Goal: Transaction & Acquisition: Purchase product/service

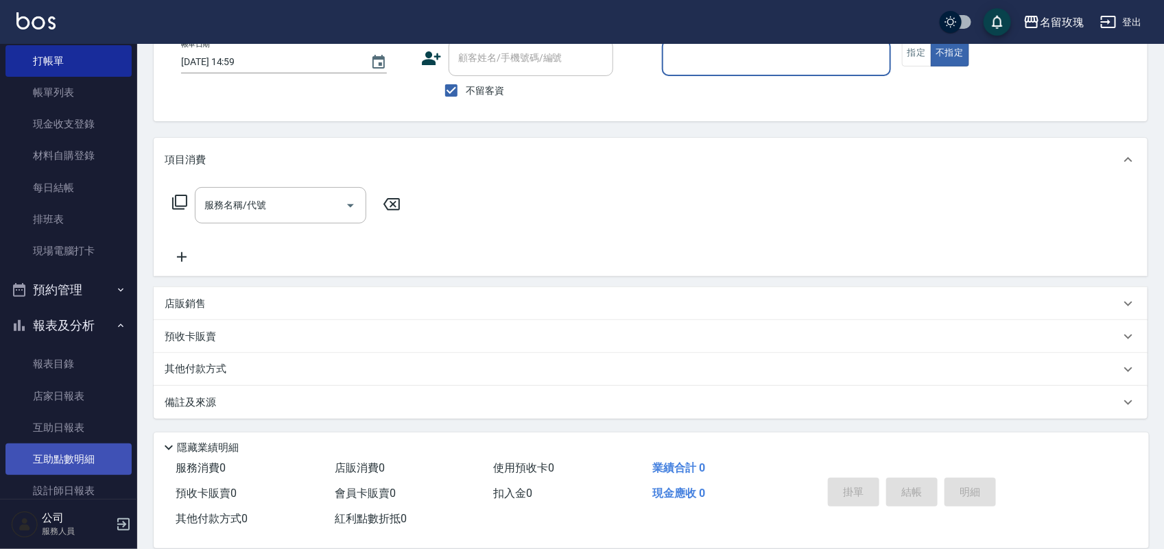
scroll to position [86, 0]
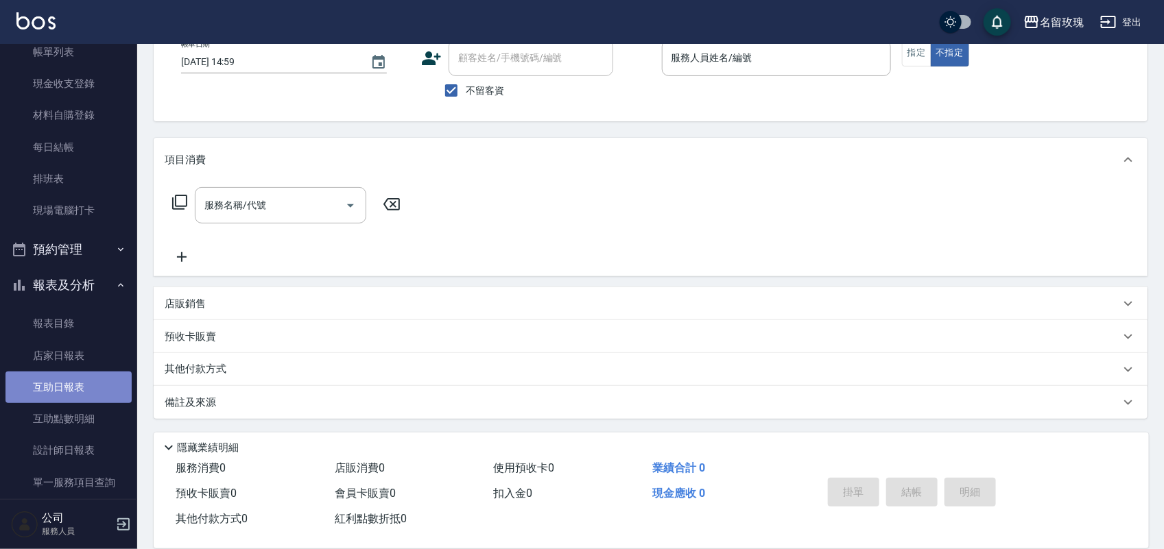
click at [91, 385] on link "互助日報表" at bounding box center [68, 388] width 126 height 32
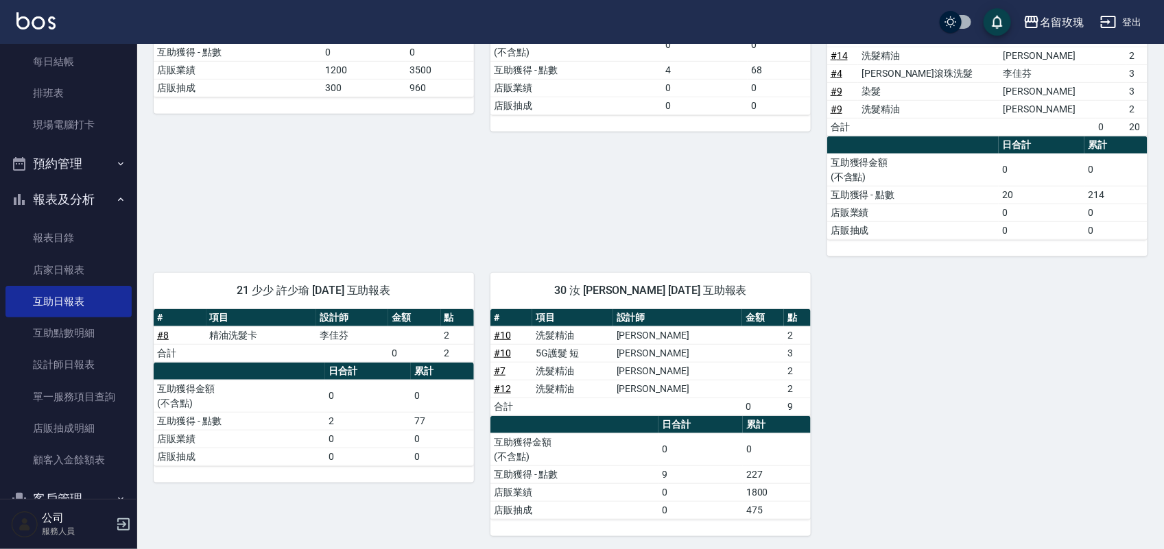
scroll to position [306, 0]
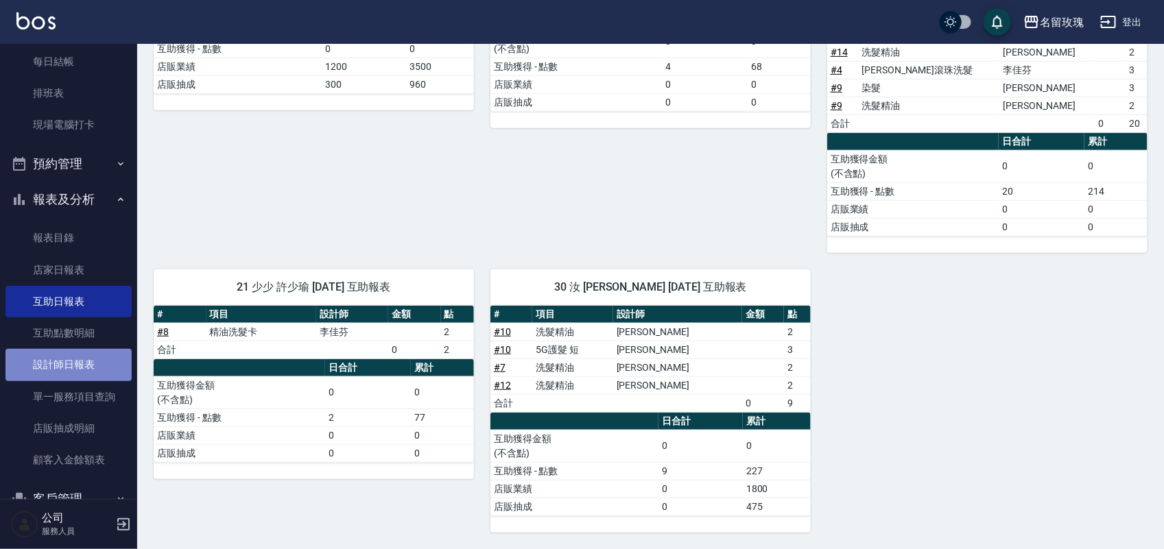
click at [95, 368] on link "設計師日報表" at bounding box center [68, 365] width 126 height 32
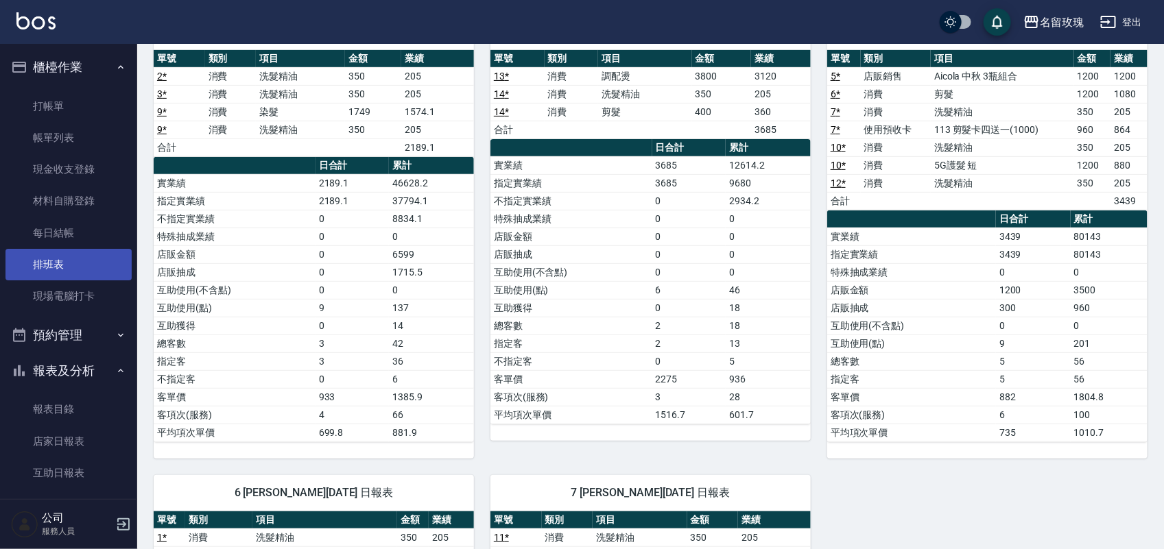
scroll to position [86, 0]
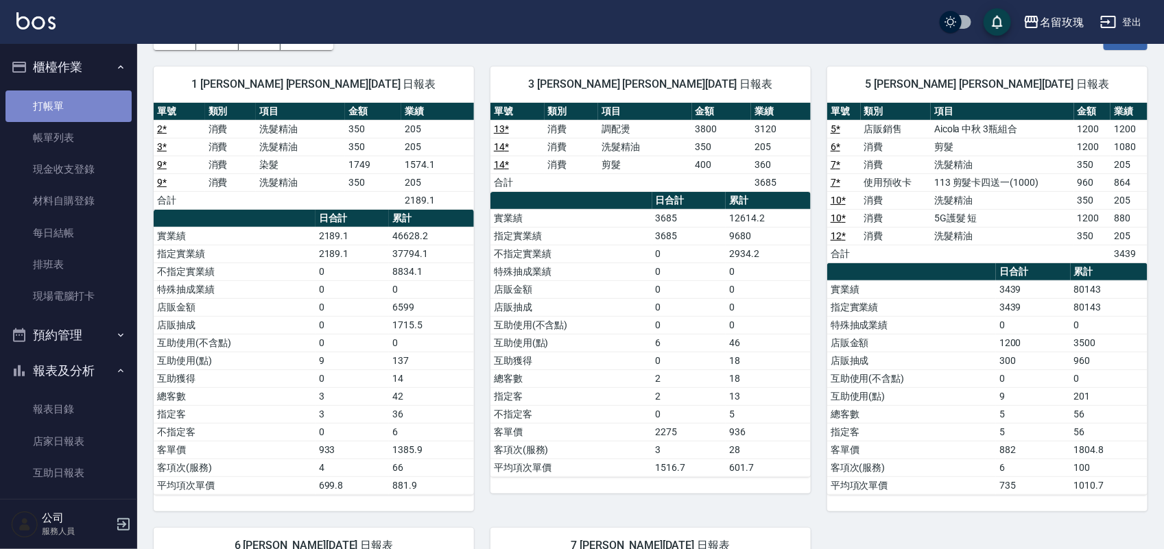
click at [78, 93] on link "打帳單" at bounding box center [68, 107] width 126 height 32
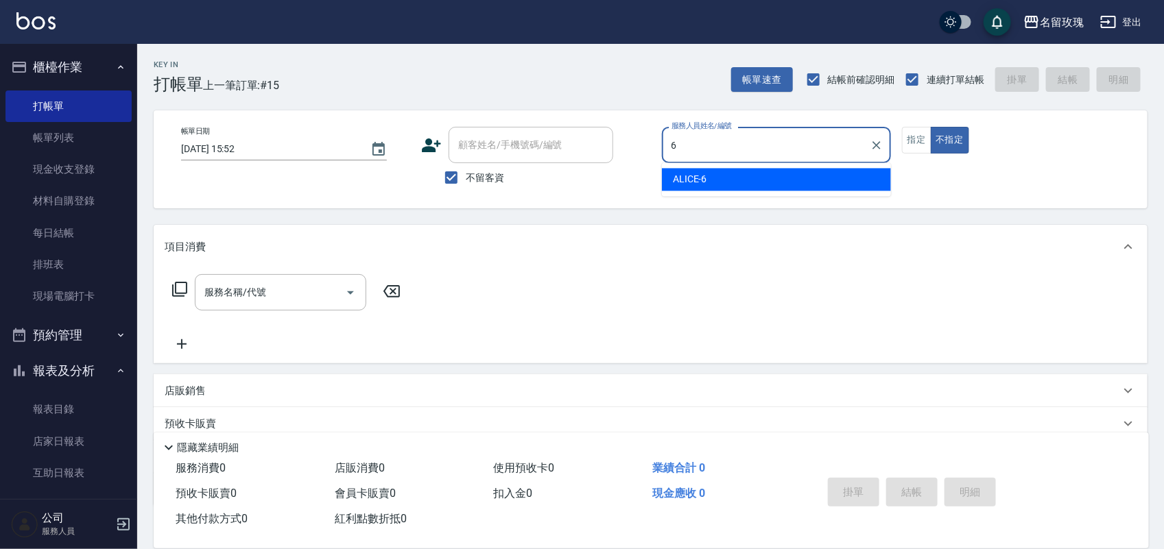
type input "ALICE-6"
type button "false"
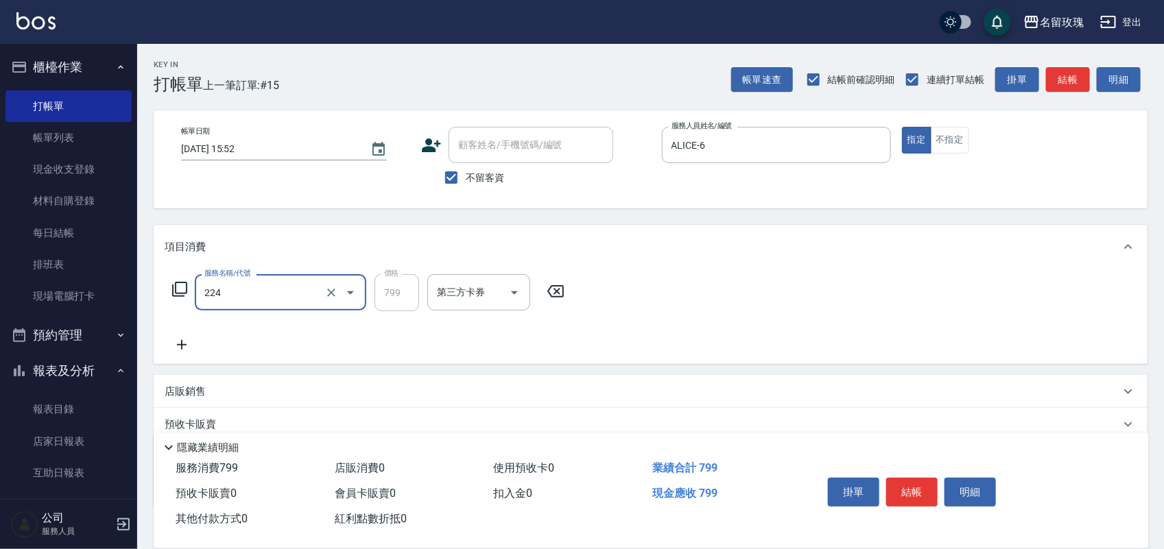
type input "歐娜滾珠洗髮(224)"
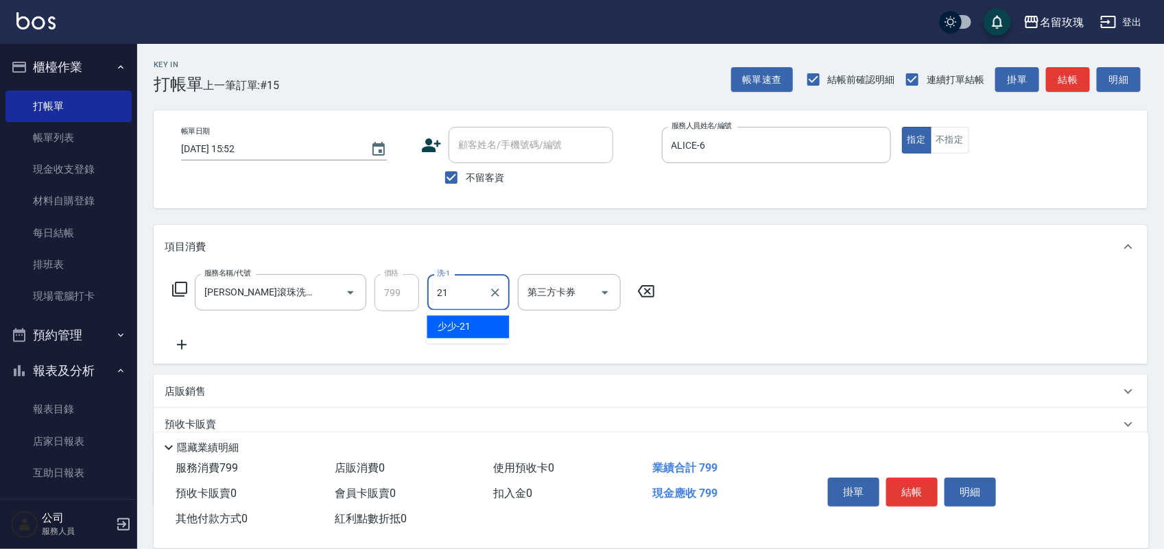
type input "少少-21"
click at [911, 486] on button "結帳" at bounding box center [911, 492] width 51 height 29
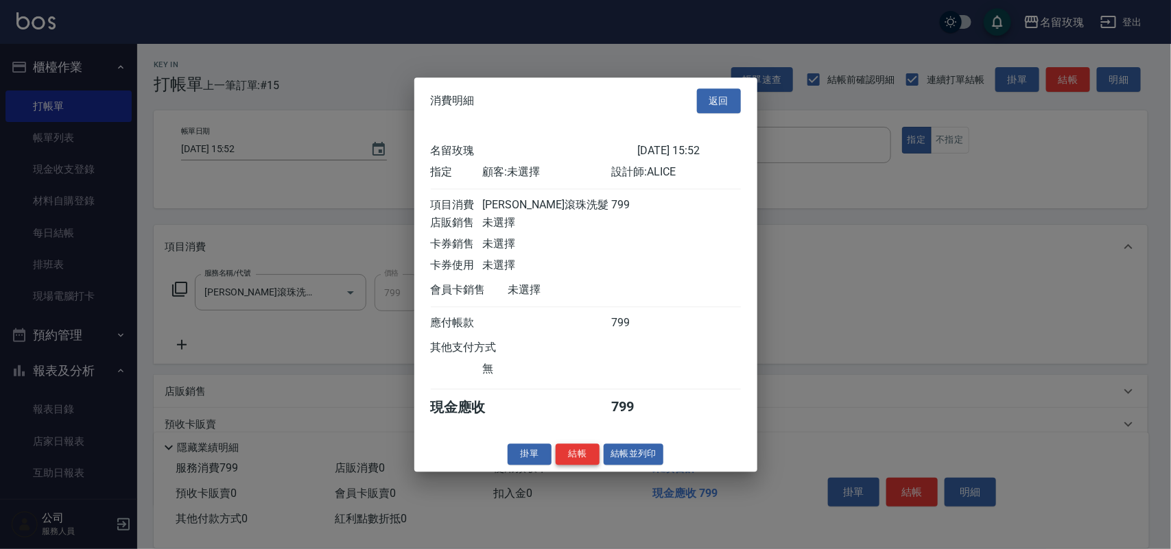
click at [589, 460] on button "結帳" at bounding box center [578, 454] width 44 height 21
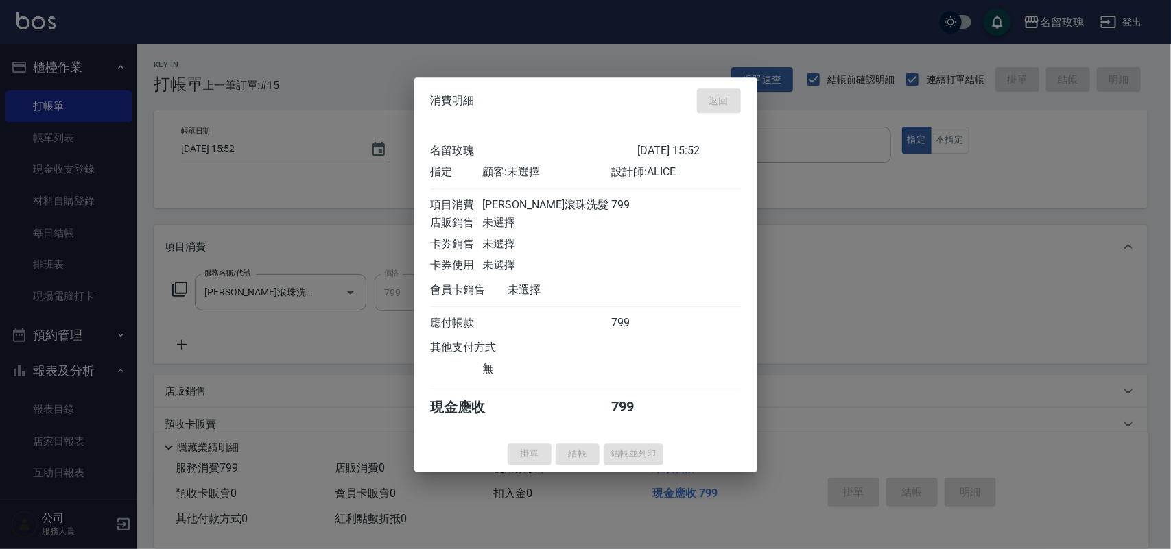
type input "2025/09/09 16:06"
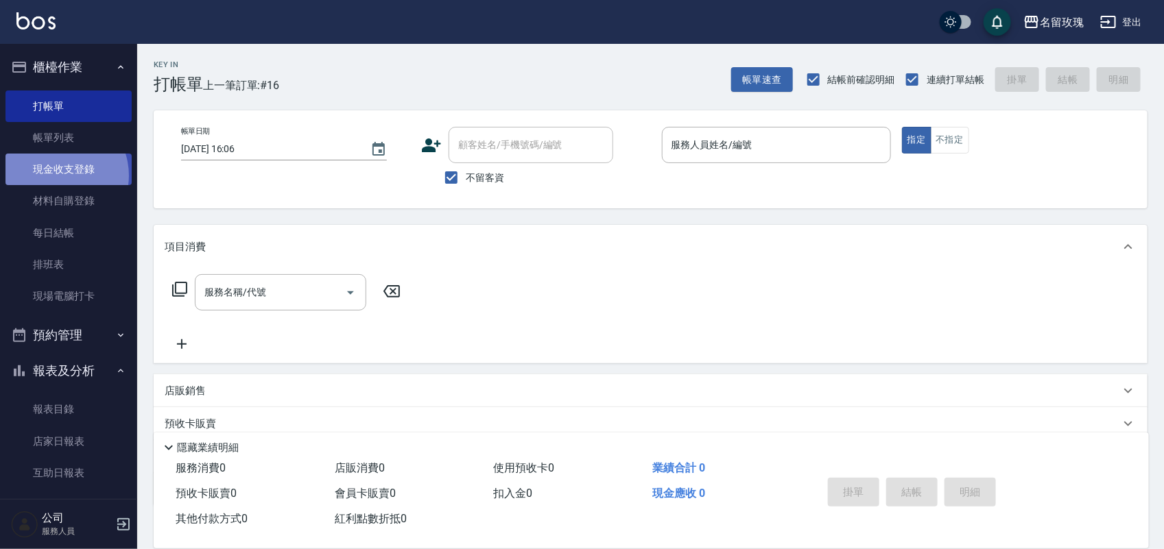
click at [56, 176] on link "現金收支登錄" at bounding box center [68, 170] width 126 height 32
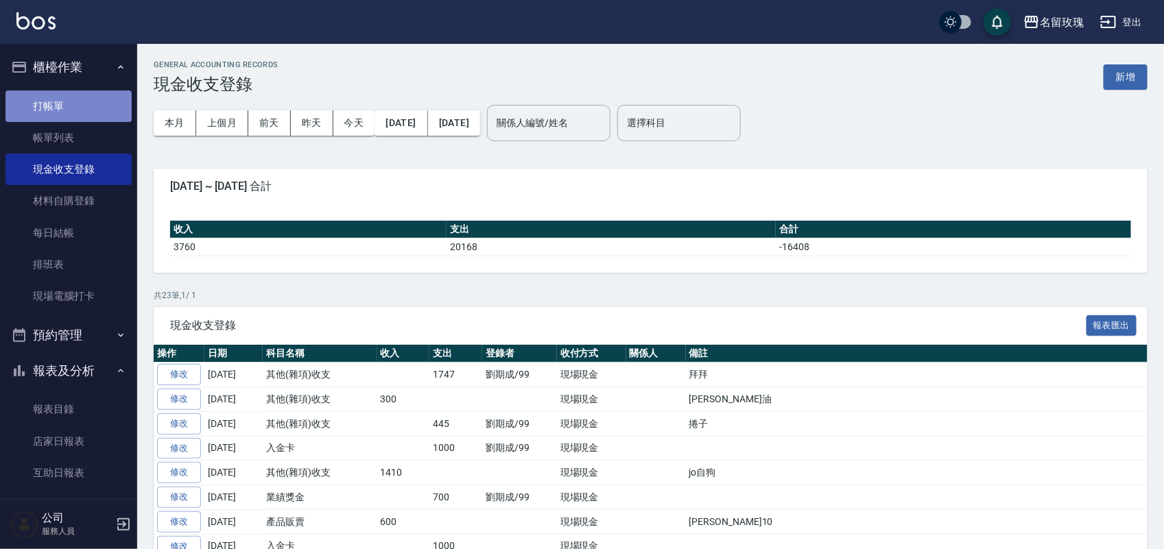
click at [98, 102] on link "打帳單" at bounding box center [68, 107] width 126 height 32
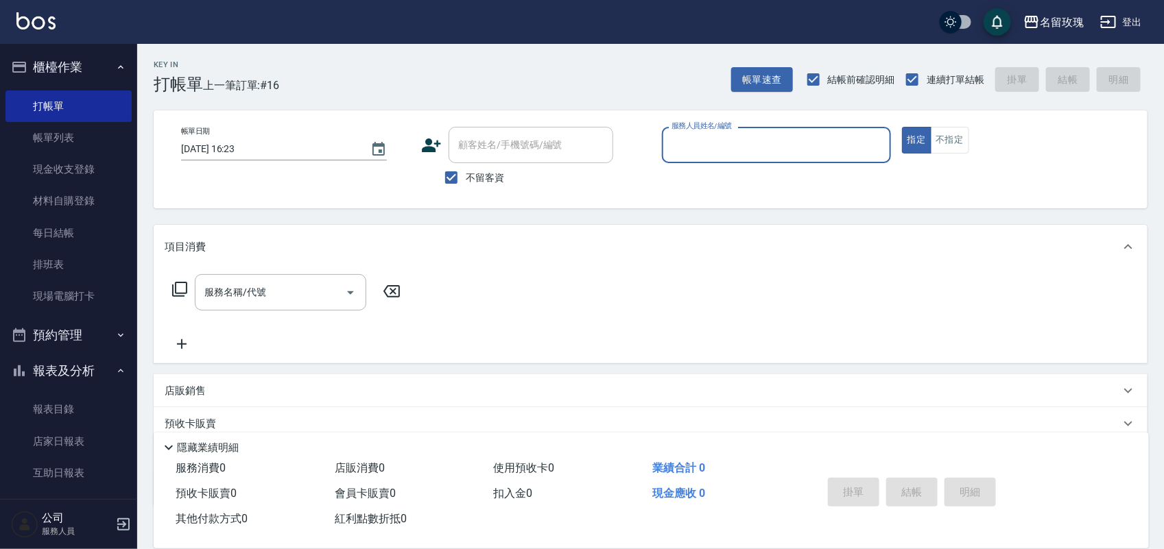
click at [1095, 17] on button "登出" at bounding box center [1121, 22] width 53 height 25
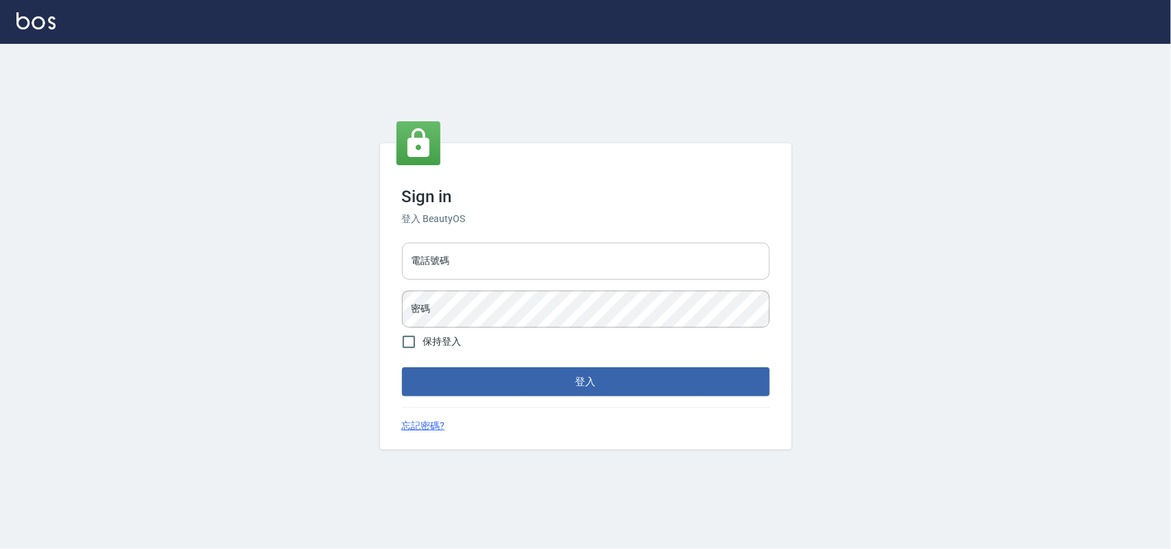
click at [457, 261] on input "電話號碼" at bounding box center [586, 261] width 368 height 37
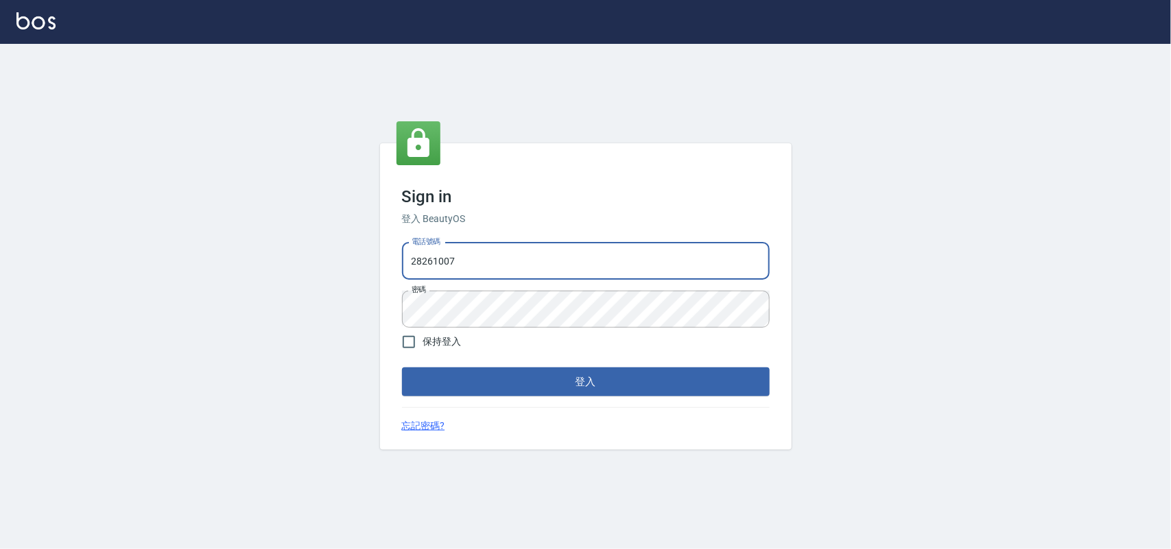
click at [472, 245] on input "28261007" at bounding box center [586, 261] width 368 height 37
drag, startPoint x: 478, startPoint y: 251, endPoint x: 62, endPoint y: 228, distance: 416.3
click at [84, 238] on div "Sign in 登入 BeautyOS 電話號碼 28261007 電話號碼 密碼 密碼 保持登入 登入 忘記密碼?" at bounding box center [585, 297] width 1171 height 506
type input "0955582961"
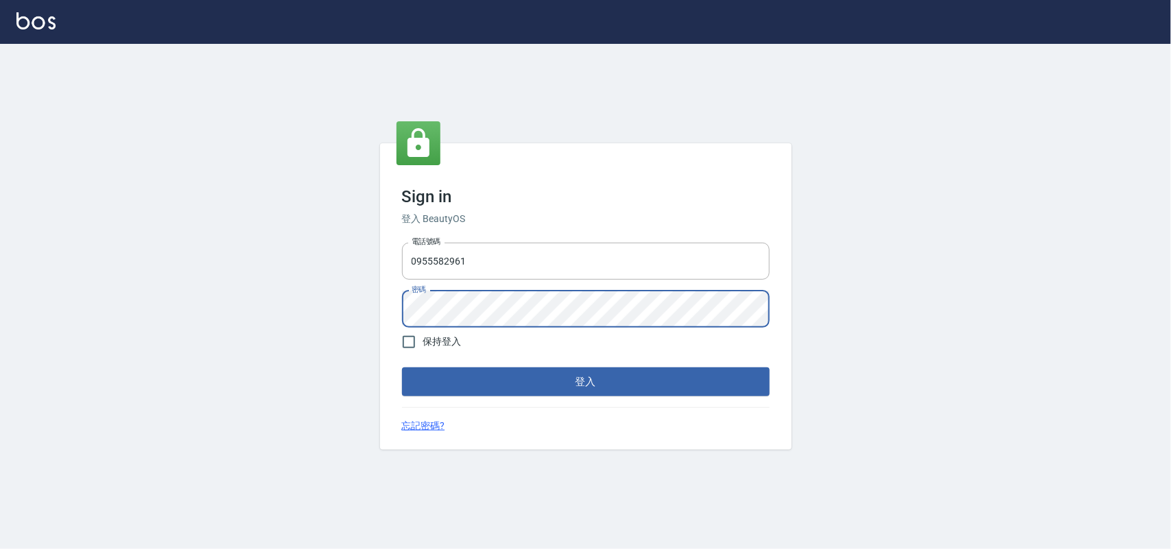
click at [136, 224] on div "Sign in 登入 BeautyOS 電話號碼 0955582961 電話號碼 密碼 密碼 保持登入 登入 忘記密碼?" at bounding box center [585, 297] width 1171 height 506
click at [402, 368] on button "登入" at bounding box center [586, 382] width 368 height 29
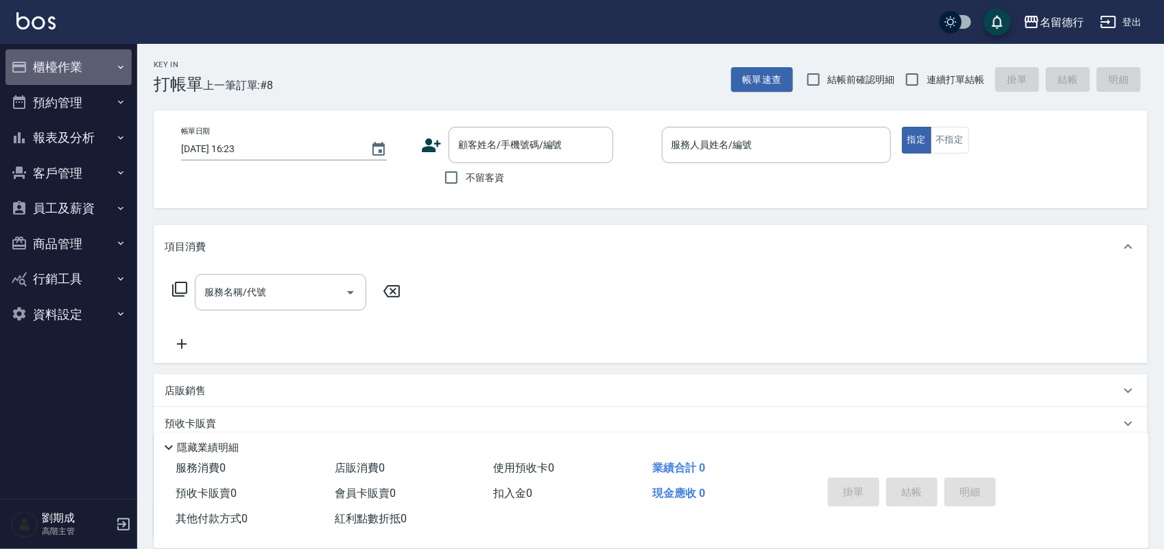
click at [71, 56] on button "櫃檯作業" at bounding box center [68, 67] width 126 height 36
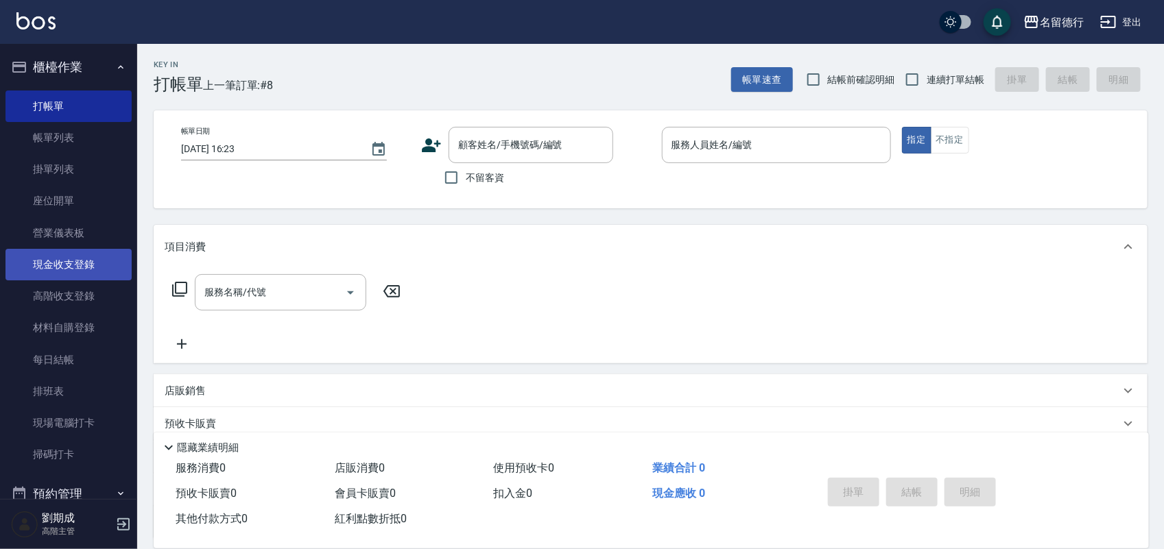
click at [67, 262] on link "現金收支登錄" at bounding box center [68, 265] width 126 height 32
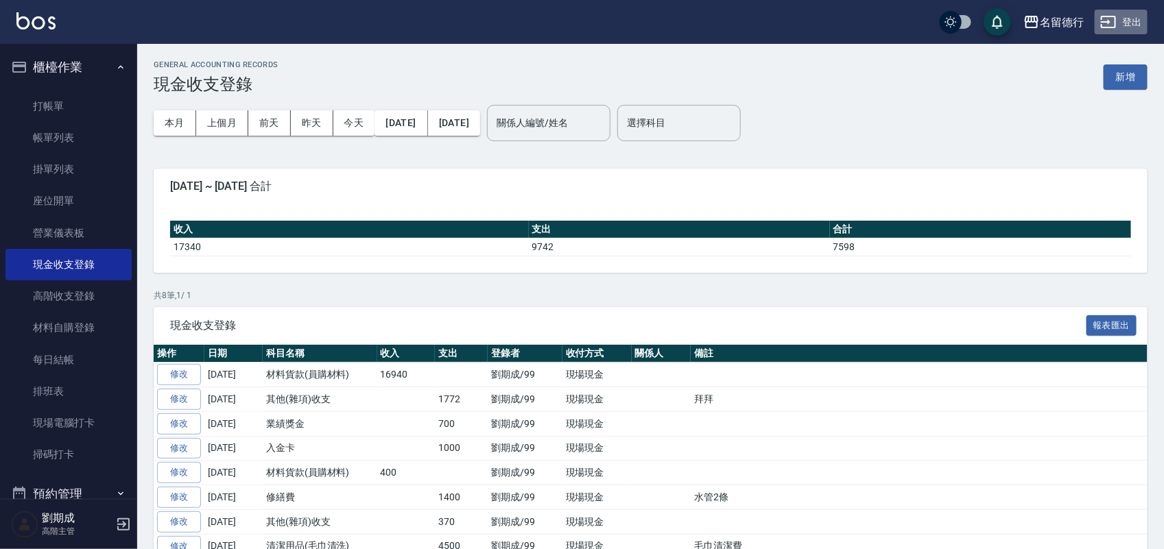
click at [1139, 23] on button "登出" at bounding box center [1121, 22] width 53 height 25
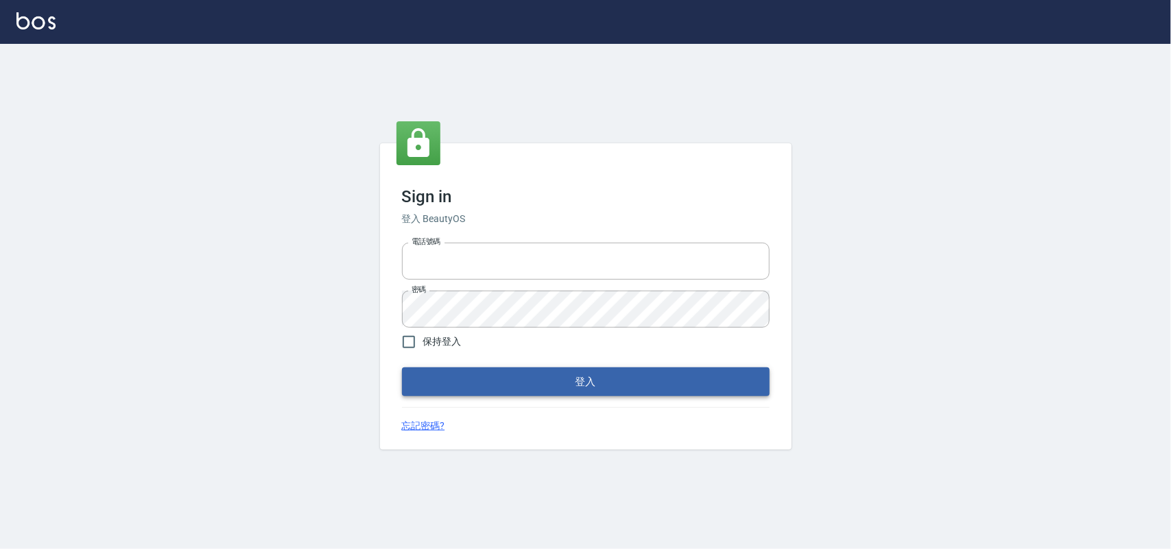
type input "28261007"
click at [586, 384] on button "登入" at bounding box center [586, 382] width 368 height 29
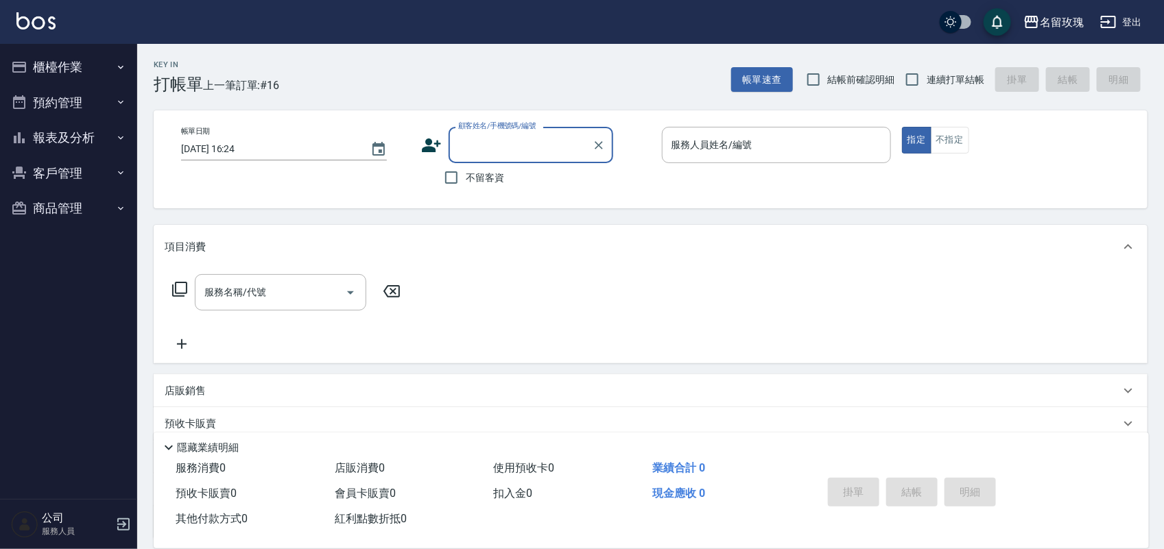
click at [851, 80] on span "結帳前確認明細" at bounding box center [861, 80] width 67 height 14
click at [828, 80] on input "結帳前確認明細" at bounding box center [813, 79] width 29 height 29
checkbox input "true"
click at [941, 89] on label "連續打單結帳" at bounding box center [941, 79] width 86 height 29
click at [927, 89] on input "連續打單結帳" at bounding box center [912, 79] width 29 height 29
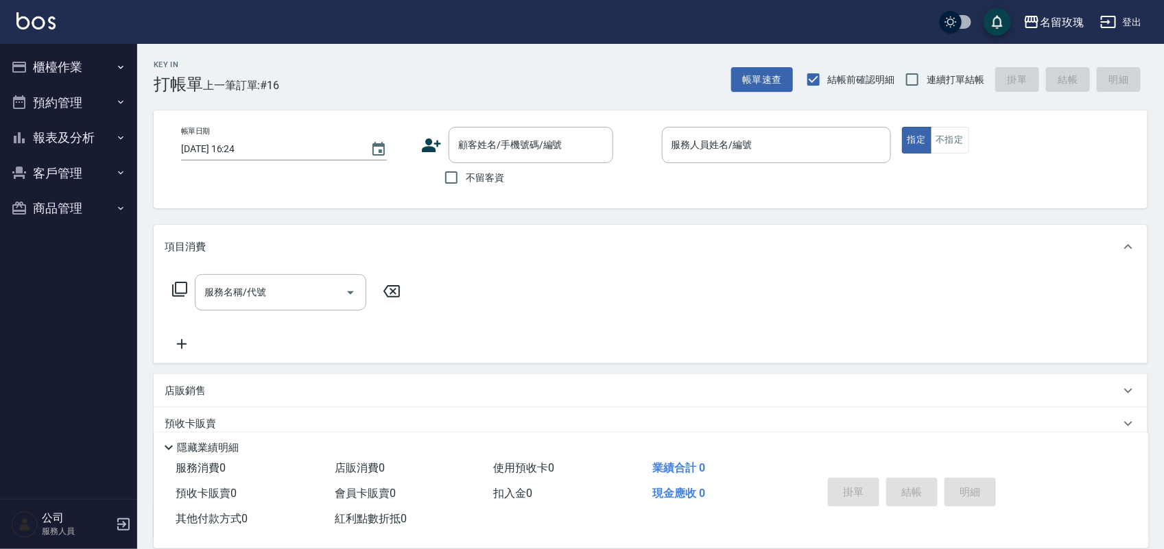
checkbox input "true"
click at [481, 183] on span "不留客資" at bounding box center [485, 178] width 38 height 14
click at [466, 183] on input "不留客資" at bounding box center [451, 177] width 29 height 29
checkbox input "true"
click at [48, 60] on button "櫃檯作業" at bounding box center [68, 67] width 126 height 36
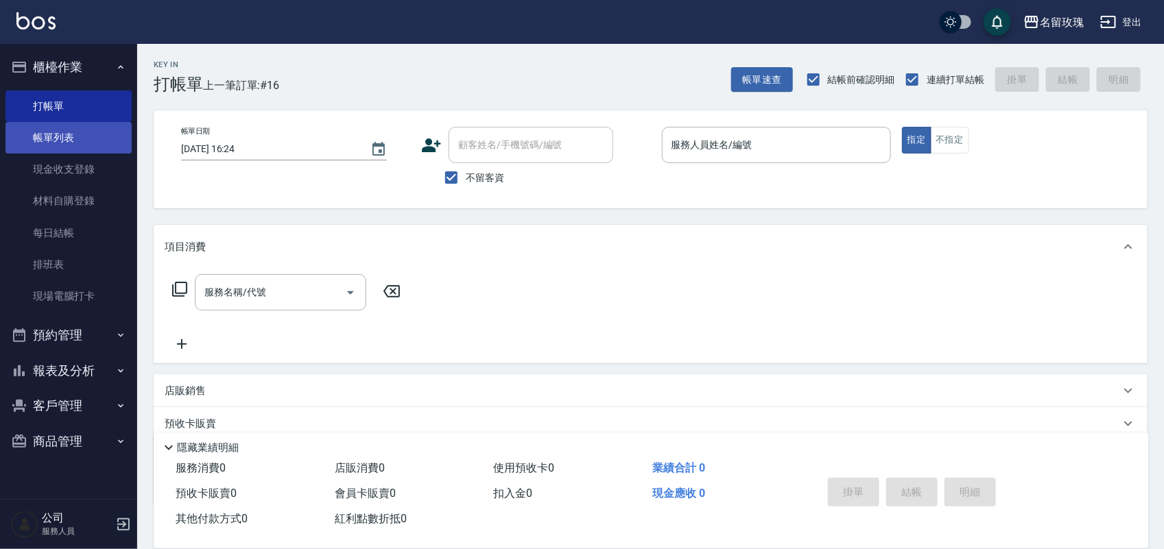
click at [78, 134] on link "帳單列表" at bounding box center [68, 138] width 126 height 32
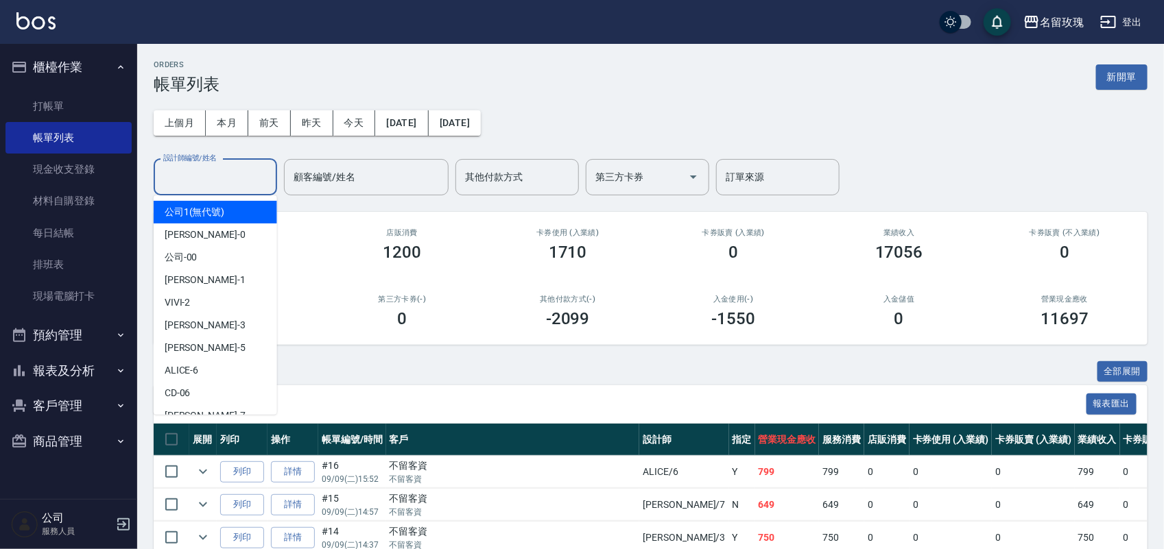
click at [208, 178] on input "設計師編號/姓名" at bounding box center [215, 177] width 111 height 24
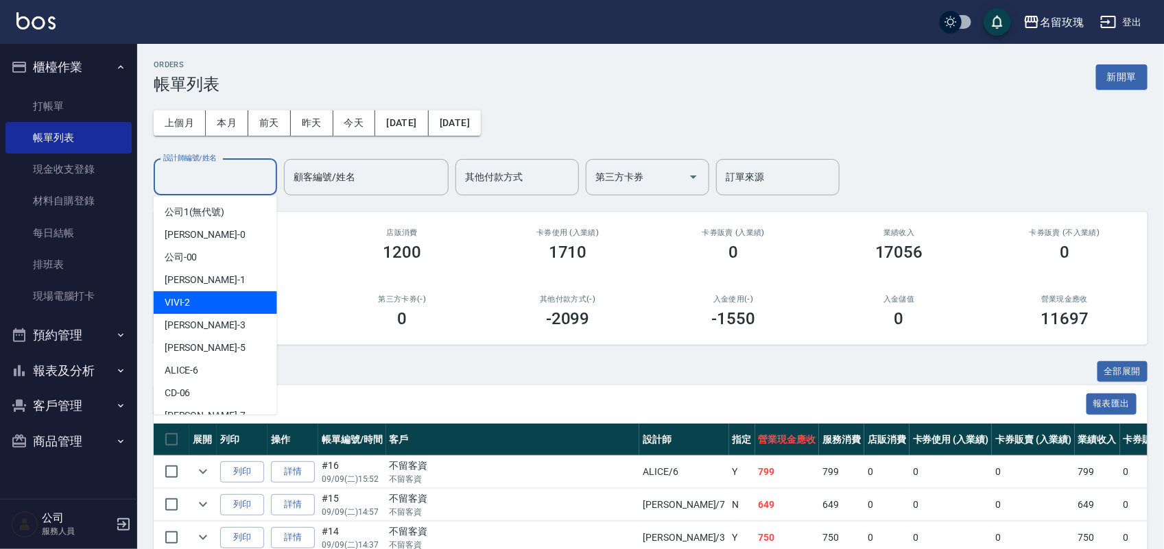
click at [217, 304] on div "VIVI -2" at bounding box center [215, 303] width 123 height 23
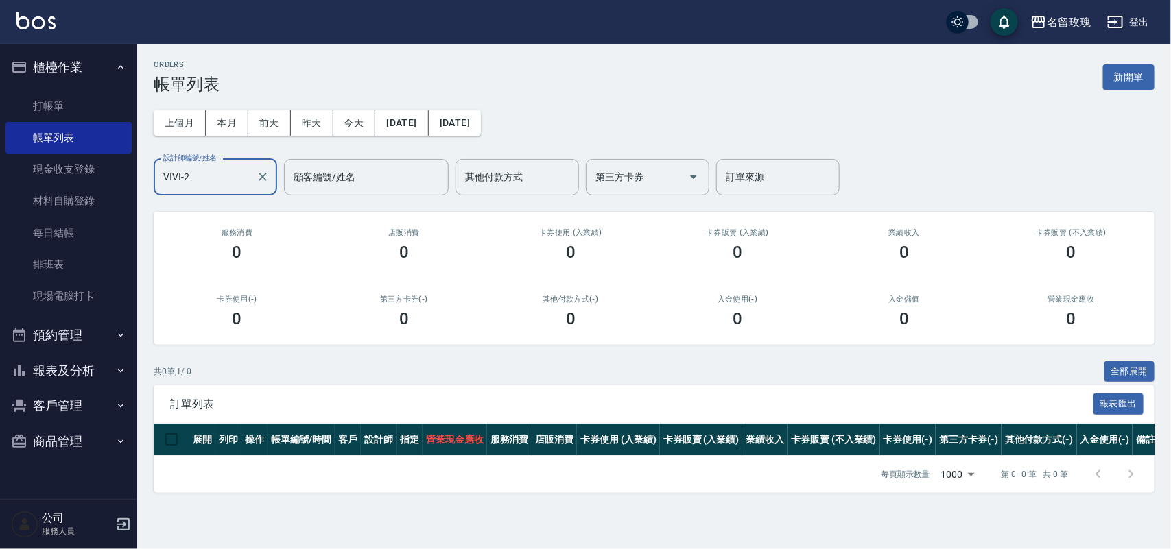
click at [224, 180] on input "VIVI-2" at bounding box center [205, 177] width 91 height 24
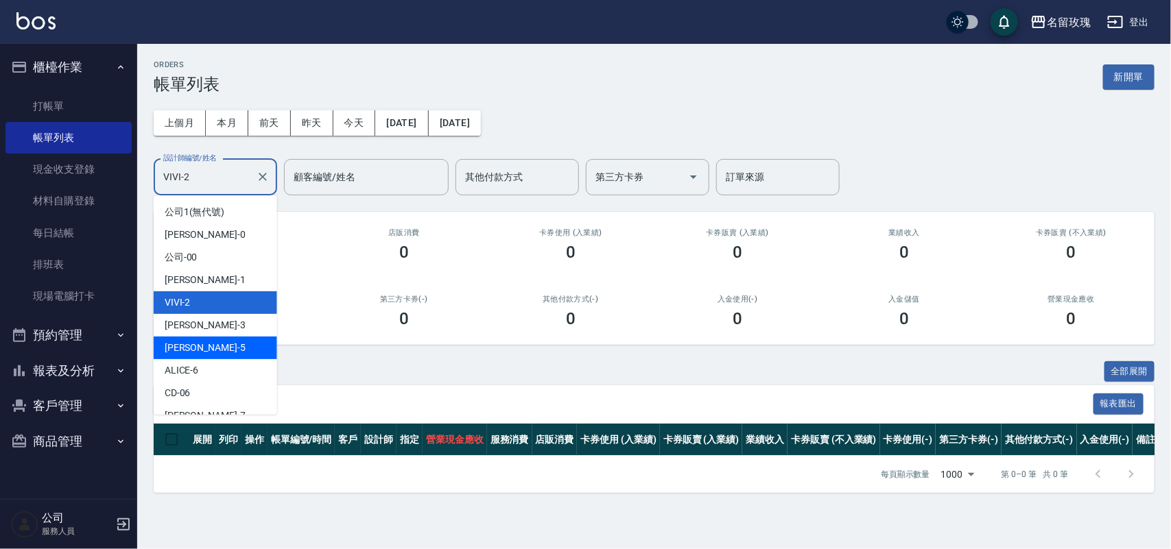
click at [209, 355] on div "KELLY -5" at bounding box center [215, 348] width 123 height 23
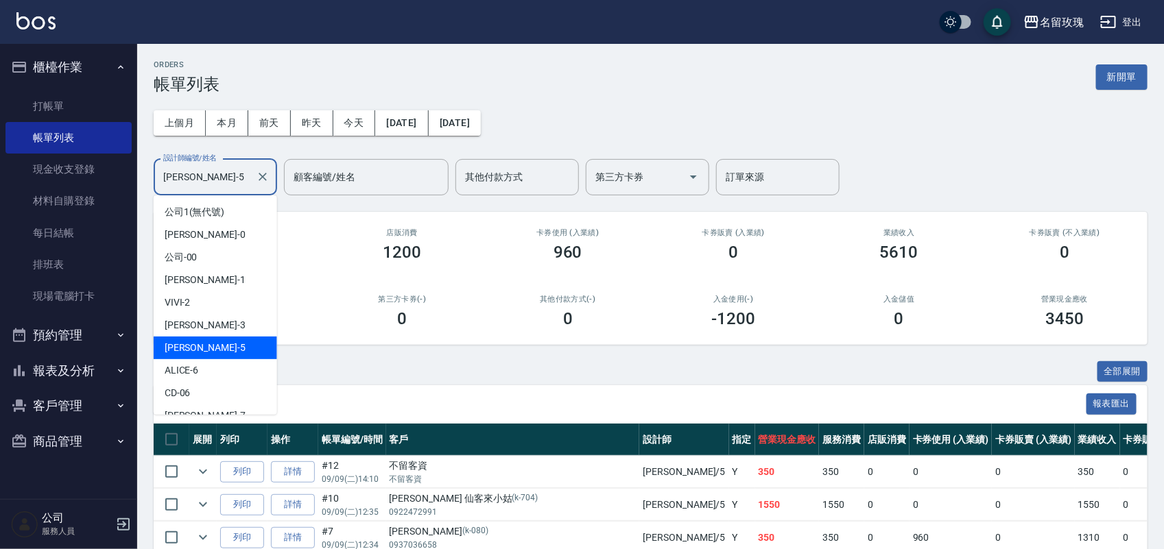
click at [187, 168] on input "KELLY-5" at bounding box center [205, 177] width 91 height 24
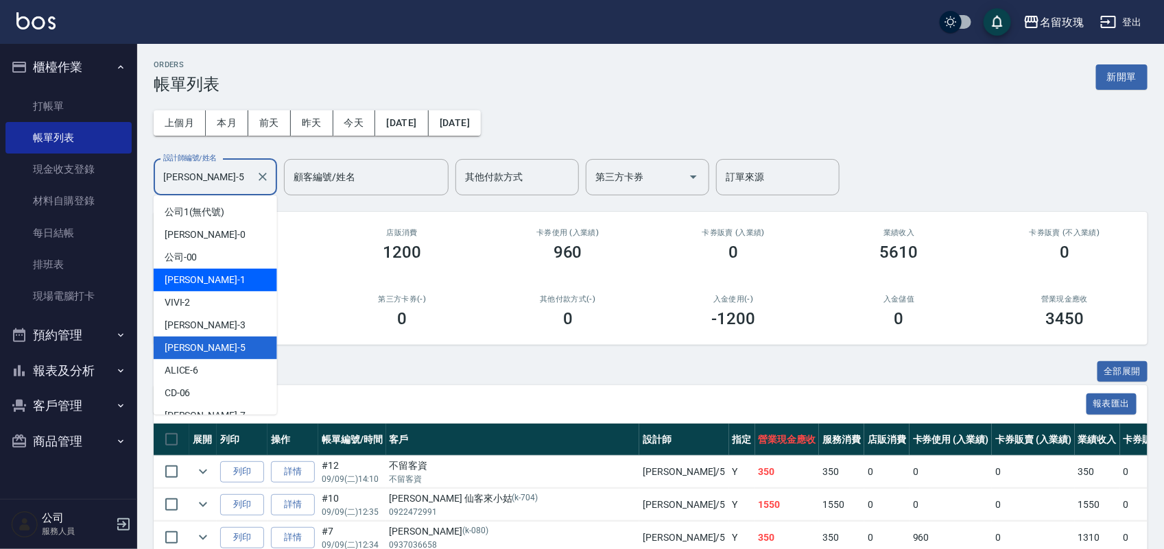
click at [220, 271] on div "JOYCE -1" at bounding box center [215, 280] width 123 height 23
type input "JOYCE-1"
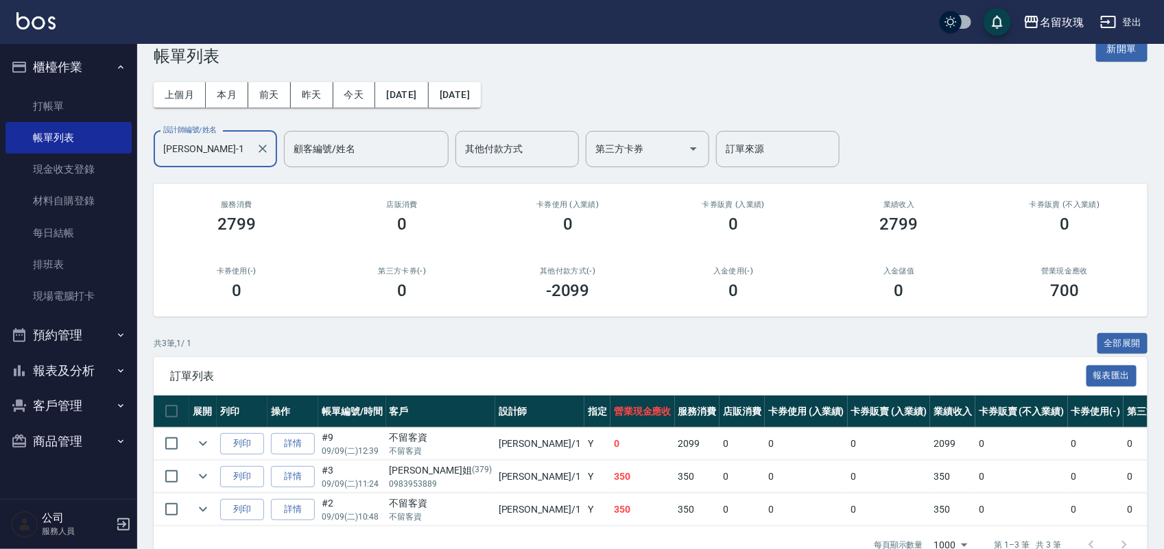
scroll to position [73, 0]
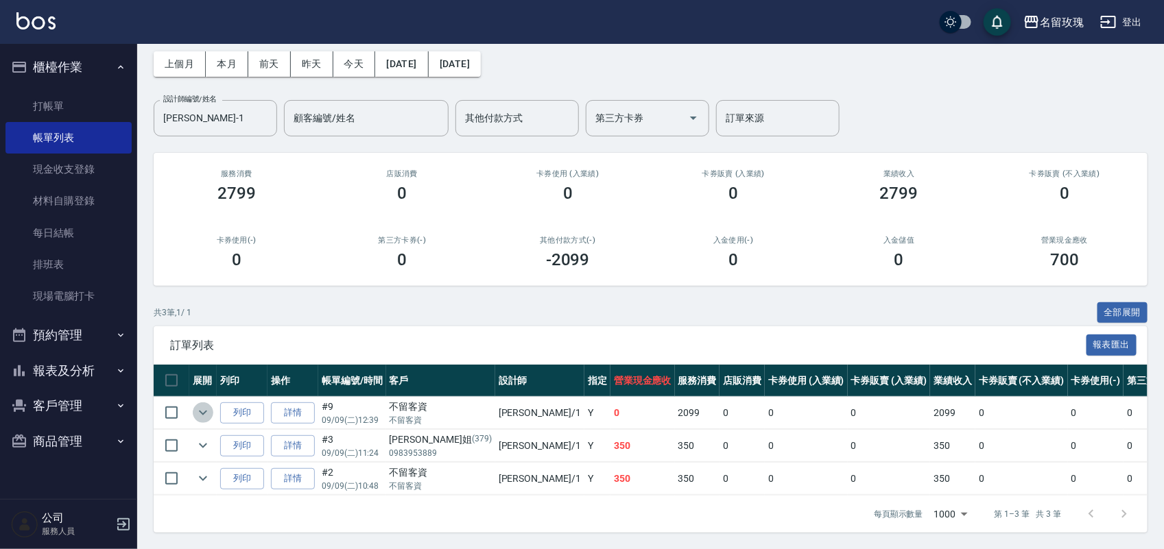
click at [206, 405] on icon "expand row" at bounding box center [203, 413] width 16 height 16
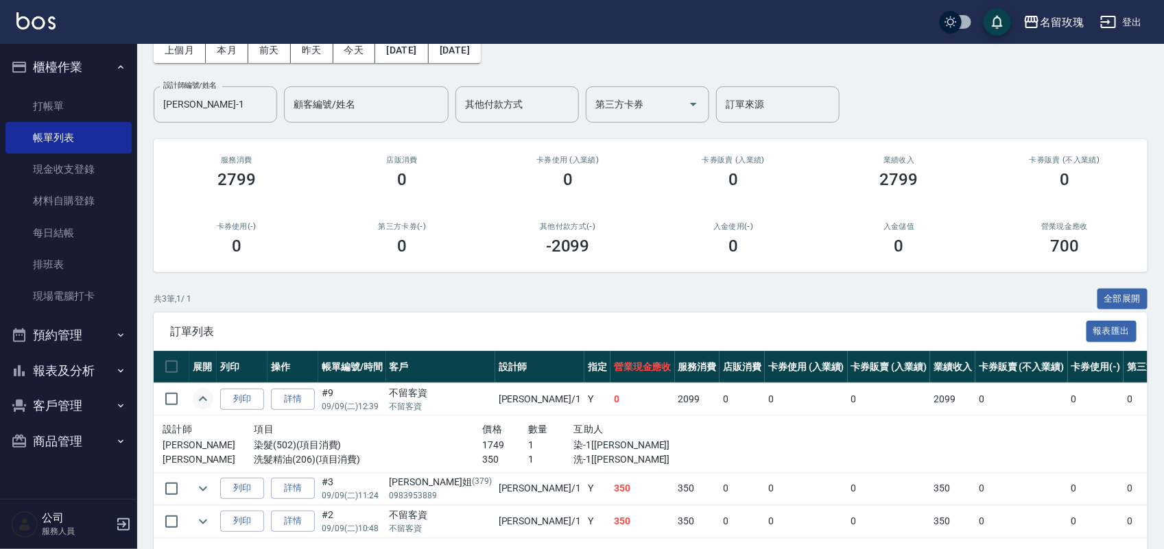
click at [208, 395] on icon "expand row" at bounding box center [203, 399] width 16 height 16
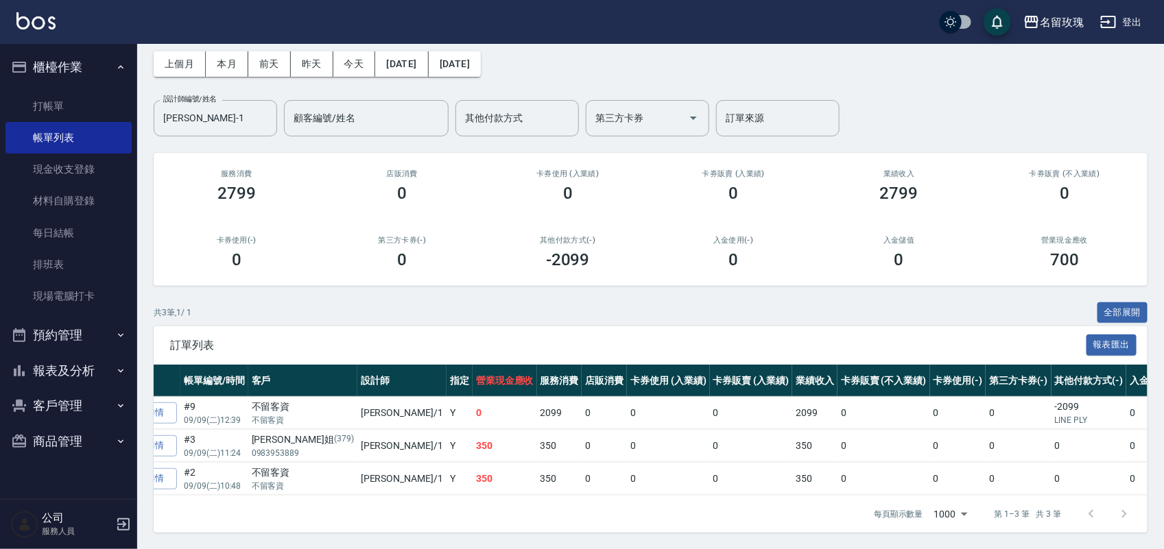
scroll to position [0, 144]
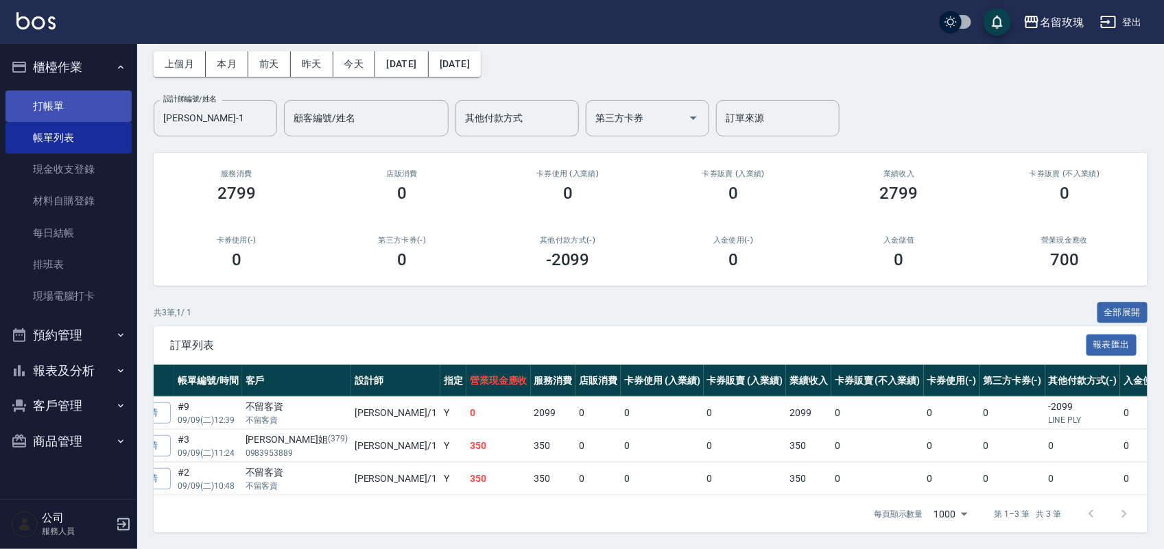
click at [50, 110] on link "打帳單" at bounding box center [68, 107] width 126 height 32
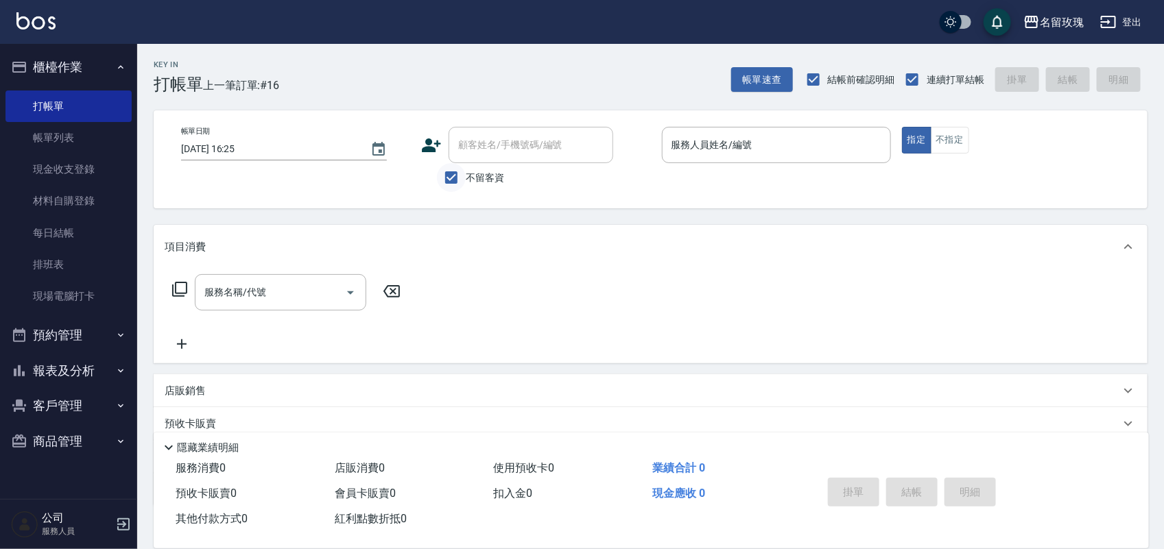
drag, startPoint x: 468, startPoint y: 189, endPoint x: 447, endPoint y: 173, distance: 26.5
click at [460, 186] on label "不留客資" at bounding box center [470, 177] width 67 height 29
click at [460, 186] on input "不留客資" at bounding box center [451, 177] width 29 height 29
checkbox input "false"
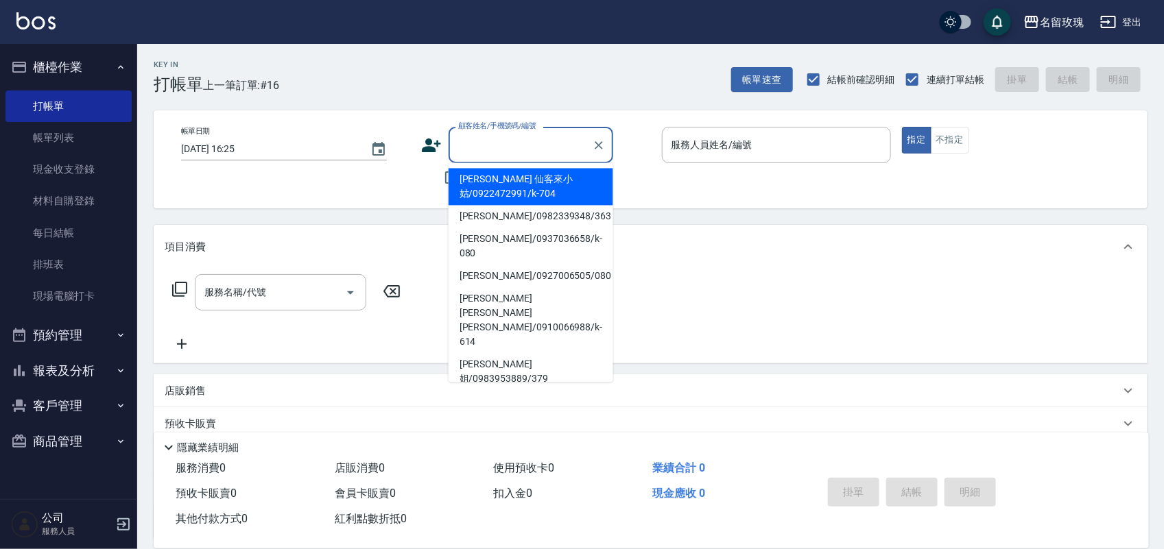
click at [471, 156] on input "顧客姓名/手機號碼/編號" at bounding box center [521, 145] width 132 height 24
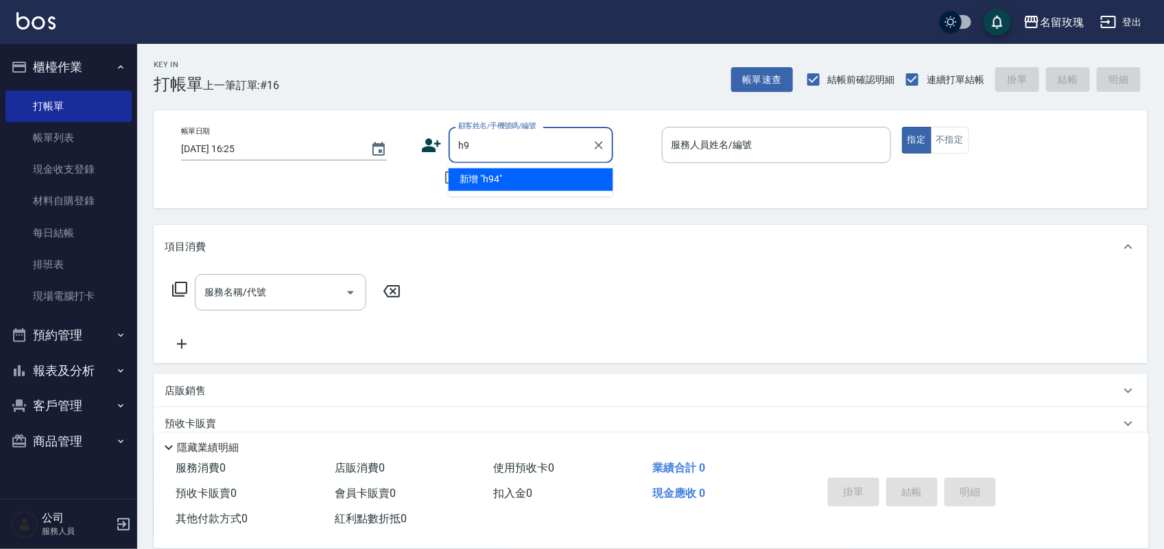
type input "h"
click at [563, 167] on ul "蔡月燕/0955157083/8324 蔡月燕/2025022600/20250226 新增 "蔡月"" at bounding box center [531, 202] width 165 height 79
click at [562, 173] on li "[PERSON_NAME]/0955157083/8324" at bounding box center [531, 180] width 165 height 23
type input "[PERSON_NAME]/0955157083/8324"
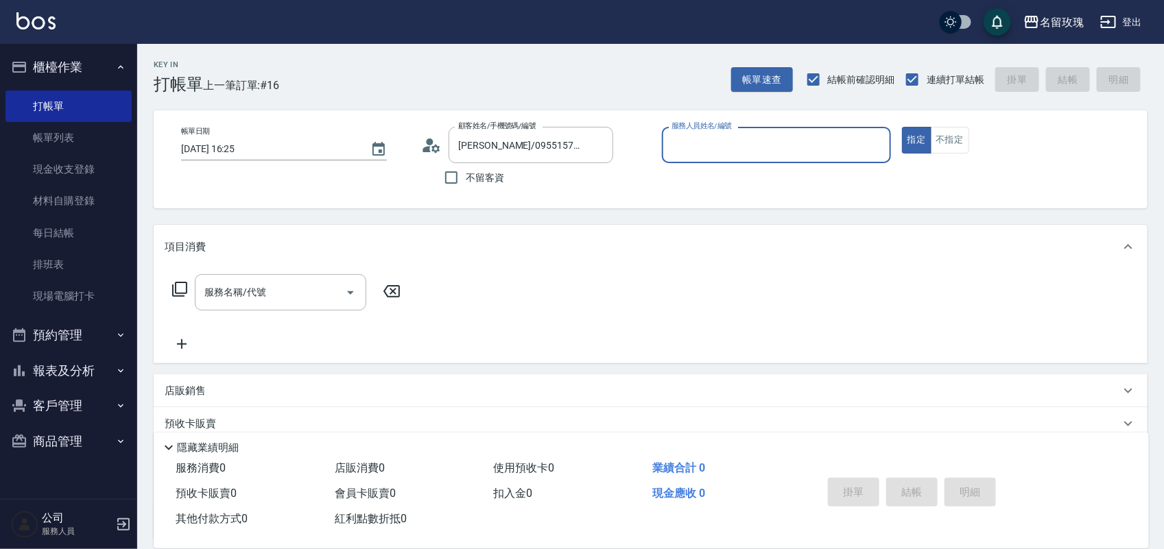
type input "[PERSON_NAME]老師-9"
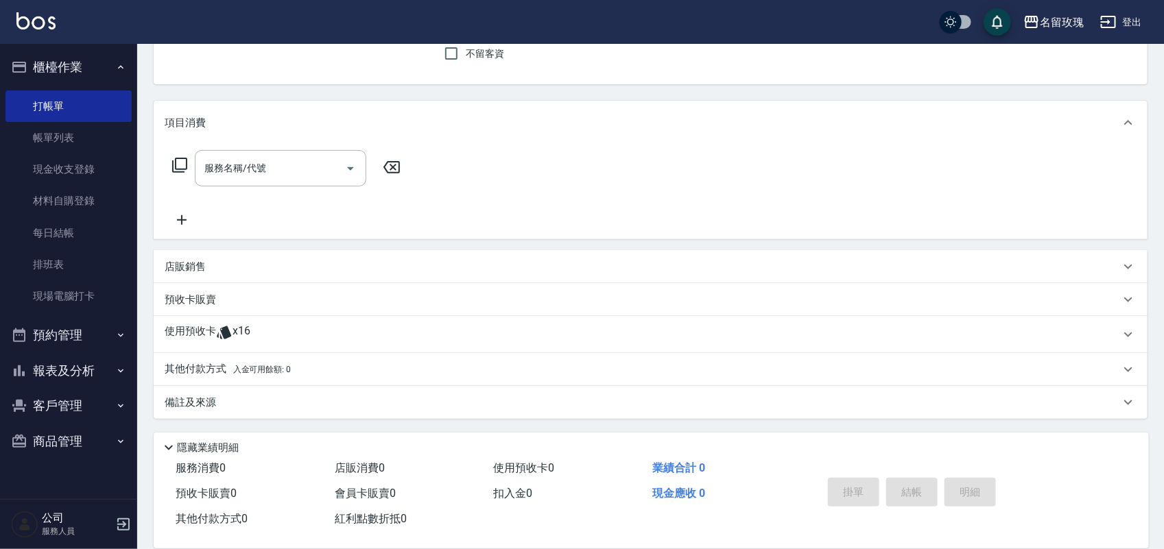
click at [292, 333] on div "使用預收卡 x16" at bounding box center [642, 334] width 955 height 21
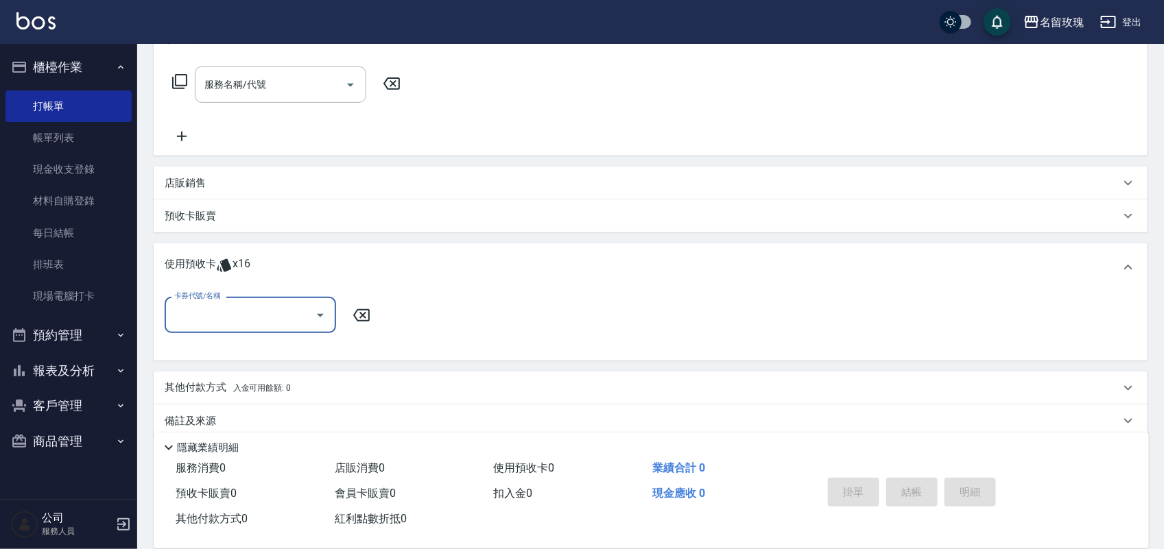
scroll to position [210, 0]
click at [280, 331] on div "卡券代號/名稱" at bounding box center [250, 313] width 171 height 36
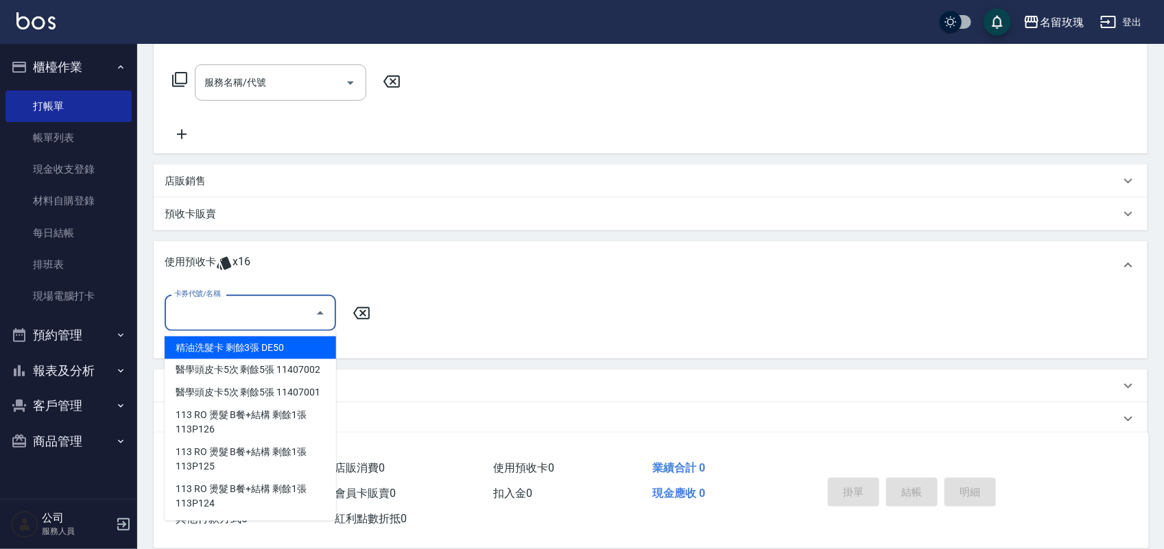
click at [280, 326] on div "卡券代號/名稱" at bounding box center [250, 313] width 171 height 36
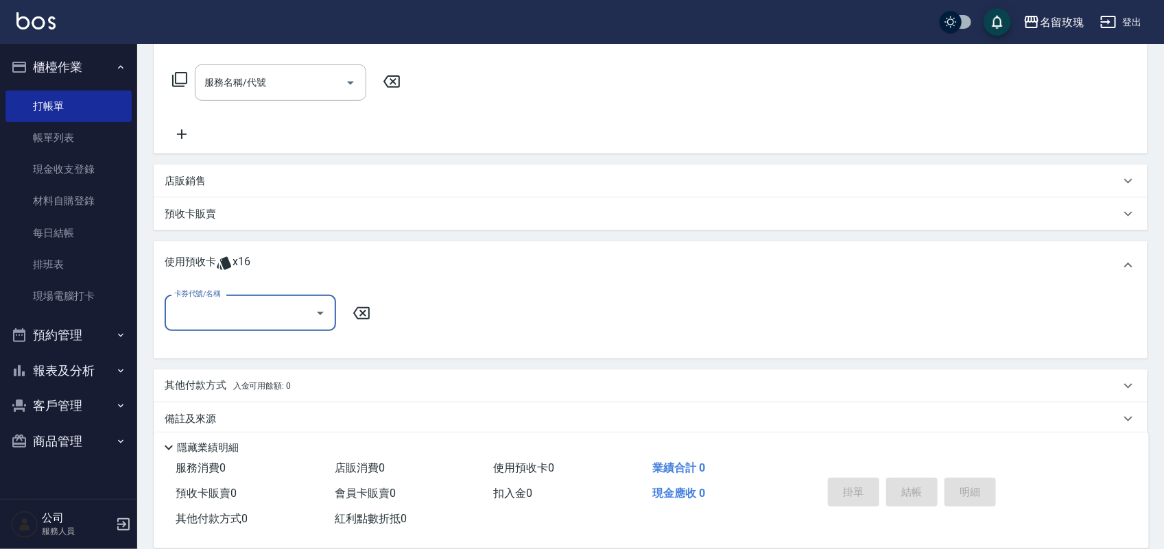
click at [272, 331] on body "名留玫瑰 登出 櫃檯作業 打帳單 帳單列表 現金收支登錄 材料自購登錄 每日結帳 排班表 現場電腦打卡 預約管理 預約管理 單日預約紀錄 單週預約紀錄 報表及…" at bounding box center [582, 178] width 1164 height 776
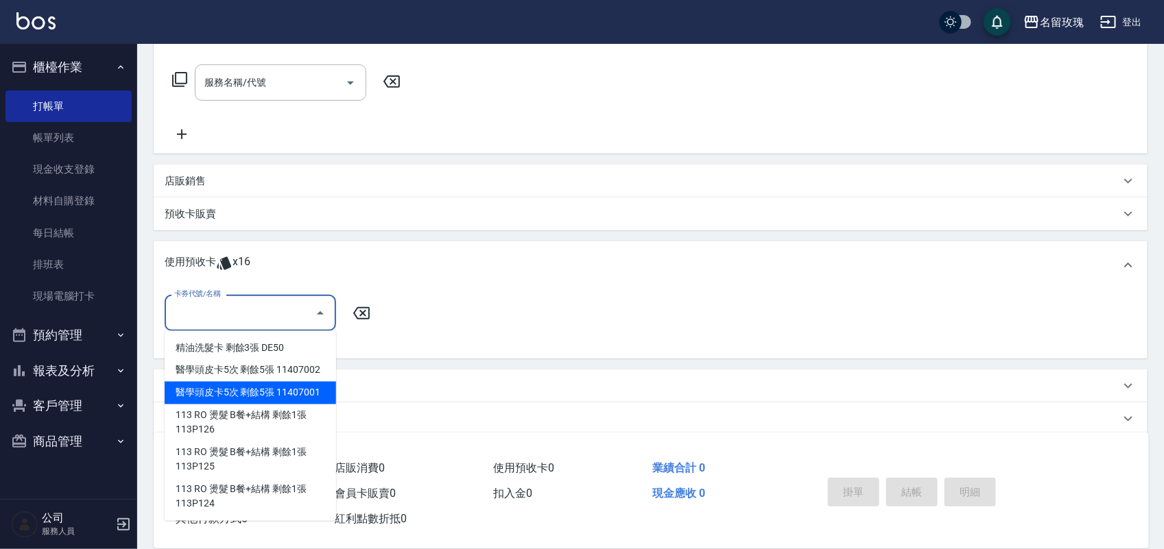
drag, startPoint x: 248, startPoint y: 348, endPoint x: 265, endPoint y: 383, distance: 38.0
click at [265, 383] on ul "精油洗髮卡 剩餘3張 DE50 醫學頭皮卡5次 剩餘5張 11407002 醫學頭皮卡5次 剩餘5張 11407001 113 RO 燙髮 B餐+結構 剩餘1…" at bounding box center [250, 426] width 171 height 190
click at [265, 382] on div "醫學頭皮卡5次 剩餘5張 11407001" at bounding box center [250, 393] width 171 height 23
type input "醫學頭皮卡5次 11407001"
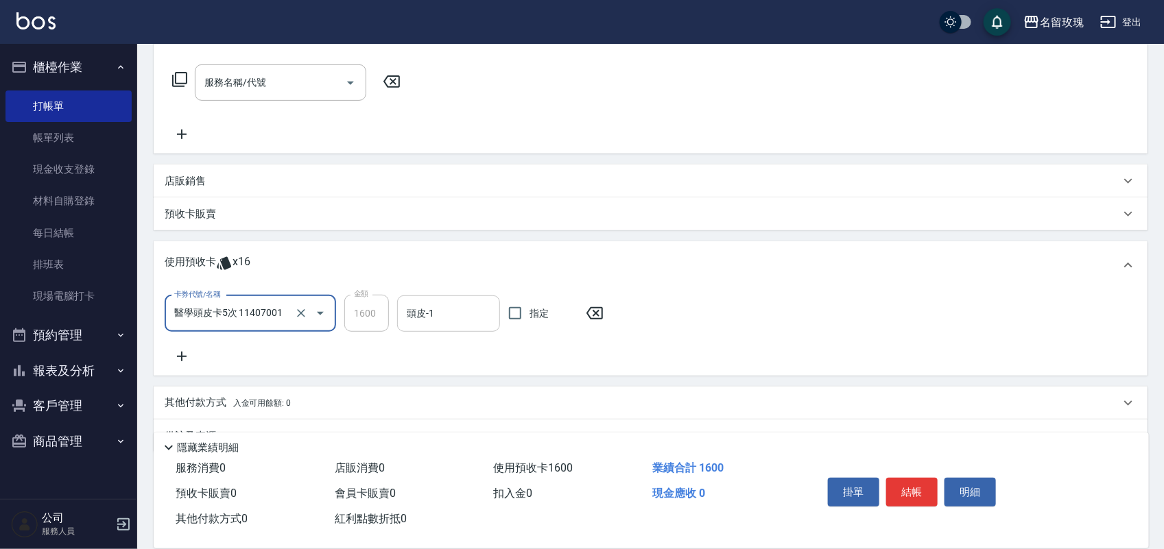
click at [433, 310] on input "頭皮-1" at bounding box center [448, 314] width 91 height 24
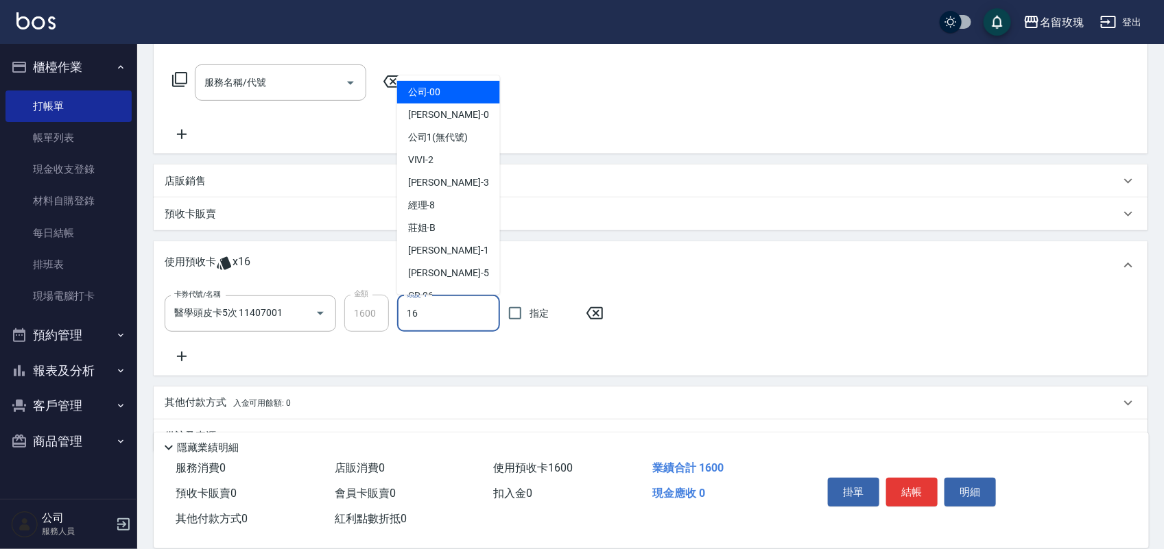
type input "[PERSON_NAME]-16"
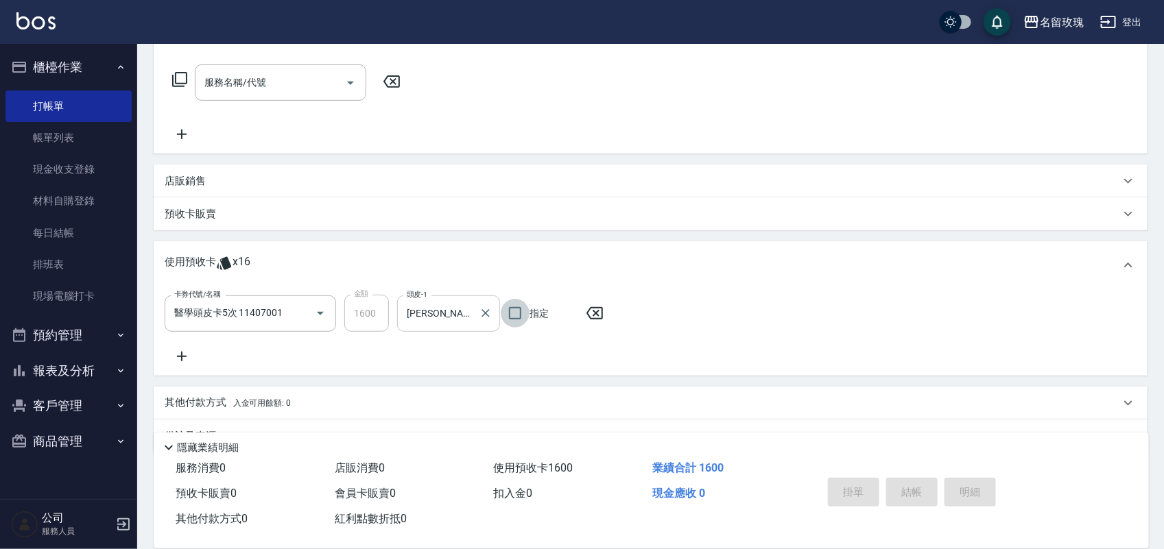
type input "2025/09/09 16:38"
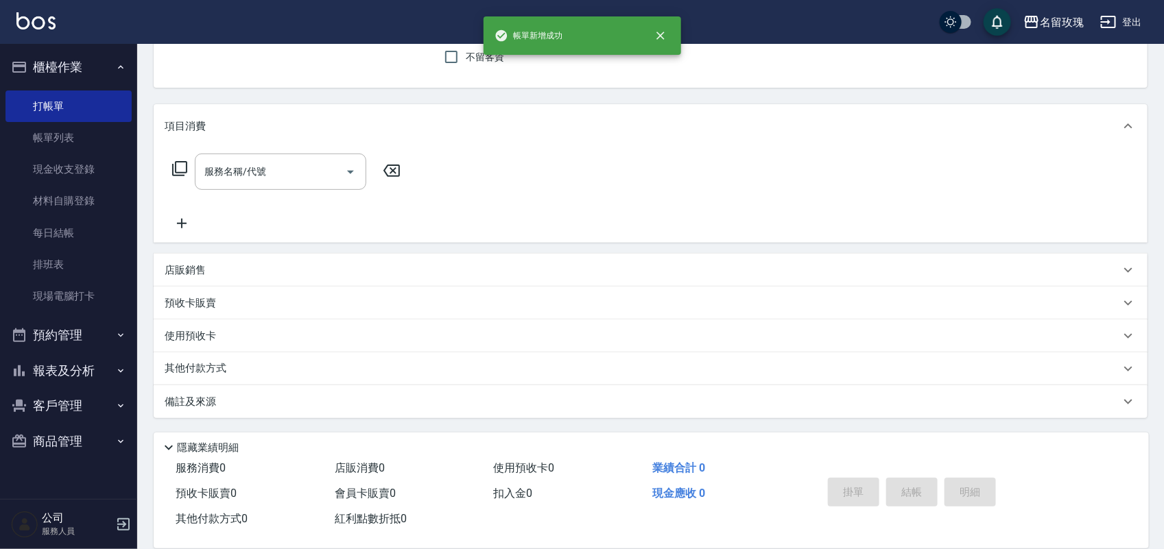
scroll to position [0, 0]
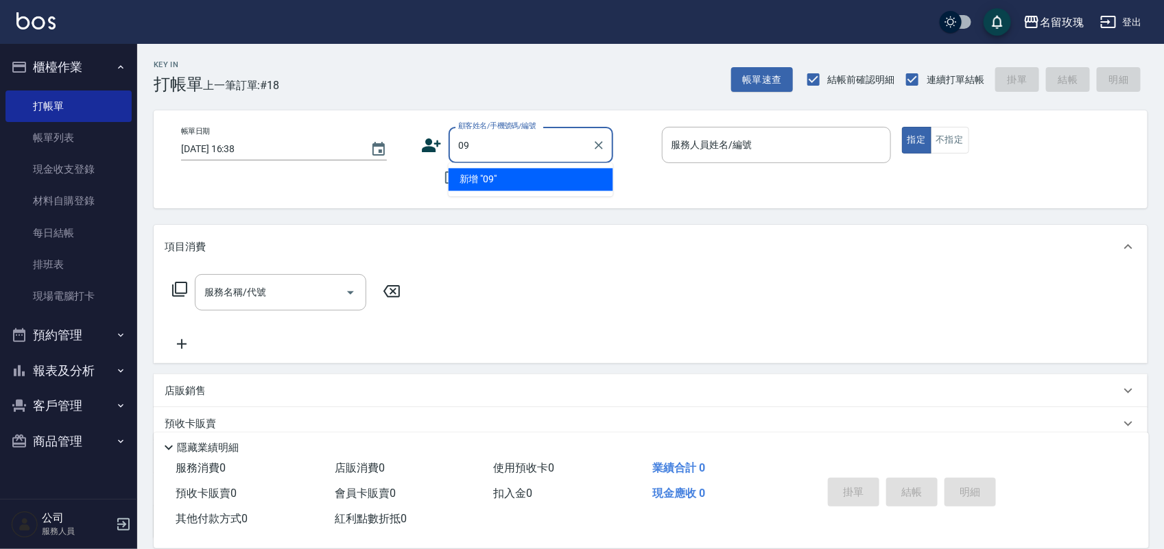
type input "0"
click at [480, 191] on li "[PERSON_NAME]/0901357581/0901357581" at bounding box center [531, 180] width 165 height 23
type input "[PERSON_NAME]/0901357581/0901357581"
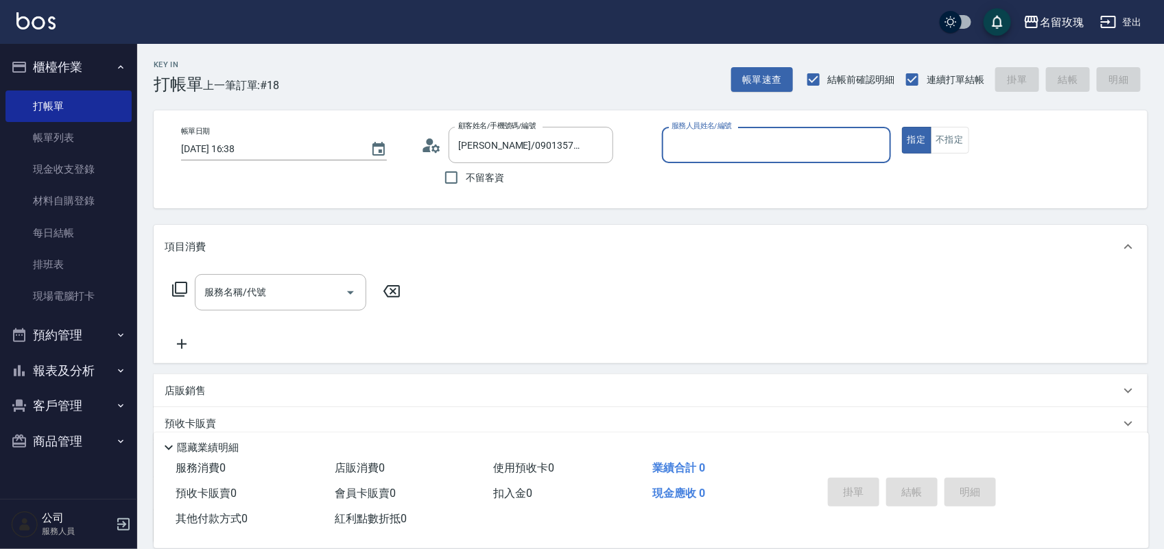
type input "+"
type input "[PERSON_NAME]老師-9"
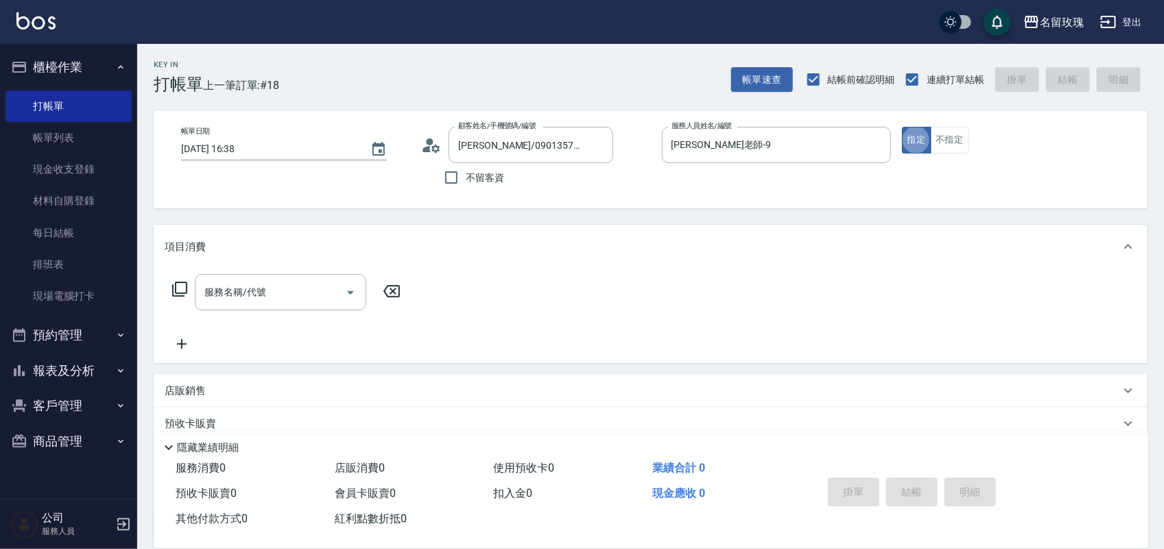
type button "true"
click at [944, 139] on button "不指定" at bounding box center [950, 140] width 38 height 27
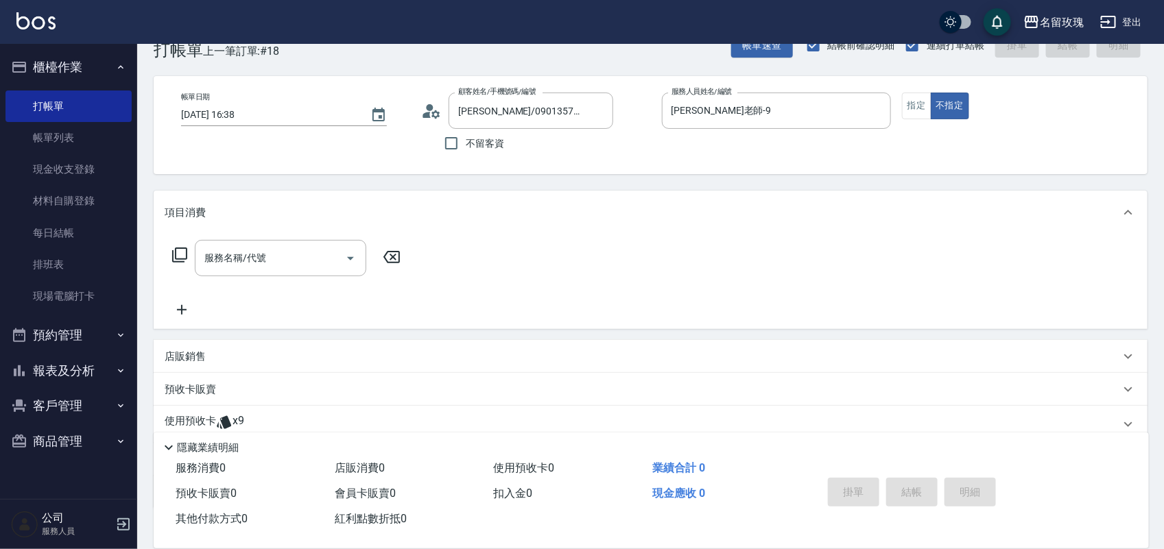
scroll to position [124, 0]
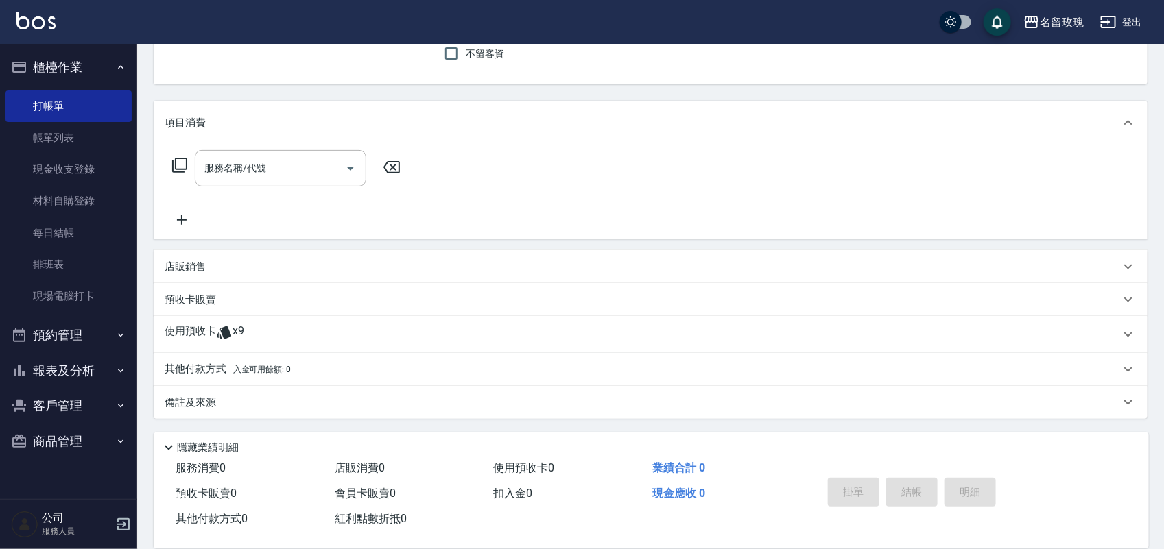
click at [228, 327] on icon at bounding box center [224, 332] width 16 height 16
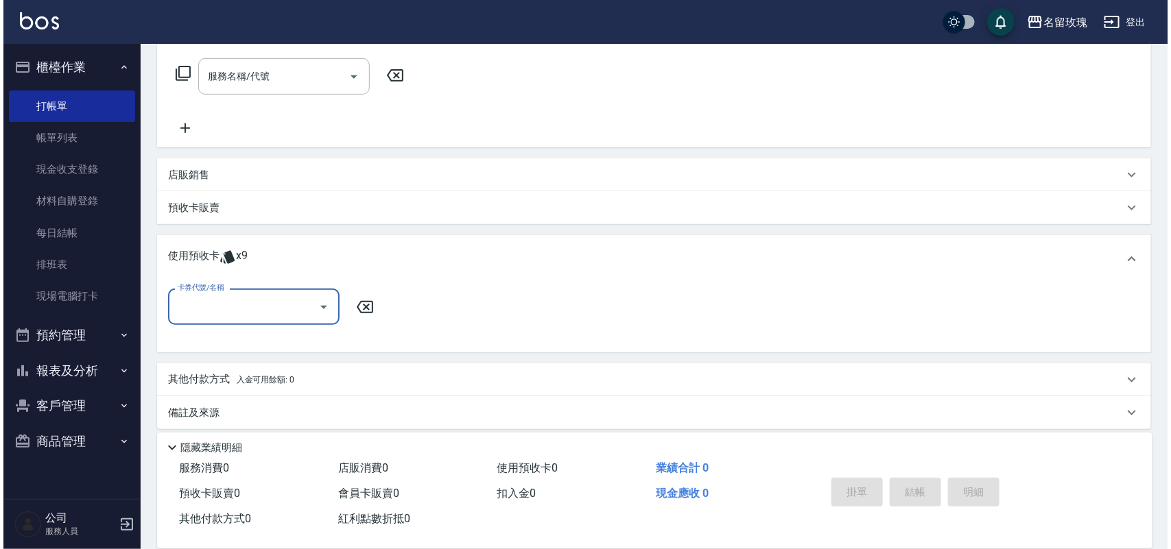
scroll to position [222, 0]
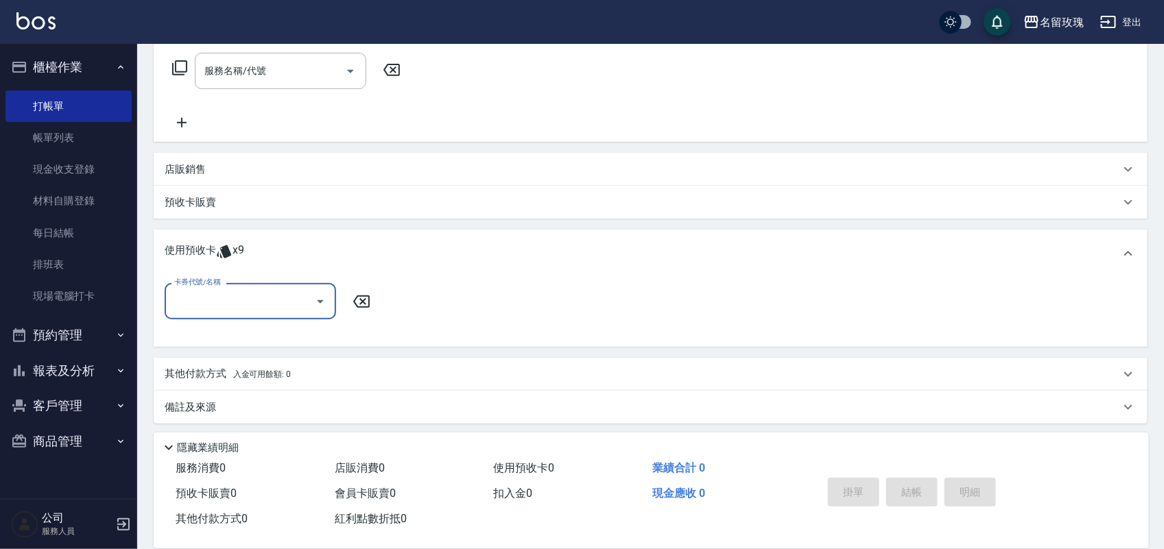
click at [223, 307] on input "卡券代號/名稱" at bounding box center [240, 301] width 139 height 24
click at [228, 331] on div "精油洗髮卡 剩餘9張 dh14" at bounding box center [250, 336] width 171 height 23
type input "精油洗髮卡 dh14"
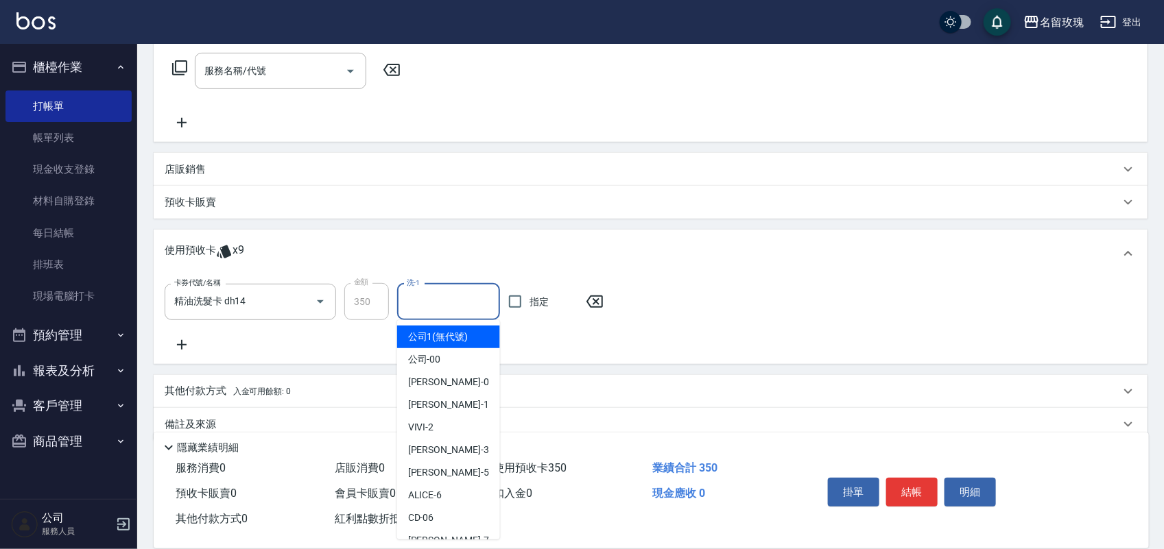
click at [442, 296] on input "洗-1" at bounding box center [448, 302] width 91 height 24
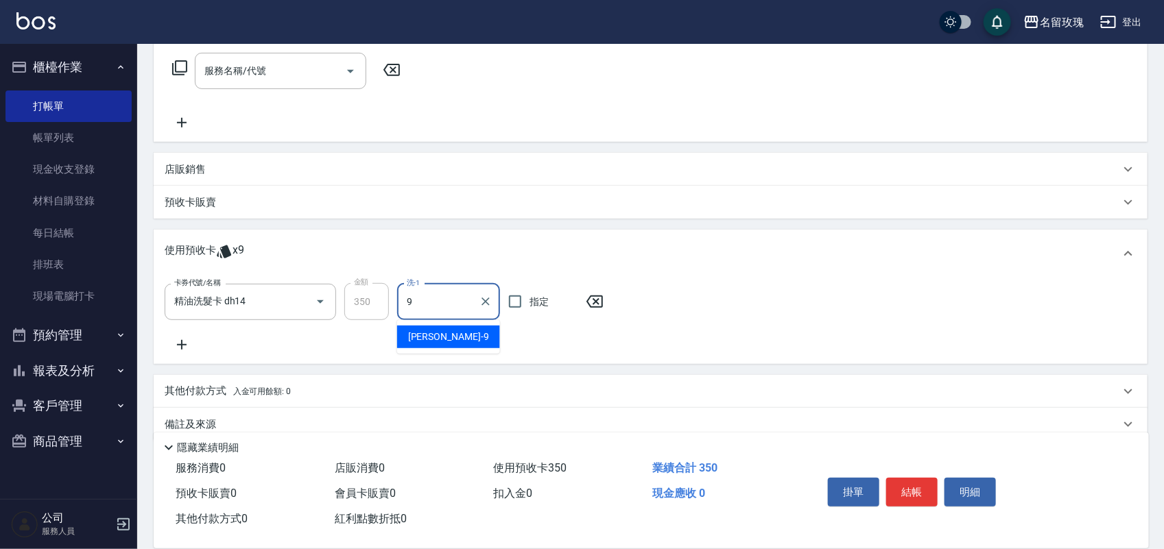
type input "[PERSON_NAME]老師-9"
click at [920, 479] on button "結帳" at bounding box center [911, 492] width 51 height 29
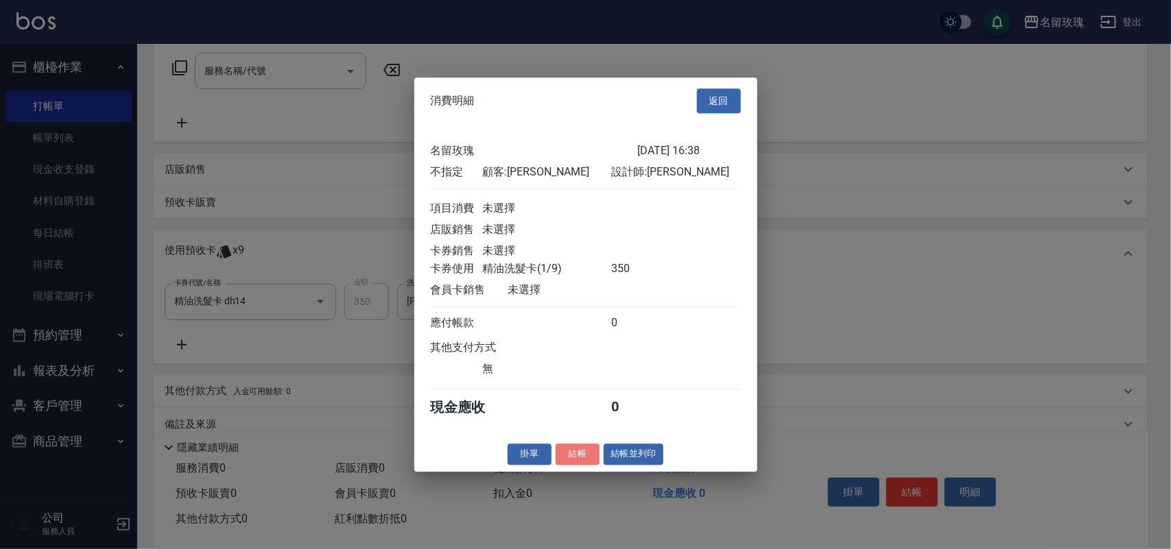
click at [582, 461] on button "結帳" at bounding box center [578, 454] width 44 height 21
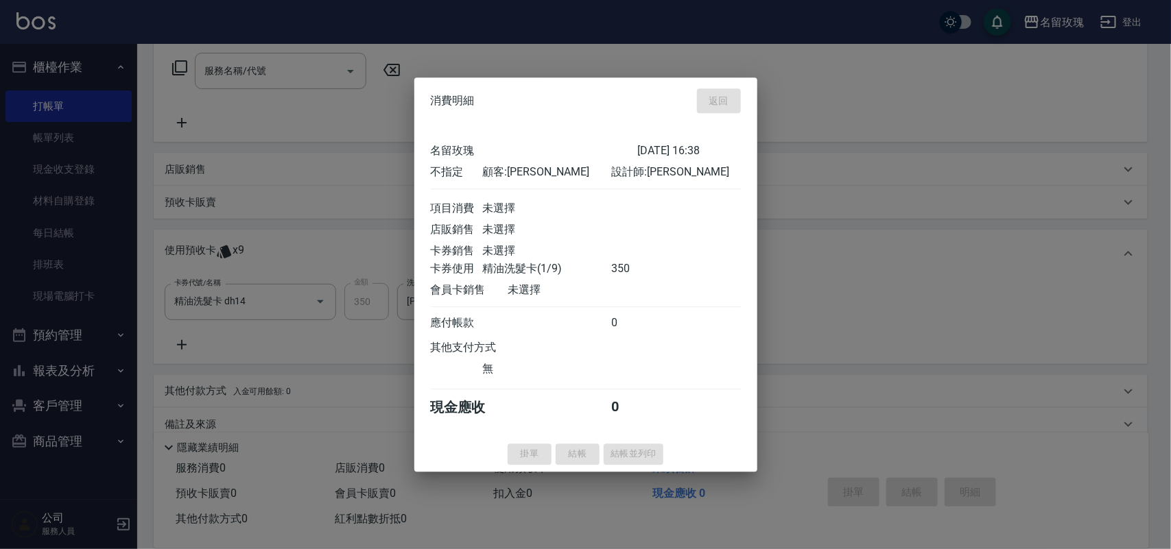
type input "2025/09/09 16:44"
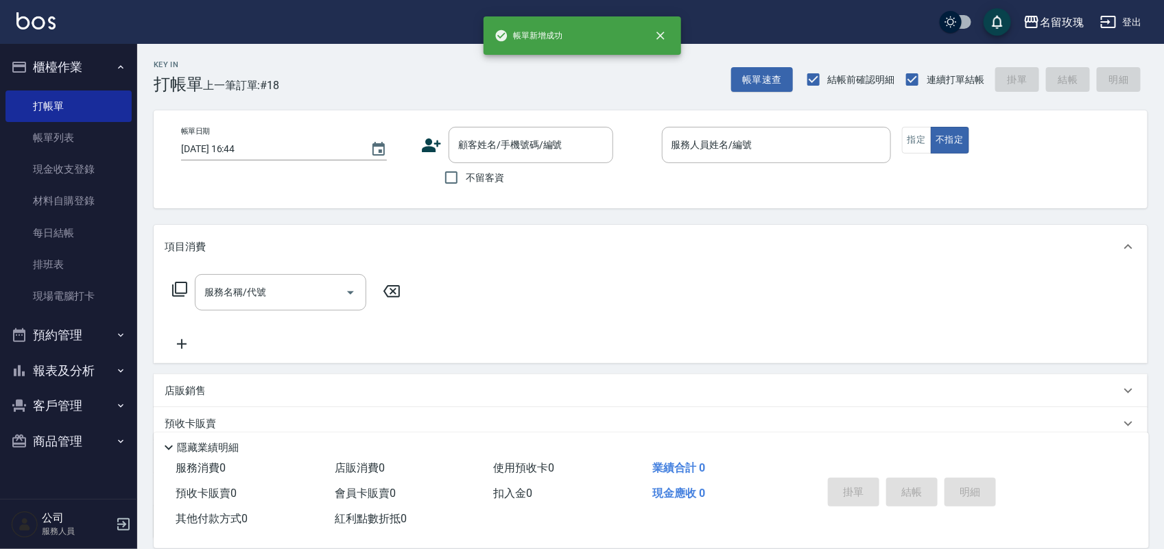
scroll to position [0, 0]
click at [40, 408] on button "客戶管理" at bounding box center [68, 406] width 126 height 36
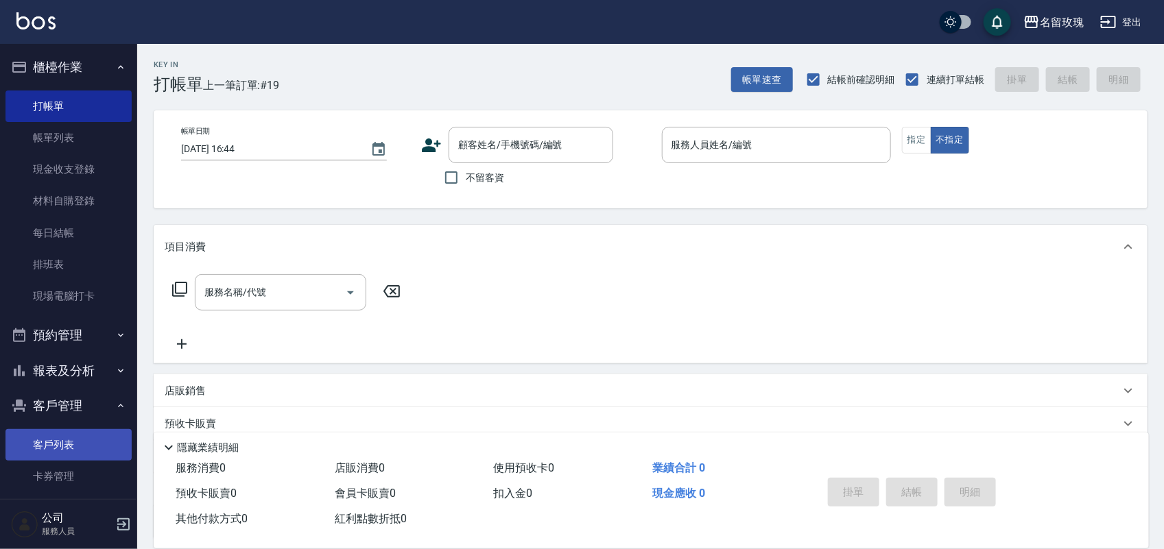
click at [62, 442] on link "客戶列表" at bounding box center [68, 445] width 126 height 32
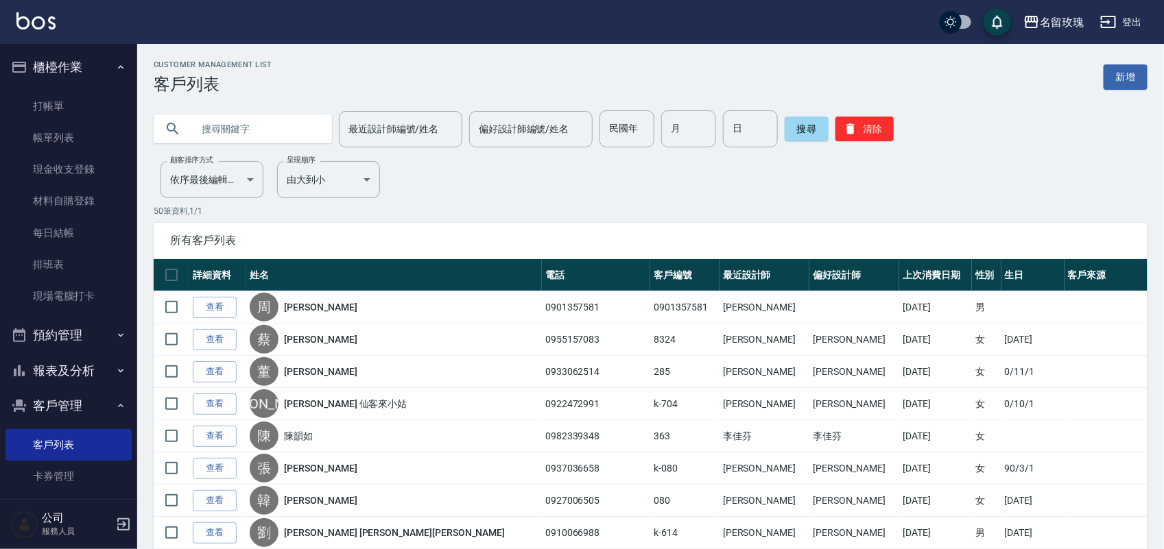
click at [237, 136] on input "text" at bounding box center [256, 128] width 129 height 37
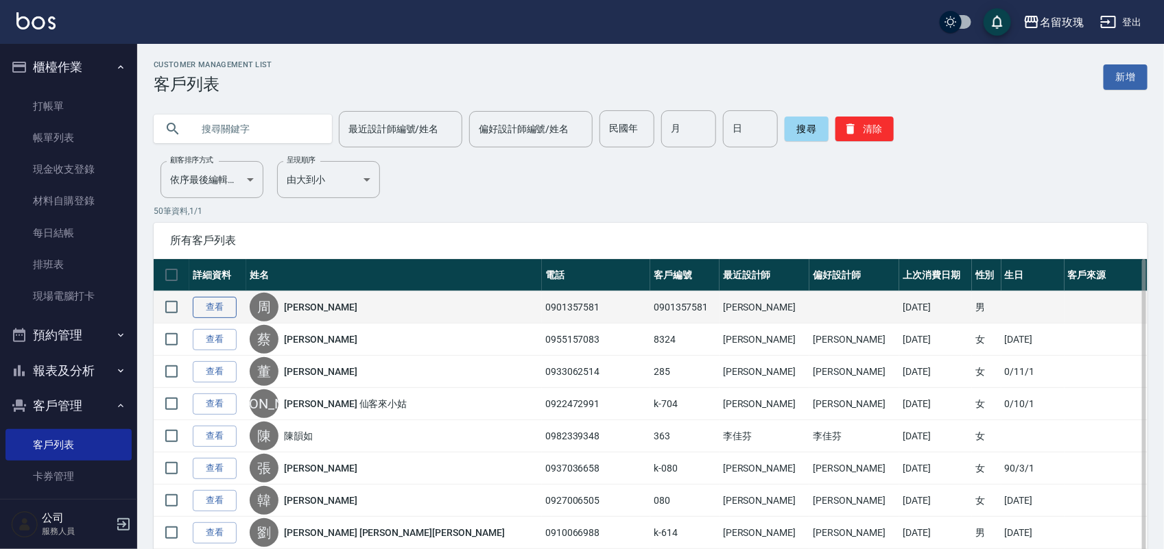
click at [220, 306] on link "查看" at bounding box center [215, 307] width 44 height 21
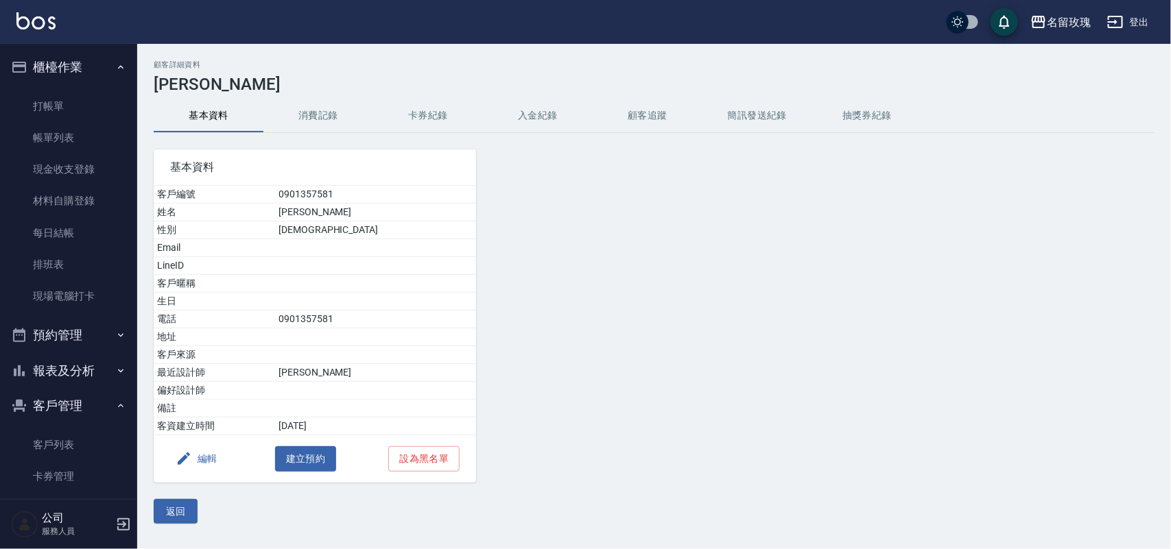
click at [202, 462] on button "編輯" at bounding box center [196, 459] width 53 height 25
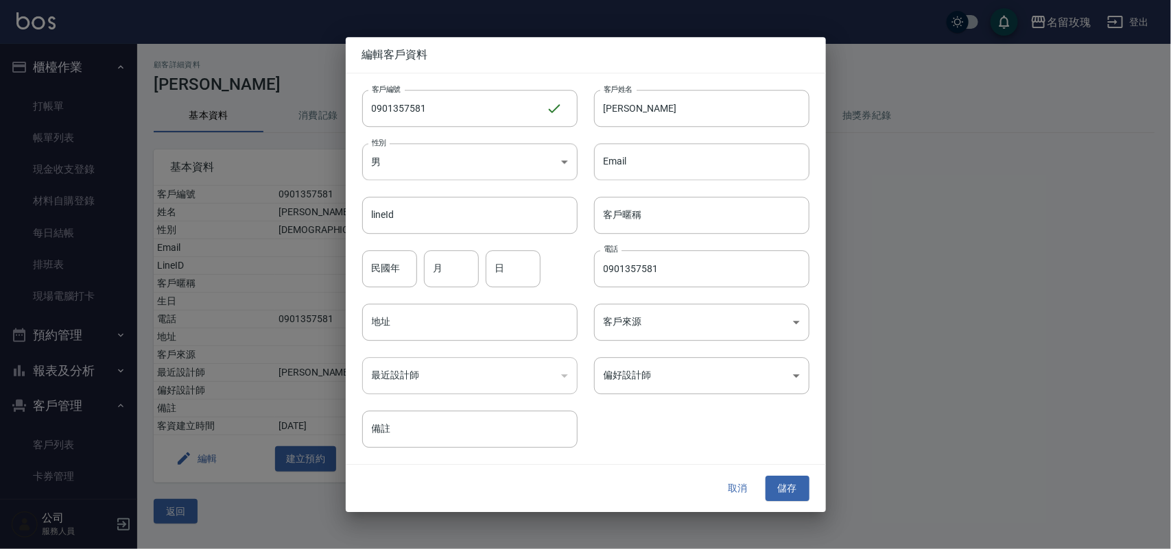
drag, startPoint x: 642, startPoint y: 268, endPoint x: 654, endPoint y: 292, distance: 26.1
click at [642, 269] on input "0901357581" at bounding box center [701, 268] width 215 height 37
type input "0901350581"
click at [412, 107] on input "0901357581" at bounding box center [454, 108] width 184 height 37
type input "0901350581"
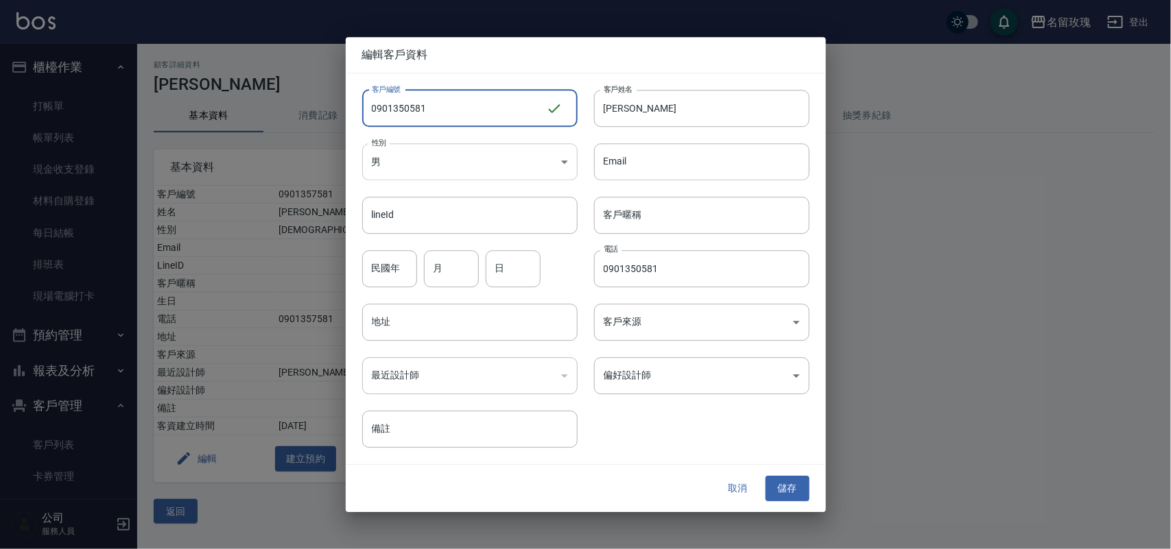
click at [562, 162] on body "名留玫瑰 登出 櫃檯作業 打帳單 帳單列表 現金收支登錄 材料自購登錄 每日結帳 排班表 現場電腦打卡 預約管理 預約管理 單日預約紀錄 單週預約紀錄 報表及…" at bounding box center [585, 274] width 1171 height 549
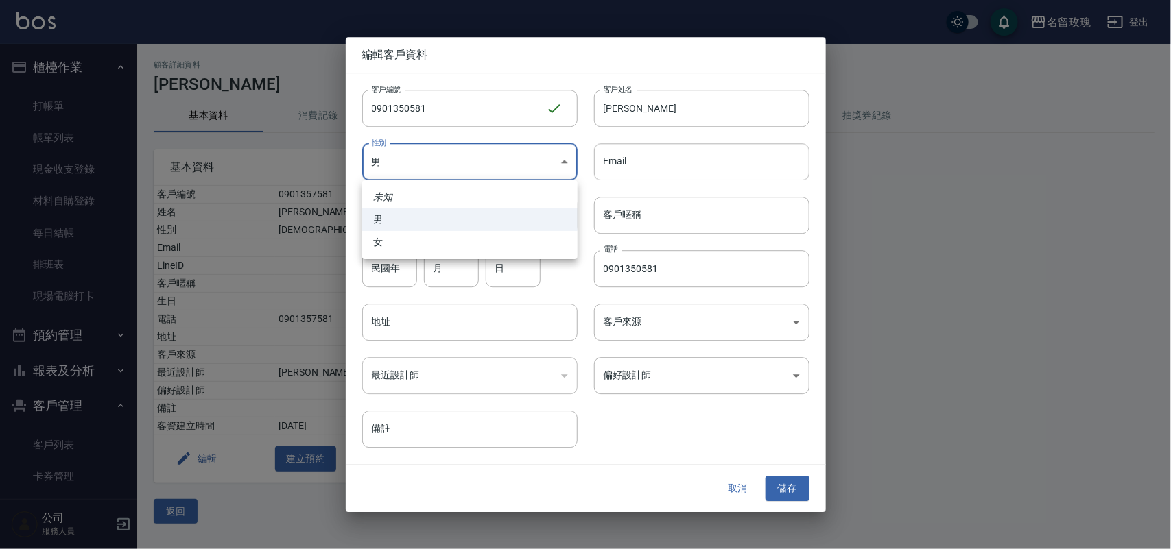
click at [584, 184] on div at bounding box center [585, 274] width 1171 height 549
click at [559, 165] on body "名留玫瑰 登出 櫃檯作業 打帳單 帳單列表 現金收支登錄 材料自購登錄 每日結帳 排班表 現場電腦打卡 預約管理 預約管理 單日預約紀錄 單週預約紀錄 報表及…" at bounding box center [585, 274] width 1171 height 549
click at [529, 252] on li "女" at bounding box center [469, 242] width 215 height 23
type input "[DEMOGRAPHIC_DATA]"
click at [787, 490] on button "儲存" at bounding box center [787, 489] width 44 height 25
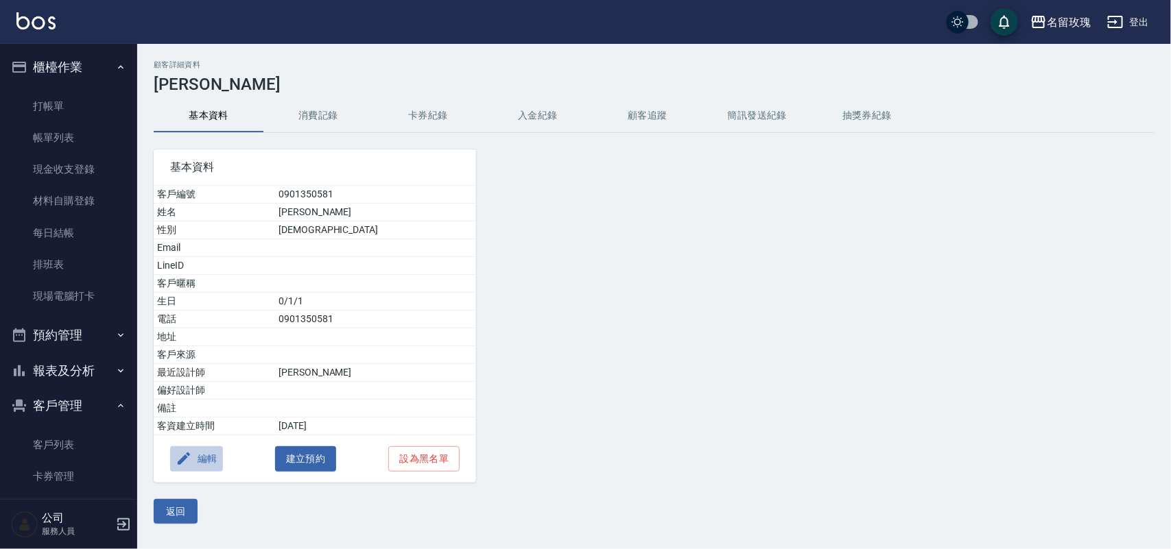
click at [211, 457] on button "編輯" at bounding box center [196, 459] width 53 height 25
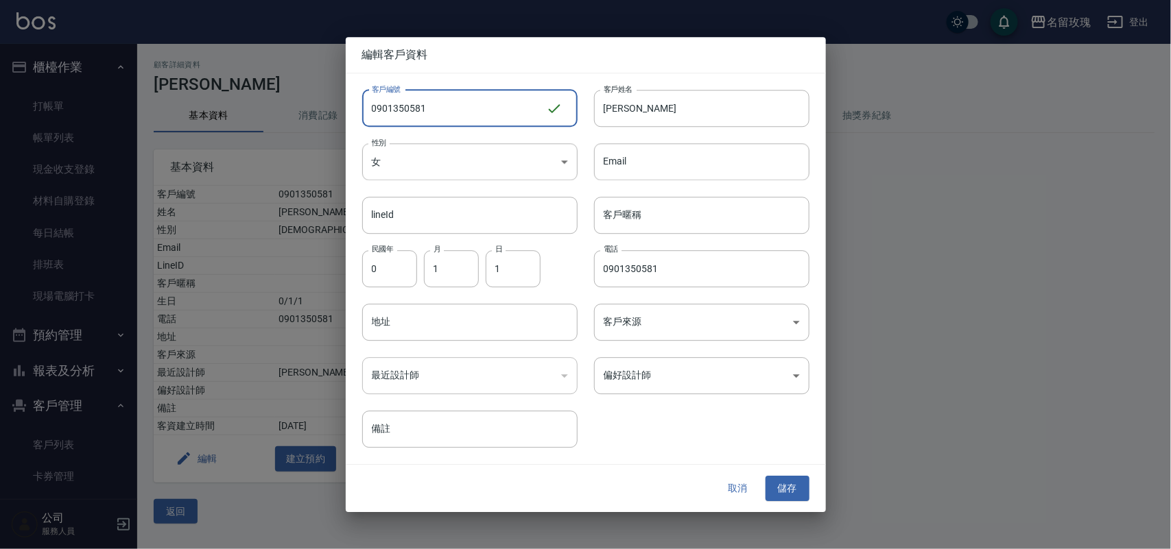
drag, startPoint x: 408, startPoint y: 106, endPoint x: 427, endPoint y: 142, distance: 40.5
click at [409, 108] on input "0901350581" at bounding box center [454, 108] width 184 height 37
type input "0901357581"
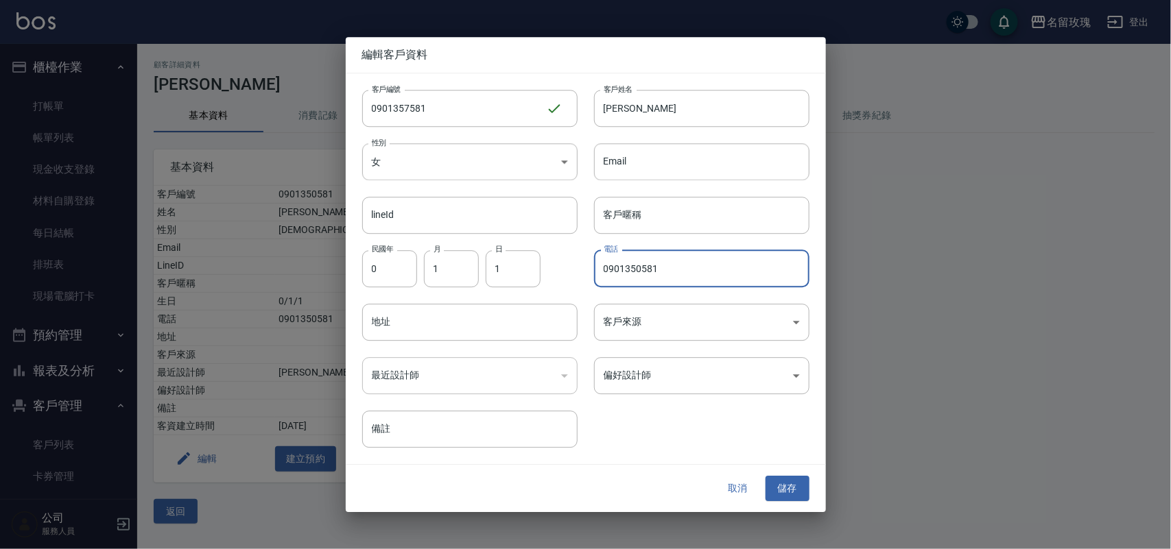
click at [638, 269] on input "0901350581" at bounding box center [701, 268] width 215 height 37
click at [638, 270] on input "0901350581" at bounding box center [701, 268] width 215 height 37
click at [639, 268] on input "0901350581" at bounding box center [701, 268] width 215 height 37
type input "0901357581"
drag, startPoint x: 790, startPoint y: 484, endPoint x: 798, endPoint y: 480, distance: 8.6
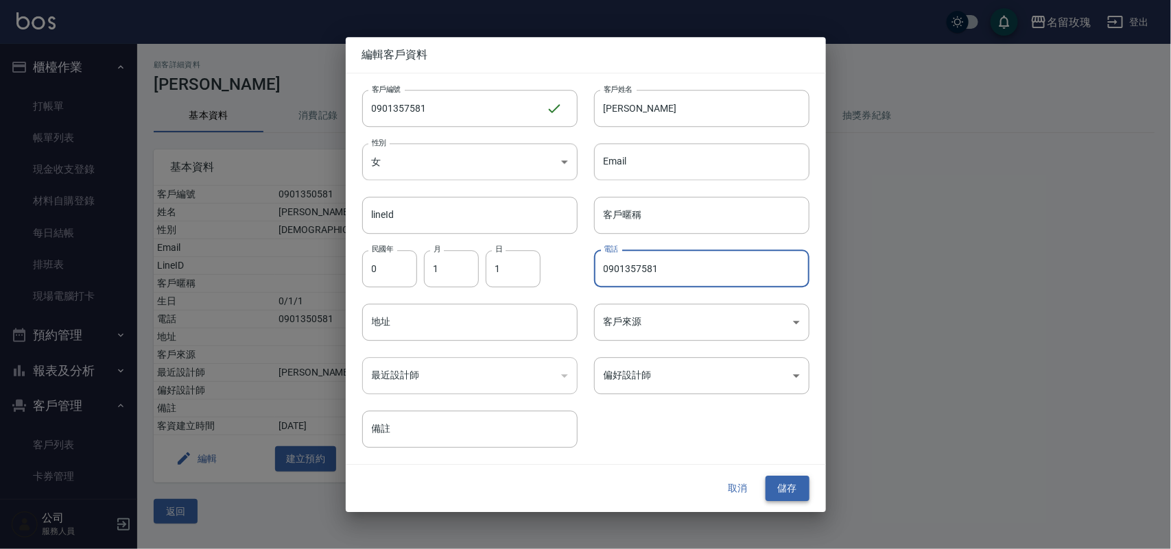
click at [797, 481] on button "儲存" at bounding box center [787, 489] width 44 height 25
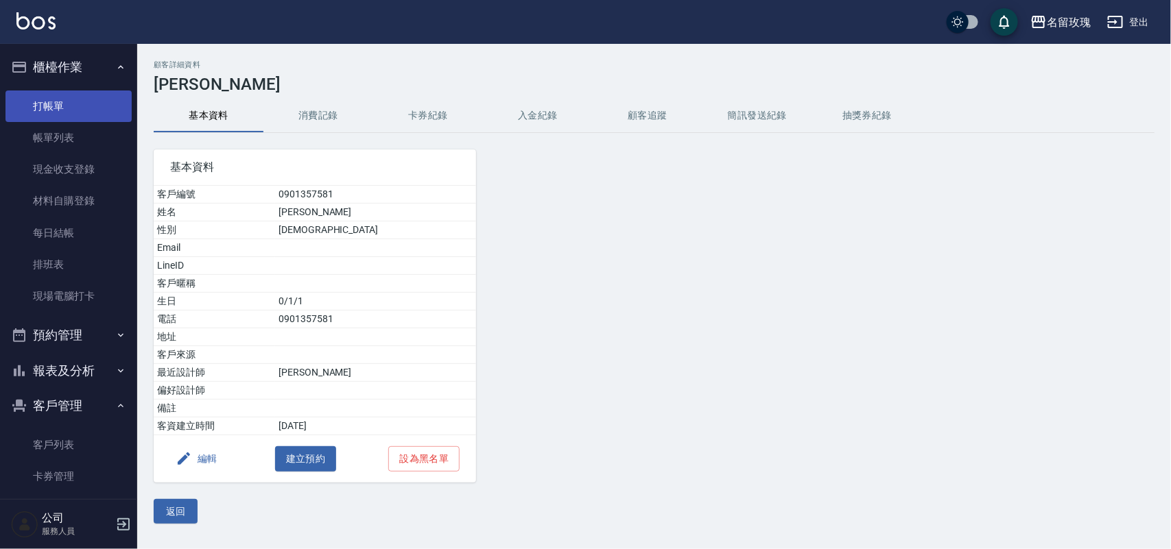
click at [45, 97] on link "打帳單" at bounding box center [68, 107] width 126 height 32
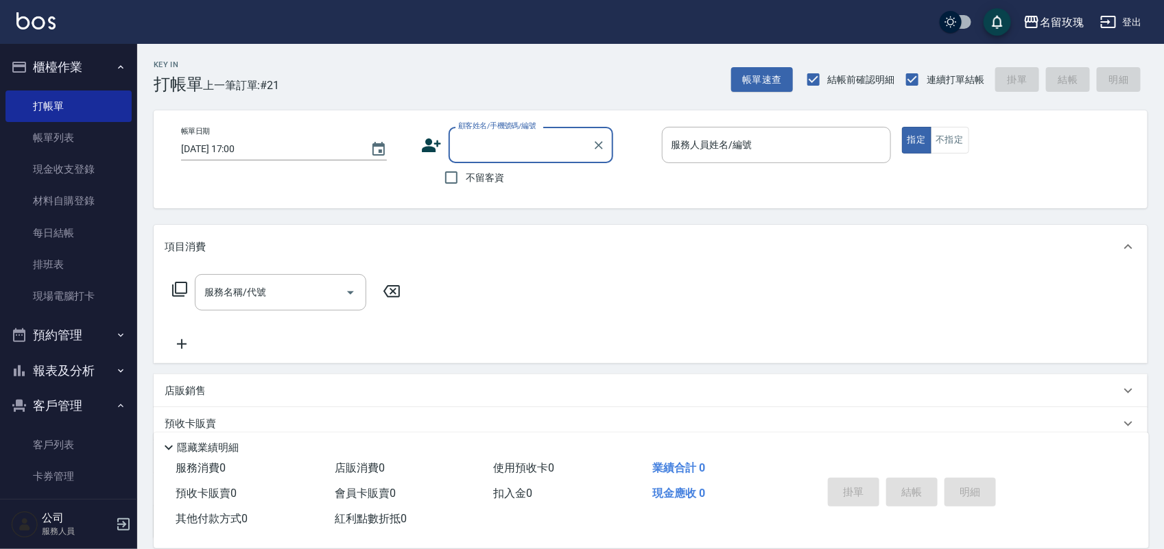
click at [499, 167] on label "不留客資" at bounding box center [470, 177] width 67 height 29
click at [466, 167] on input "不留客資" at bounding box center [451, 177] width 29 height 29
checkbox input "true"
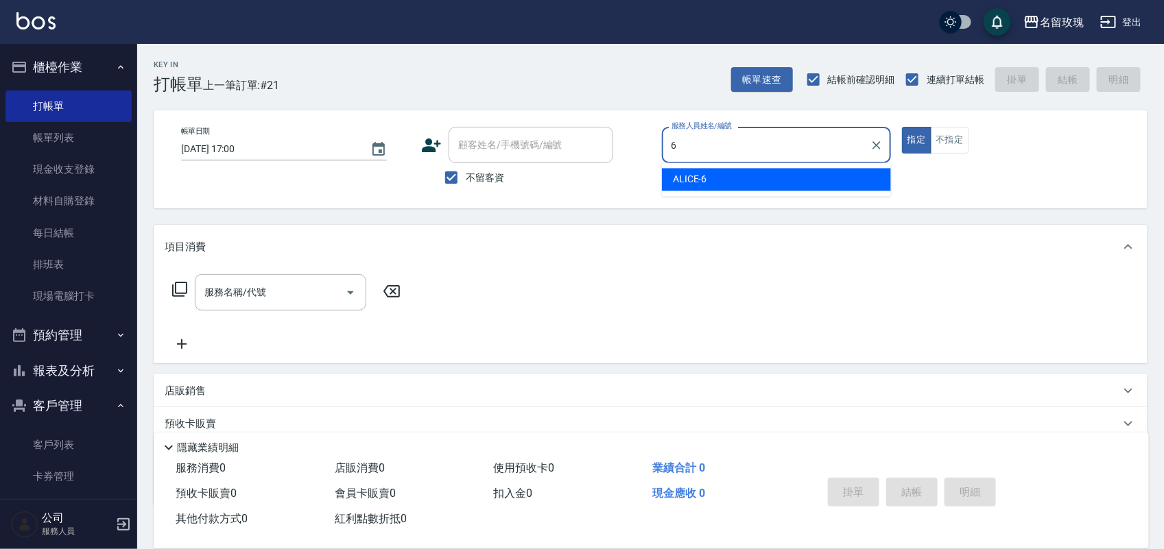
type input "ALICE-6"
type button "true"
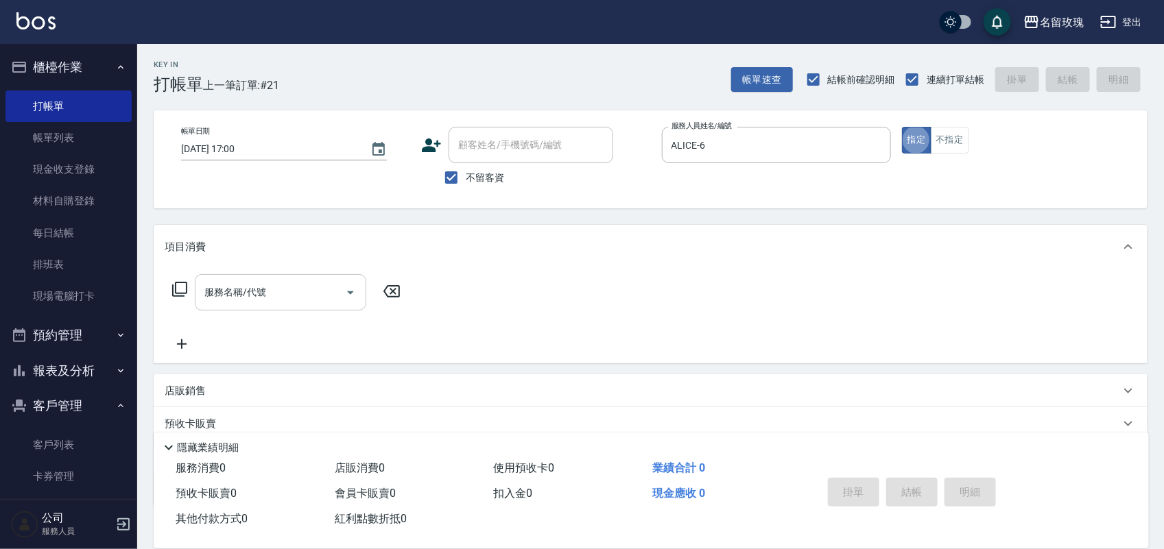
click at [262, 278] on div "服務名稱/代號" at bounding box center [280, 292] width 171 height 36
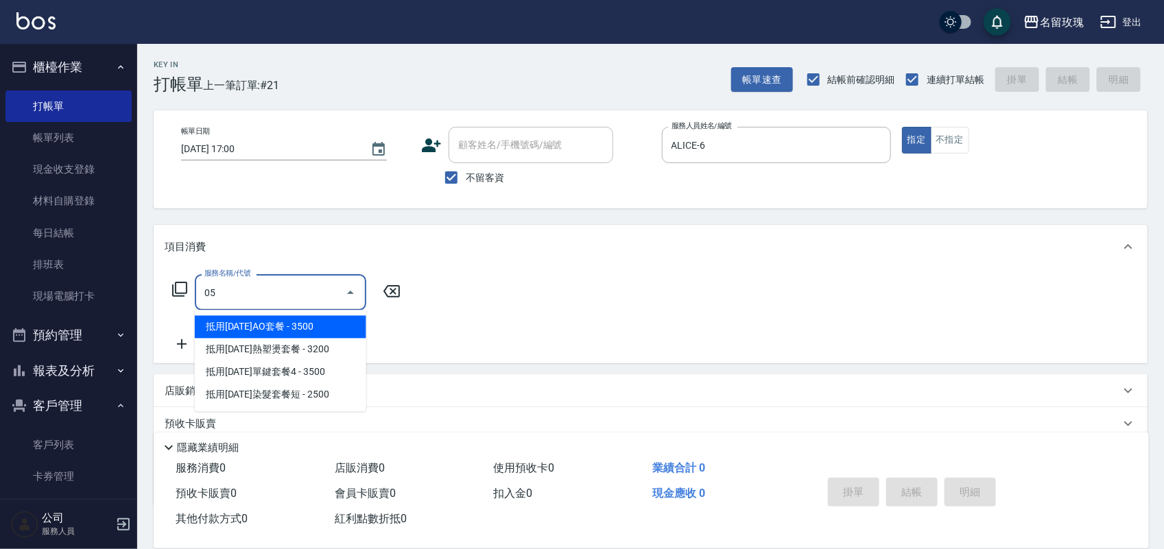
type input "抵用105年AO套餐(Q-0018)"
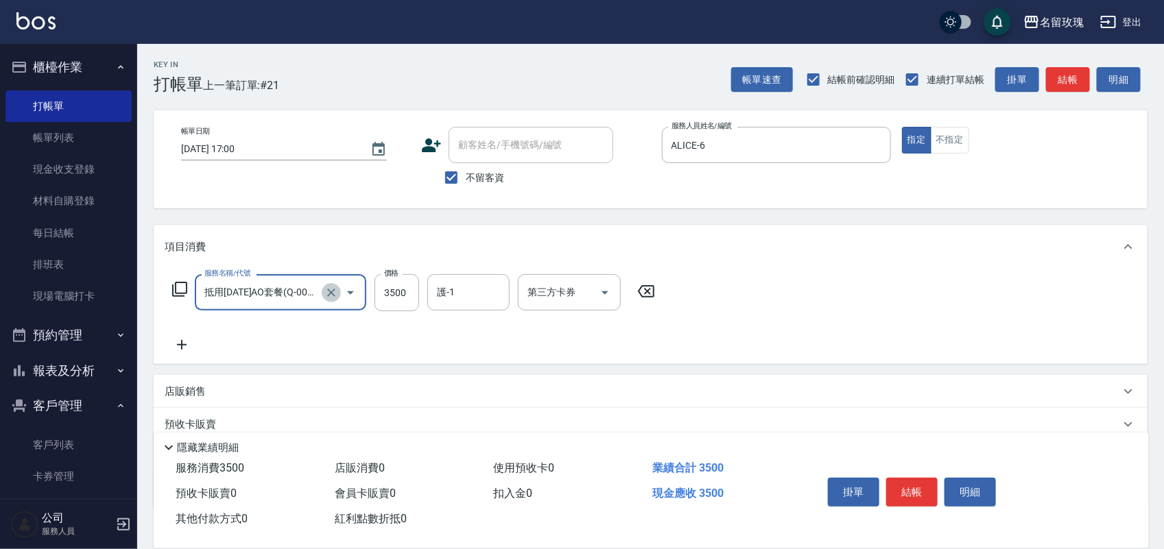
click at [328, 297] on icon "Clear" at bounding box center [331, 293] width 14 height 14
type input "剪髮(305)"
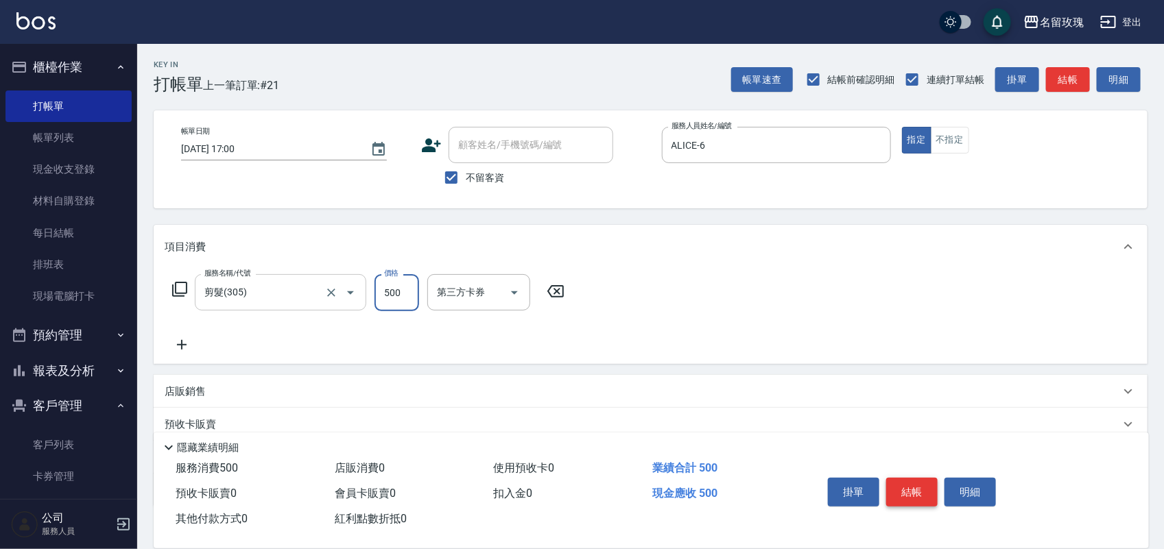
click at [916, 479] on button "結帳" at bounding box center [911, 492] width 51 height 29
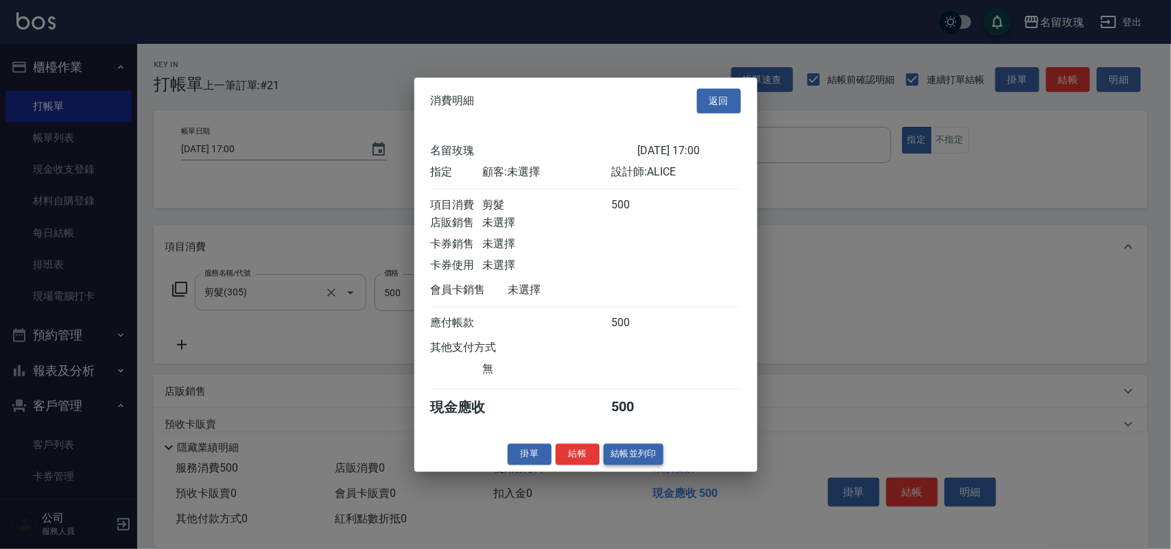
click at [645, 464] on button "結帳並列印" at bounding box center [634, 454] width 60 height 21
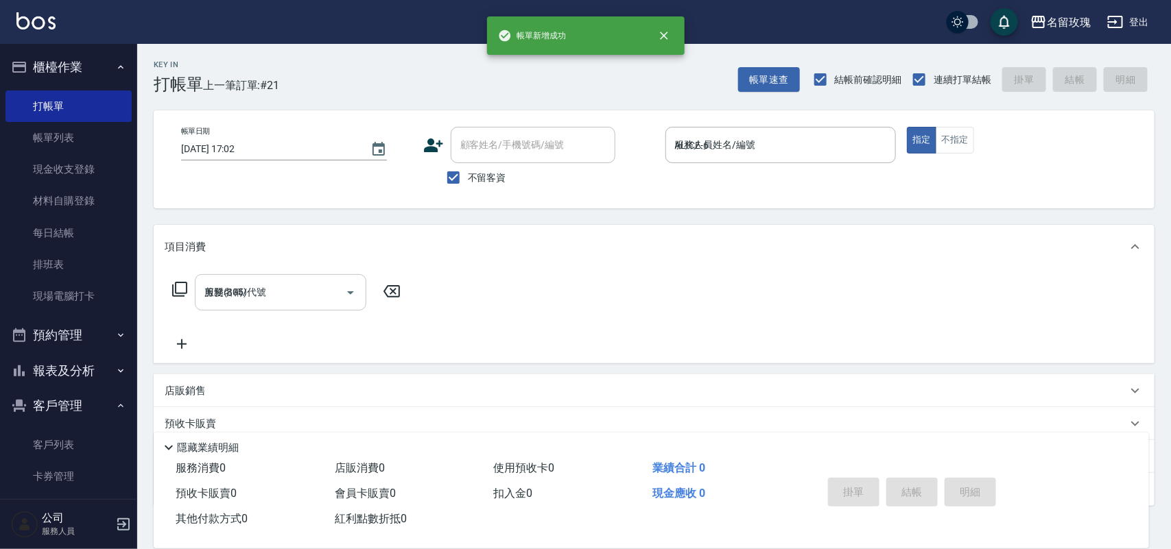
type input "2025/09/09 17:02"
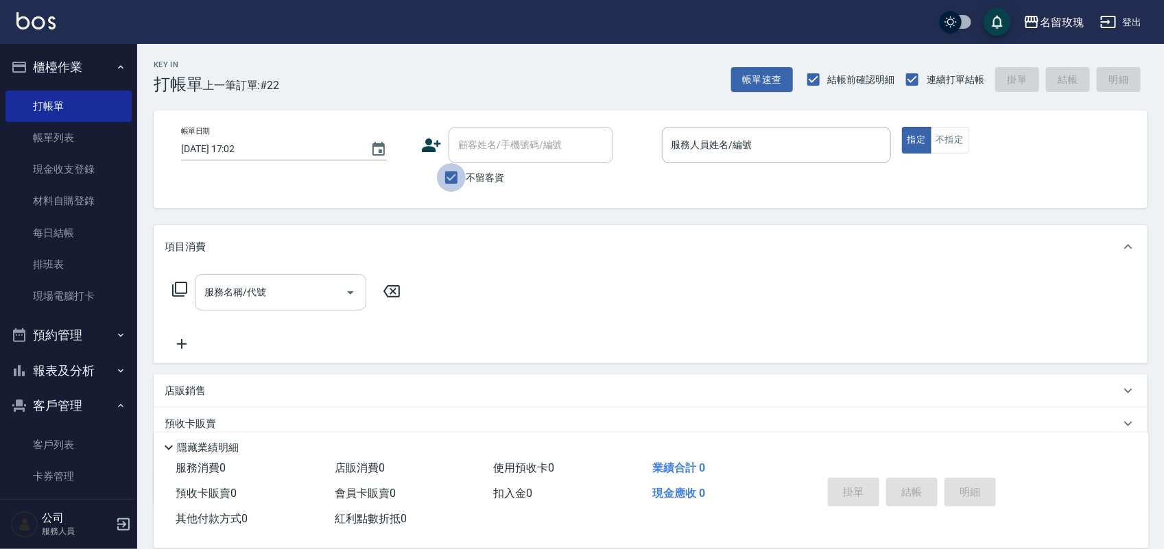
click at [454, 174] on input "不留客資" at bounding box center [451, 177] width 29 height 29
checkbox input "false"
click at [499, 156] on input "顧客姓名/手機號碼/編號" at bounding box center [521, 145] width 132 height 24
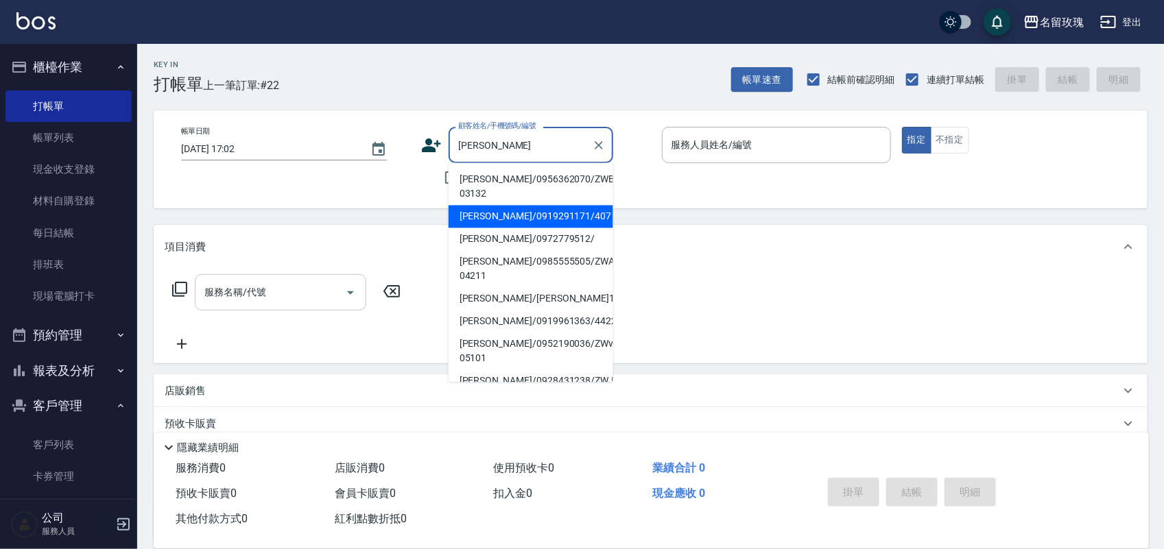
click at [492, 206] on li "[PERSON_NAME]/0919291171/407" at bounding box center [531, 217] width 165 height 23
type input "[PERSON_NAME]/0919291171/407"
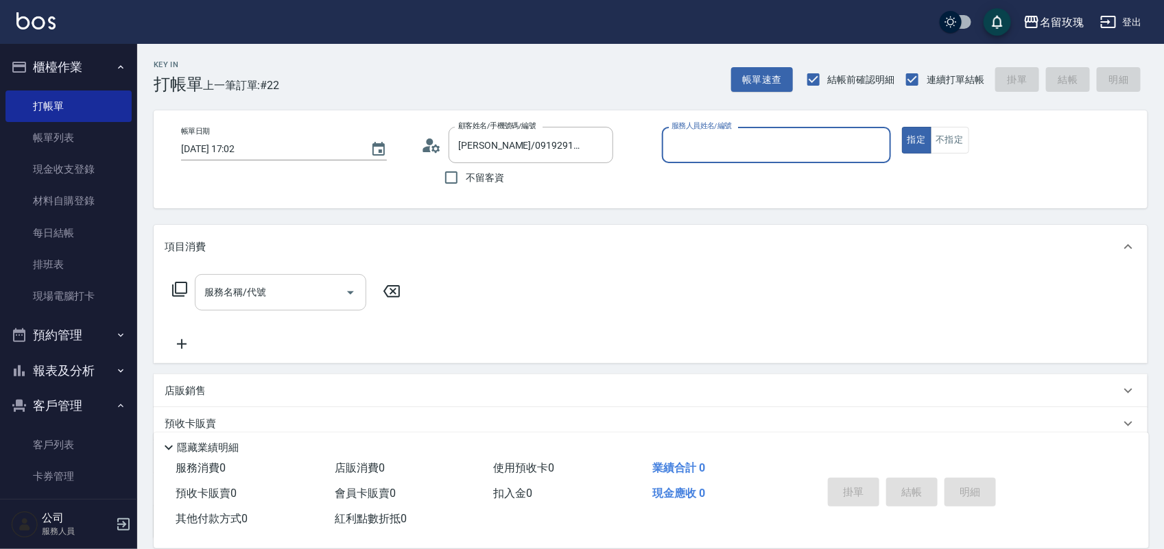
type input "ALICE-6"
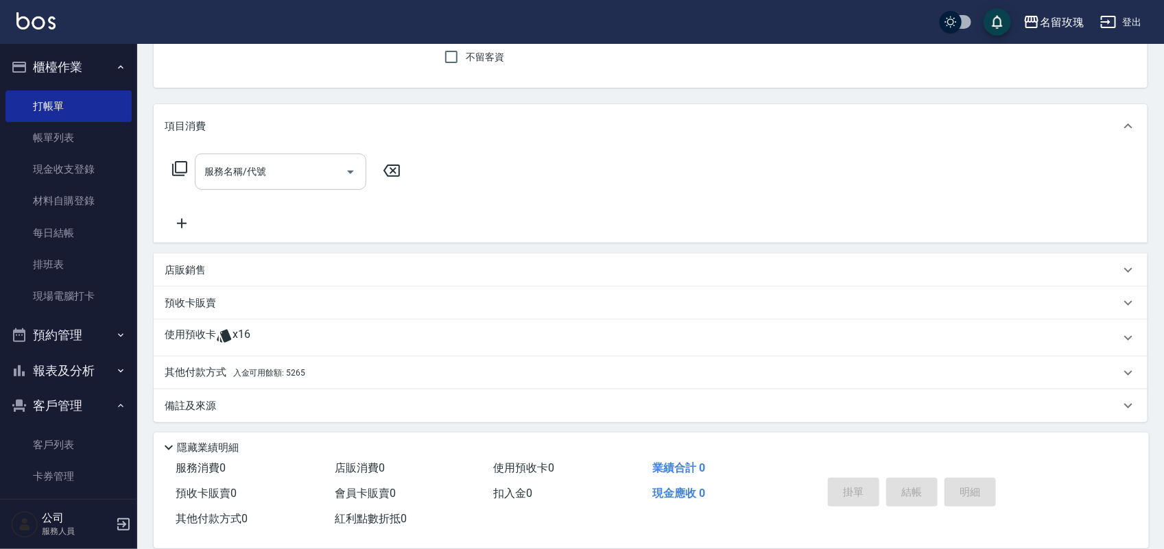
scroll to position [124, 0]
click at [268, 321] on div "使用預收卡 x16" at bounding box center [651, 334] width 994 height 37
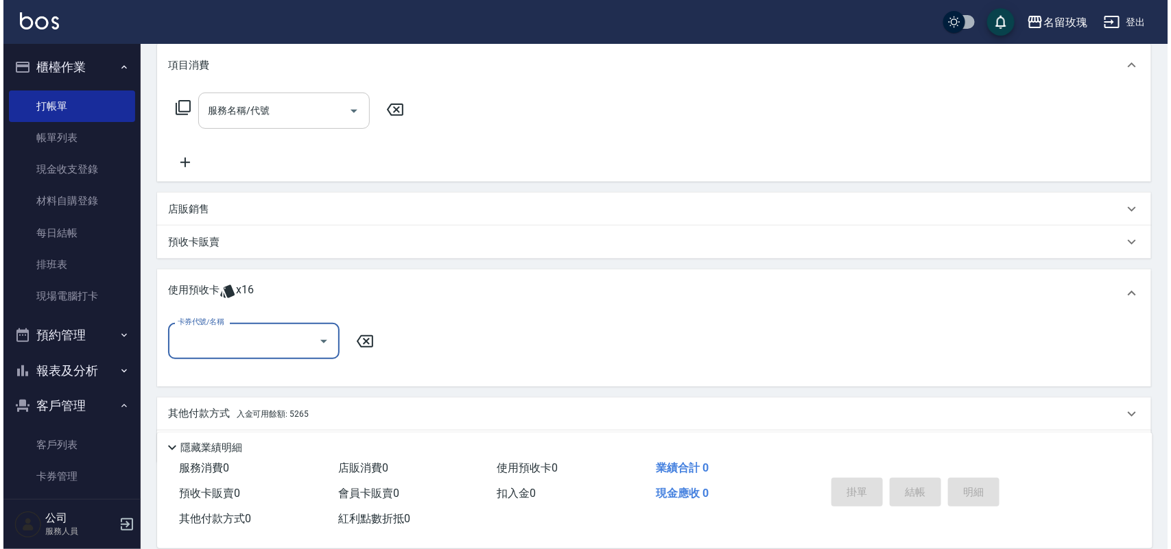
scroll to position [226, 0]
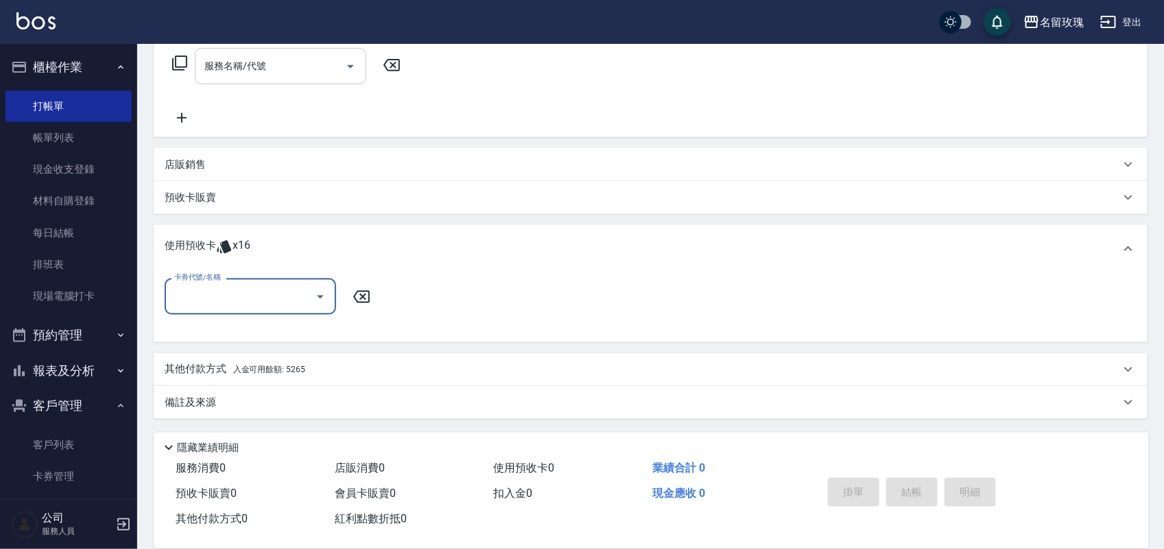
click at [270, 296] on input "卡券代號/名稱" at bounding box center [240, 297] width 139 height 24
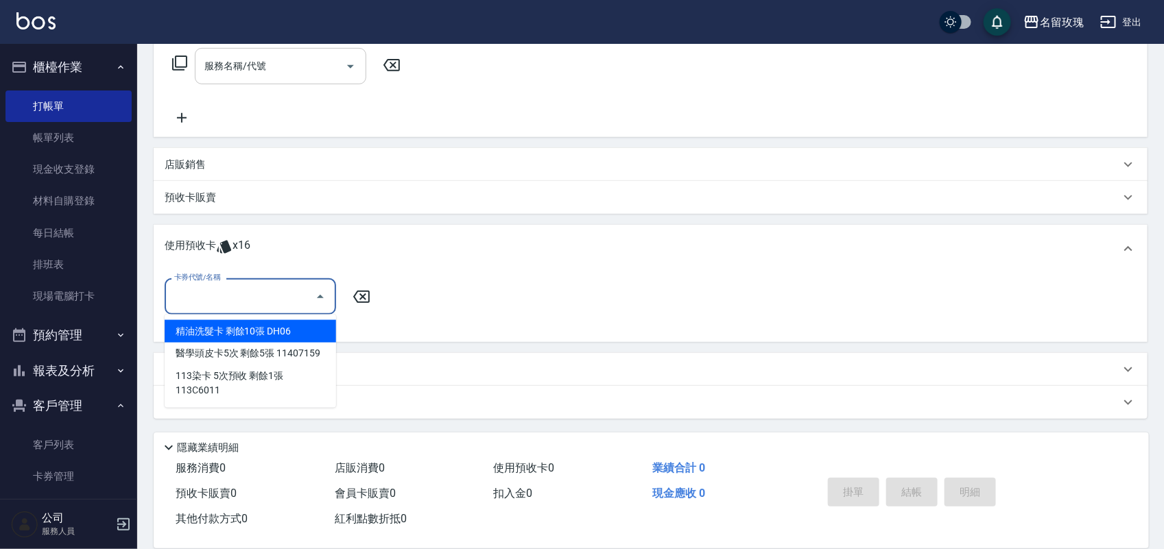
click at [242, 323] on div "精油洗髮卡 剩餘10張 DH06" at bounding box center [250, 331] width 171 height 23
type input "精油洗髮卡 DH06"
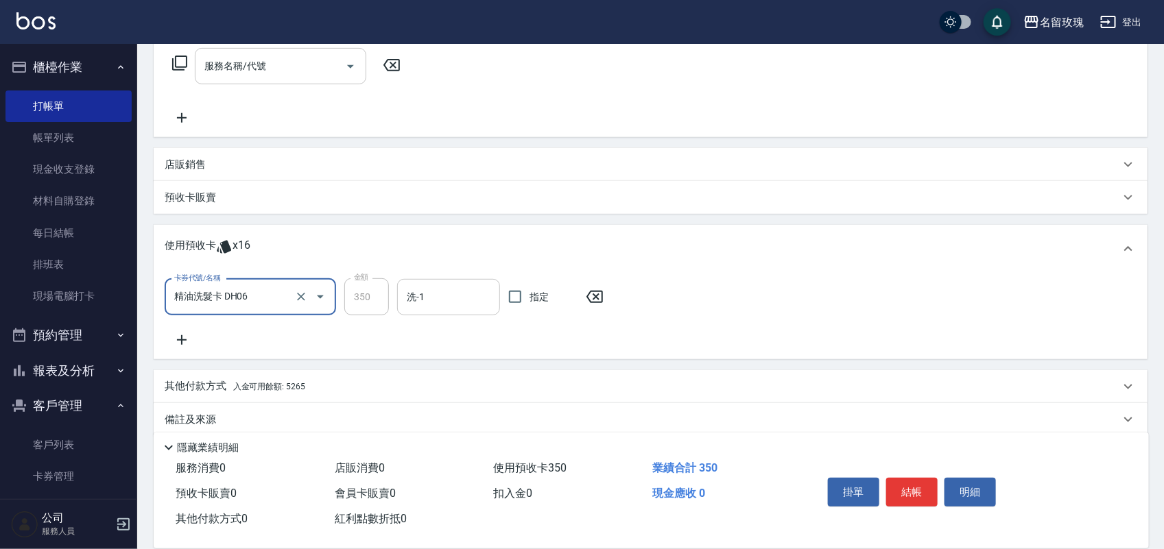
click at [451, 312] on div "洗-1" at bounding box center [448, 297] width 103 height 36
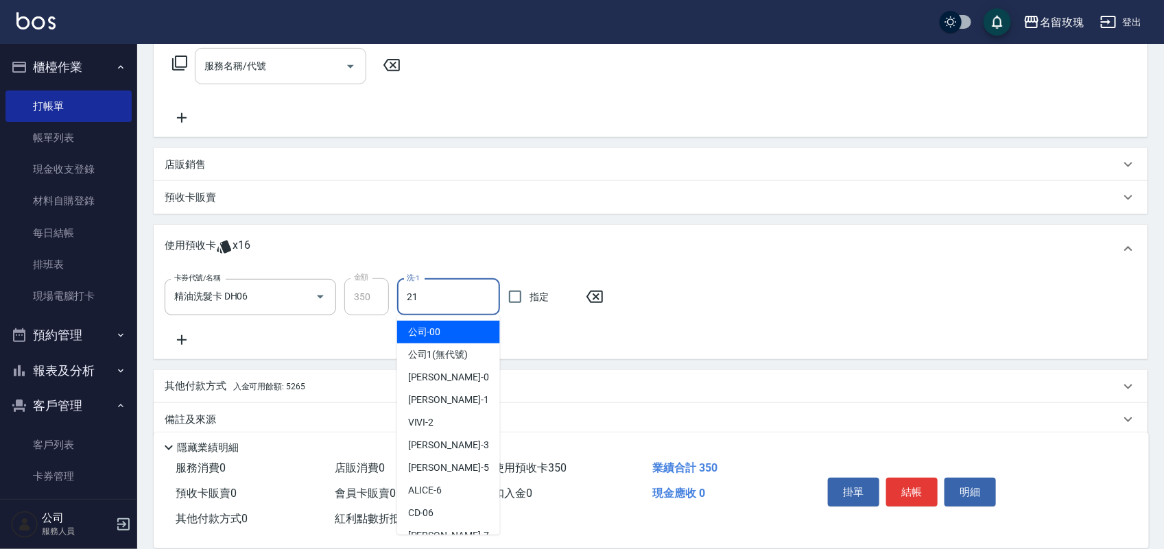
type input "少少-21"
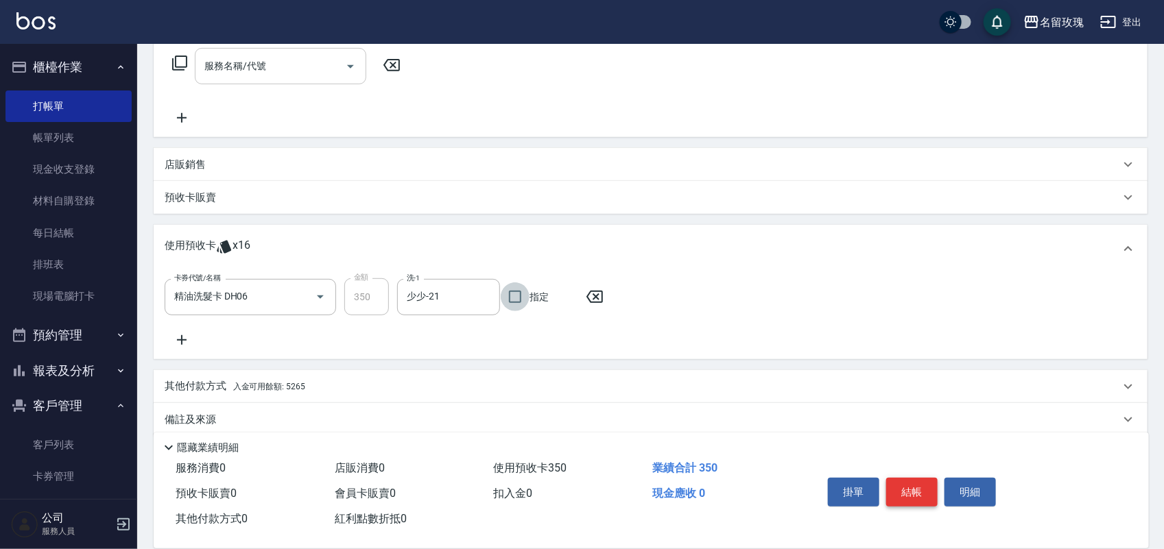
click at [906, 488] on button "結帳" at bounding box center [911, 492] width 51 height 29
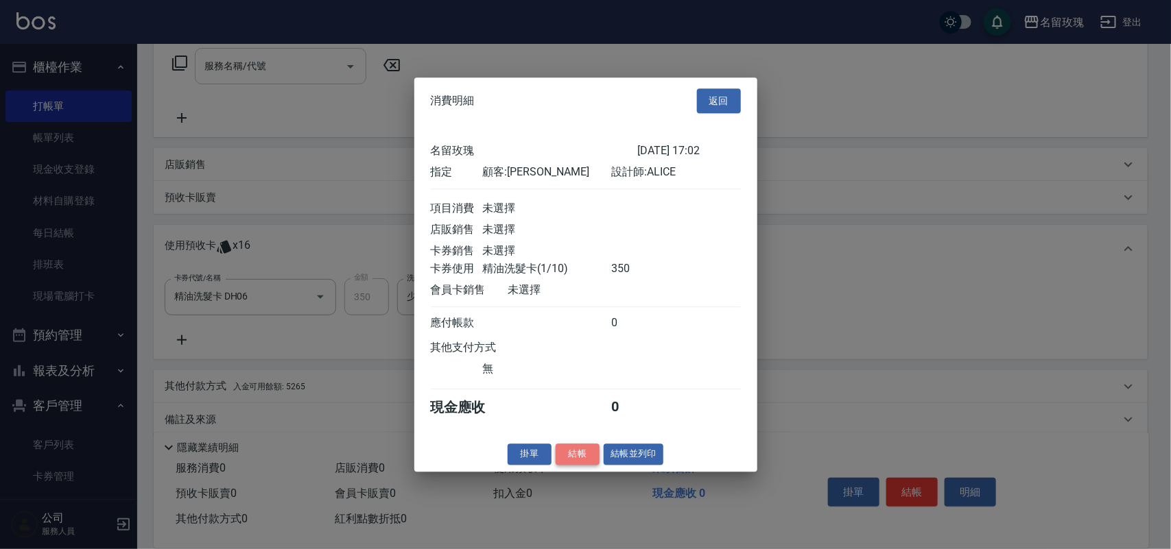
click at [577, 464] on button "結帳" at bounding box center [578, 454] width 44 height 21
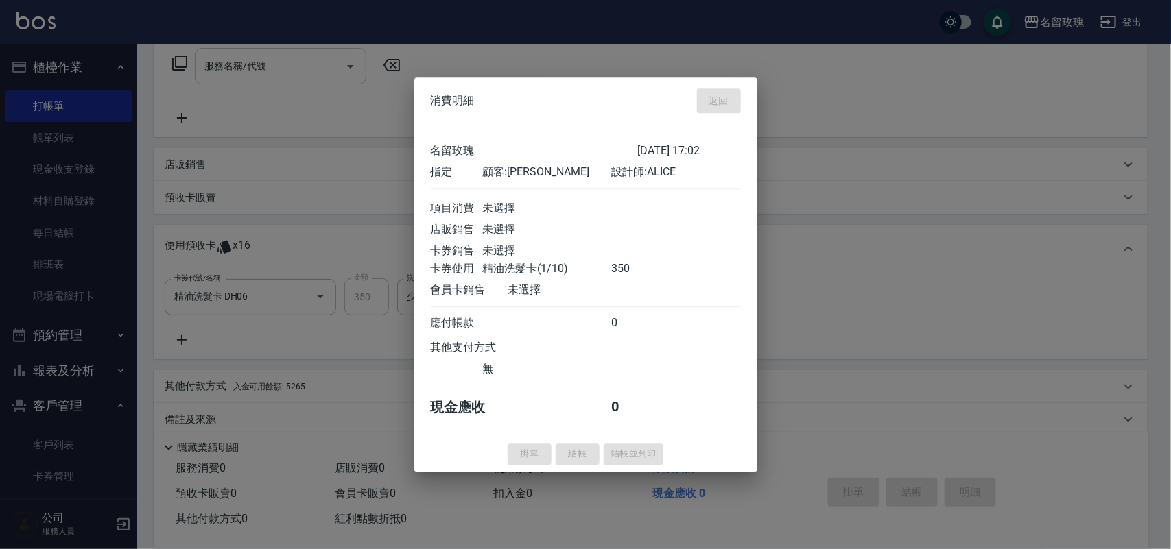
type input "2025/09/09 17:04"
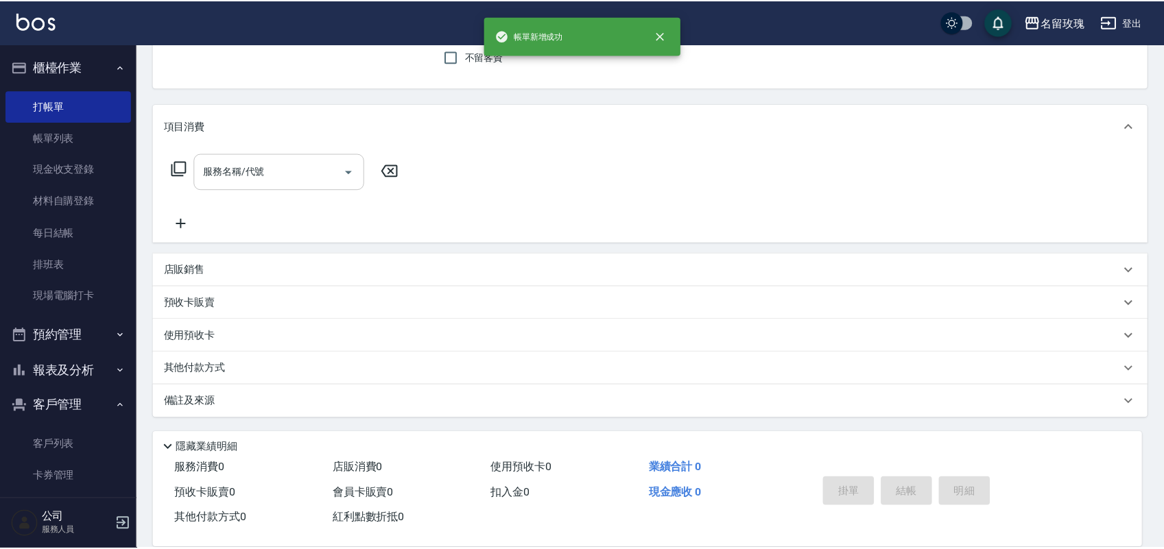
scroll to position [0, 0]
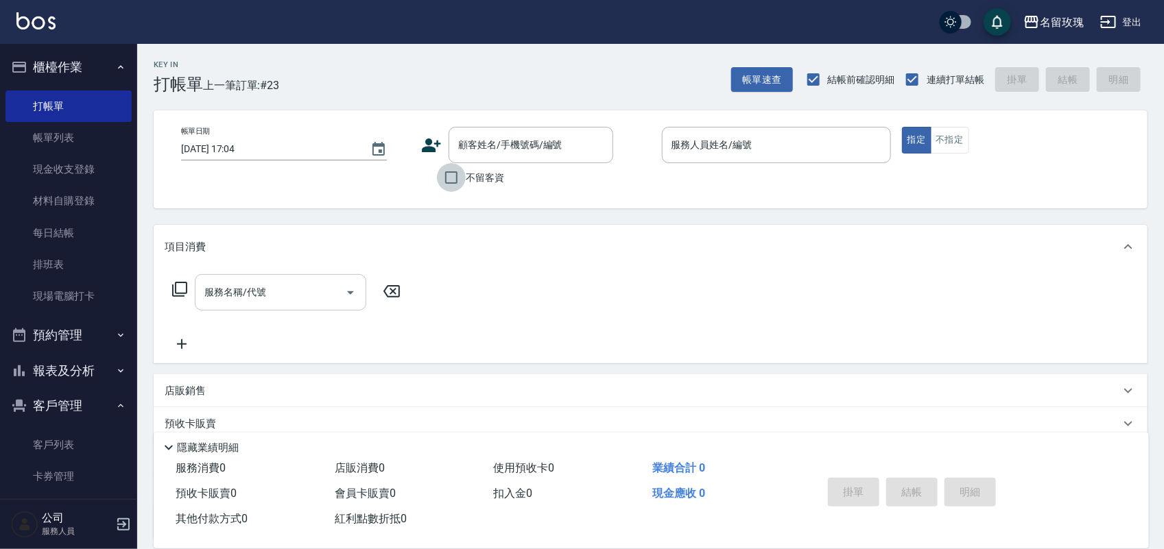
drag, startPoint x: 456, startPoint y: 183, endPoint x: 640, endPoint y: 158, distance: 185.6
click at [457, 180] on input "不留客資" at bounding box center [451, 177] width 29 height 29
checkbox input "true"
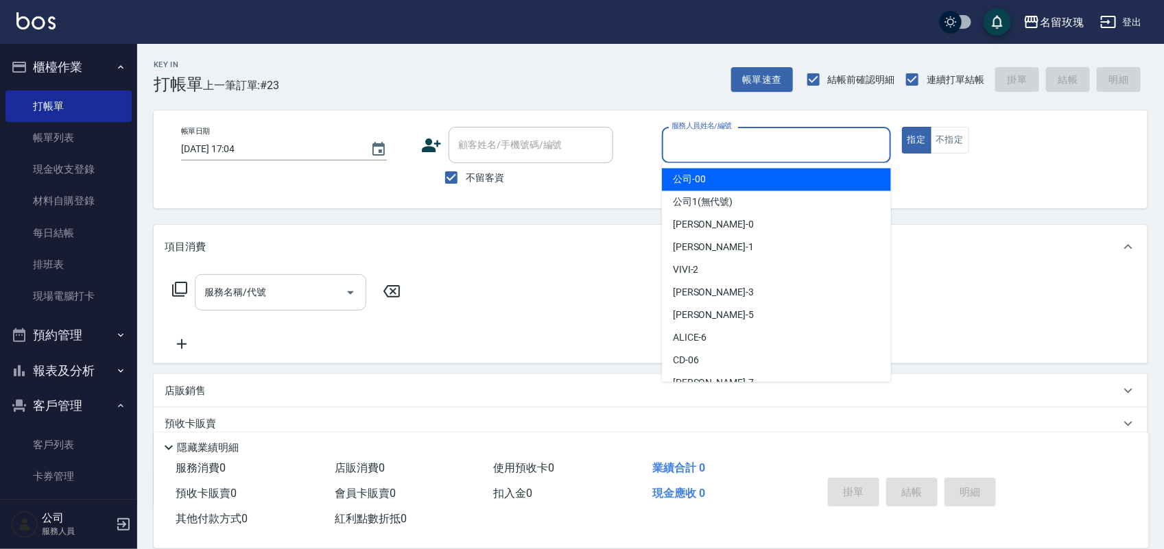
drag, startPoint x: 703, startPoint y: 154, endPoint x: 739, endPoint y: 232, distance: 85.3
click at [704, 156] on input "服務人員姓名/編號" at bounding box center [776, 145] width 217 height 24
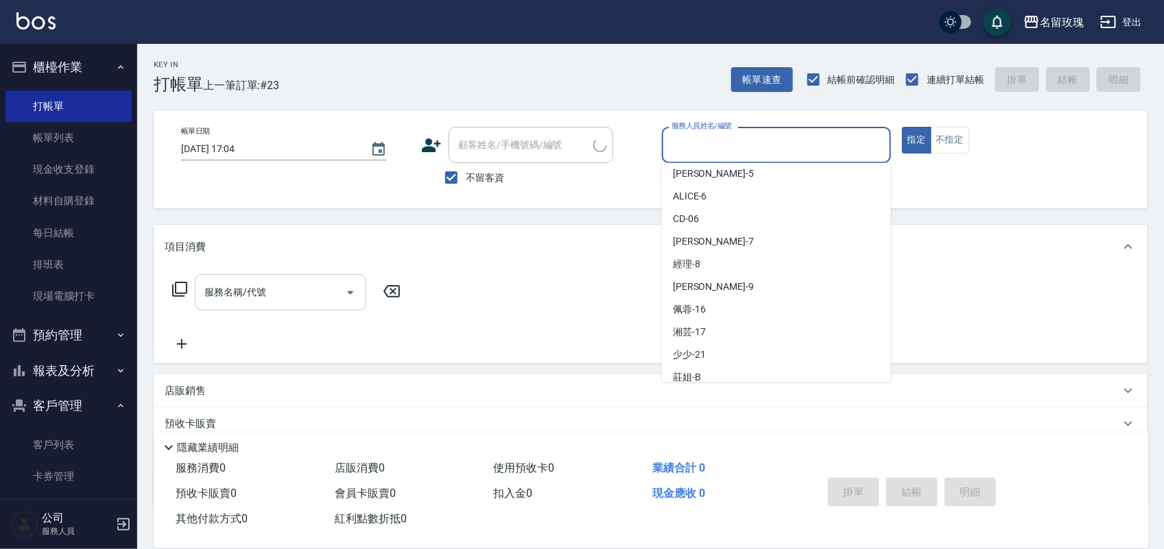
scroll to position [171, 0]
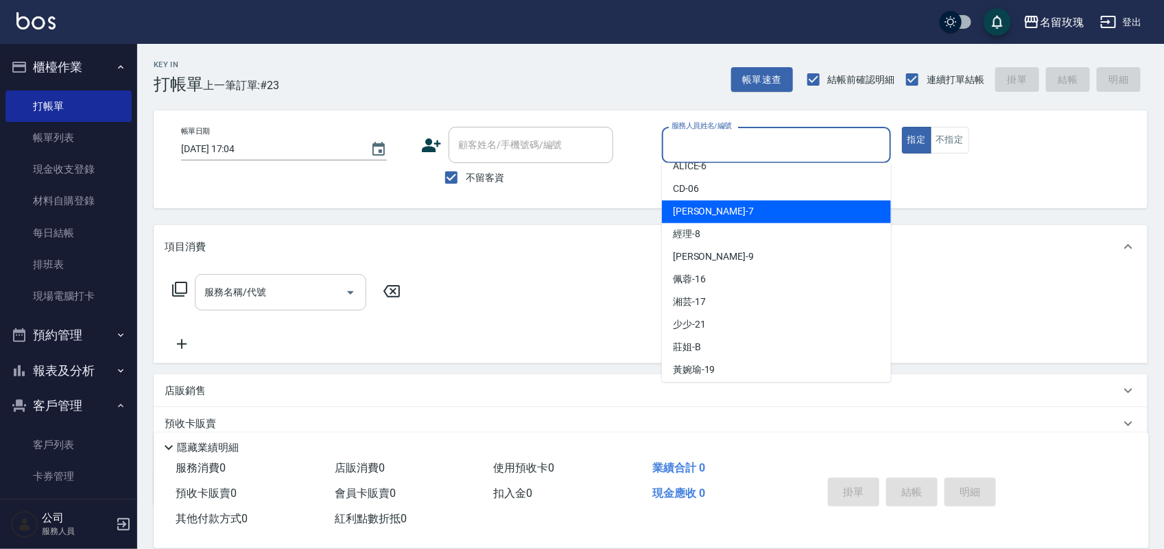
click at [803, 216] on div "[PERSON_NAME] -7" at bounding box center [776, 212] width 229 height 23
type input "[PERSON_NAME]-7"
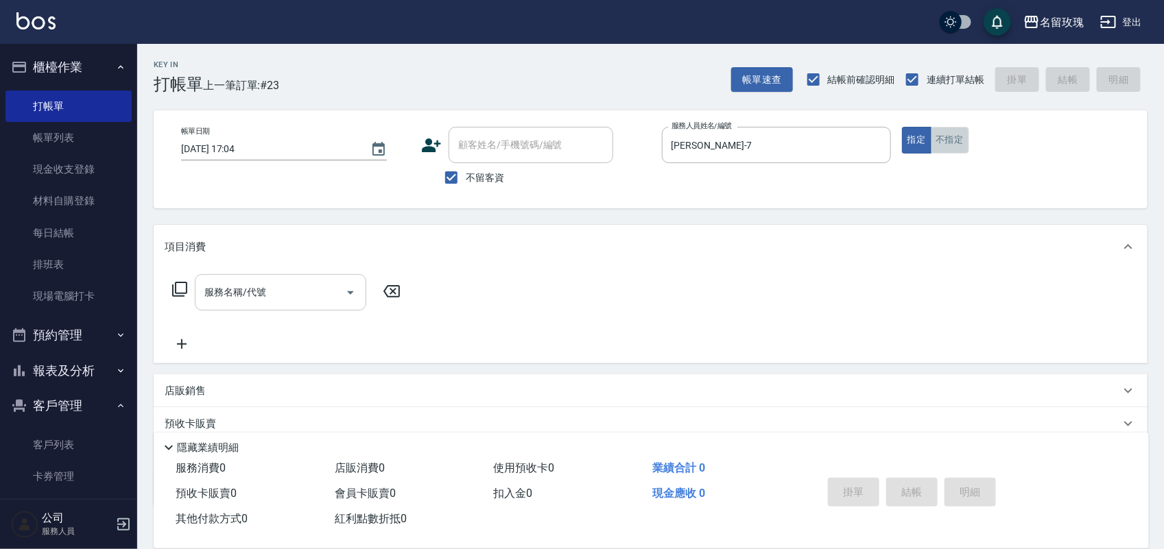
drag, startPoint x: 945, startPoint y: 139, endPoint x: 842, endPoint y: 182, distance: 112.0
click at [944, 141] on button "不指定" at bounding box center [950, 140] width 38 height 27
click at [172, 290] on icon at bounding box center [179, 289] width 15 height 15
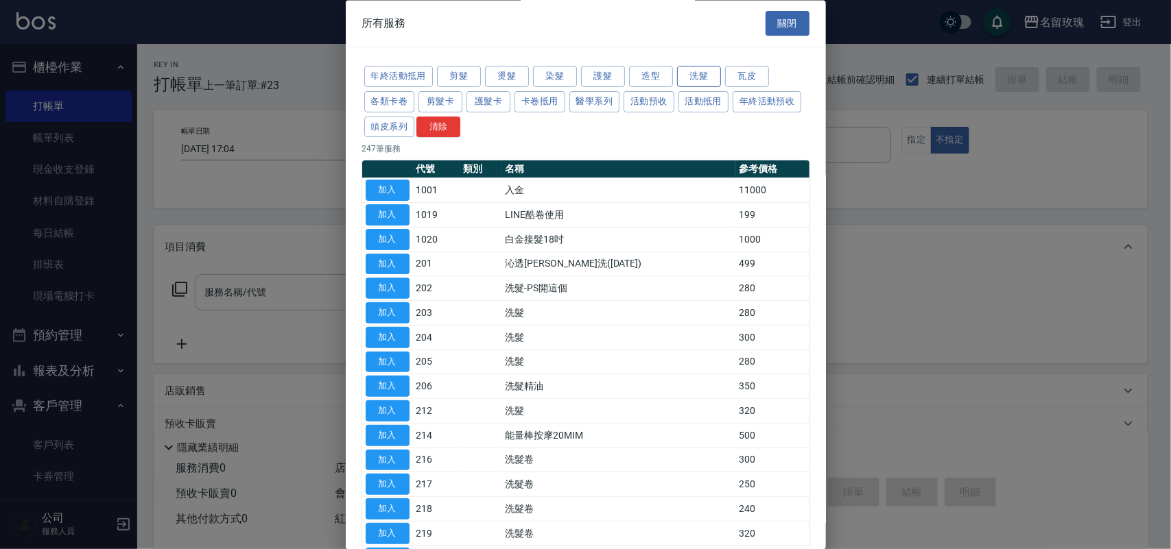
click at [682, 82] on button "洗髮" at bounding box center [699, 77] width 44 height 21
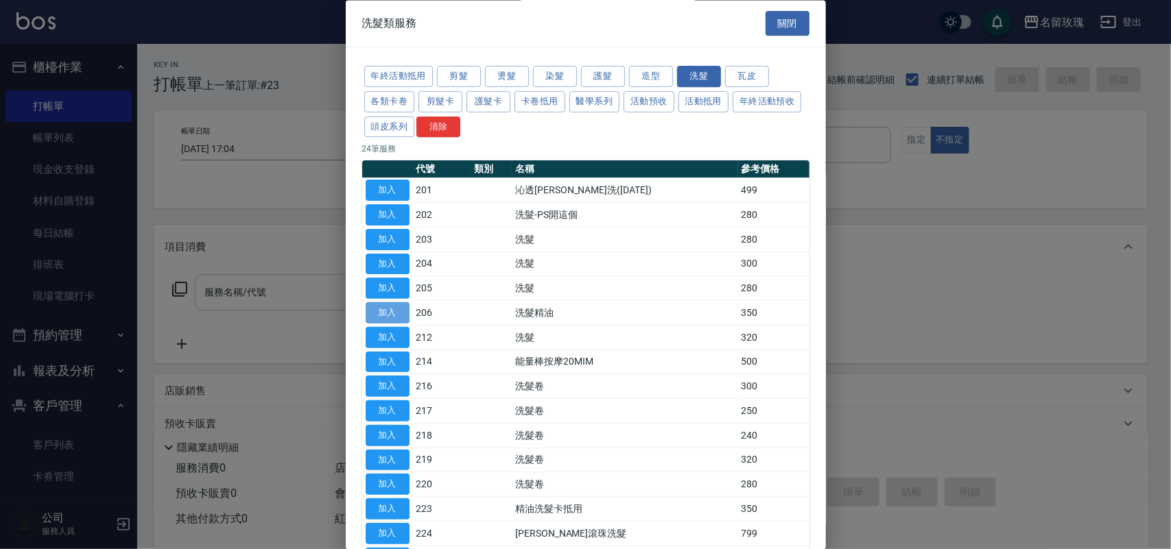
click at [396, 314] on button "加入" at bounding box center [388, 313] width 44 height 21
type input "洗髮精油(206)"
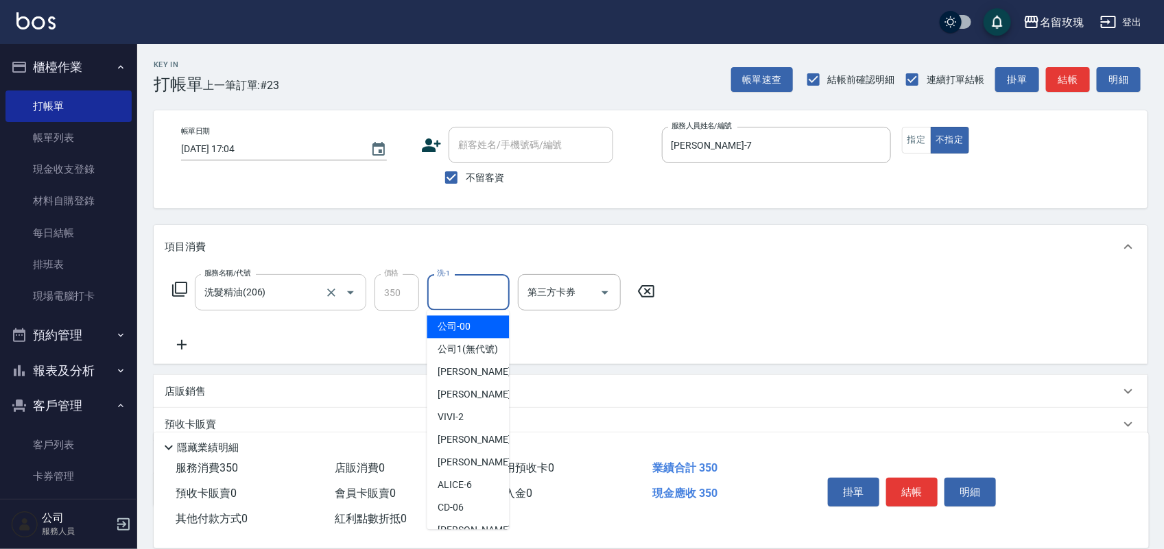
click at [468, 298] on input "洗-1" at bounding box center [468, 293] width 70 height 24
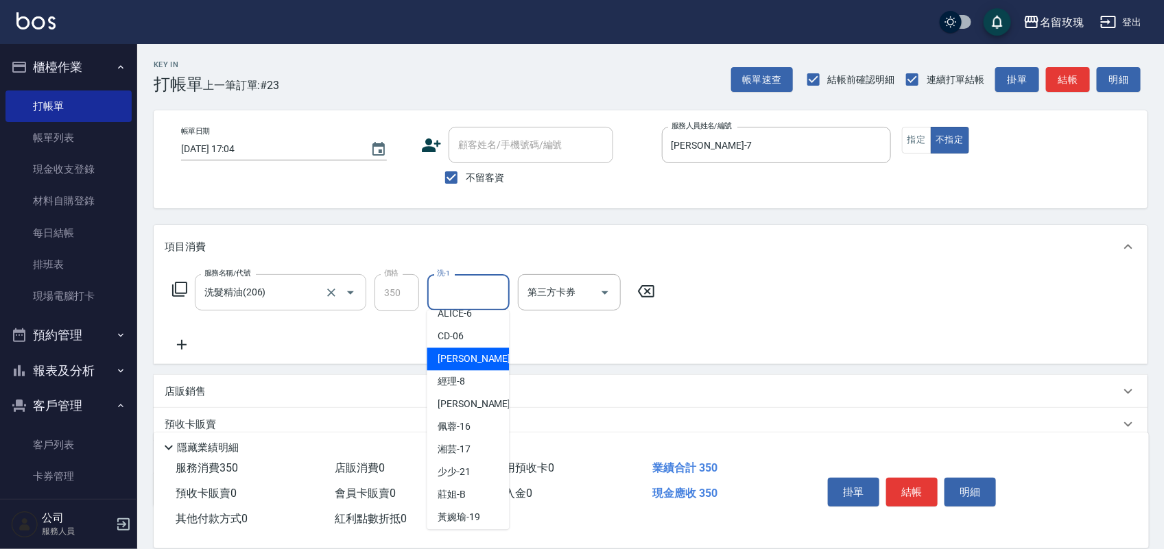
click at [486, 371] on div "[PERSON_NAME] -7" at bounding box center [468, 359] width 82 height 23
type input "[PERSON_NAME]-7"
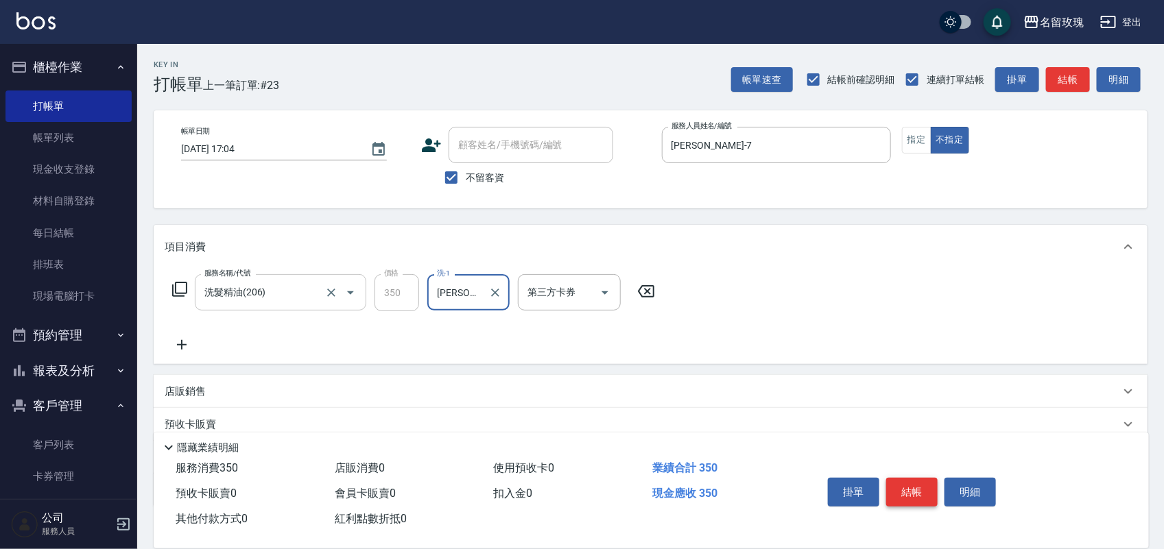
click at [917, 487] on button "結帳" at bounding box center [911, 492] width 51 height 29
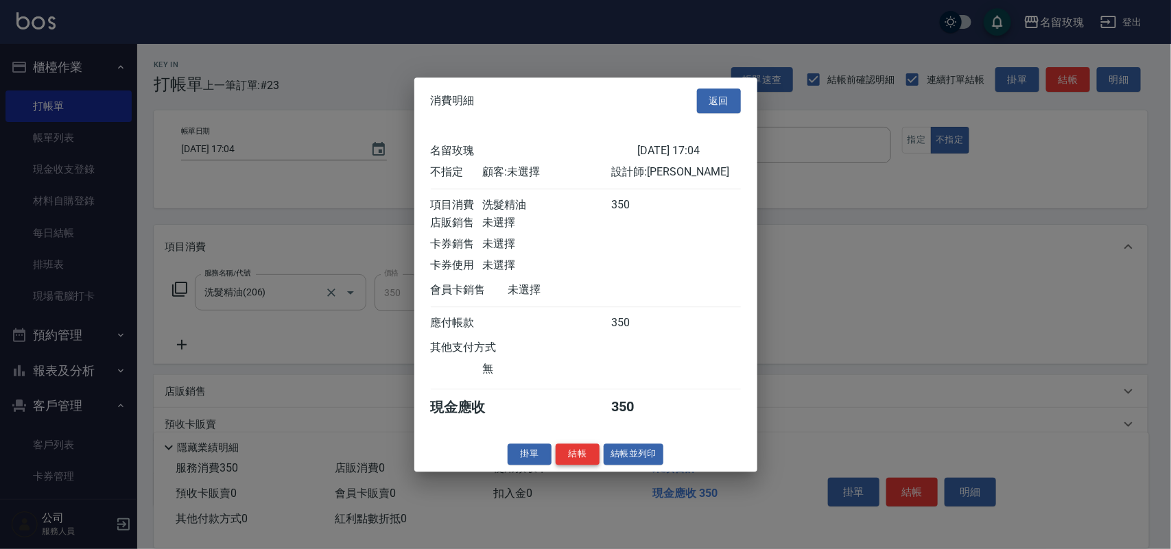
click at [578, 465] on button "結帳" at bounding box center [578, 454] width 44 height 21
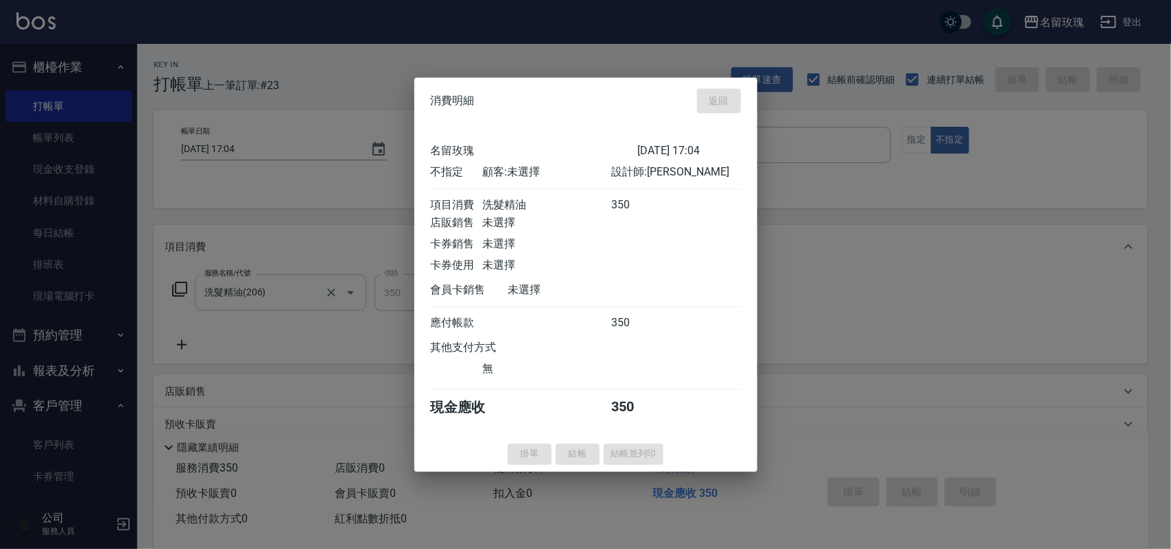
type input "2025/09/09 17:13"
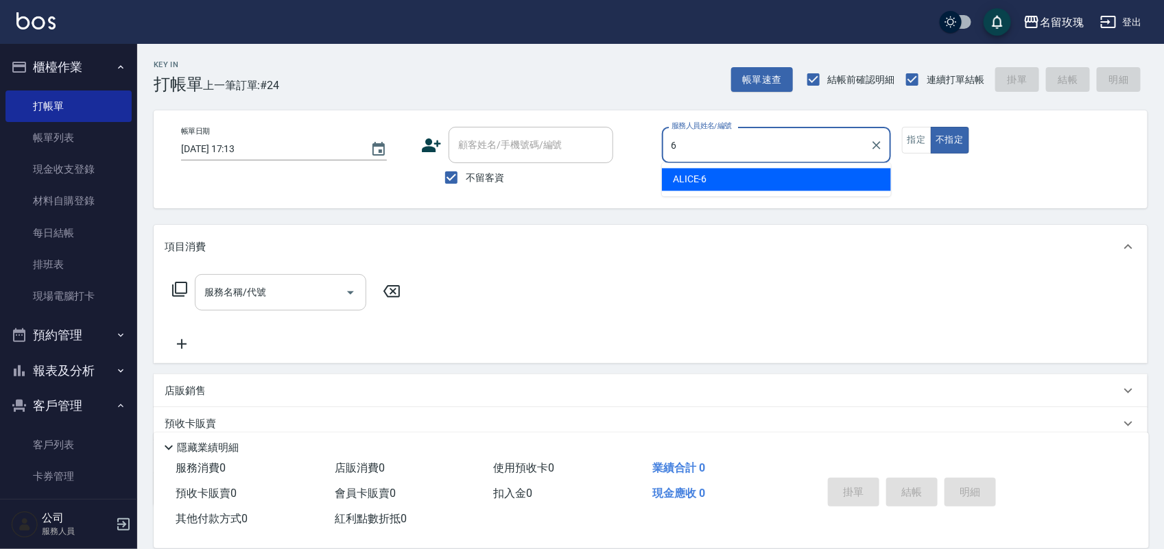
type input "ALICE-6"
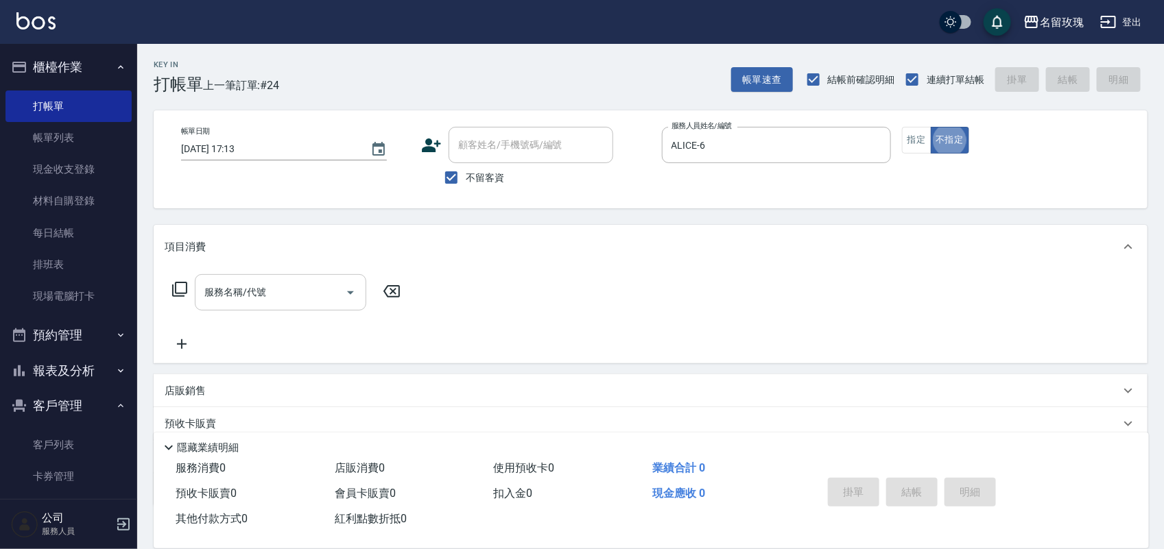
type button "false"
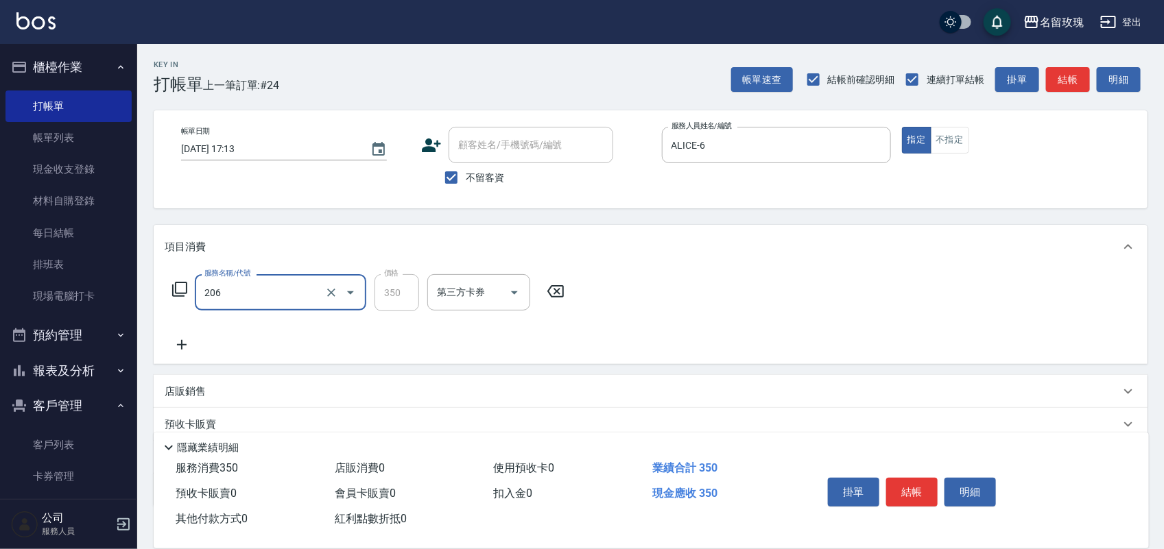
type input "洗髮精油(206)"
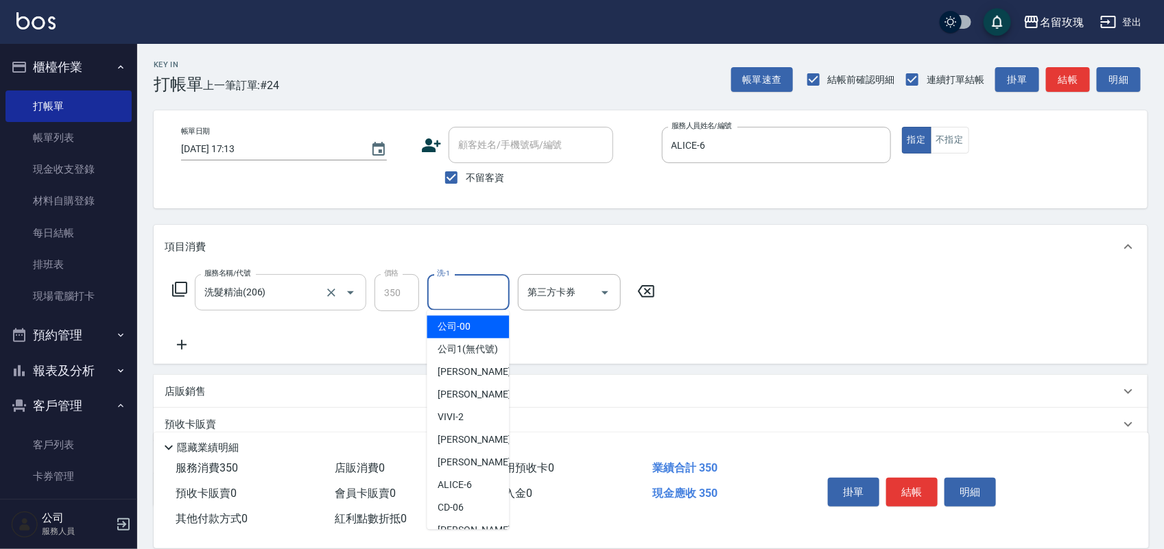
click at [451, 285] on div "洗-1 洗-1" at bounding box center [468, 292] width 82 height 36
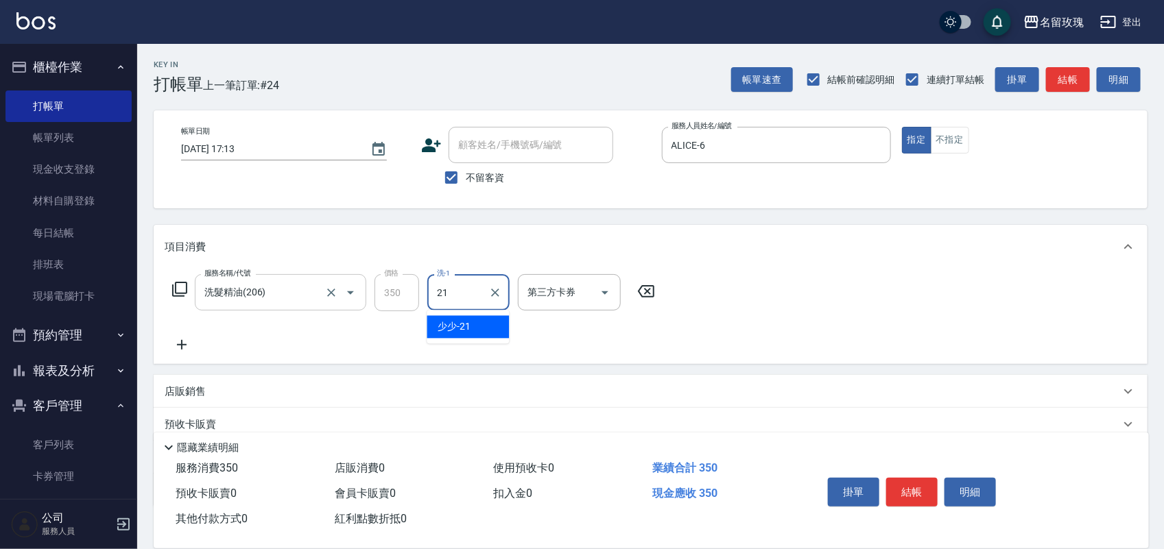
type input "少少-21"
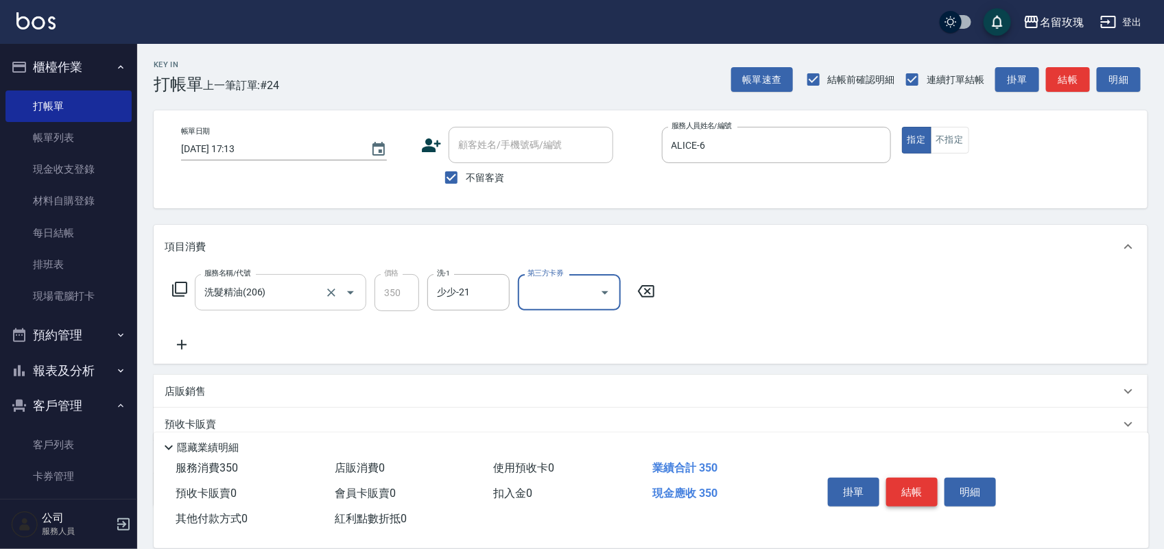
click at [928, 492] on button "結帳" at bounding box center [911, 492] width 51 height 29
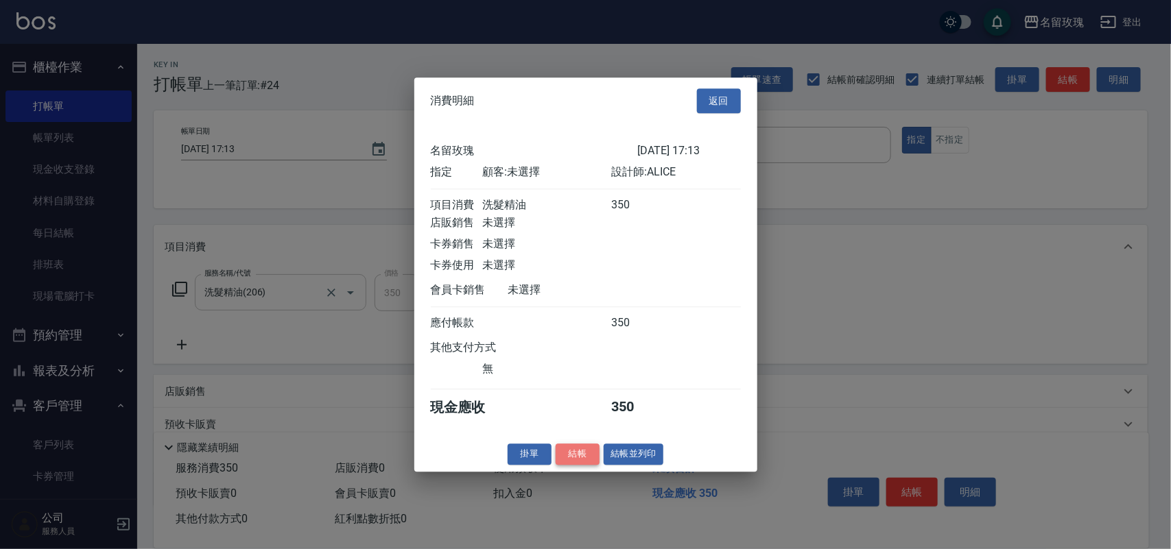
drag, startPoint x: 578, startPoint y: 458, endPoint x: 578, endPoint y: 451, distance: 7.5
click at [578, 457] on button "結帳" at bounding box center [578, 454] width 44 height 21
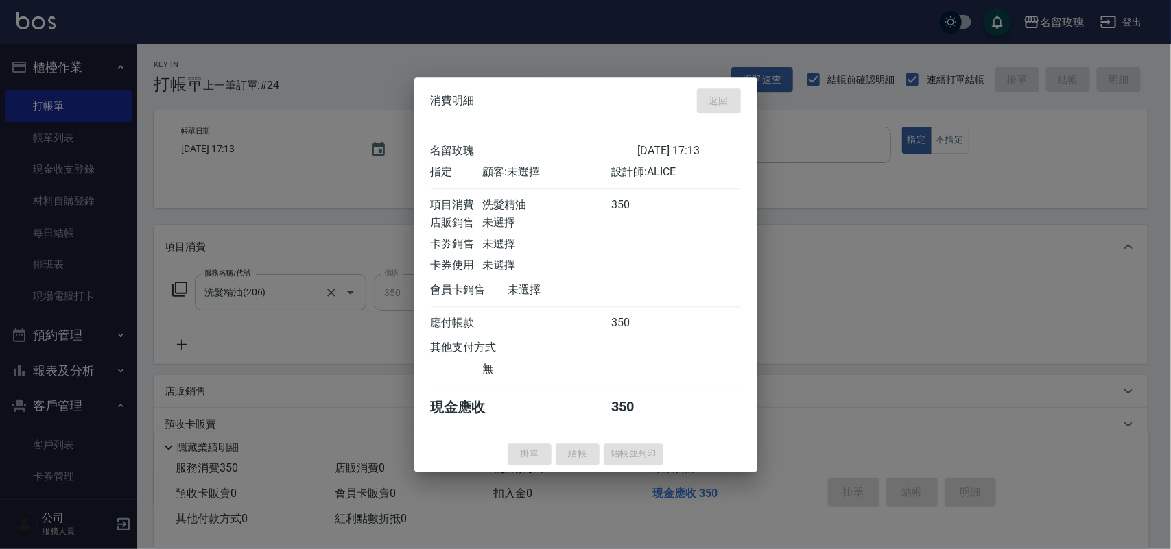
type input "2025/09/09 17:15"
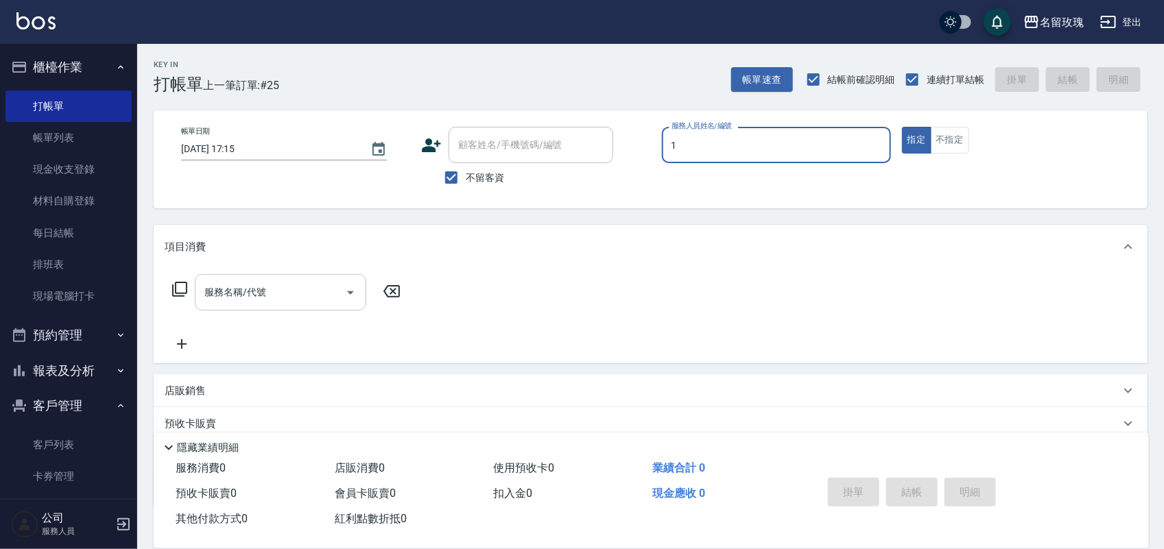
type input "JOYCE-1"
click at [944, 142] on button "不指定" at bounding box center [950, 140] width 38 height 27
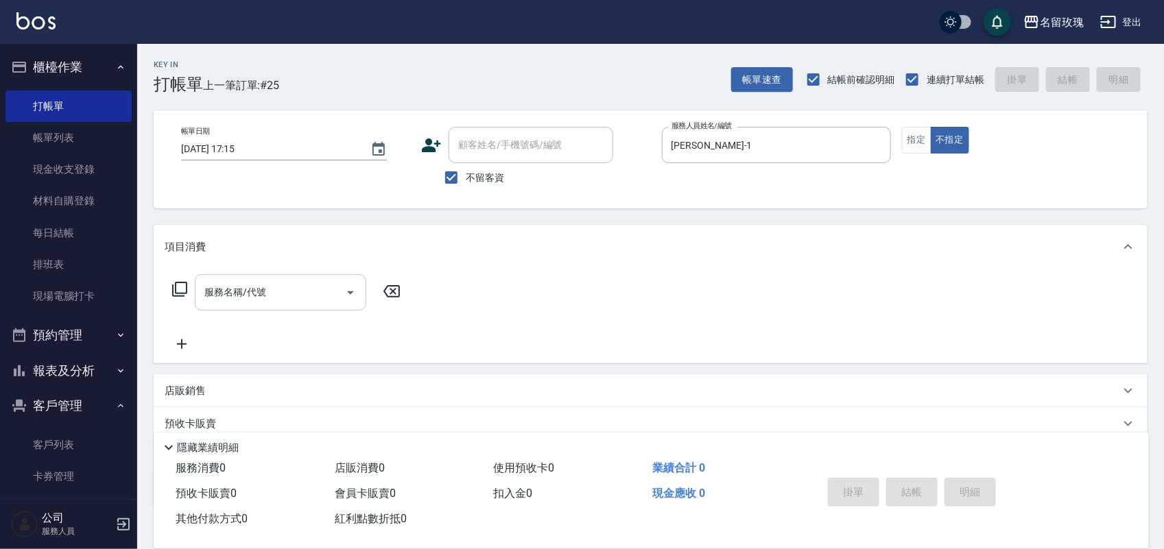
click at [182, 288] on icon at bounding box center [179, 289] width 16 height 16
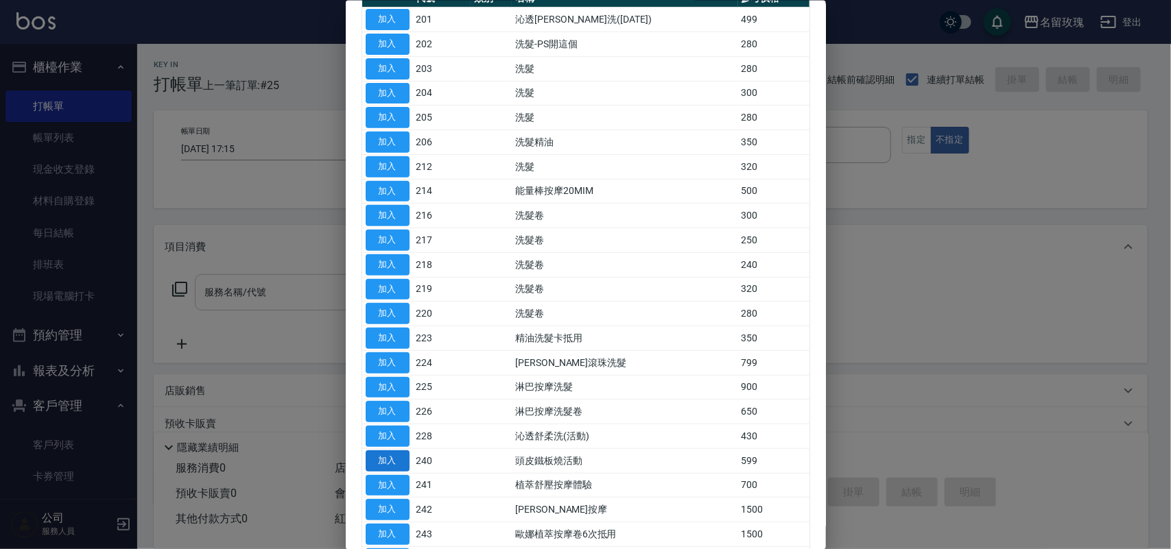
click at [388, 461] on button "加入" at bounding box center [388, 460] width 44 height 21
type input "頭皮鐵板燒活動(240)"
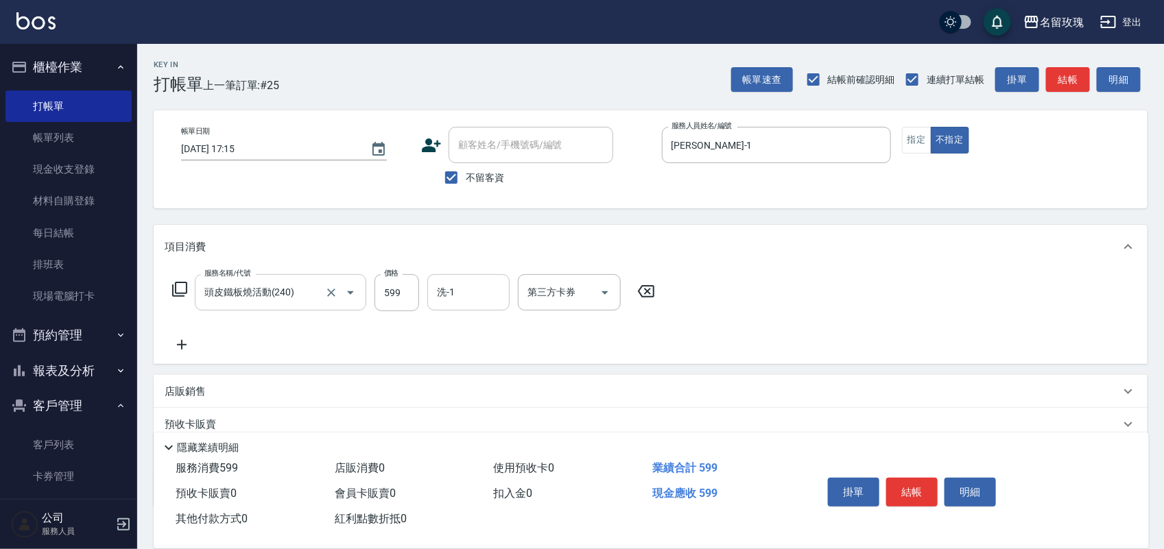
click at [477, 289] on input "洗-1" at bounding box center [468, 293] width 70 height 24
type input "[PERSON_NAME]-16"
click at [905, 482] on button "結帳" at bounding box center [911, 492] width 51 height 29
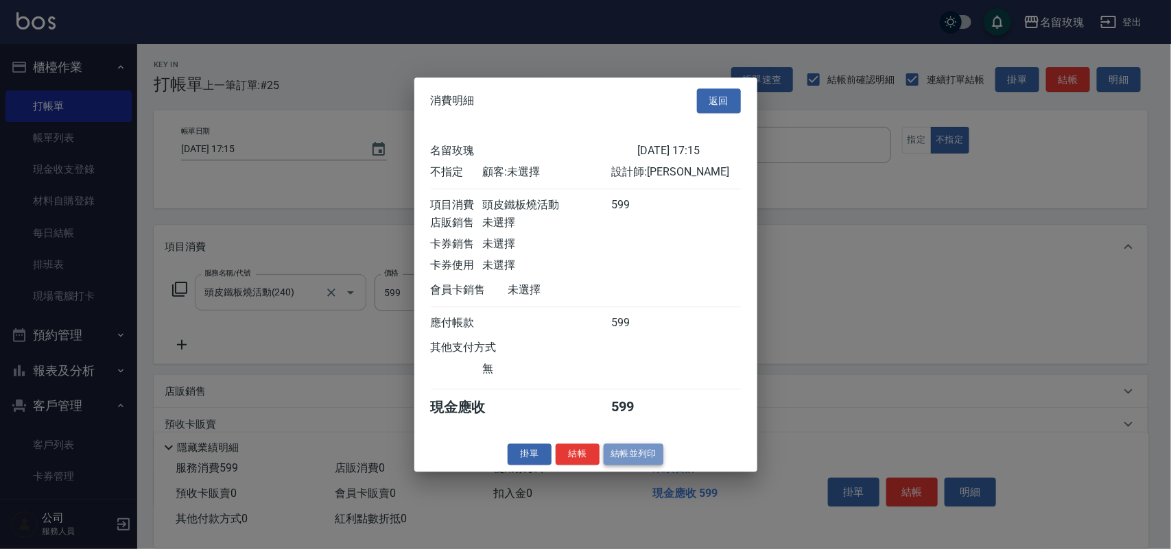
click at [619, 464] on button "結帳並列印" at bounding box center [634, 454] width 60 height 21
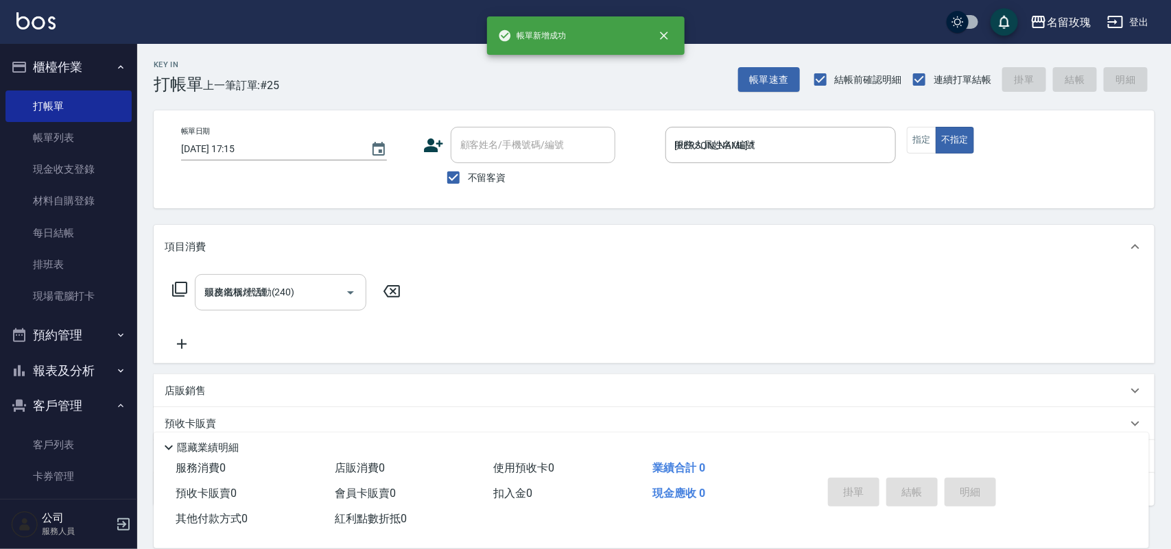
type input "2025/09/09 17:43"
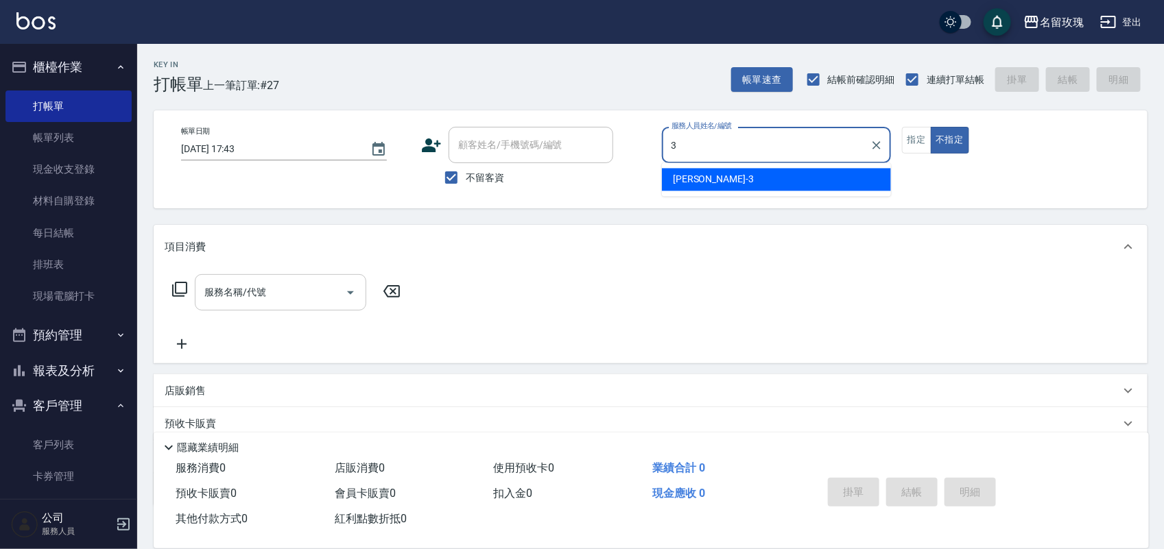
type input "Jenny-3"
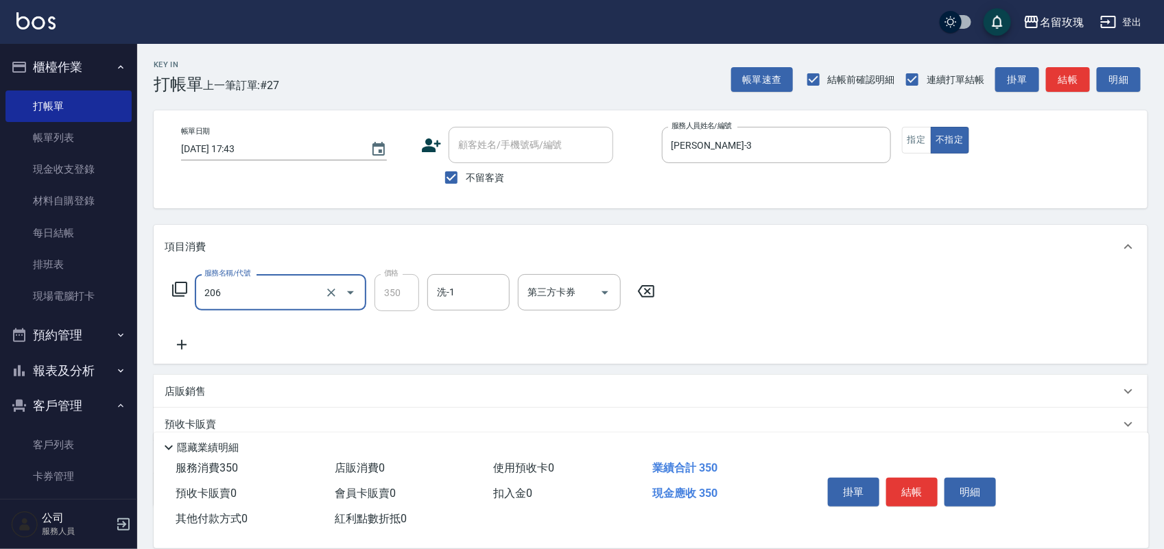
type input "洗髮精油(206)"
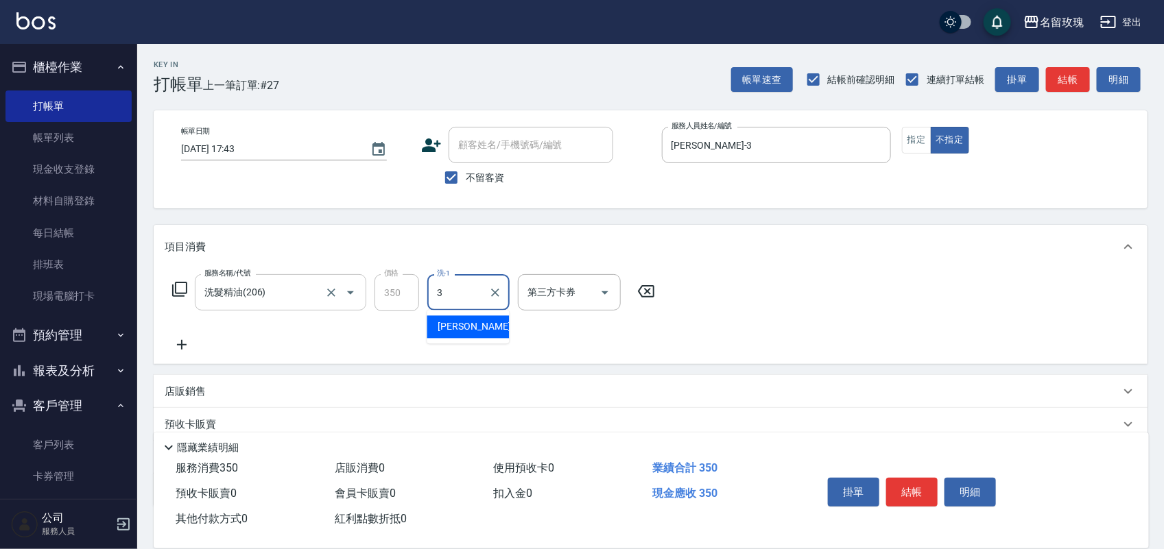
type input "Jenny-3"
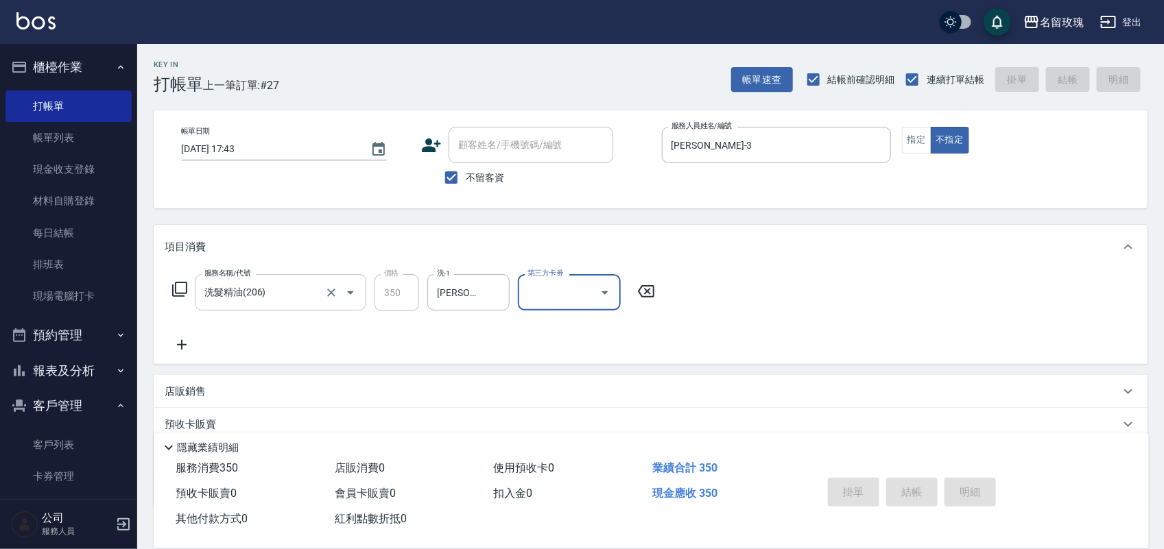
type input "2025/09/09 17:45"
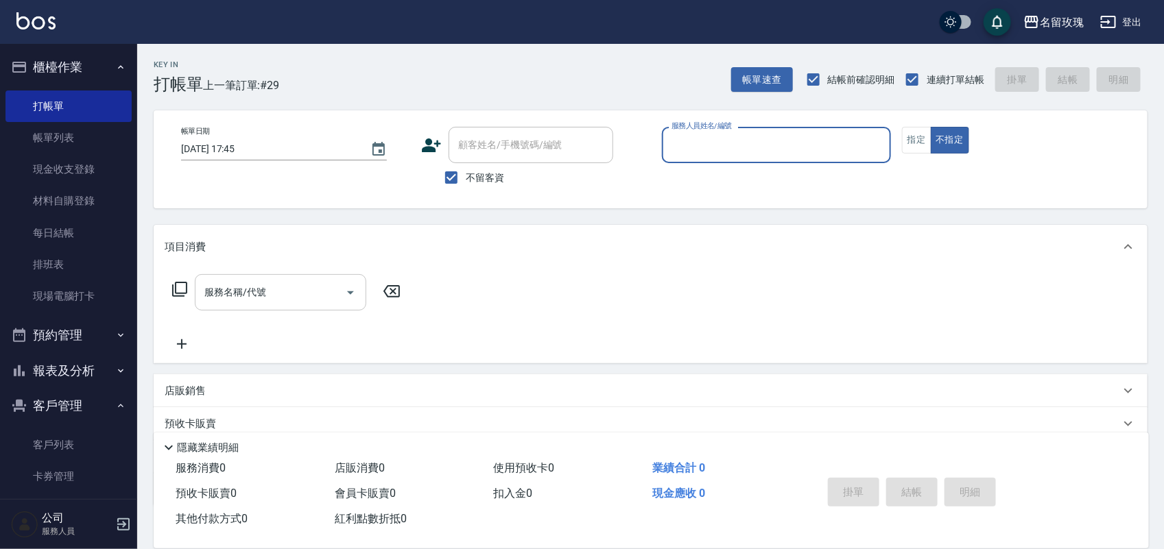
drag, startPoint x: 463, startPoint y: 180, endPoint x: 462, endPoint y: 160, distance: 19.9
click at [464, 179] on input "不留客資" at bounding box center [451, 177] width 29 height 29
checkbox input "false"
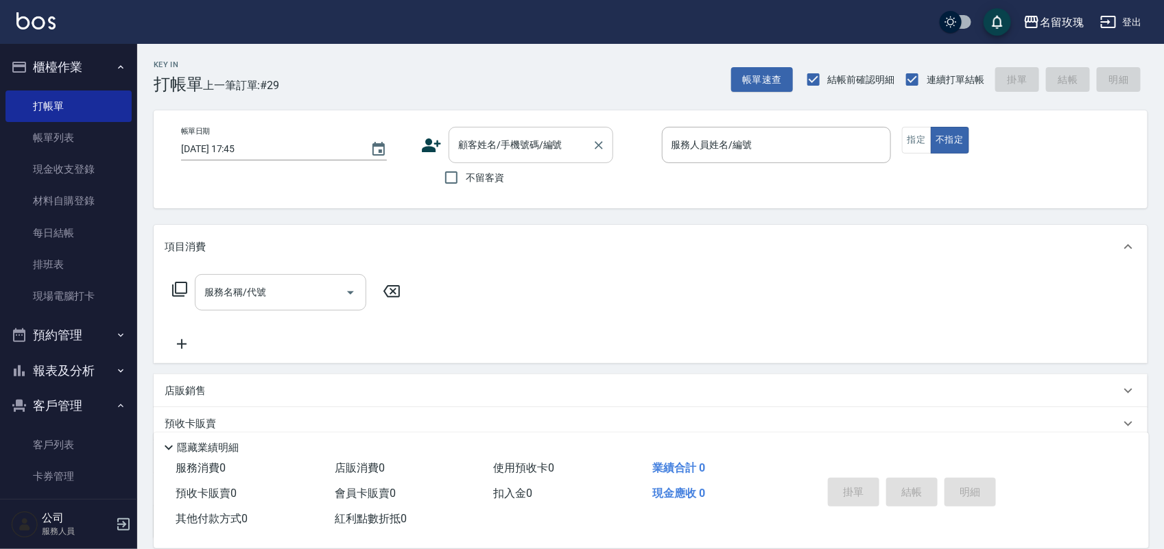
click at [470, 141] on div "顧客姓名/手機號碼/編號 顧客姓名/手機號碼/編號" at bounding box center [531, 145] width 165 height 36
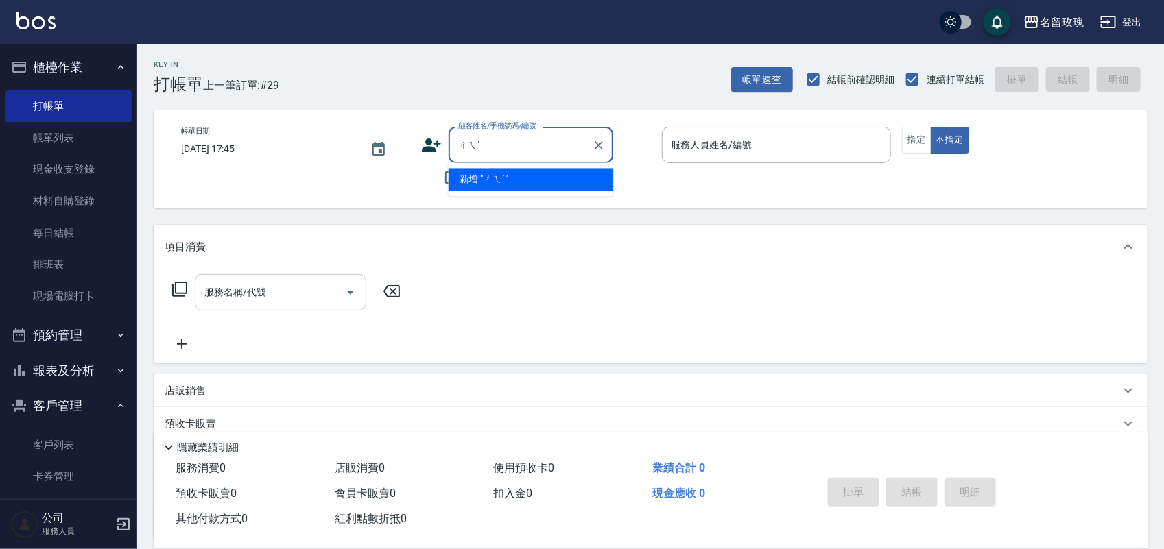
type input "ㄔ"
type input "ㄣˊ"
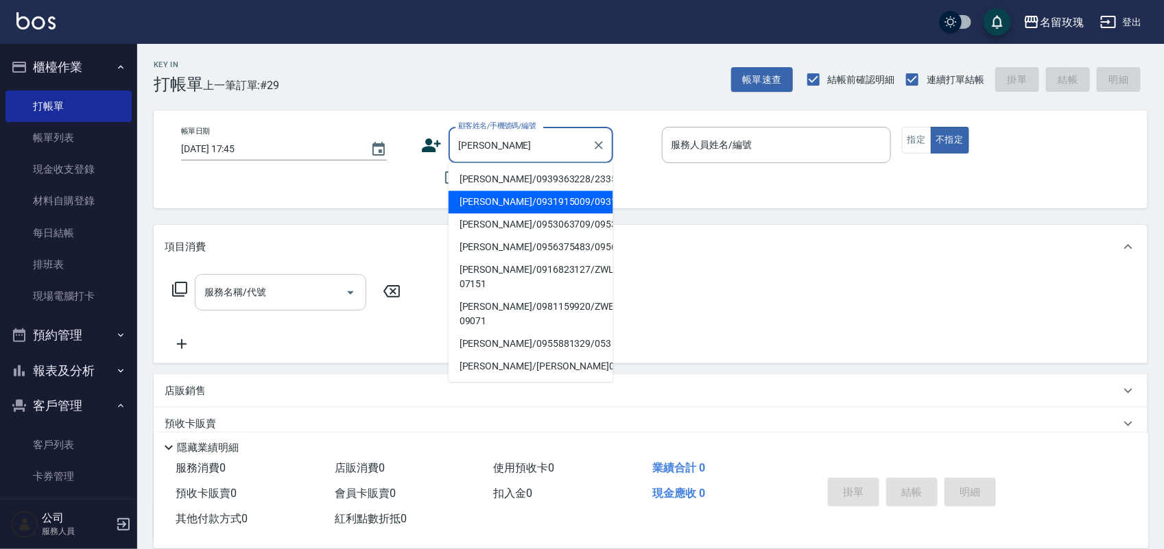
click at [501, 202] on li "[PERSON_NAME]/0931915009/0931915009" at bounding box center [531, 202] width 165 height 23
type input "[PERSON_NAME]/0931915009/0931915009"
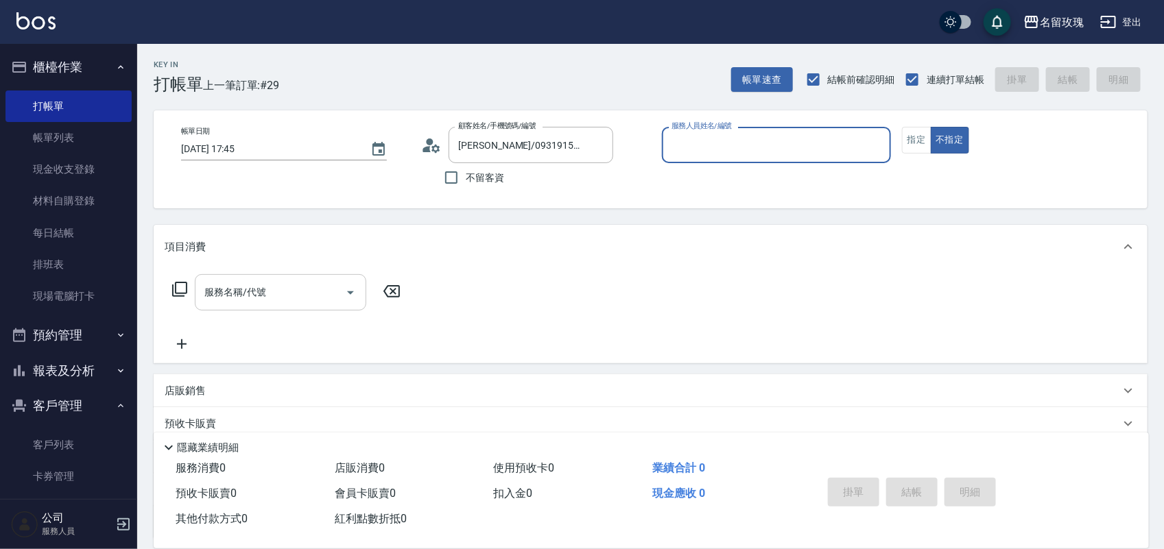
type input "[PERSON_NAME]老師-9"
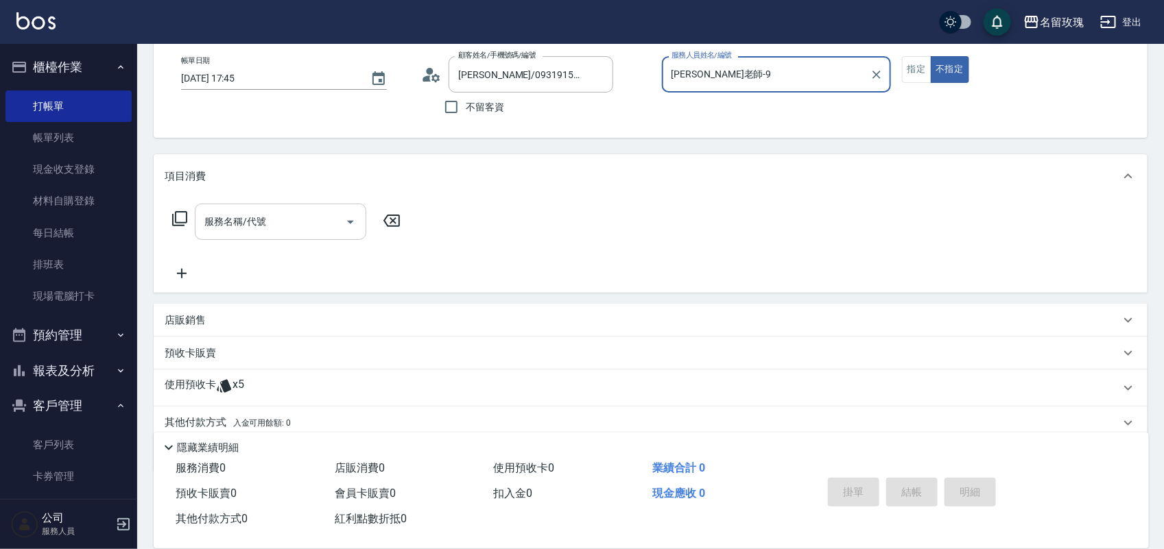
scroll to position [124, 0]
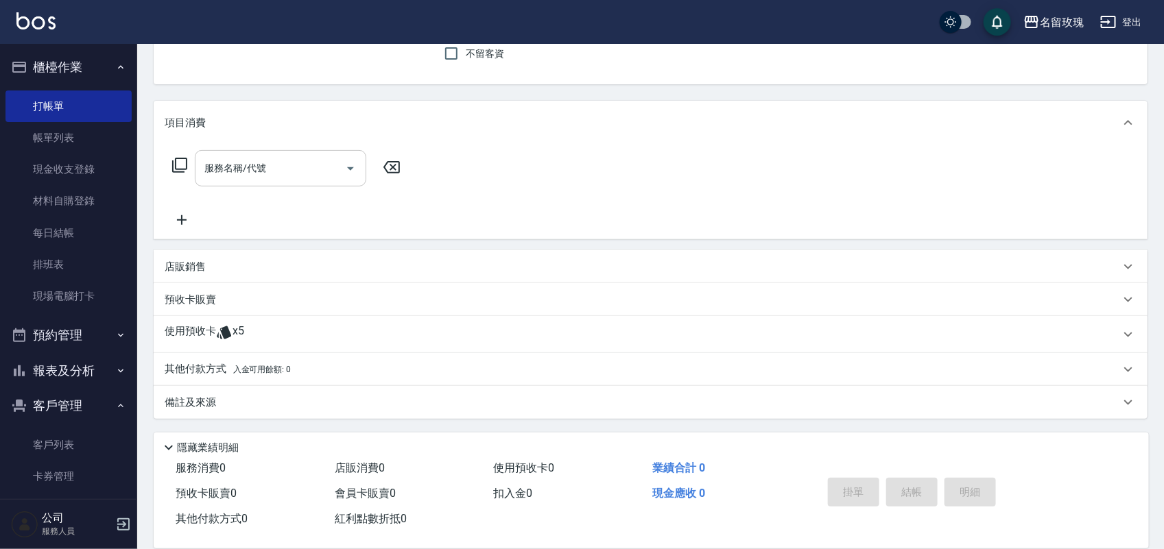
click at [320, 331] on div "使用預收卡 x5" at bounding box center [642, 334] width 955 height 21
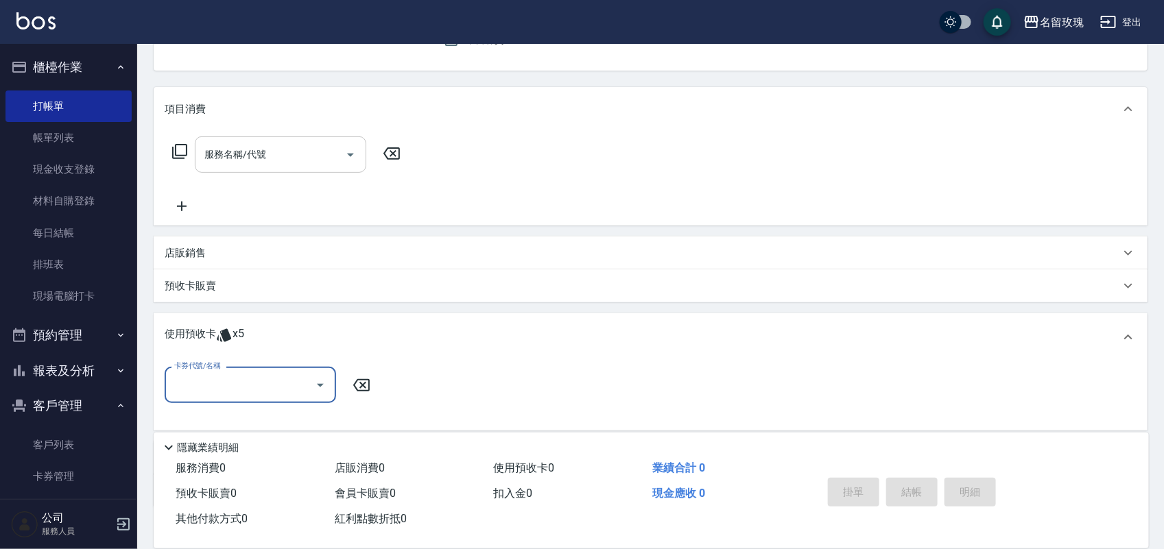
scroll to position [0, 0]
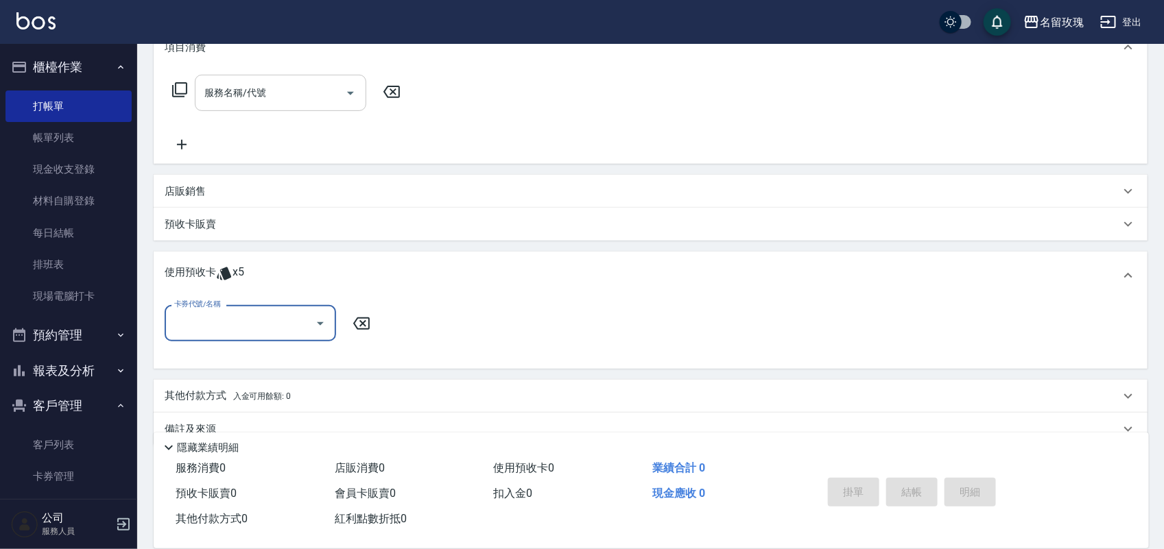
click at [265, 344] on div "卡券代號/名稱 卡券代號/名稱" at bounding box center [651, 331] width 972 height 53
click at [275, 327] on input "卡券代號/名稱" at bounding box center [240, 323] width 139 height 24
click at [274, 347] on div "醫學頭皮卡5次 剩餘5張 11407073" at bounding box center [250, 358] width 171 height 23
type input "醫學頭皮卡5次 11407073"
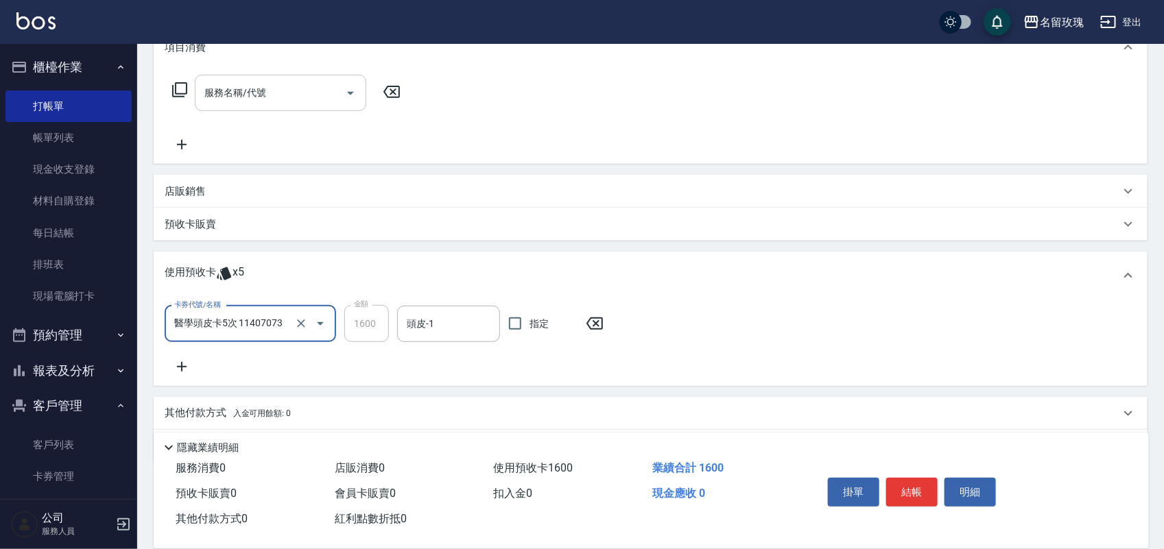
drag, startPoint x: 419, startPoint y: 324, endPoint x: 420, endPoint y: 307, distance: 17.2
click at [420, 310] on div "頭皮-1 頭皮-1" at bounding box center [448, 324] width 103 height 36
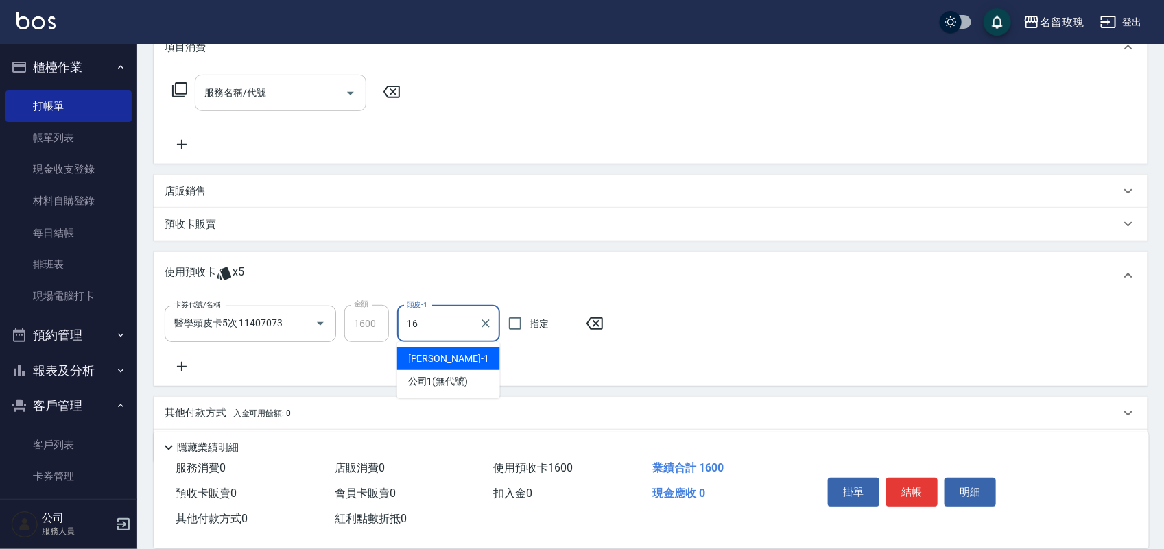
type input "[PERSON_NAME]-16"
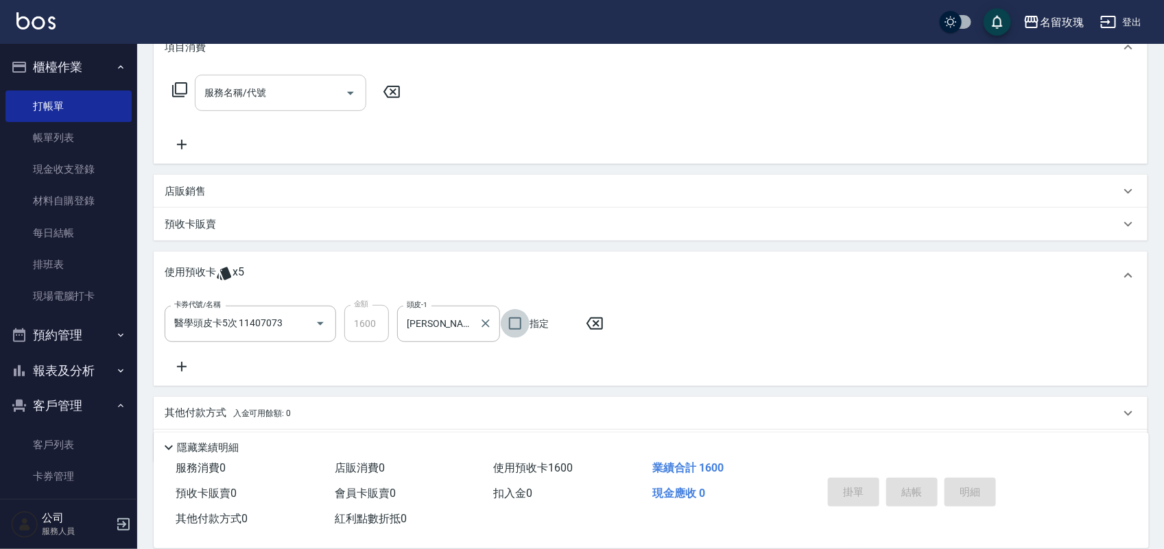
type input "2025/09/09 18:01"
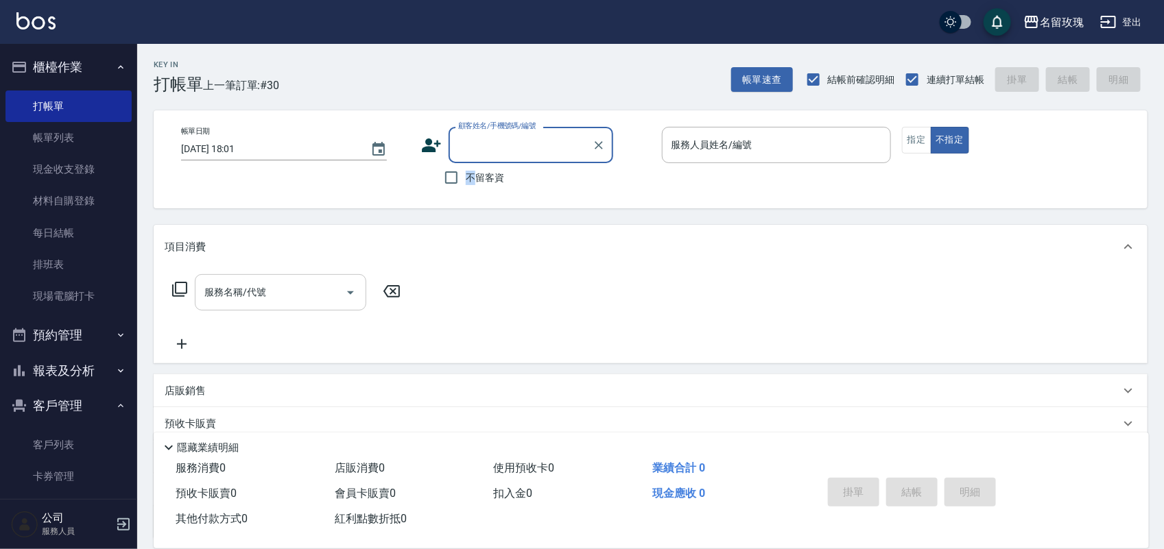
click at [477, 180] on span "不留客資" at bounding box center [485, 178] width 38 height 14
drag, startPoint x: 429, startPoint y: 172, endPoint x: 444, endPoint y: 175, distance: 15.3
click at [432, 172] on div "不留客資" at bounding box center [517, 177] width 192 height 29
click at [460, 176] on input "不留客資" at bounding box center [451, 177] width 29 height 29
checkbox input "true"
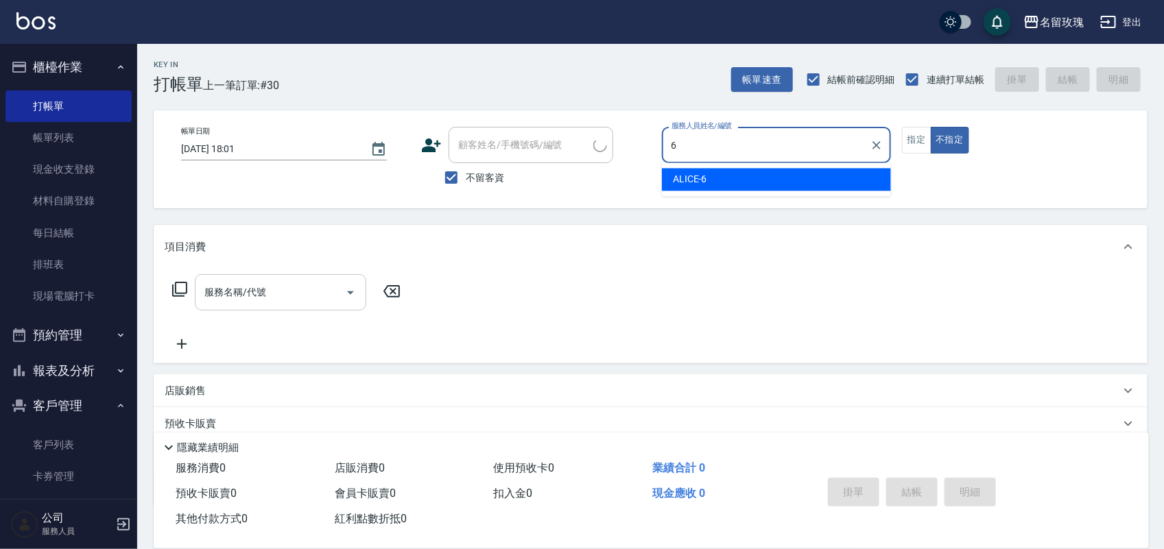
type input "ALICE-6"
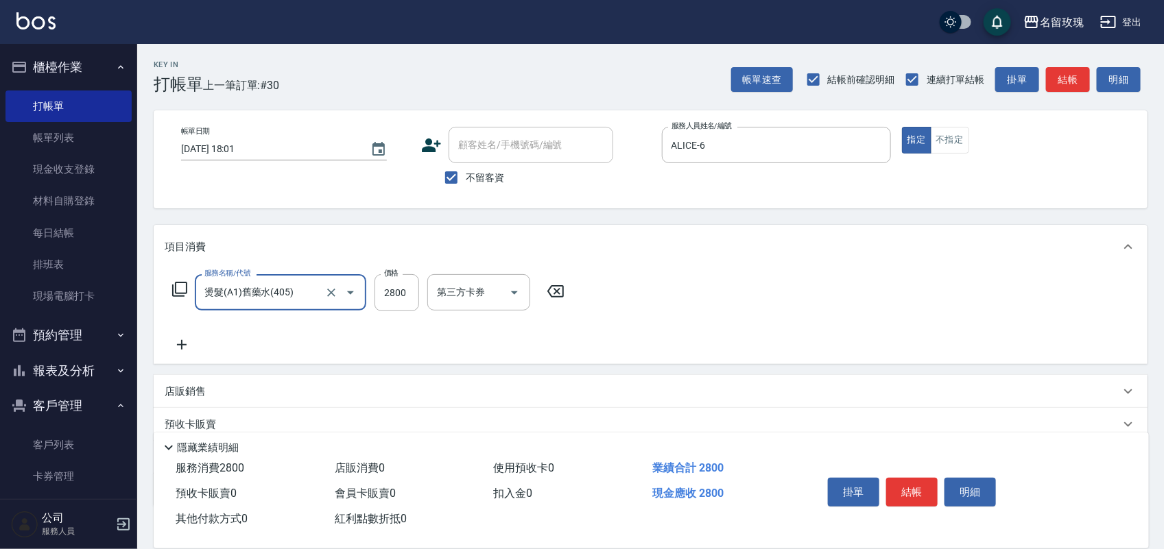
type input "燙髮(A1)舊藥水(405)"
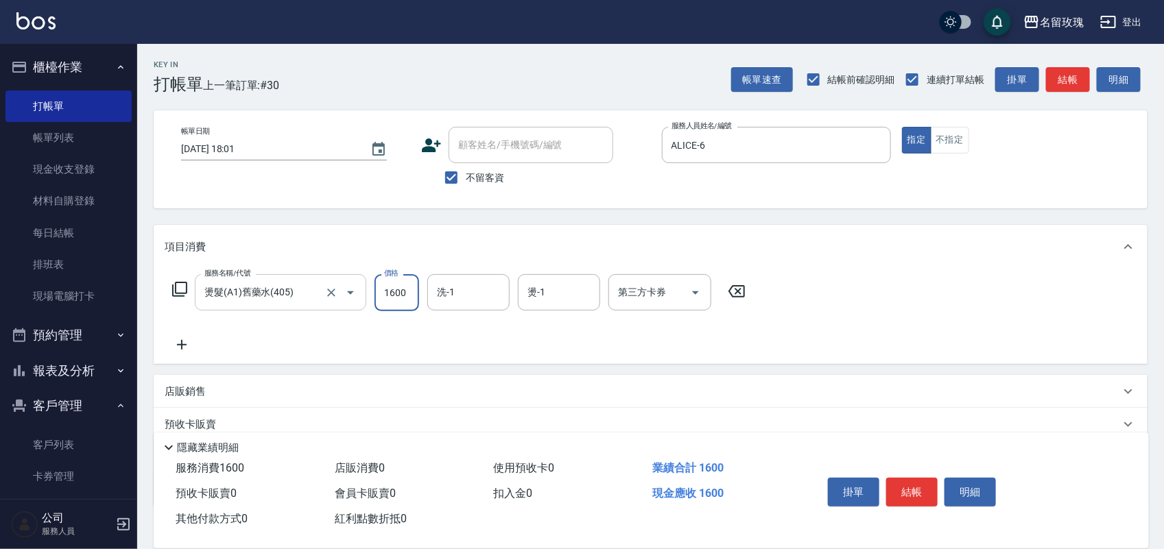
type input "1600"
type input "ALICE-6"
type input "6\"
click at [515, 296] on form "洗-1 ALICE-6 洗-1" at bounding box center [472, 292] width 91 height 36
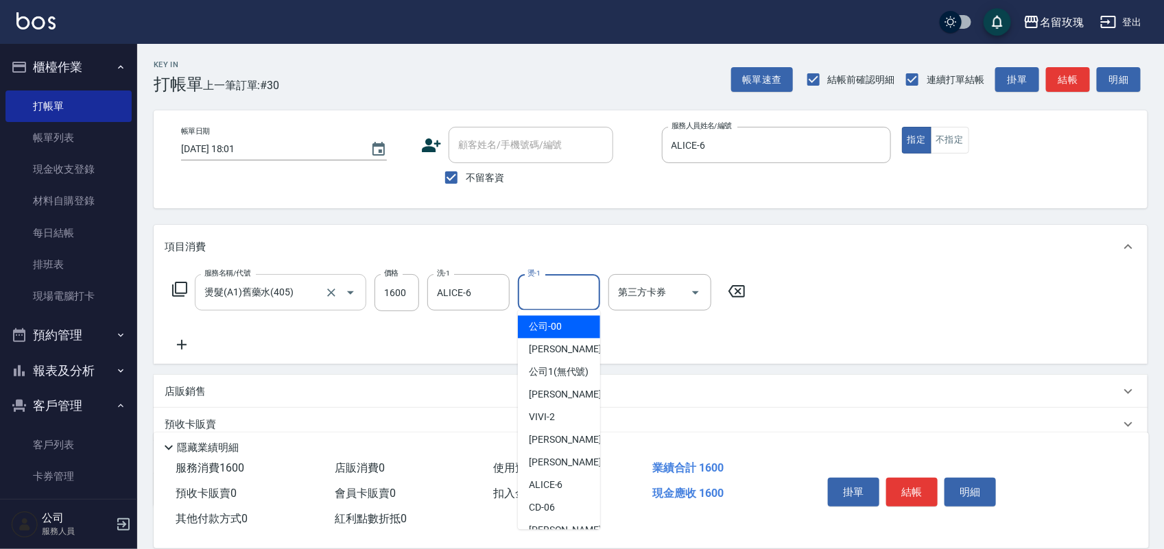
click at [532, 298] on input "燙-1" at bounding box center [559, 293] width 70 height 24
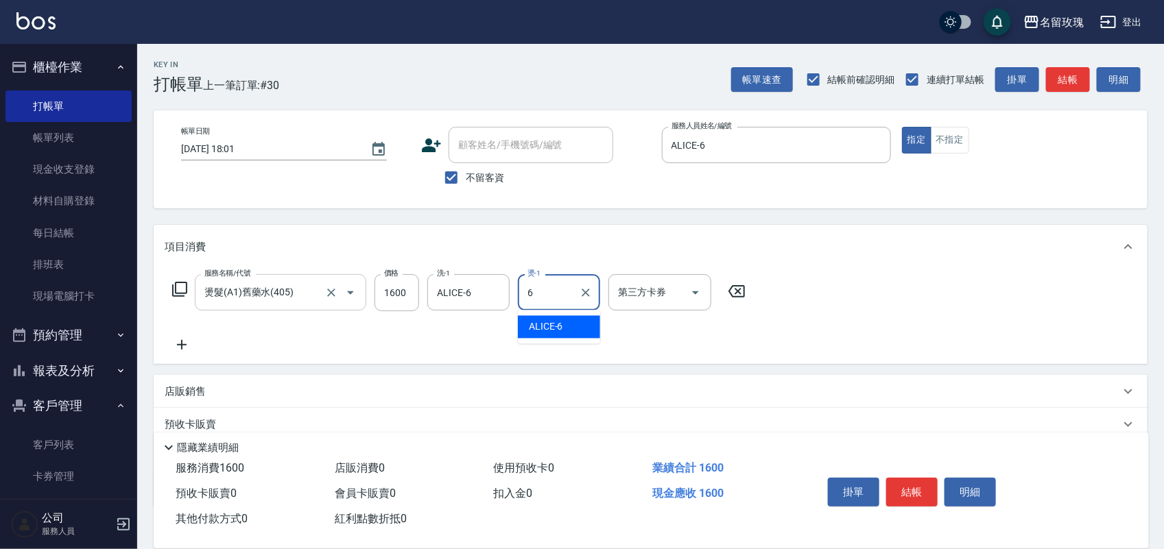
type input "ALICE-6"
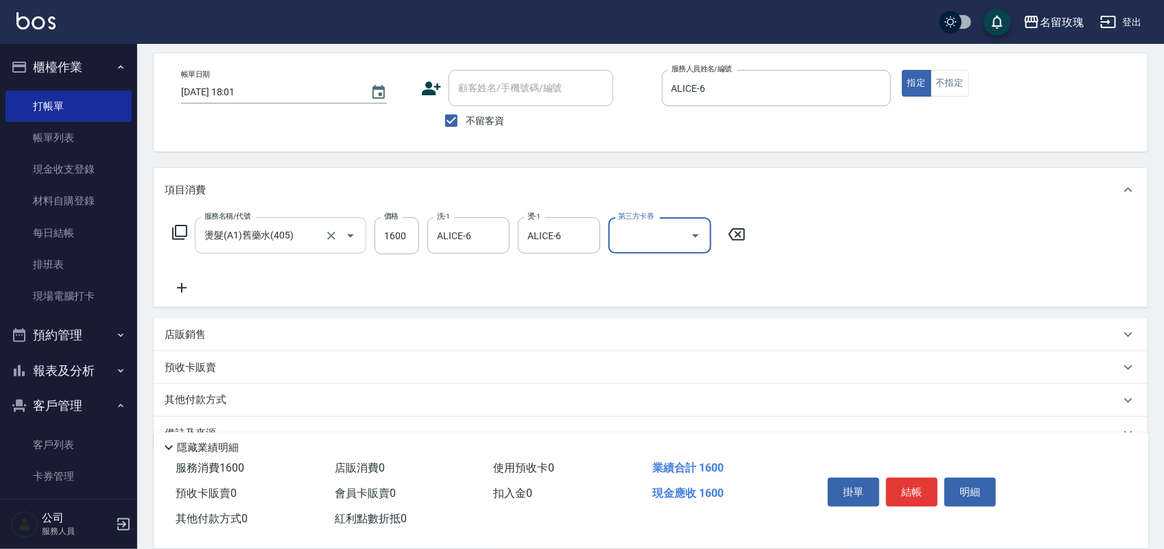
scroll to position [86, 0]
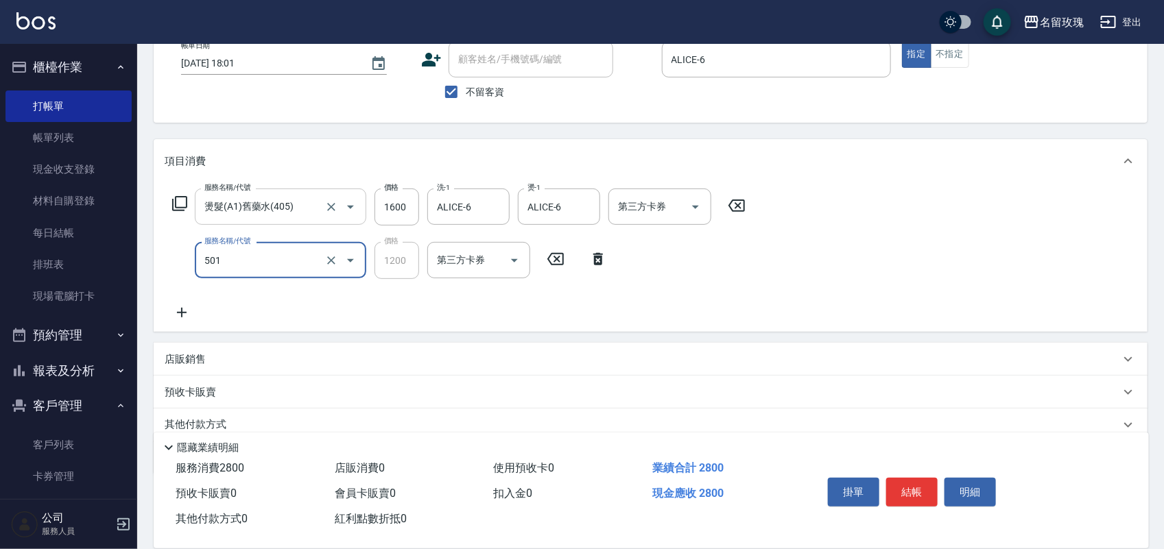
type input "染髮(501)"
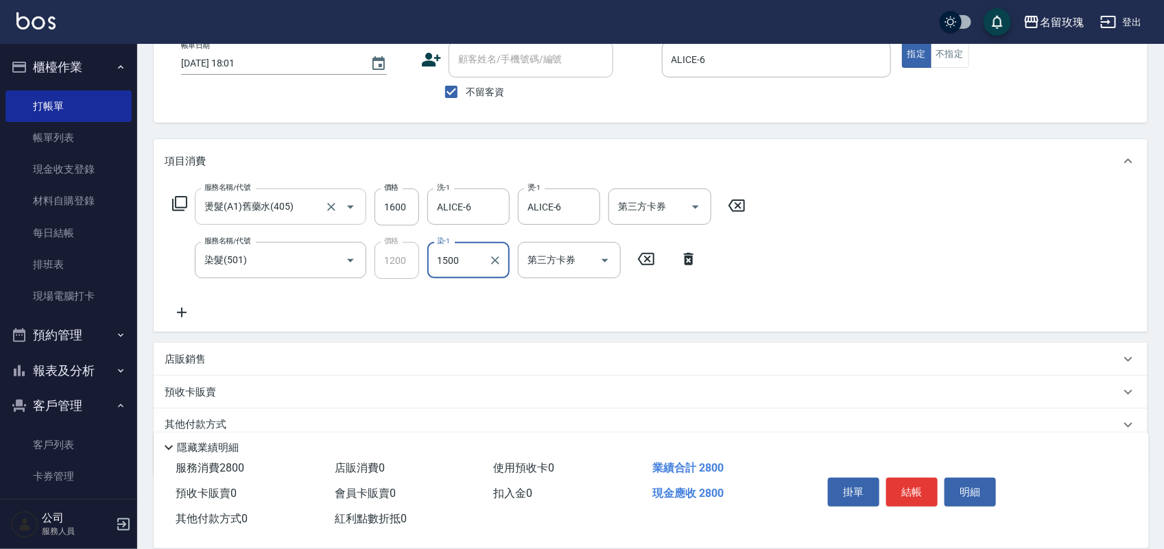
type input "1500"
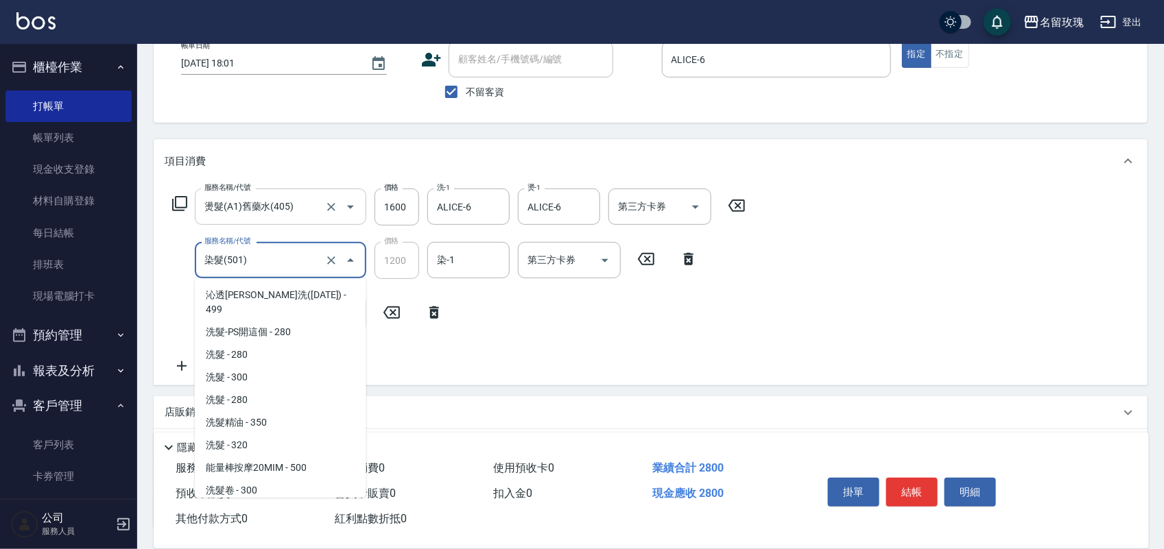
click at [298, 268] on input "染髮(501)" at bounding box center [261, 260] width 121 height 24
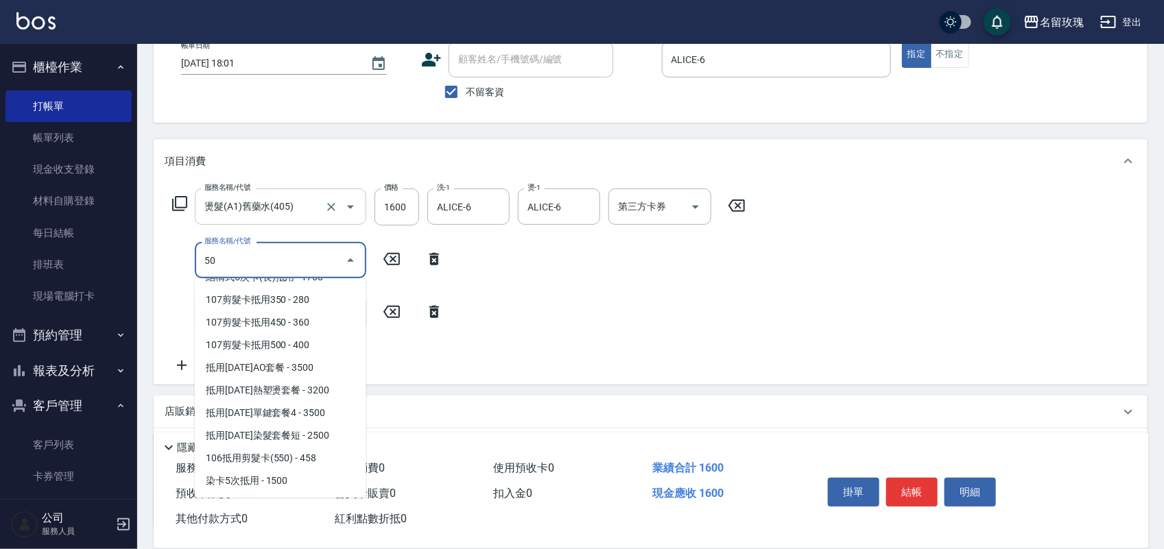
scroll to position [0, 0]
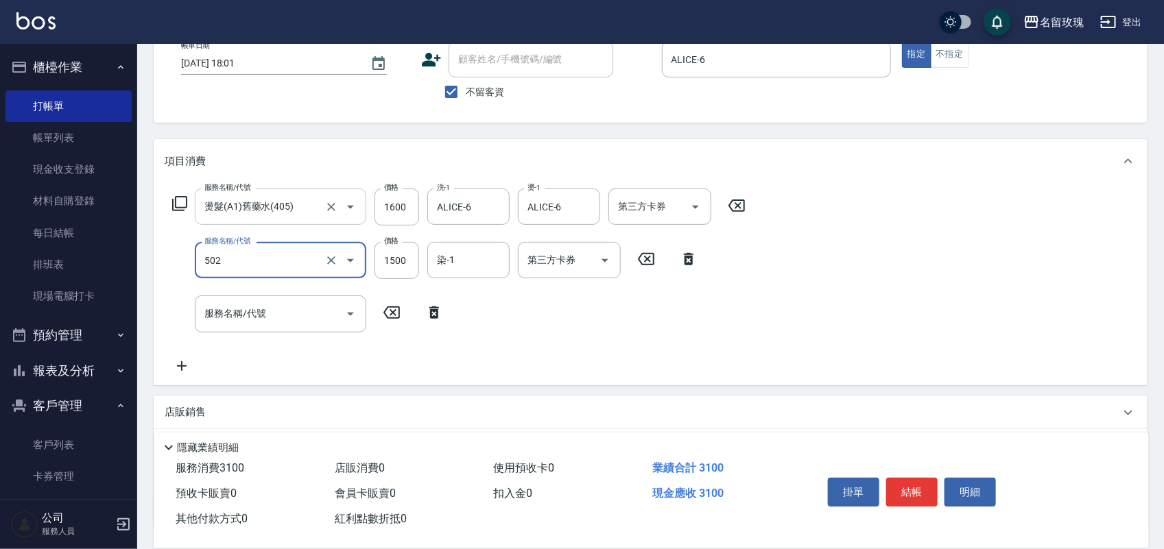
type input "染髮(502)"
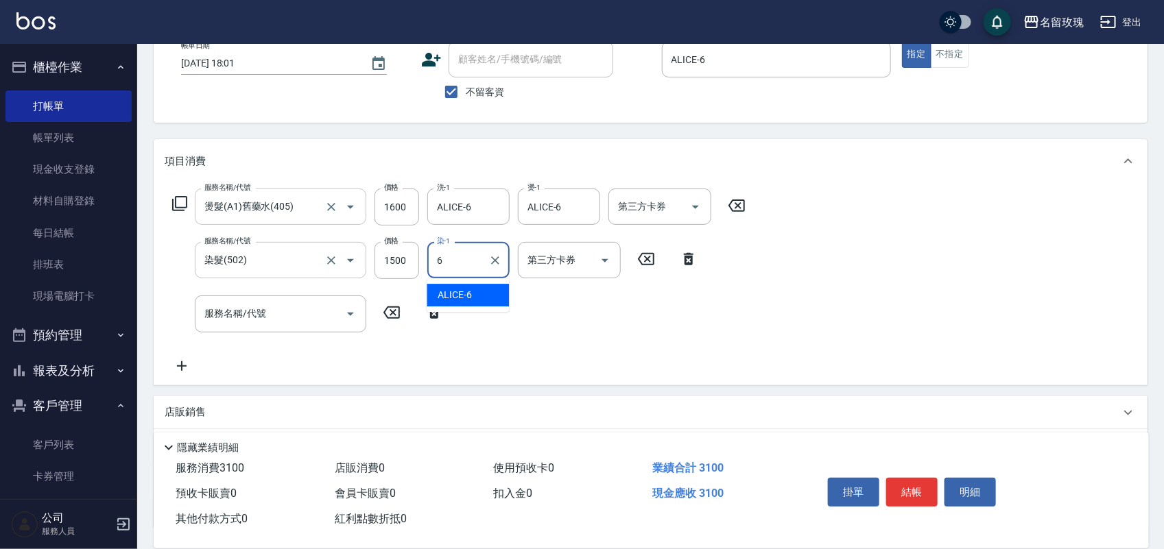
type input "ALICE-6"
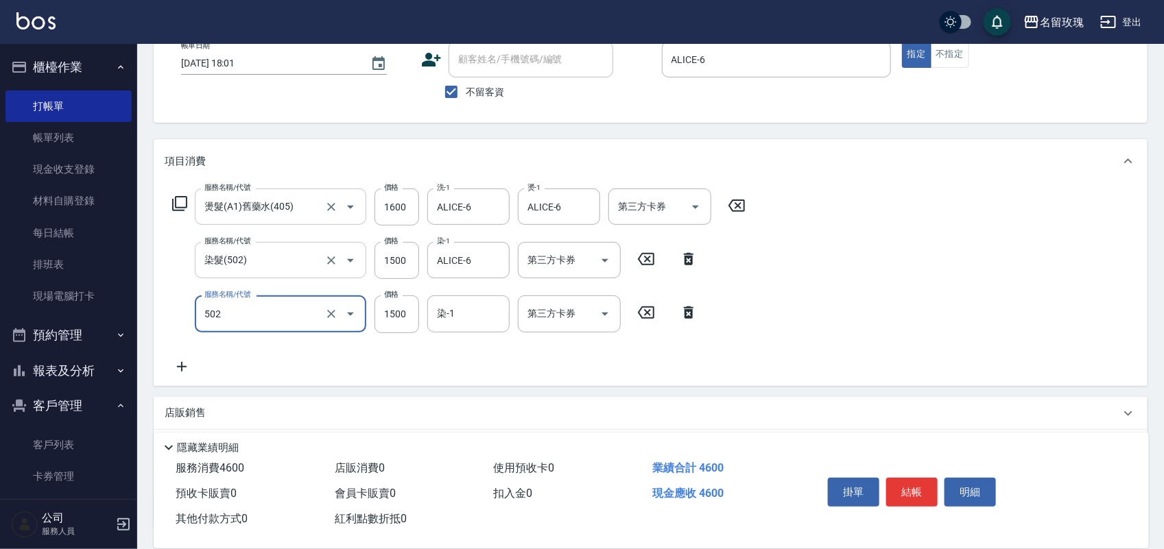
type input "染髮(502)"
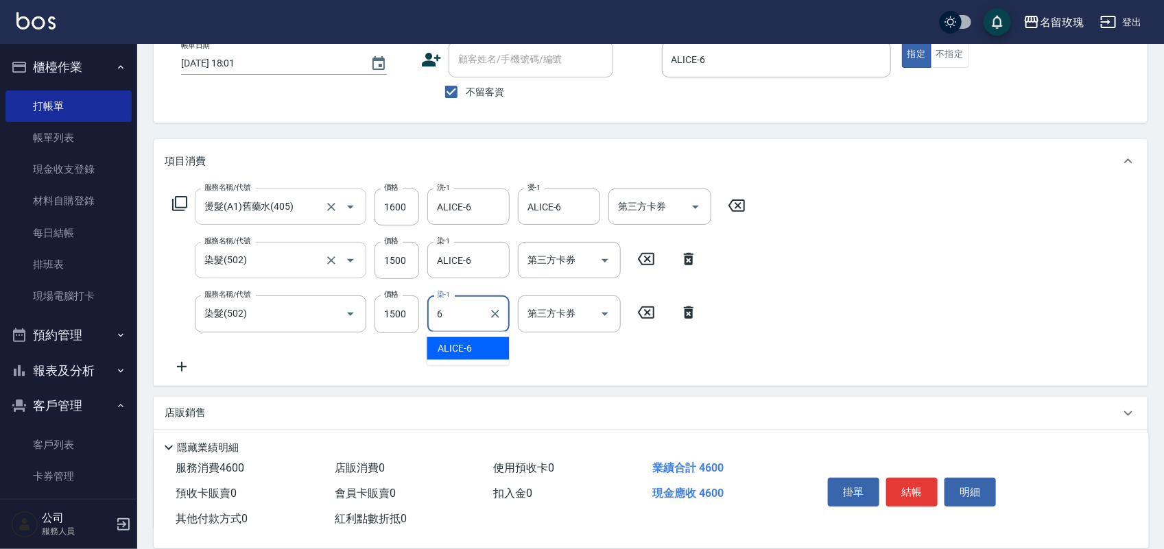
type input "ALICE-6"
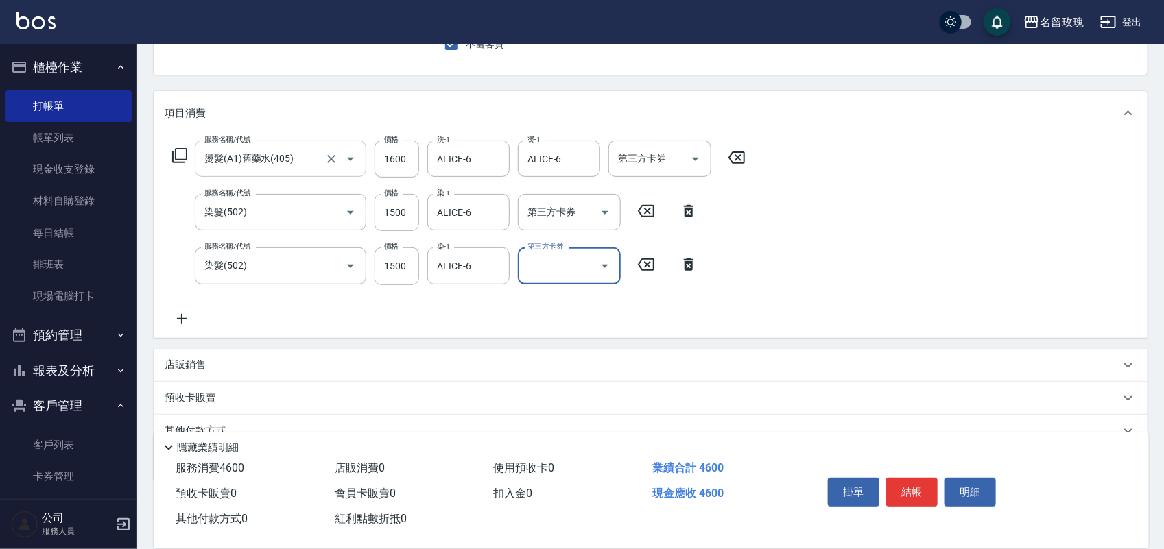
scroll to position [171, 0]
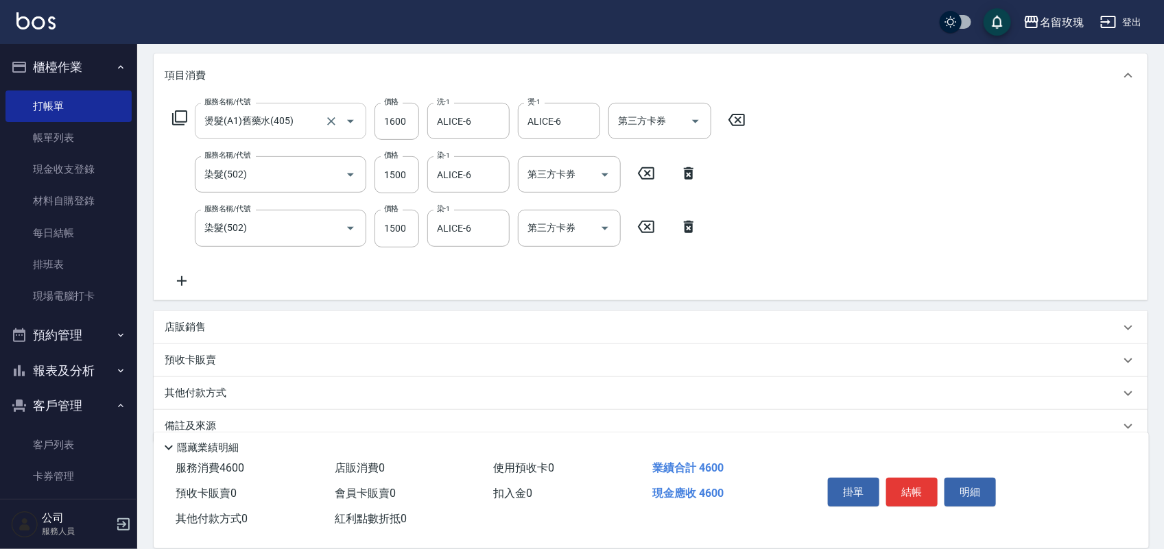
click at [195, 323] on p "店販銷售" at bounding box center [185, 327] width 41 height 14
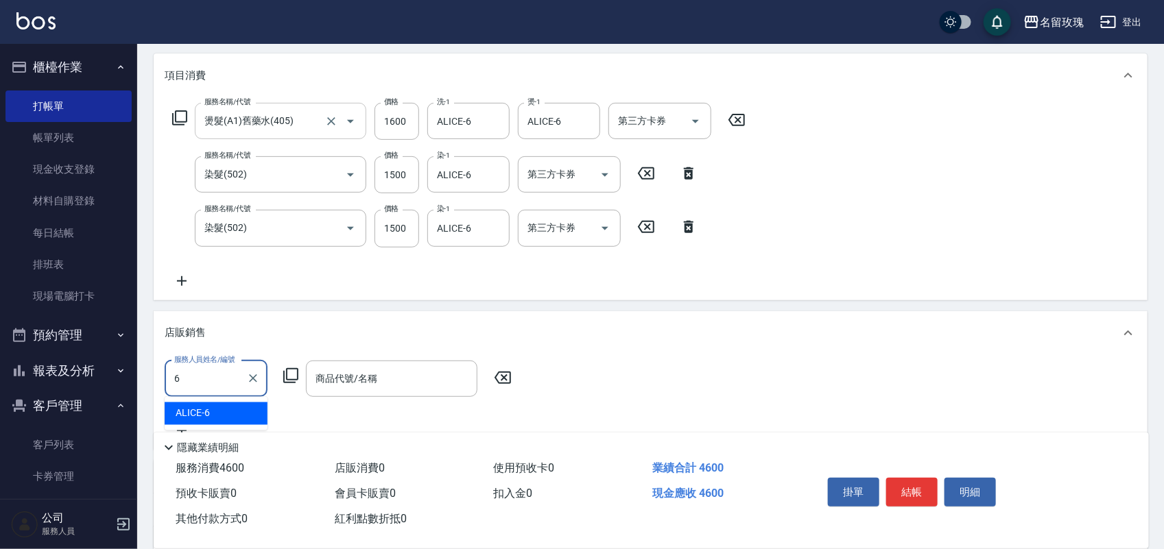
type input "ALICE-6"
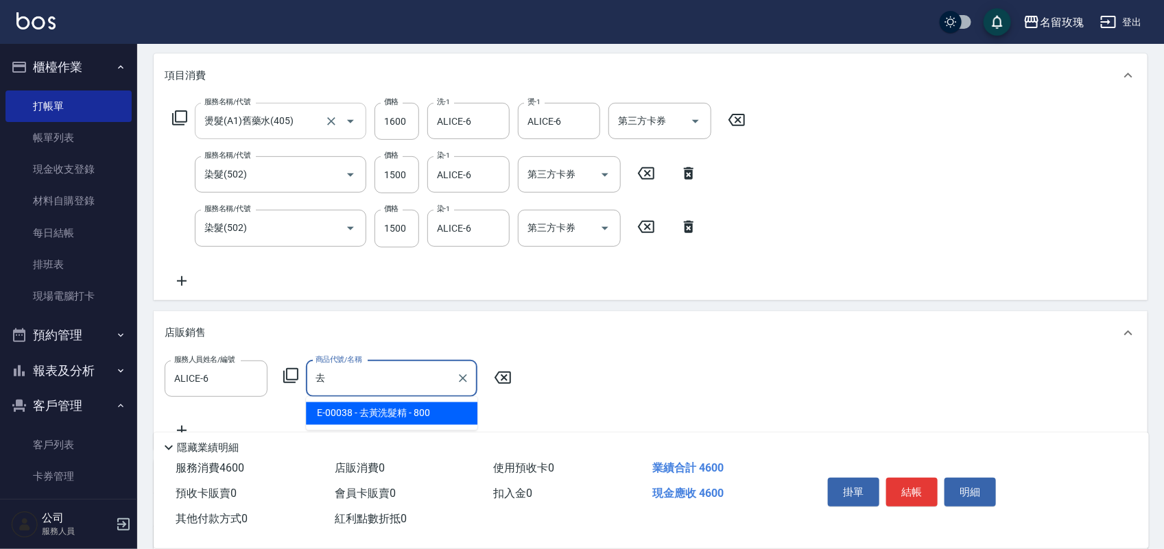
type input "去黃洗髮精"
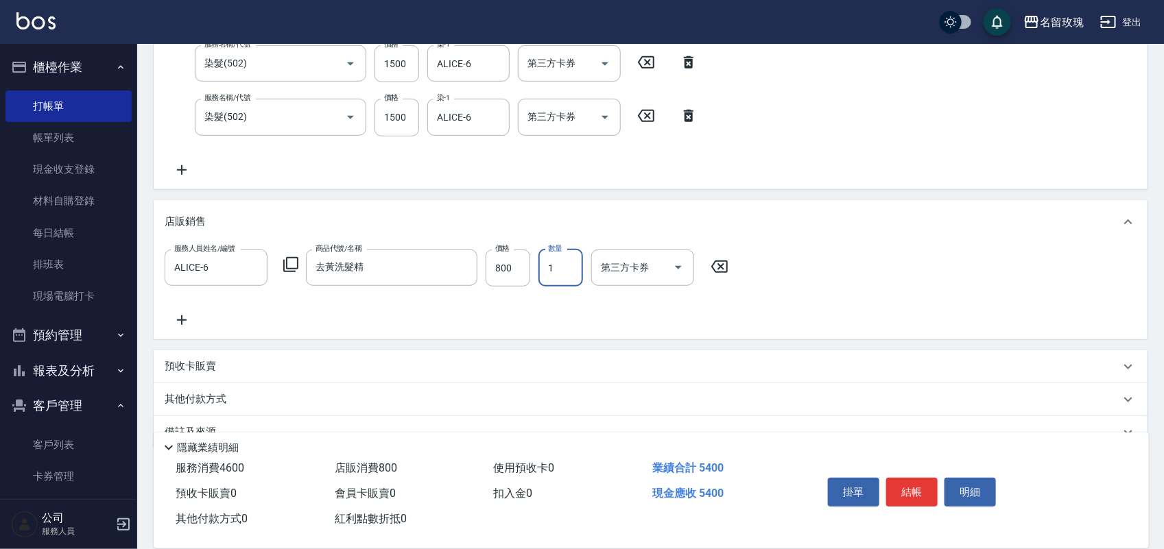
scroll to position [313, 0]
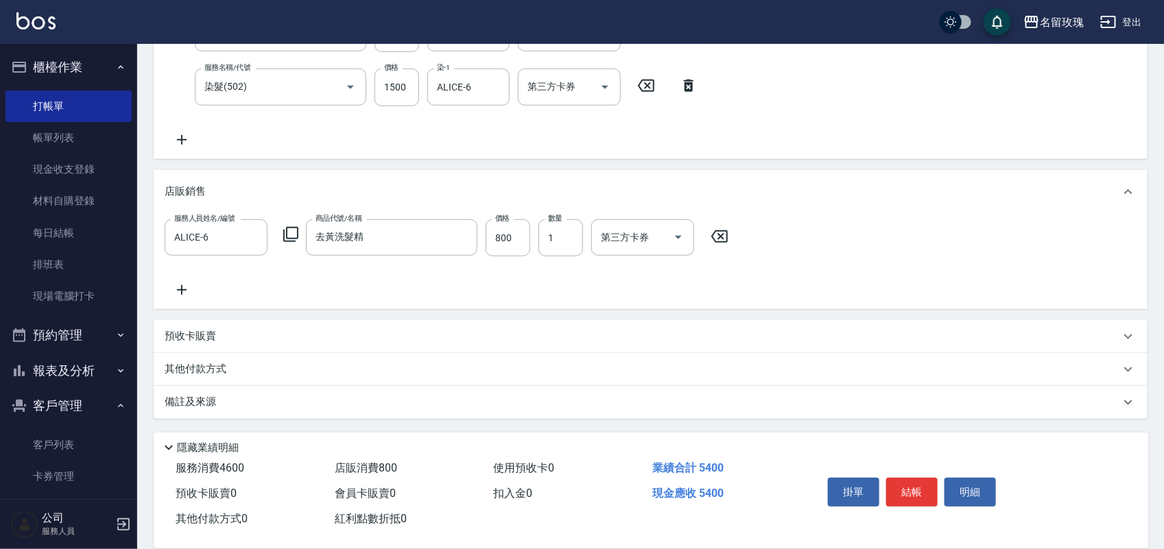
click at [240, 368] on div "其他付款方式" at bounding box center [642, 369] width 955 height 15
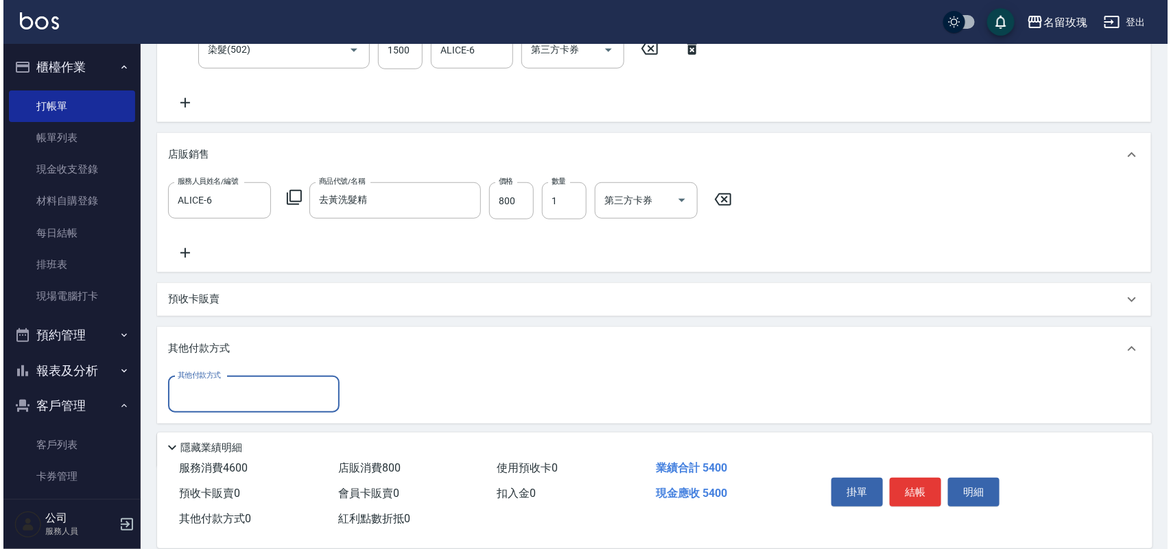
scroll to position [386, 0]
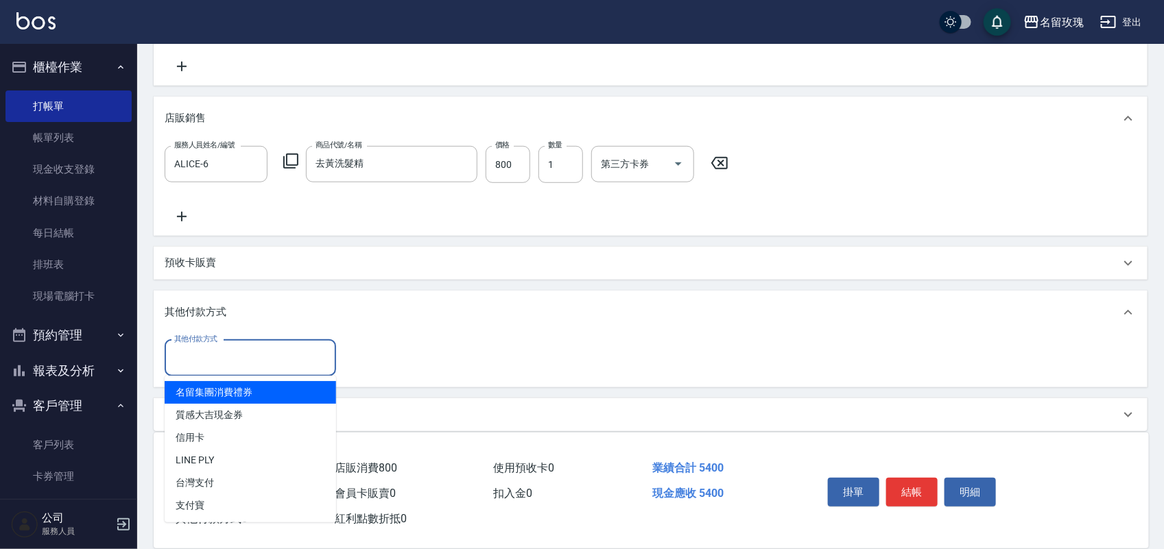
click at [248, 353] on input "其他付款方式" at bounding box center [250, 358] width 159 height 24
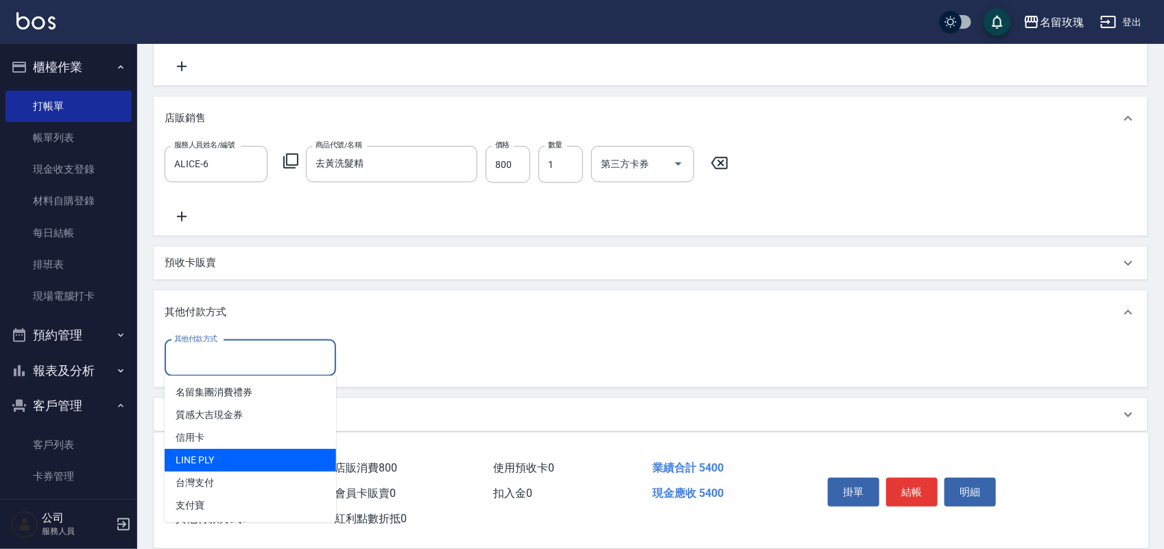
click at [255, 454] on span "LINE PLY" at bounding box center [250, 460] width 171 height 23
type input "LINE PLY"
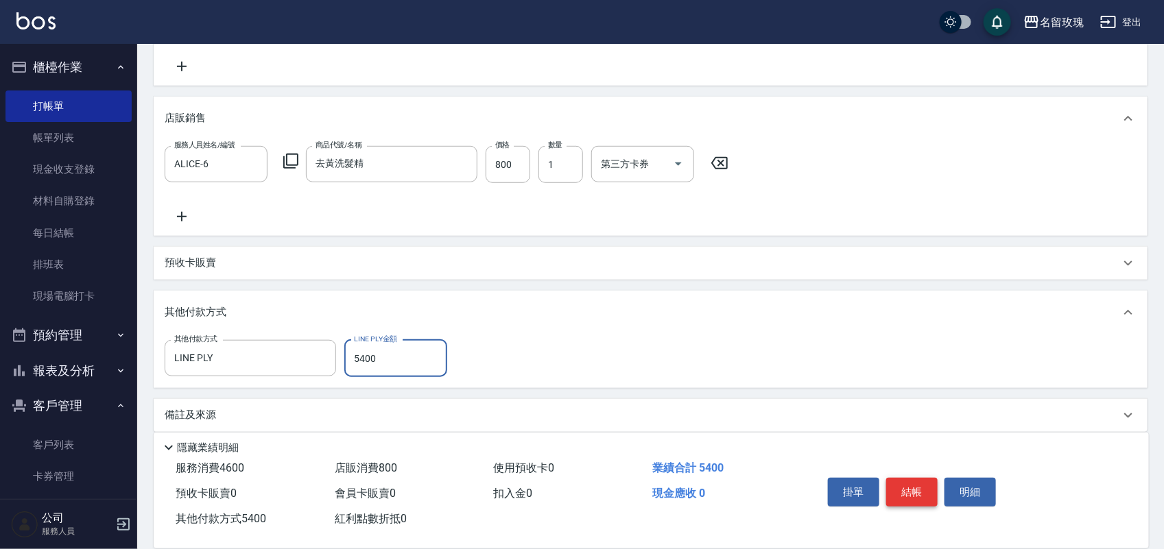
type input "5400"
click at [916, 489] on button "結帳" at bounding box center [911, 492] width 51 height 29
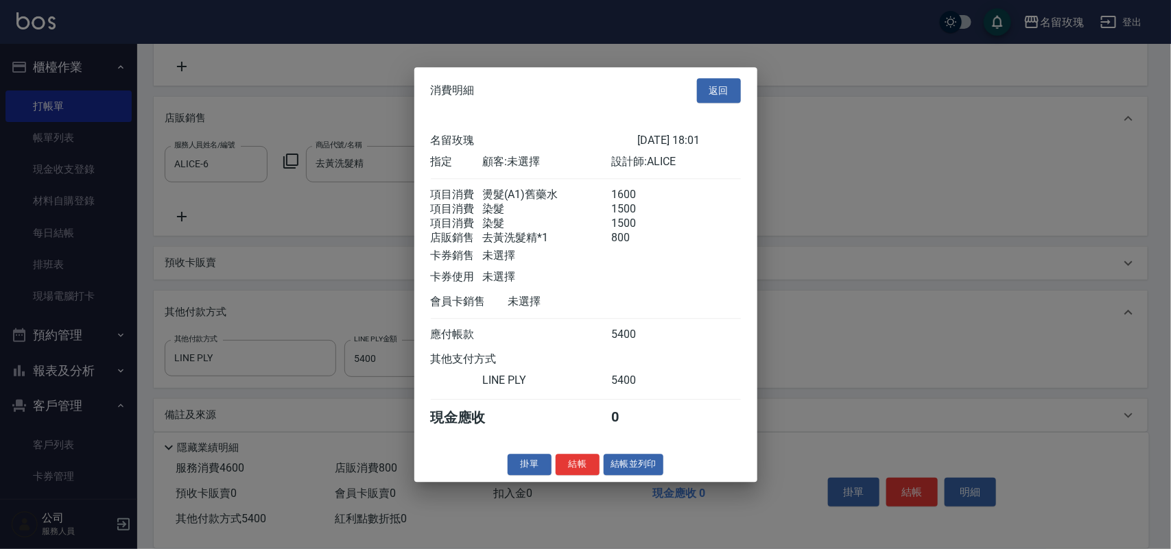
click at [567, 482] on div "消費明細 返回 名留玫瑰 2025/09/09 18:01 指定 顧客: 未選擇 設計師: ALICE 項目消費 燙髮(A1)舊藥水 1600 項目消費 染髮…" at bounding box center [585, 274] width 343 height 415
click at [571, 482] on div "消費明細 返回 名留玫瑰 2025/09/09 18:01 指定 顧客: 未選擇 設計師: ALICE 項目消費 燙髮(A1)舊藥水 1600 項目消費 染髮…" at bounding box center [585, 274] width 343 height 415
click at [571, 475] on button "結帳" at bounding box center [578, 464] width 44 height 21
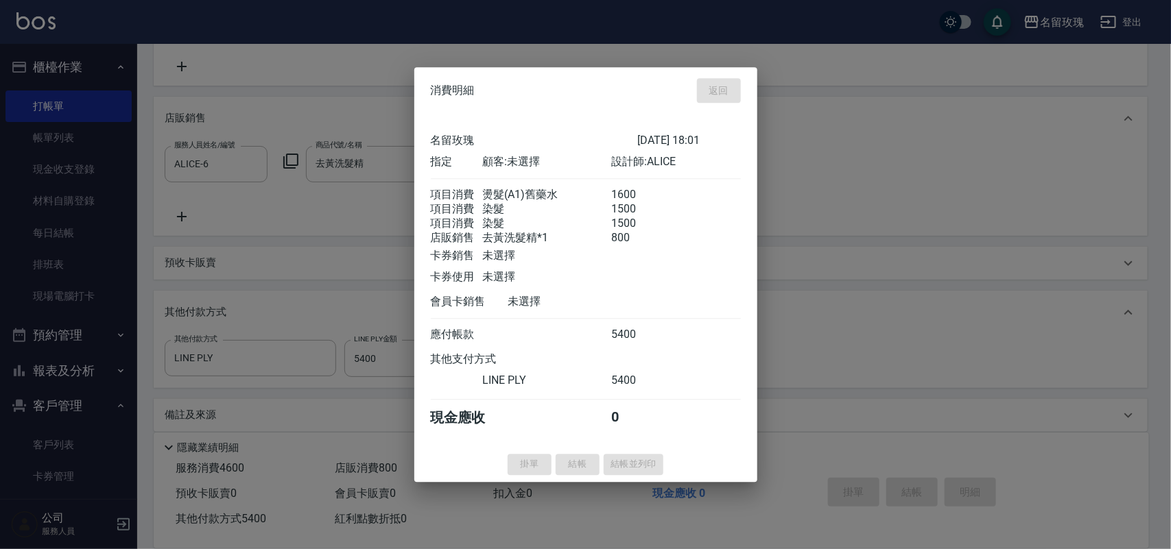
type input "2025/09/09 18:02"
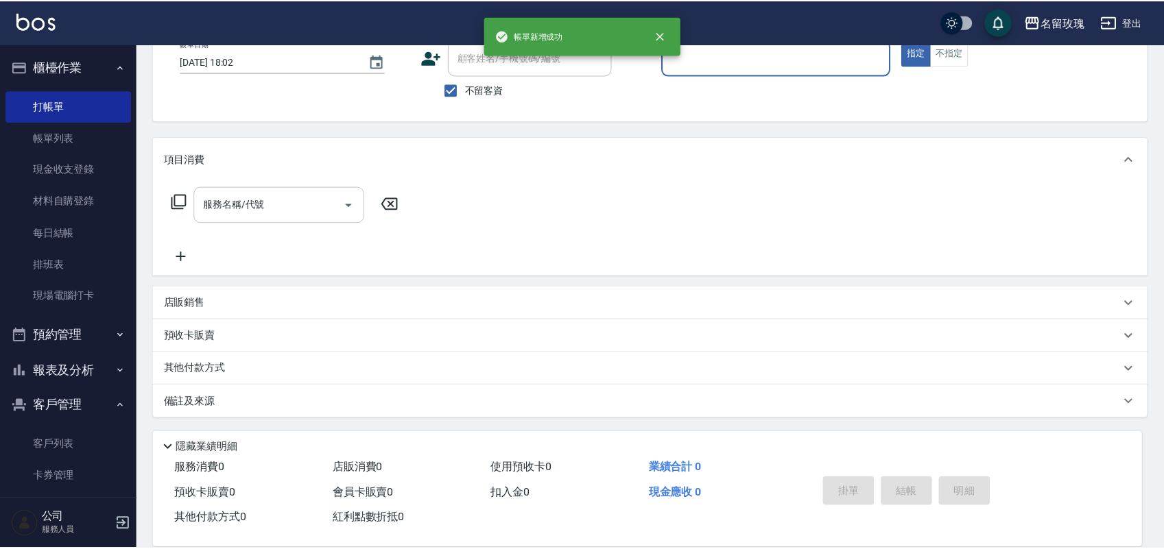
scroll to position [0, 0]
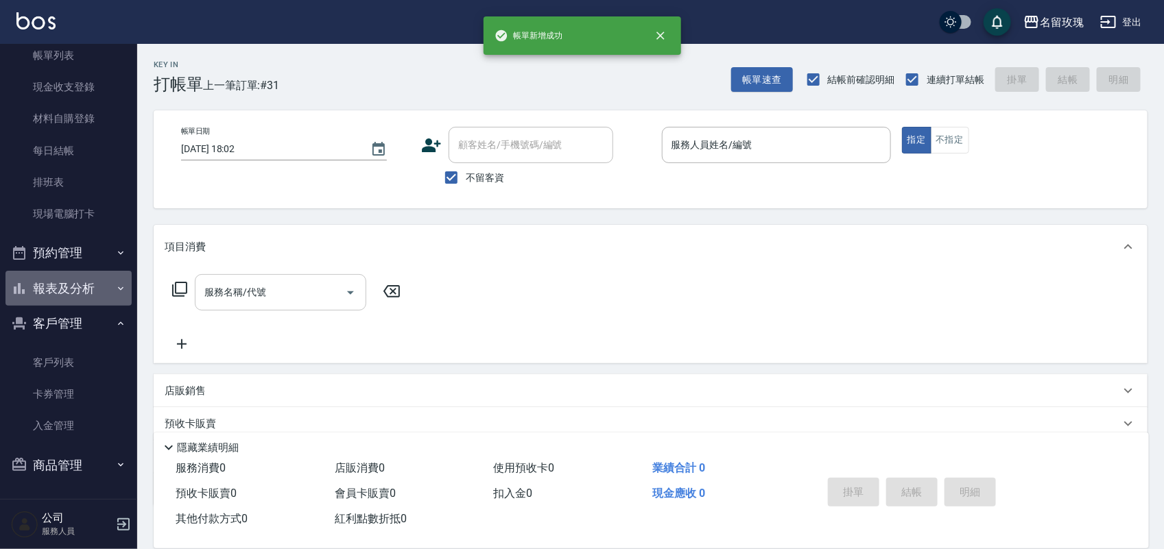
click at [71, 290] on button "報表及分析" at bounding box center [68, 289] width 126 height 36
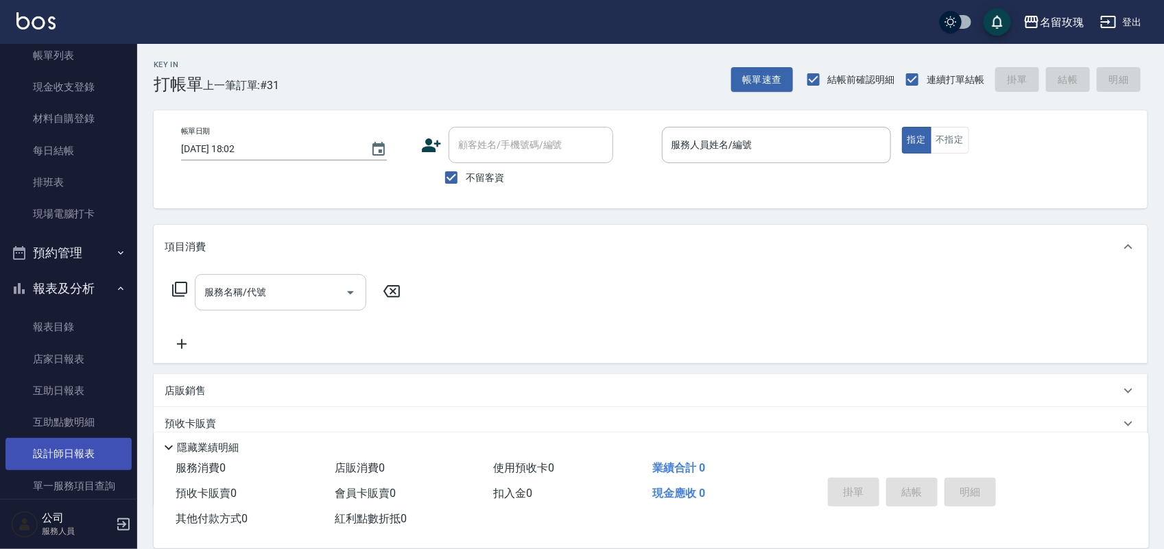
scroll to position [240, 0]
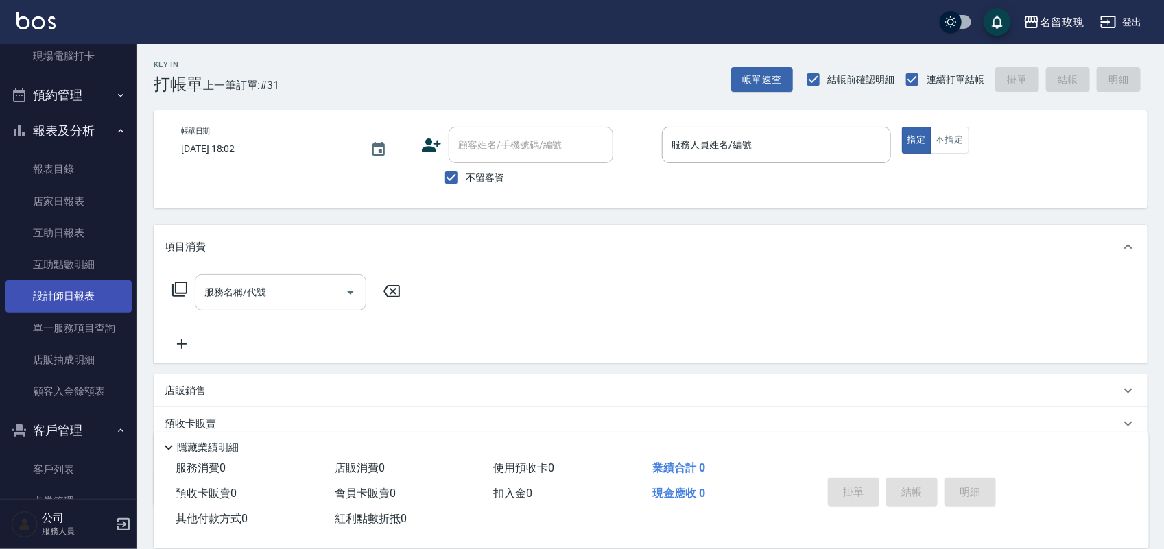
click at [67, 294] on link "設計師日報表" at bounding box center [68, 297] width 126 height 32
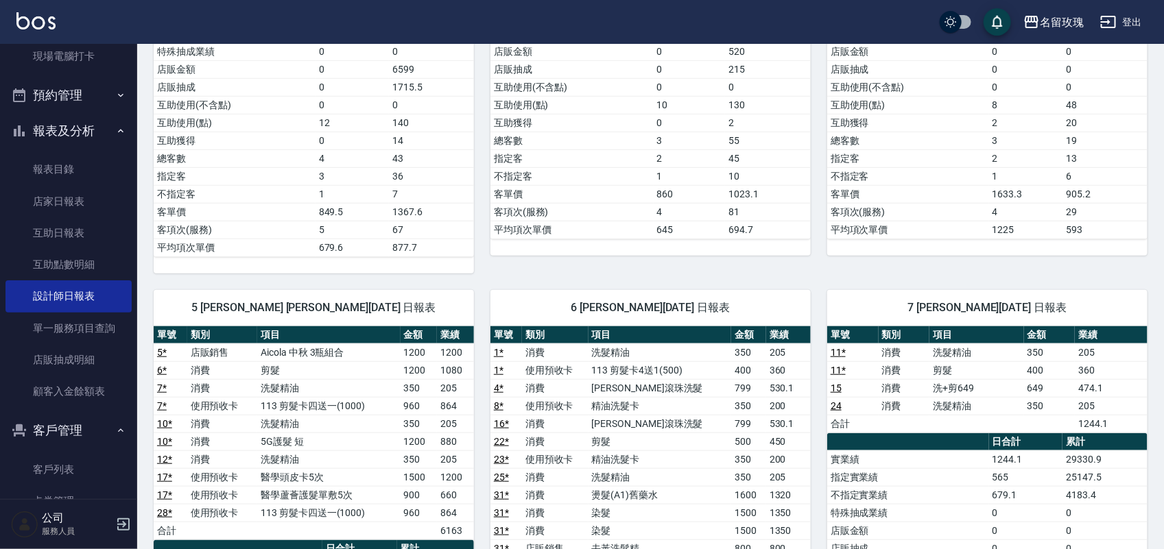
scroll to position [429, 0]
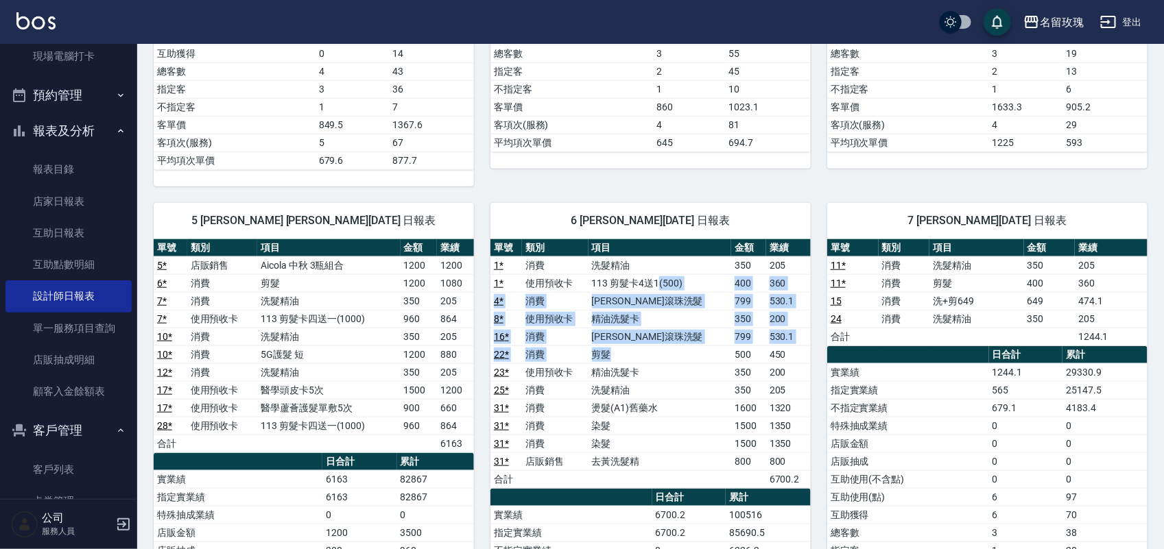
drag, startPoint x: 666, startPoint y: 288, endPoint x: 708, endPoint y: 364, distance: 86.3
click at [708, 364] on tbody "1 * 消費 洗髮精油 350 205 1 * 使用預收卡 113 剪髮卡4送1(500) 400 360 4 * 消費 歐娜滾珠洗髮 799 530.1 8…" at bounding box center [650, 373] width 320 height 232
click at [704, 362] on td "剪髮" at bounding box center [660, 355] width 143 height 18
click at [657, 296] on td "[PERSON_NAME]滾珠洗髮" at bounding box center [660, 301] width 143 height 18
drag, startPoint x: 629, startPoint y: 302, endPoint x: 700, endPoint y: 370, distance: 98.5
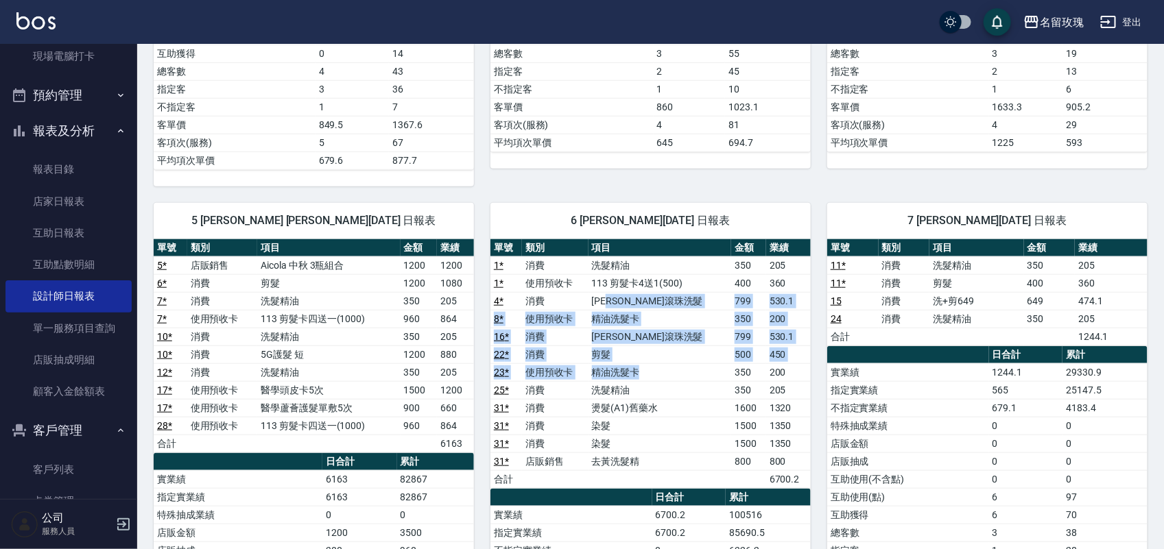
click at [700, 370] on tbody "1 * 消費 洗髮精油 350 205 1 * 使用預收卡 113 剪髮卡4送1(500) 400 360 4 * 消費 歐娜滾珠洗髮 799 530.1 8…" at bounding box center [650, 373] width 320 height 232
click at [700, 370] on td "精油洗髮卡" at bounding box center [660, 373] width 143 height 18
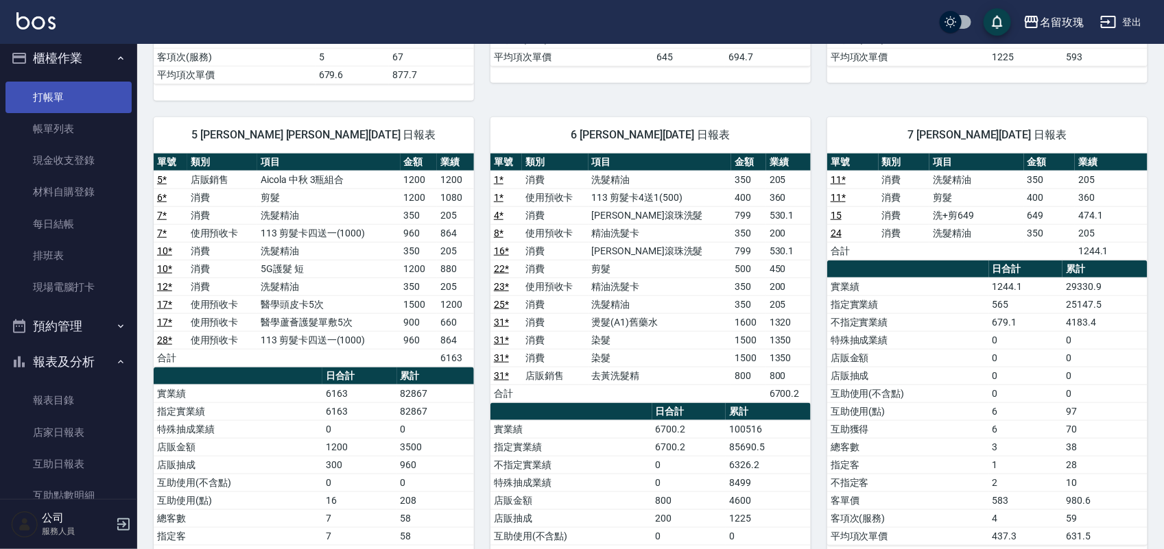
scroll to position [0, 0]
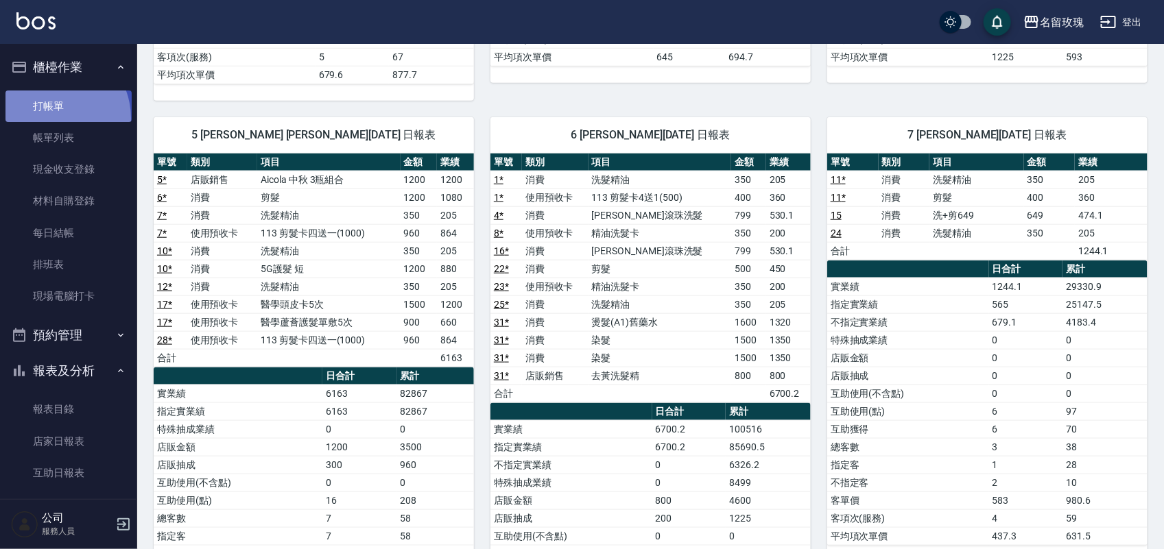
click at [49, 118] on link "打帳單" at bounding box center [68, 107] width 126 height 32
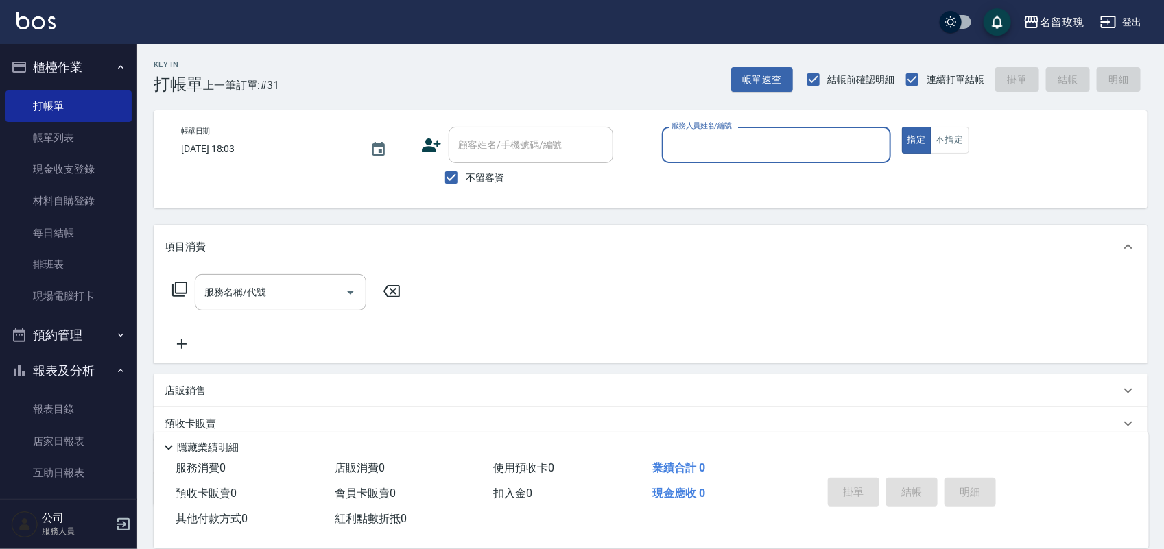
click at [790, 159] on div "服務人員姓名/編號" at bounding box center [776, 145] width 229 height 36
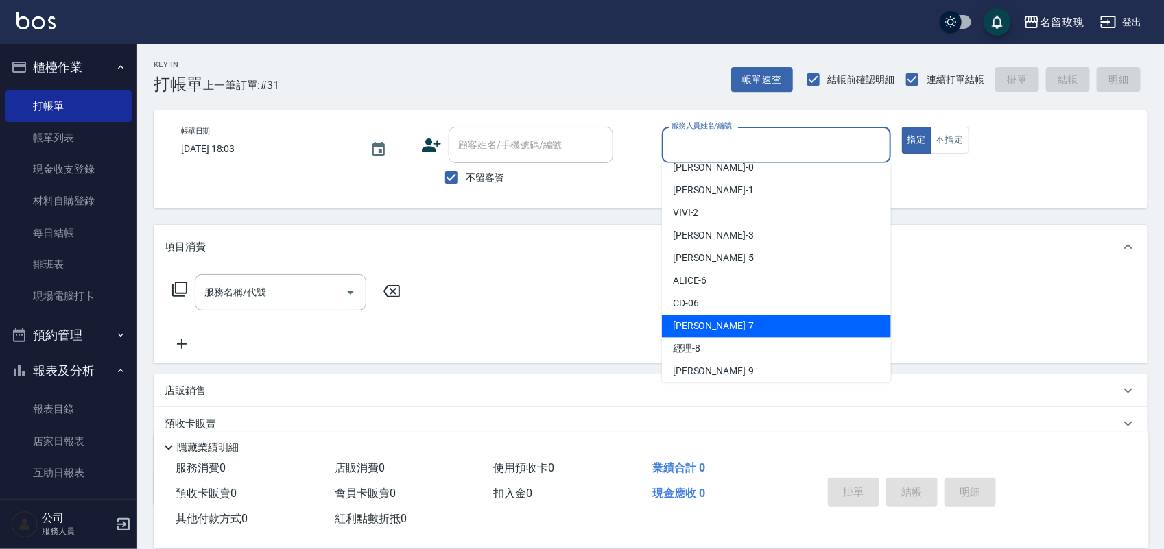
scroll to position [86, 0]
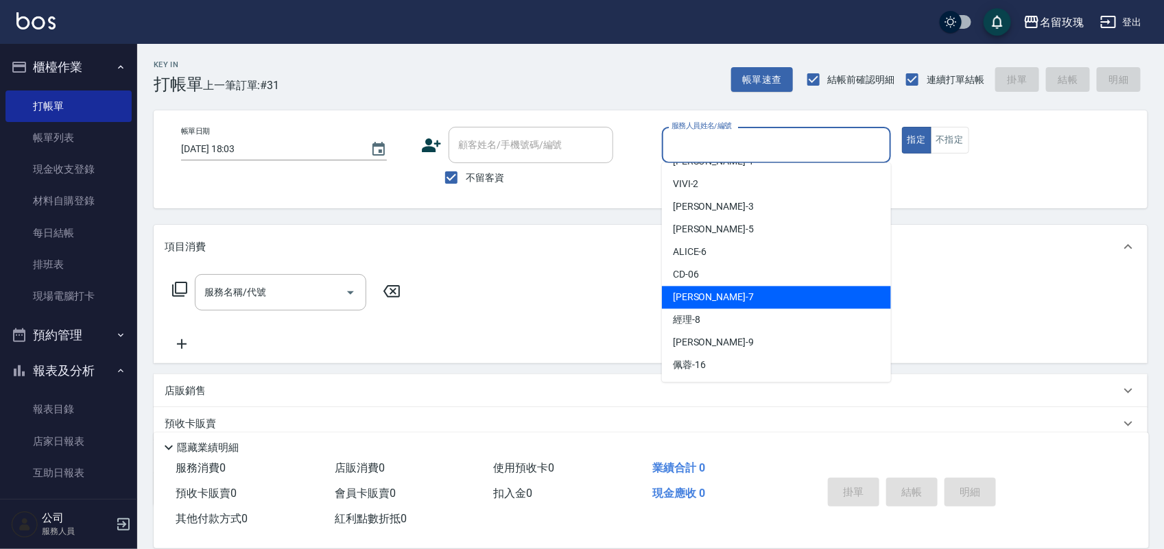
click at [787, 300] on div "[PERSON_NAME] -7" at bounding box center [776, 298] width 229 height 23
type input "[PERSON_NAME]-7"
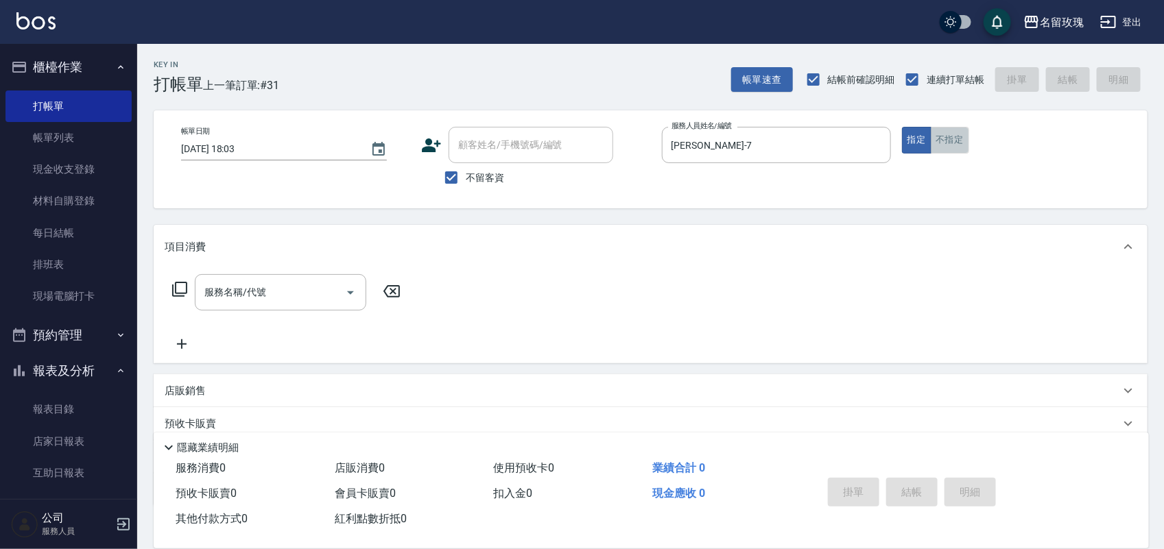
click at [961, 151] on button "不指定" at bounding box center [950, 140] width 38 height 27
click at [185, 281] on icon at bounding box center [179, 289] width 16 height 16
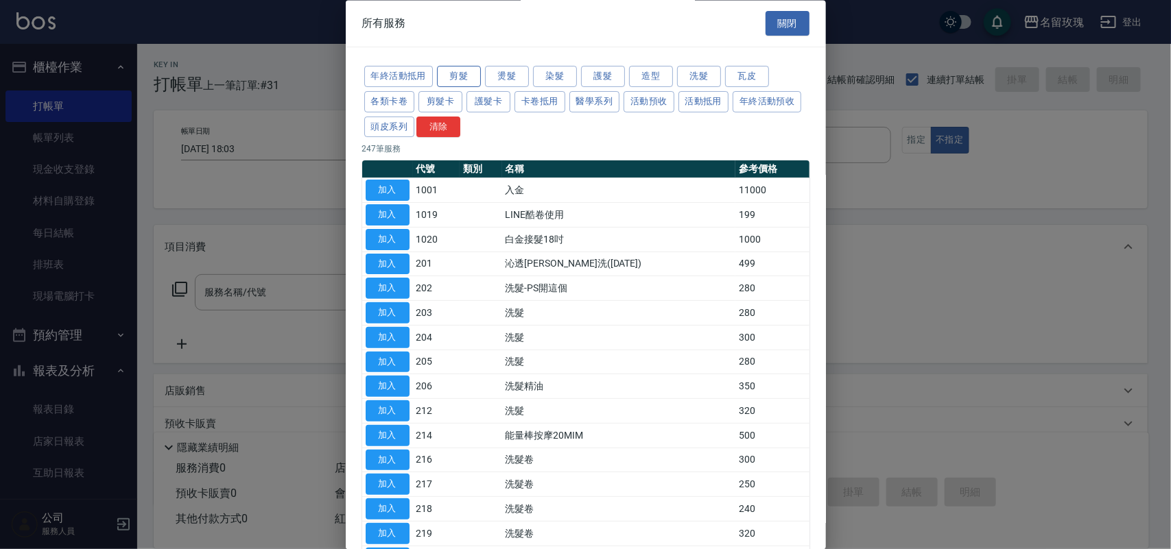
click at [464, 78] on button "剪髮" at bounding box center [459, 77] width 44 height 21
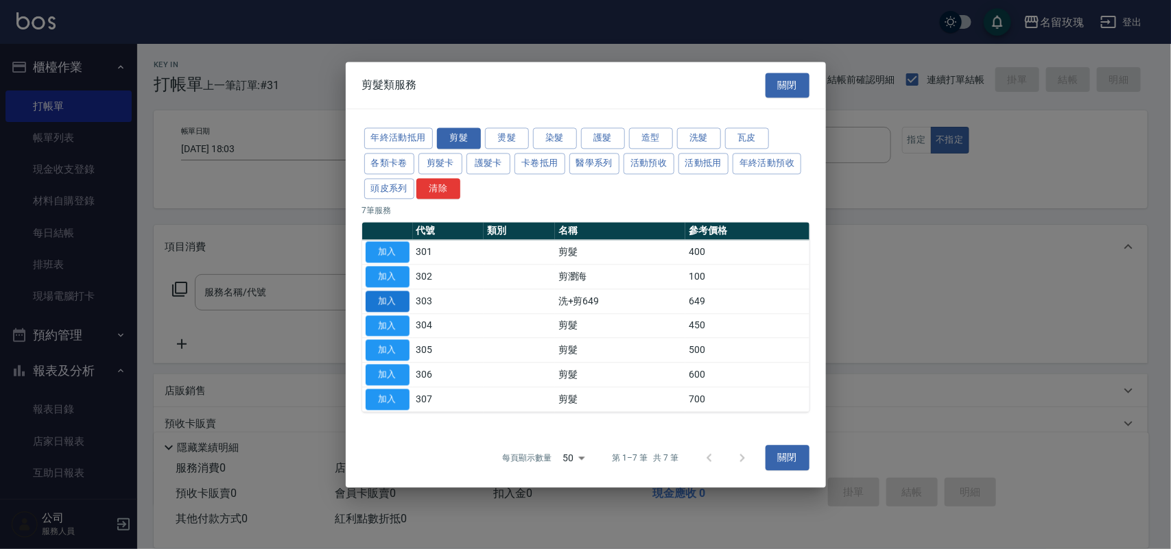
click at [402, 303] on button "加入" at bounding box center [388, 301] width 44 height 21
type input "洗+剪649(303)"
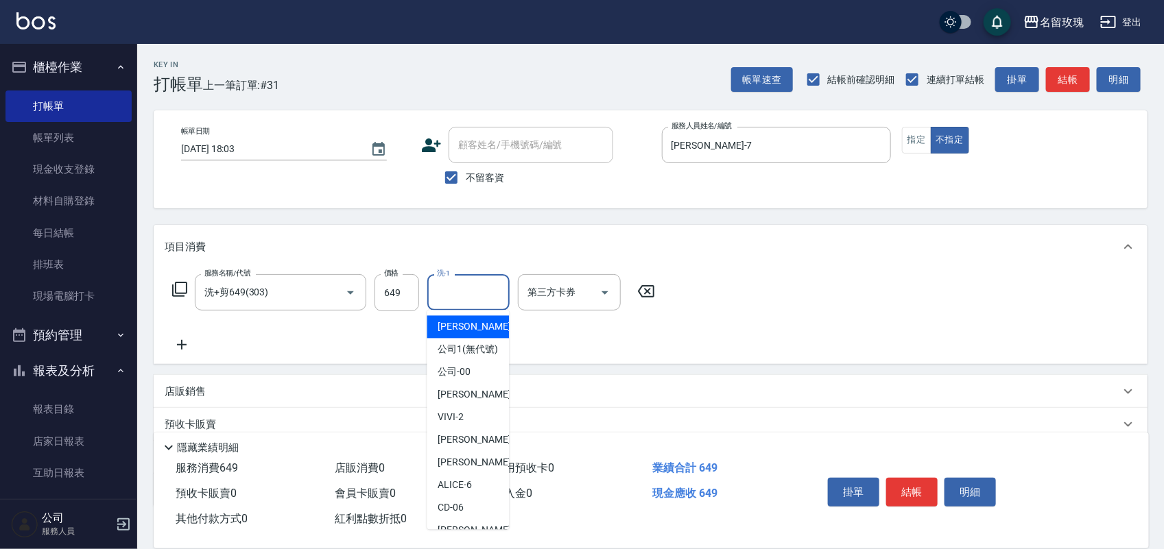
drag, startPoint x: 470, startPoint y: 289, endPoint x: 492, endPoint y: 384, distance: 97.8
click at [470, 288] on input "洗-1" at bounding box center [468, 293] width 70 height 24
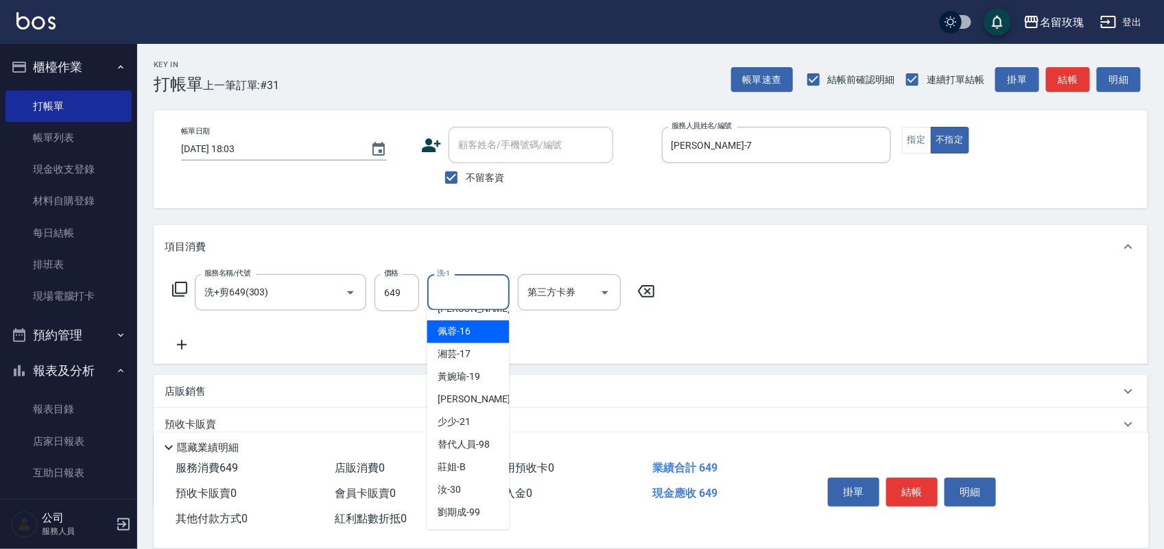
scroll to position [195, 0]
click at [479, 347] on div "[PERSON_NAME] -7" at bounding box center [468, 335] width 82 height 23
type input "[PERSON_NAME]-7"
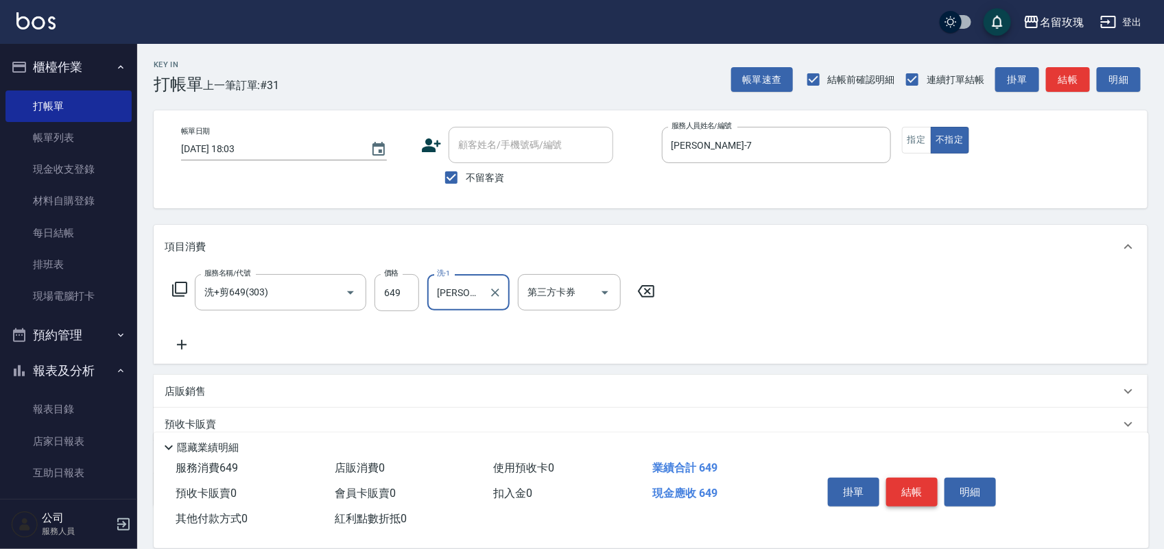
click at [917, 492] on button "結帳" at bounding box center [911, 492] width 51 height 29
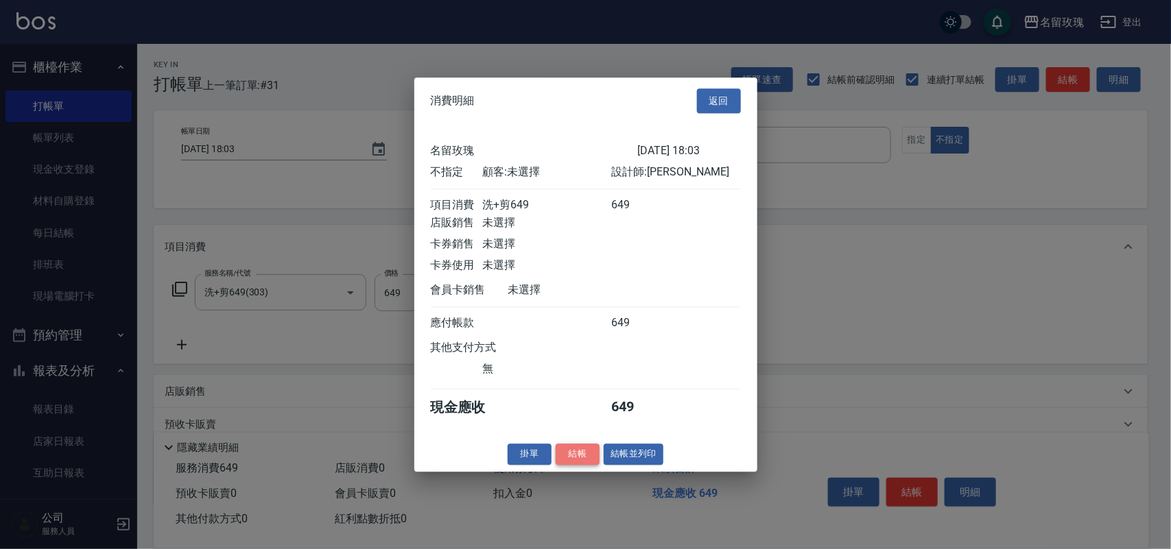
click at [571, 465] on button "結帳" at bounding box center [578, 454] width 44 height 21
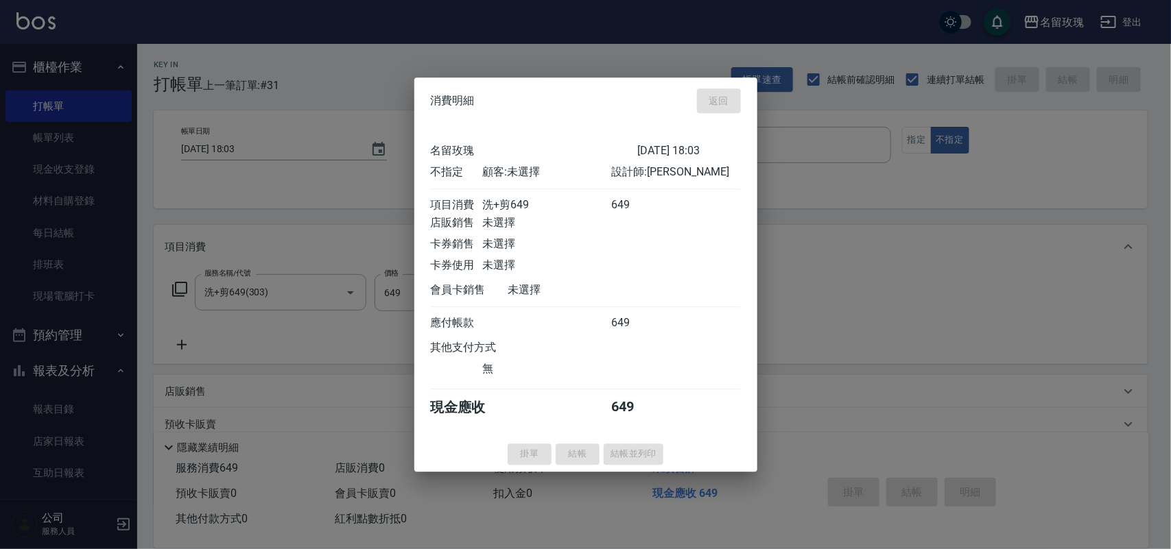
type input "2025/09/09 18:23"
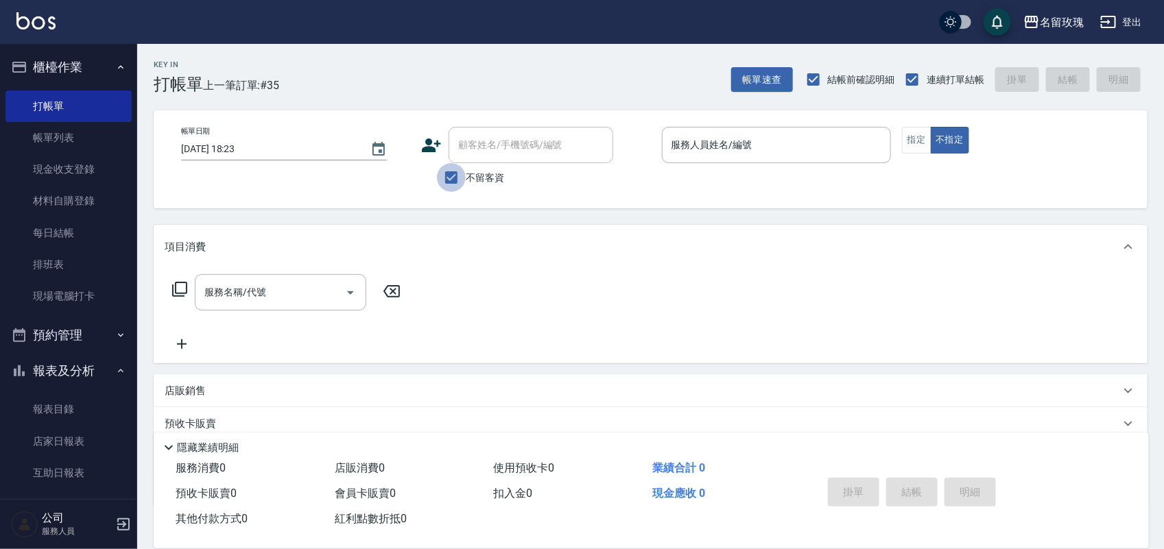
click at [450, 177] on input "不留客資" at bounding box center [451, 177] width 29 height 29
checkbox input "false"
click at [473, 151] on div "顧客姓名/手機號碼/編號 顧客姓名/手機號碼/編號" at bounding box center [531, 145] width 165 height 36
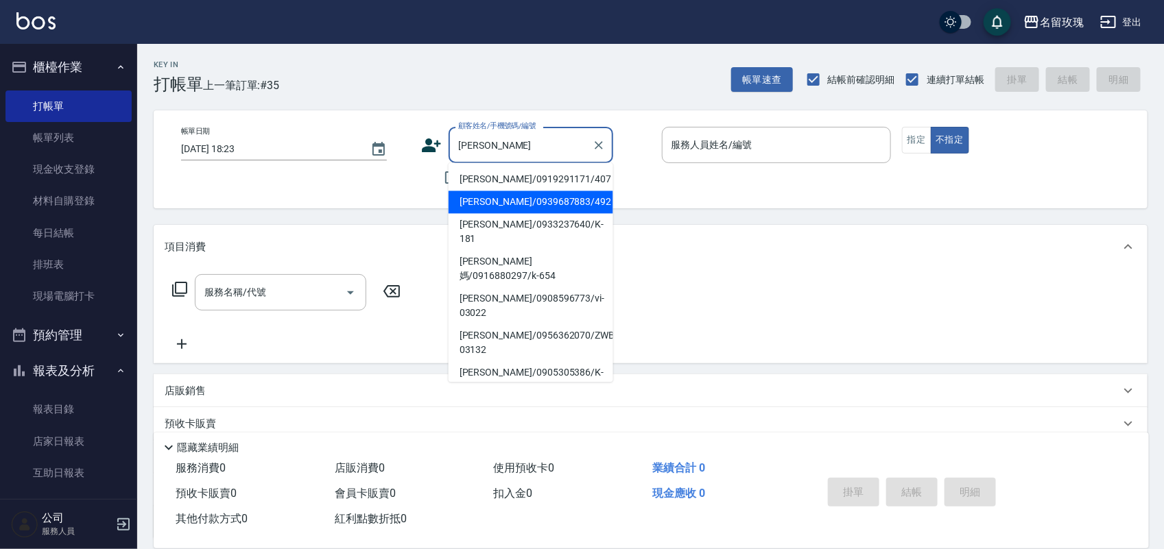
click at [496, 197] on li "[PERSON_NAME]/0939687883/492" at bounding box center [531, 202] width 165 height 23
type input "[PERSON_NAME]/0939687883/492"
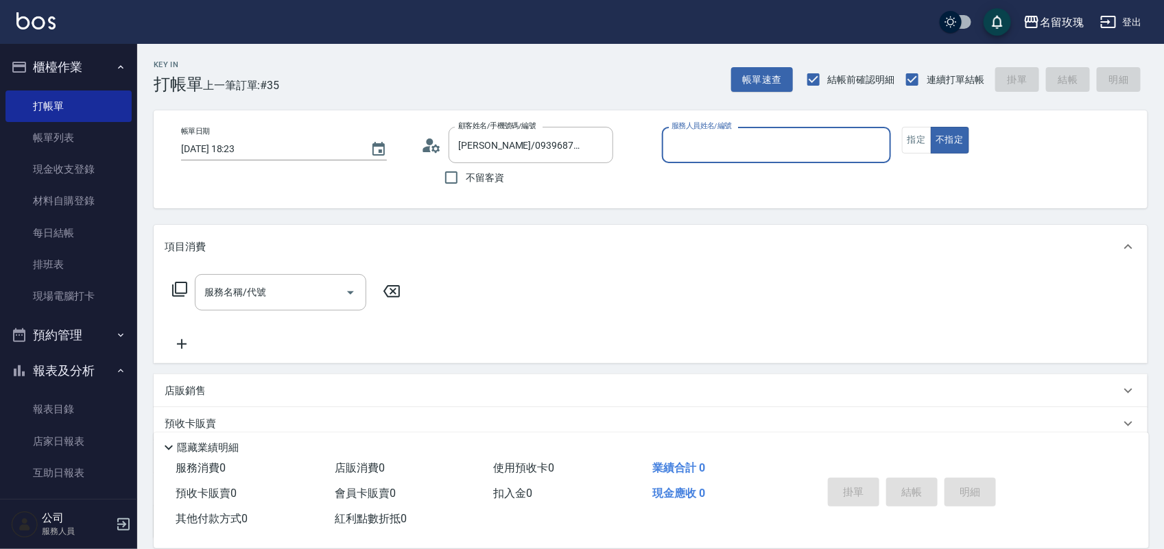
type input "JOYCE-1"
click at [294, 287] on input "服務名稱/代號" at bounding box center [270, 293] width 139 height 24
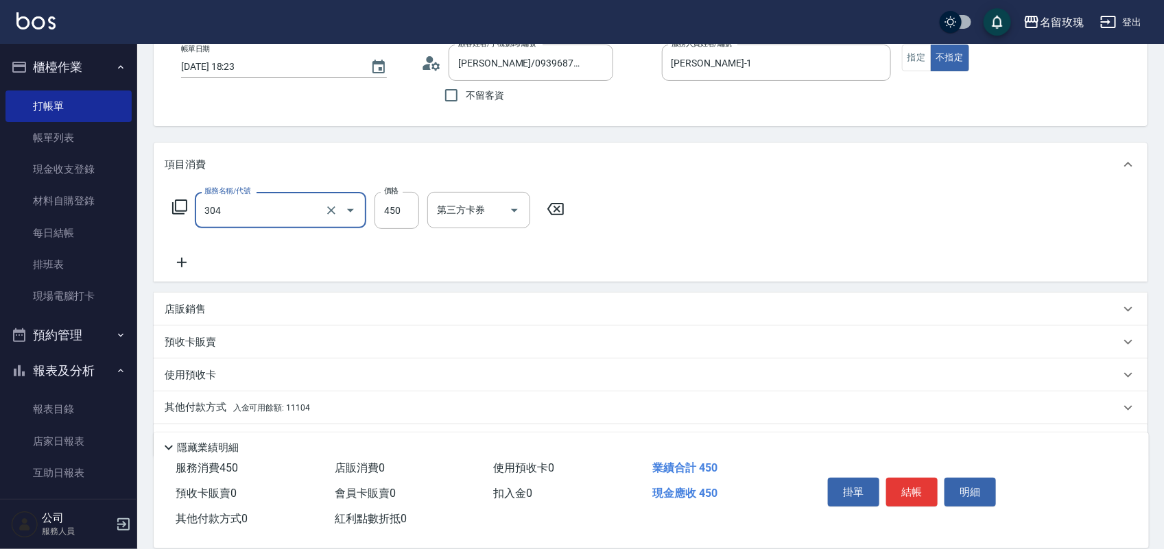
scroll to position [121, 0]
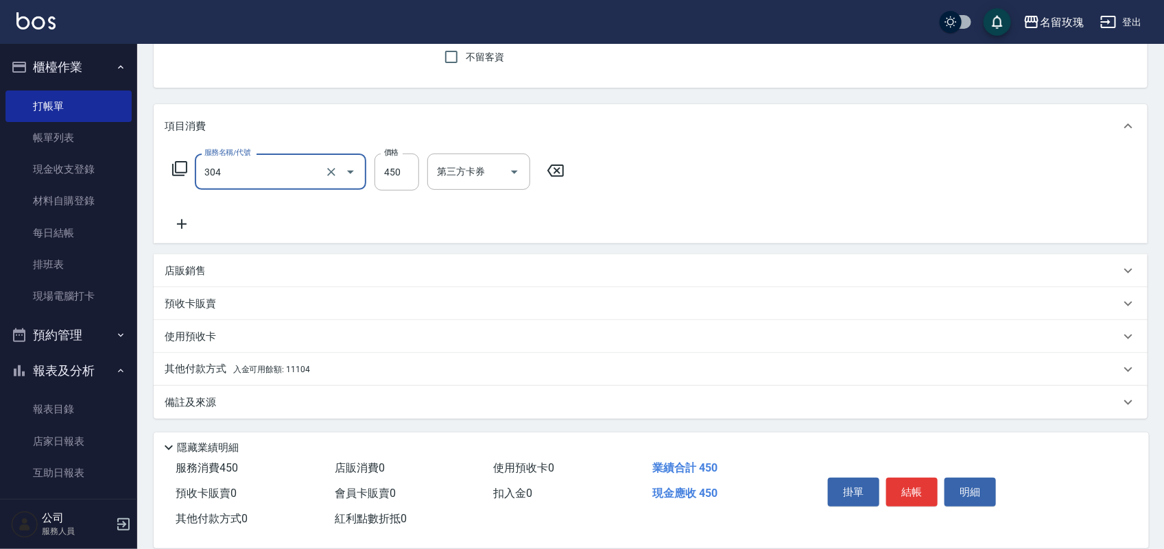
type input "剪髮(304)"
click at [311, 367] on div "其他付款方式 入金可用餘額: 11104" at bounding box center [642, 369] width 955 height 15
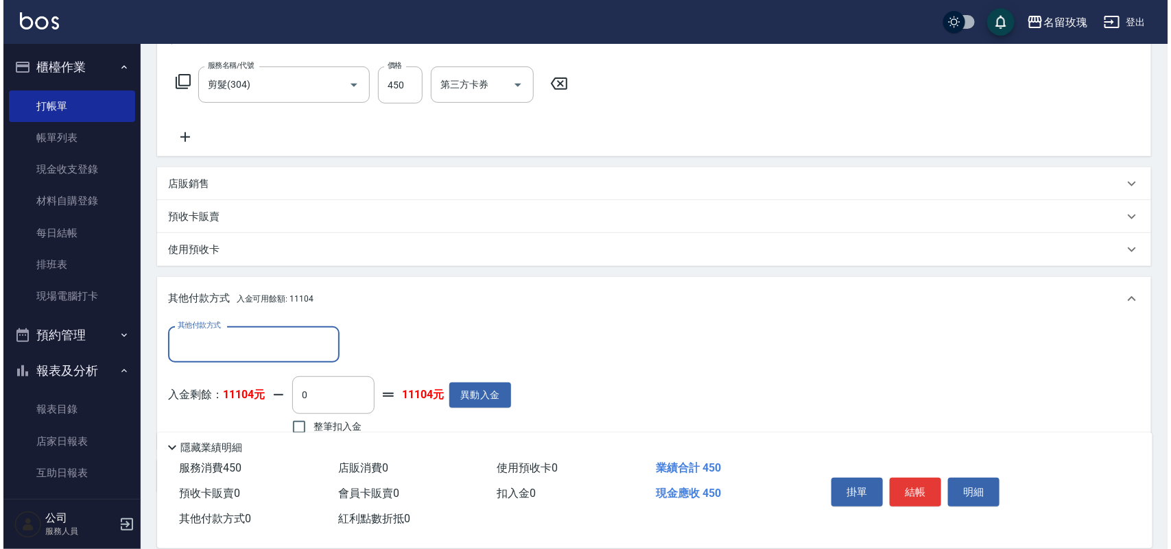
scroll to position [282, 0]
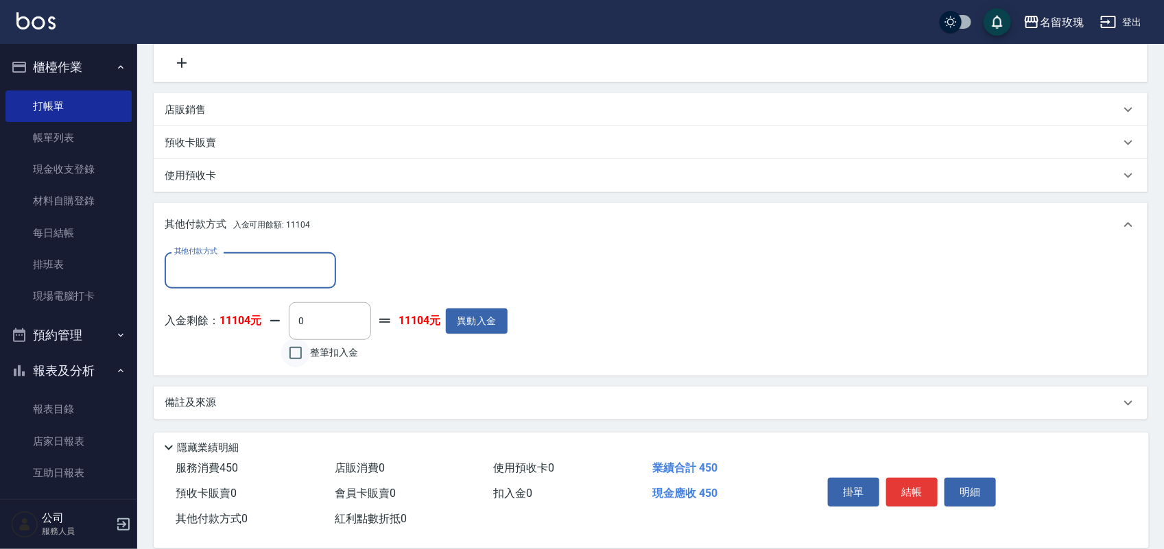
click at [307, 355] on input "整筆扣入金" at bounding box center [295, 353] width 29 height 29
checkbox input "true"
type input "450"
click at [914, 478] on button "結帳" at bounding box center [911, 492] width 51 height 29
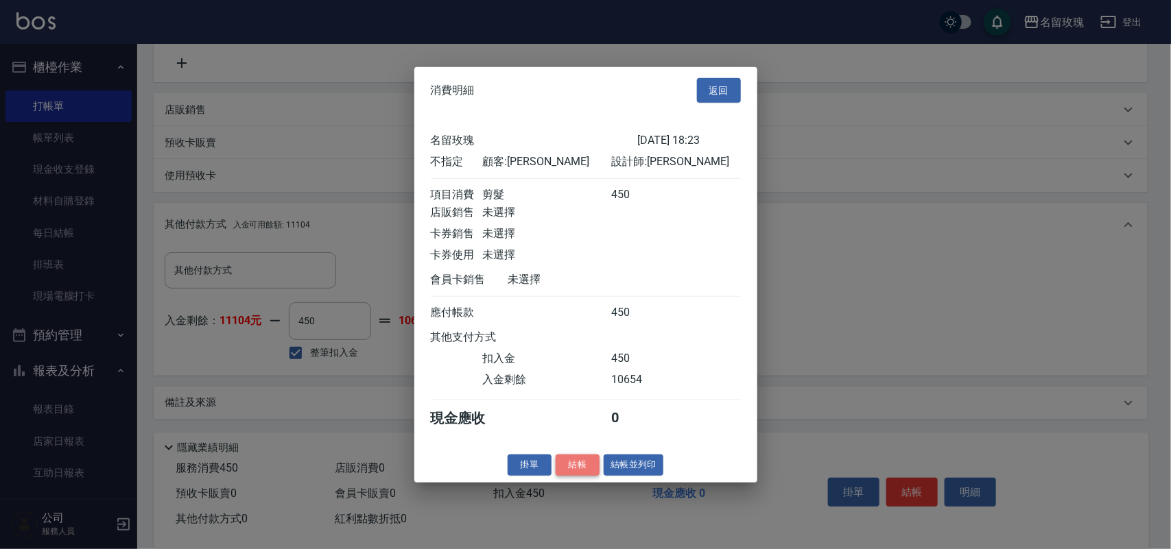
click at [580, 470] on button "結帳" at bounding box center [578, 465] width 44 height 21
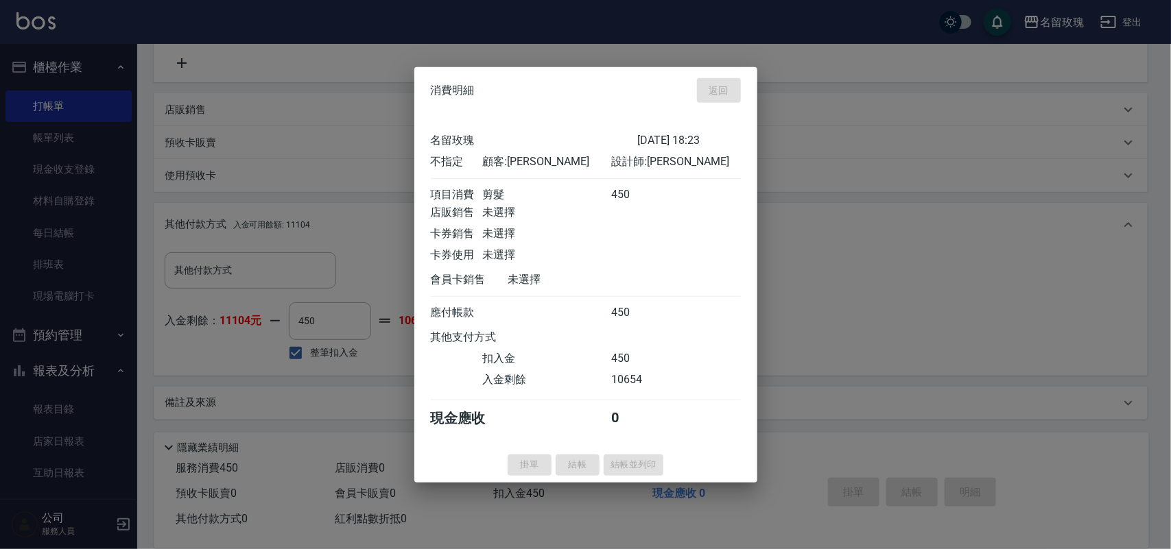
type input "[DATE] 18:27"
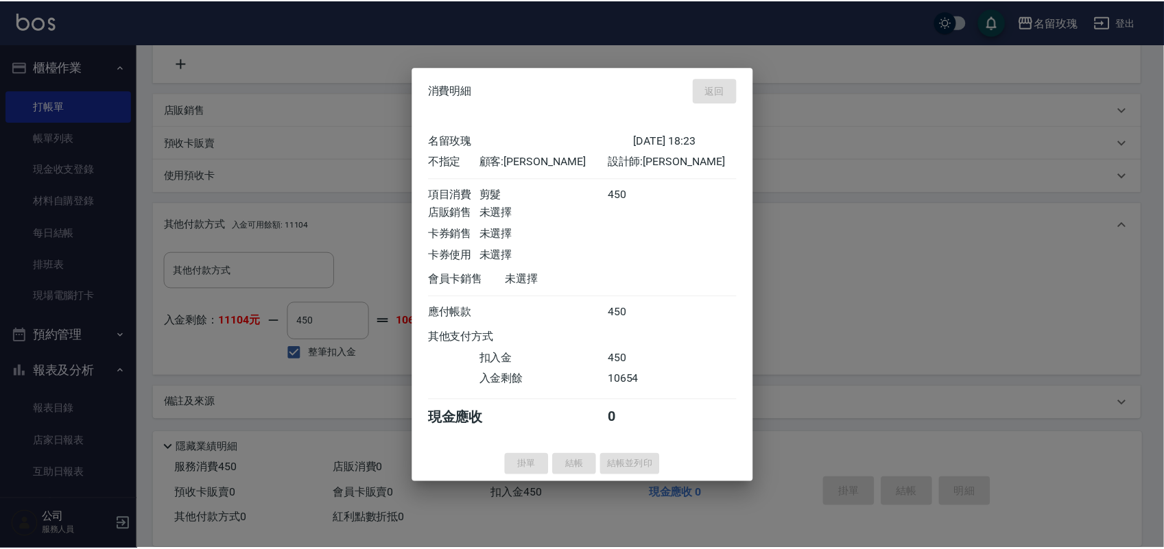
scroll to position [0, 0]
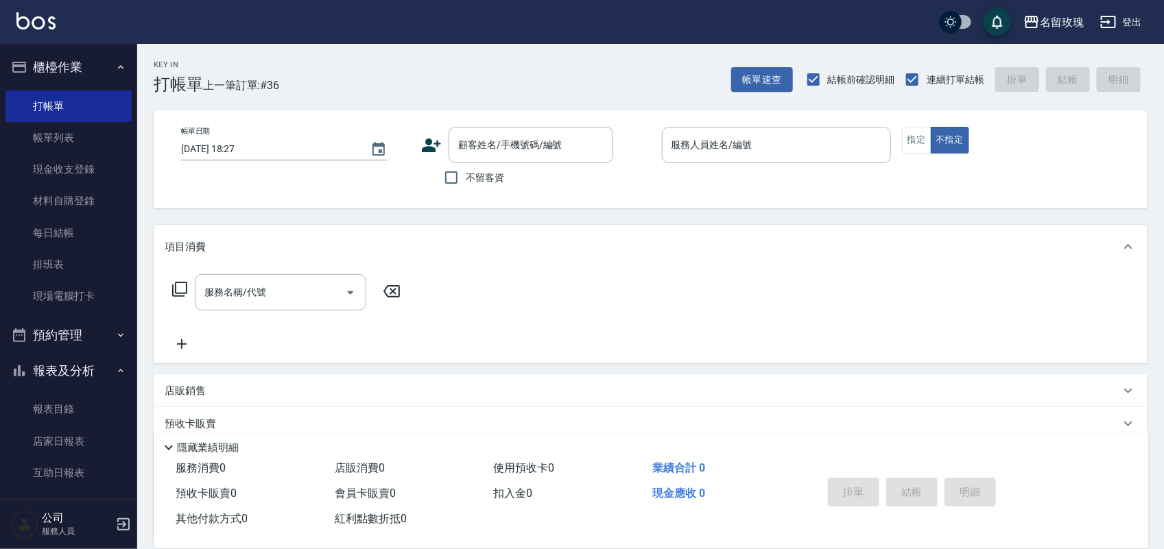
drag, startPoint x: 478, startPoint y: 191, endPoint x: 439, endPoint y: 149, distance: 57.3
click at [478, 190] on label "不留客資" at bounding box center [470, 177] width 67 height 29
click at [466, 190] on input "不留客資" at bounding box center [451, 177] width 29 height 29
checkbox input "true"
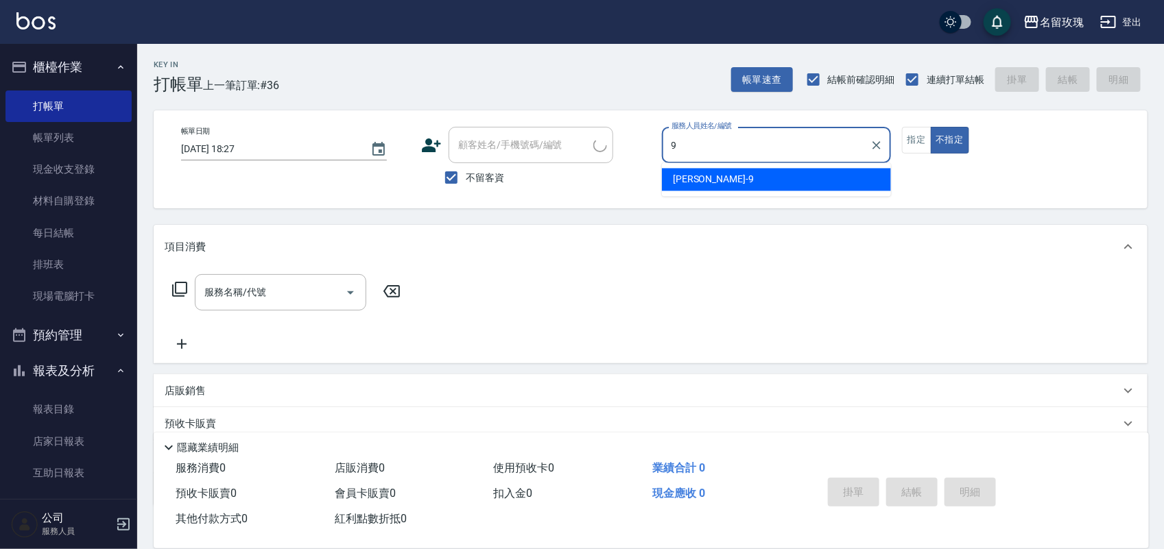
type input "[PERSON_NAME]老師-9"
type button "false"
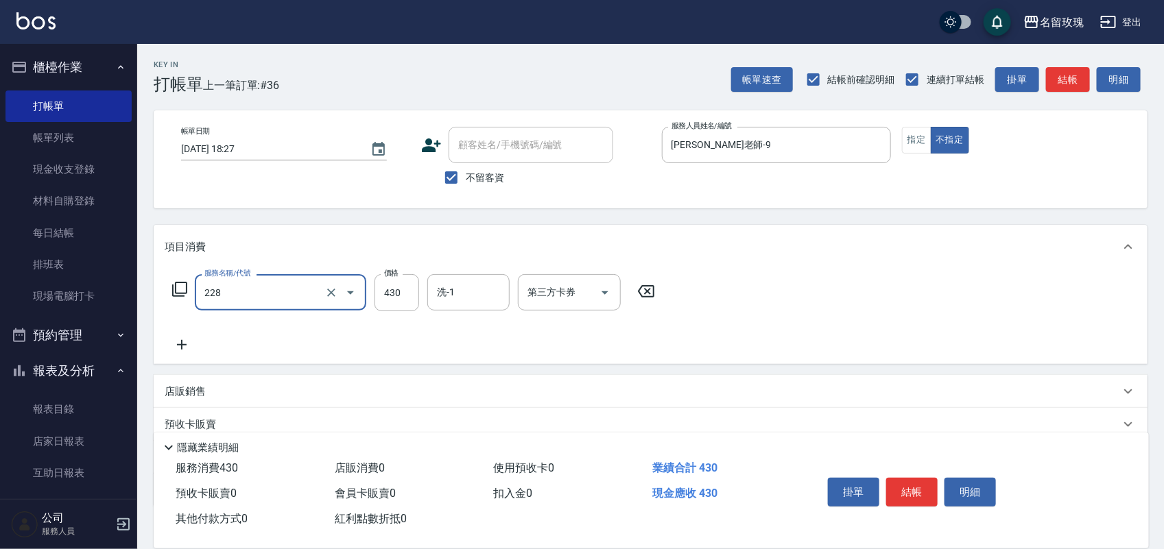
type input "[PERSON_NAME]透[PERSON_NAME]洗(活動)(228)"
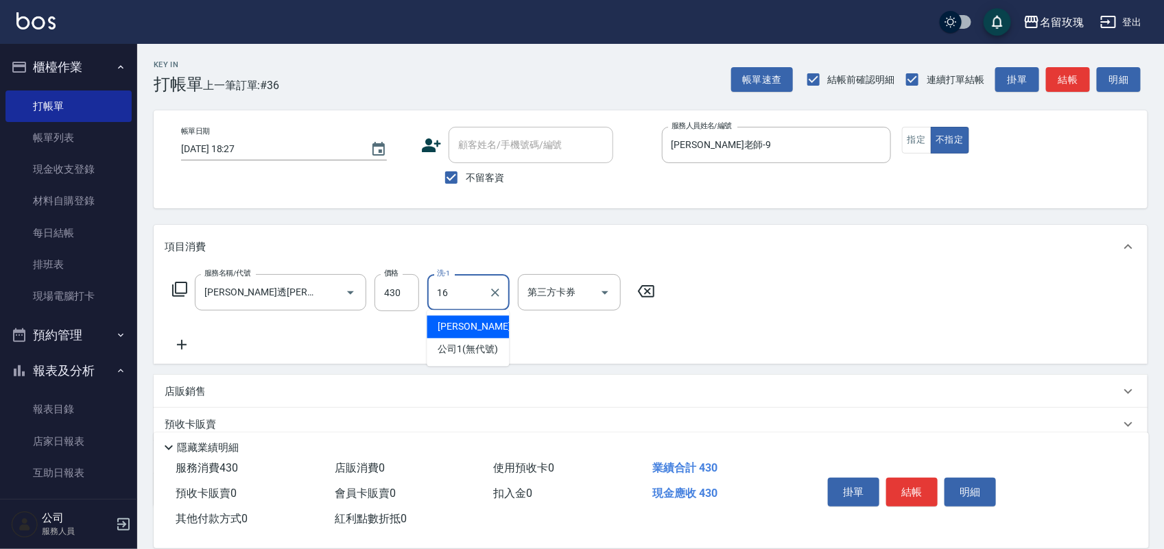
type input "[PERSON_NAME]-16"
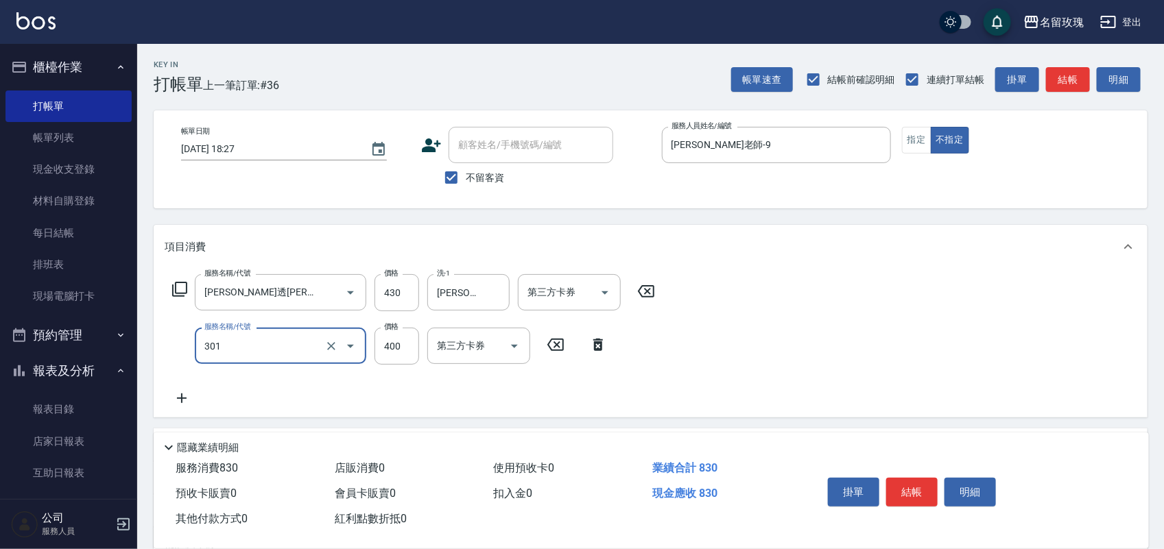
type input "剪髮(301)"
type input "600"
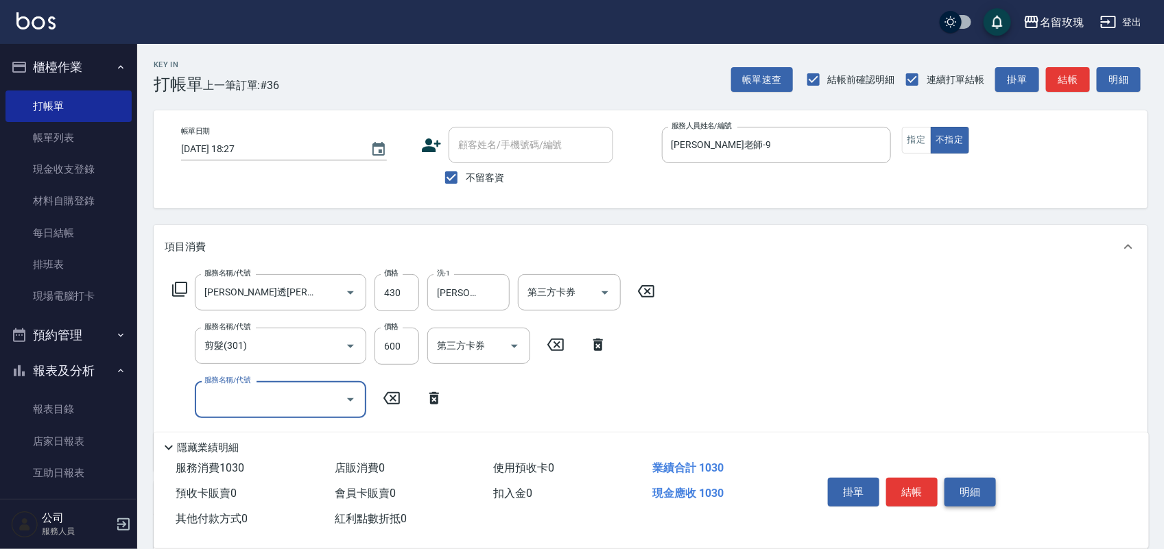
click at [975, 478] on button "明細" at bounding box center [969, 492] width 51 height 29
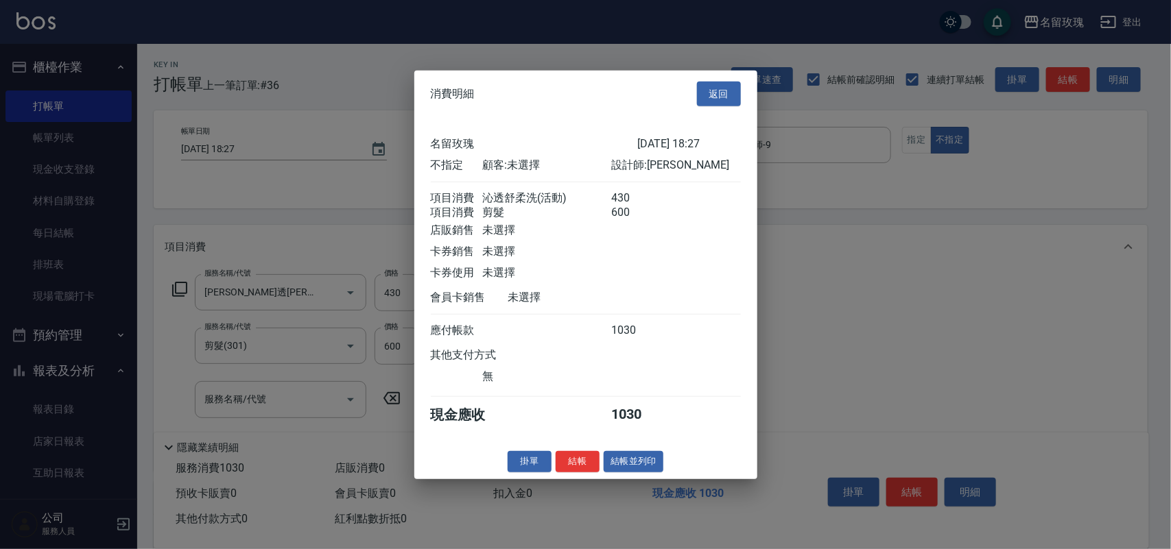
drag, startPoint x: 636, startPoint y: 477, endPoint x: 622, endPoint y: 466, distance: 17.1
click at [635, 473] on button "結帳並列印" at bounding box center [634, 461] width 60 height 21
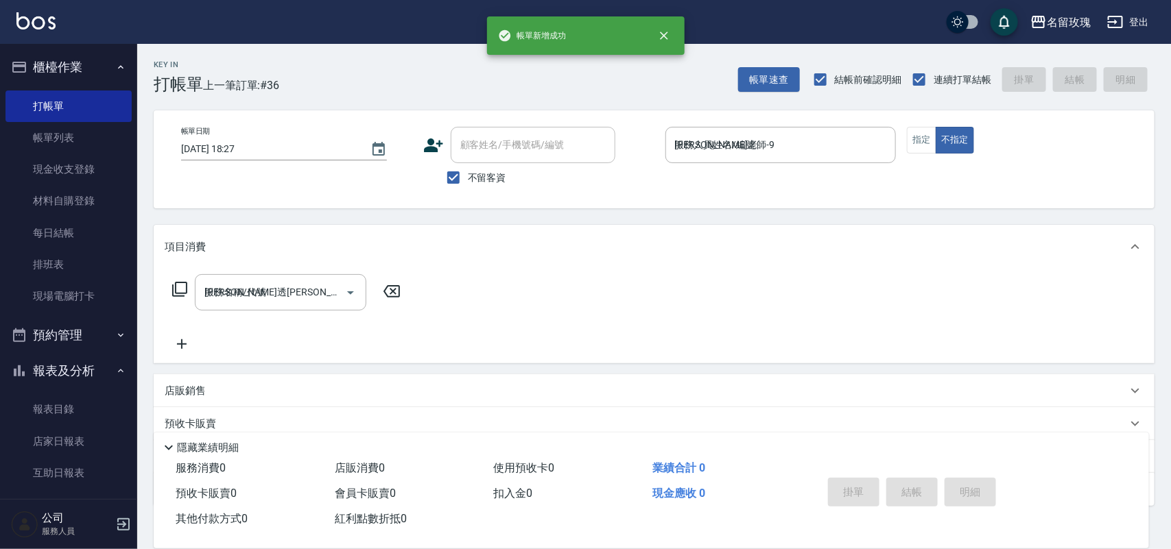
type input "2025/09/09 18:31"
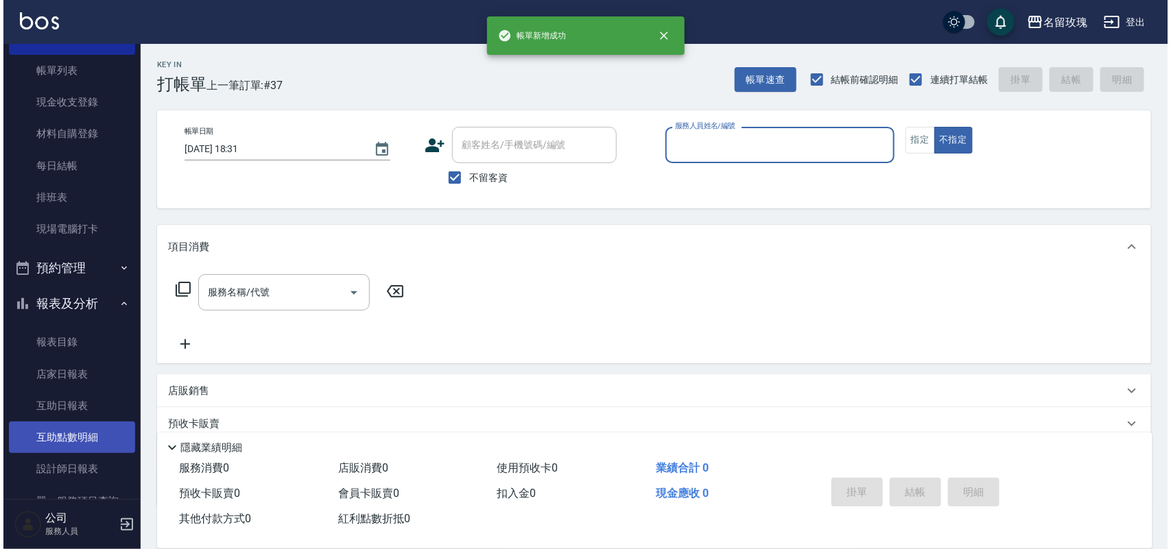
scroll to position [171, 0]
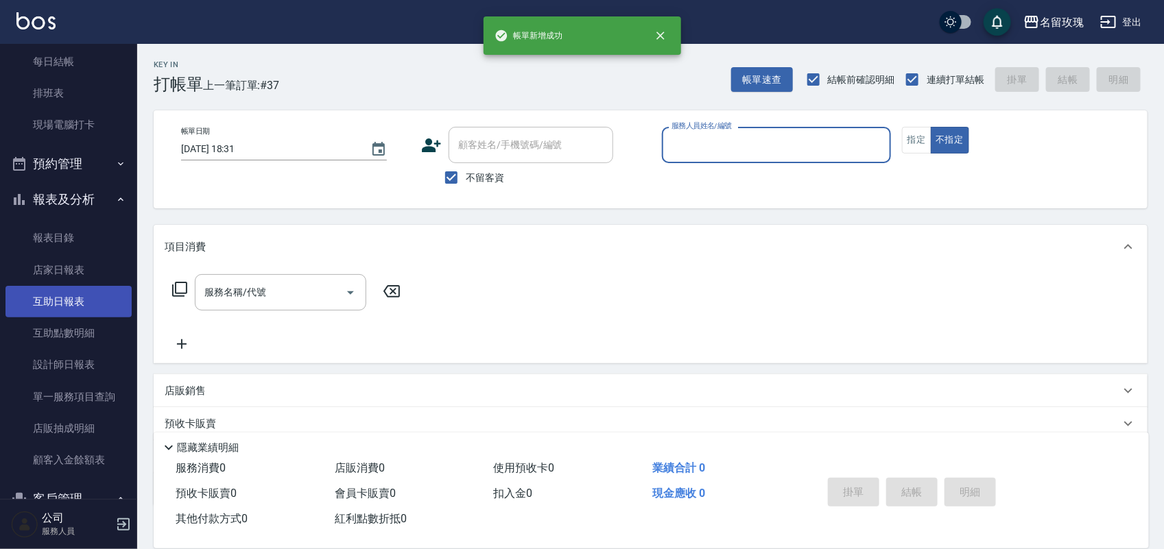
click at [73, 302] on link "互助日報表" at bounding box center [68, 302] width 126 height 32
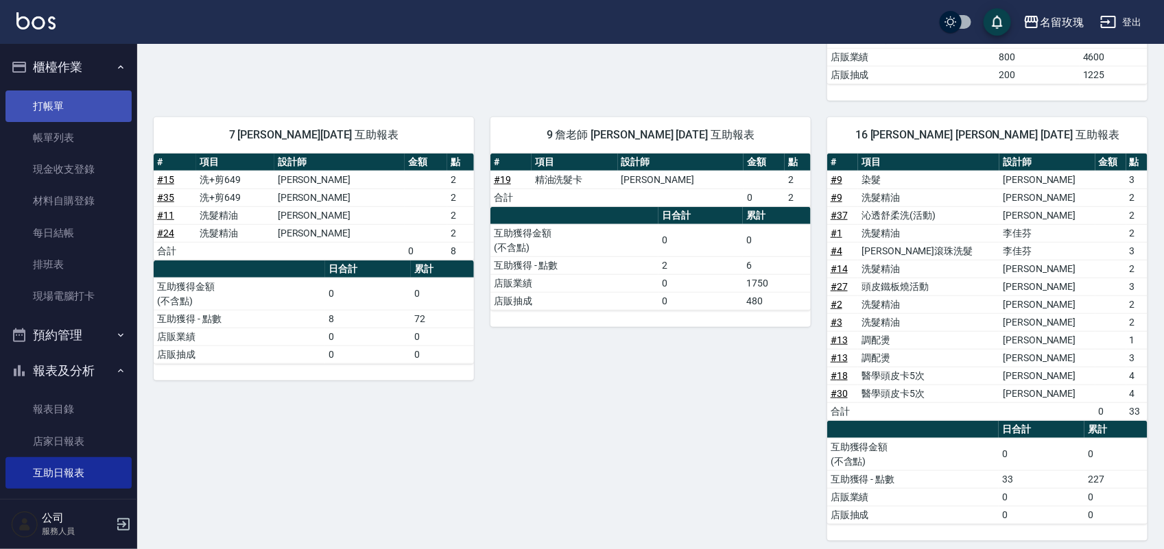
scroll to position [343, 0]
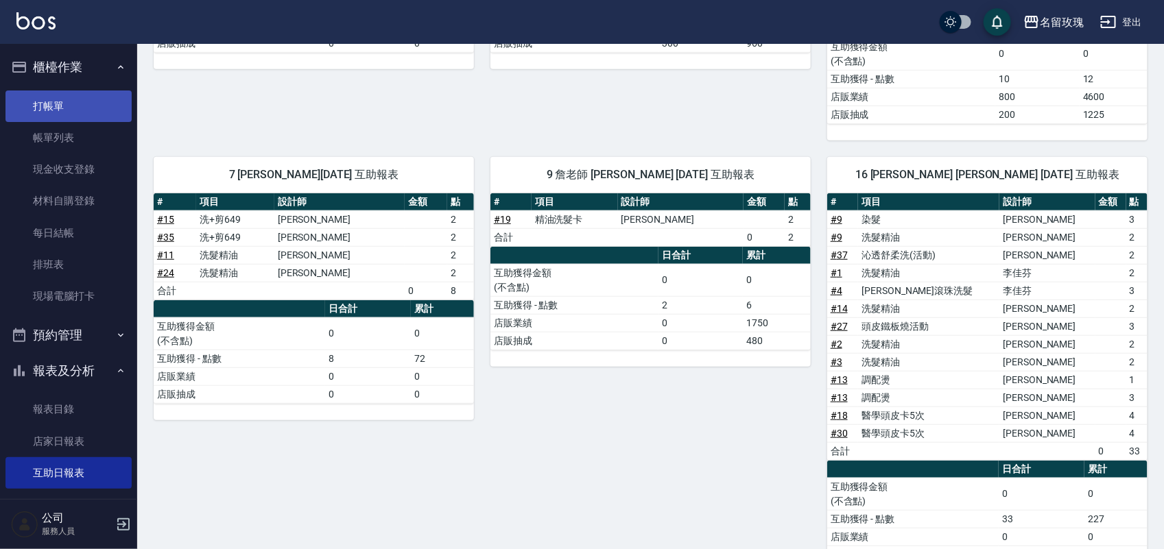
click at [21, 117] on link "打帳單" at bounding box center [68, 107] width 126 height 32
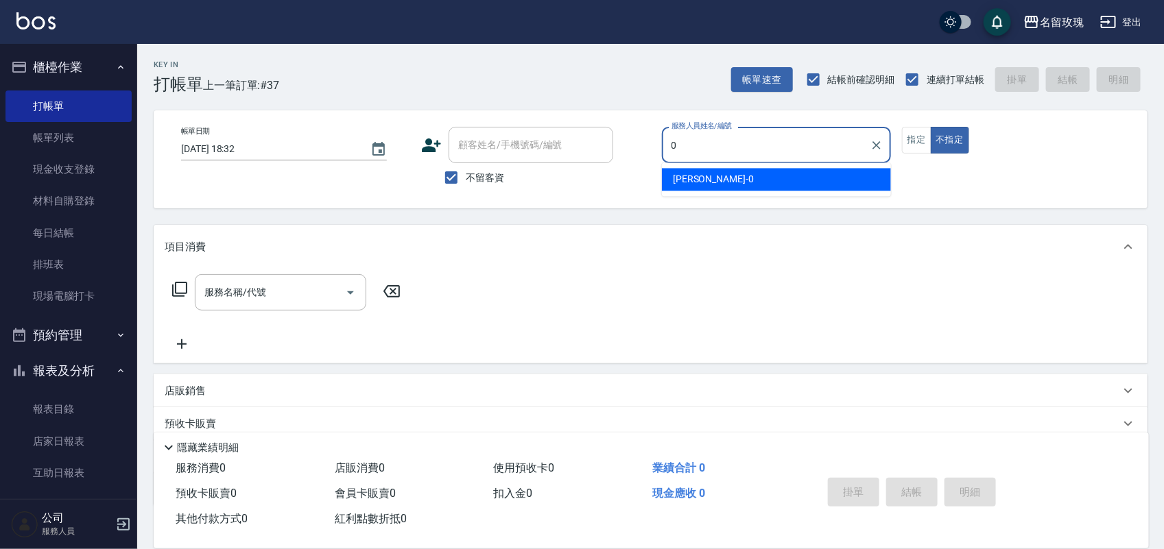
click at [687, 178] on span "Jerry -0" at bounding box center [713, 180] width 81 height 14
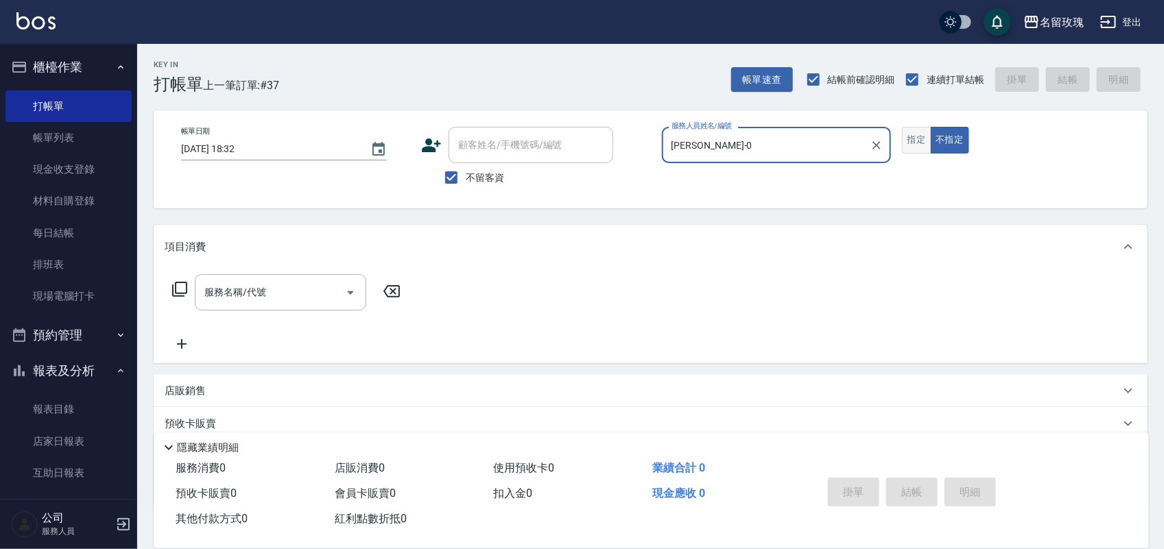
type input "Jerry-0"
click at [919, 143] on button "指定" at bounding box center [916, 140] width 29 height 27
click at [180, 293] on icon at bounding box center [179, 289] width 16 height 16
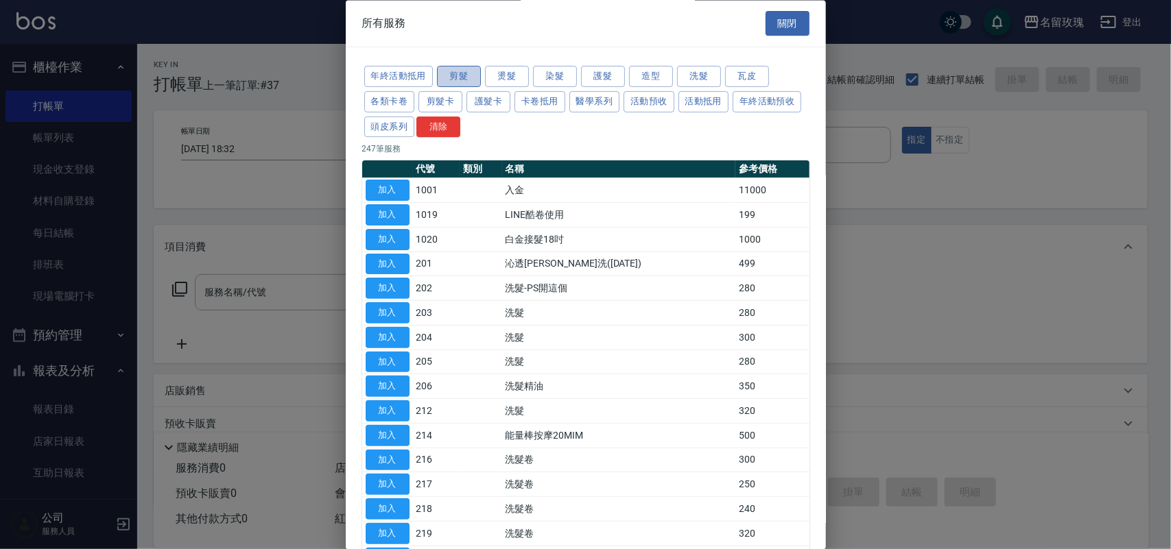
click at [462, 78] on button "剪髮" at bounding box center [459, 77] width 44 height 21
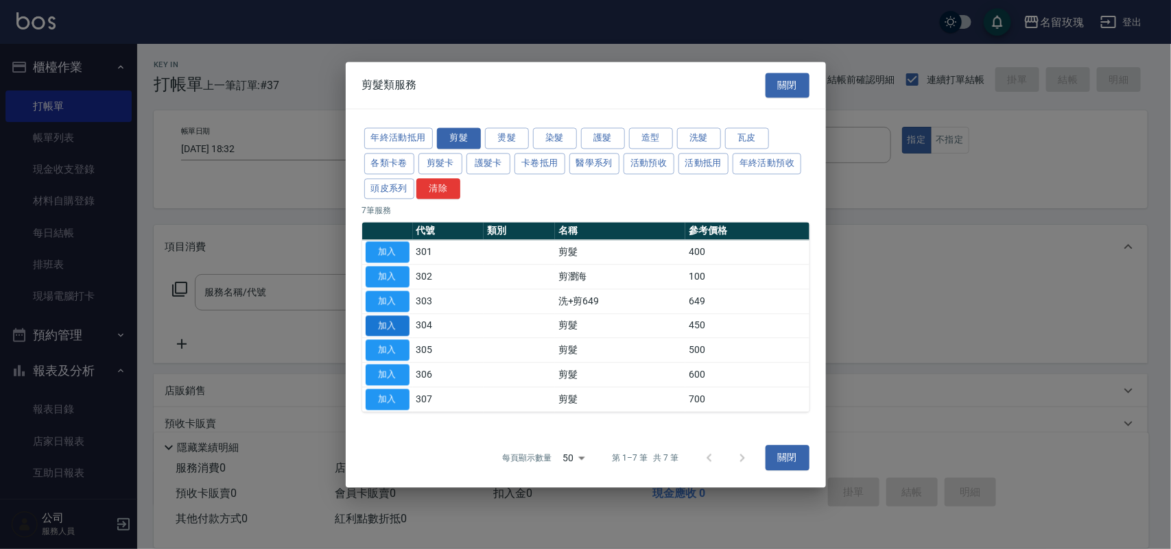
click at [399, 333] on button "加入" at bounding box center [388, 326] width 44 height 21
type input "剪髮(304)"
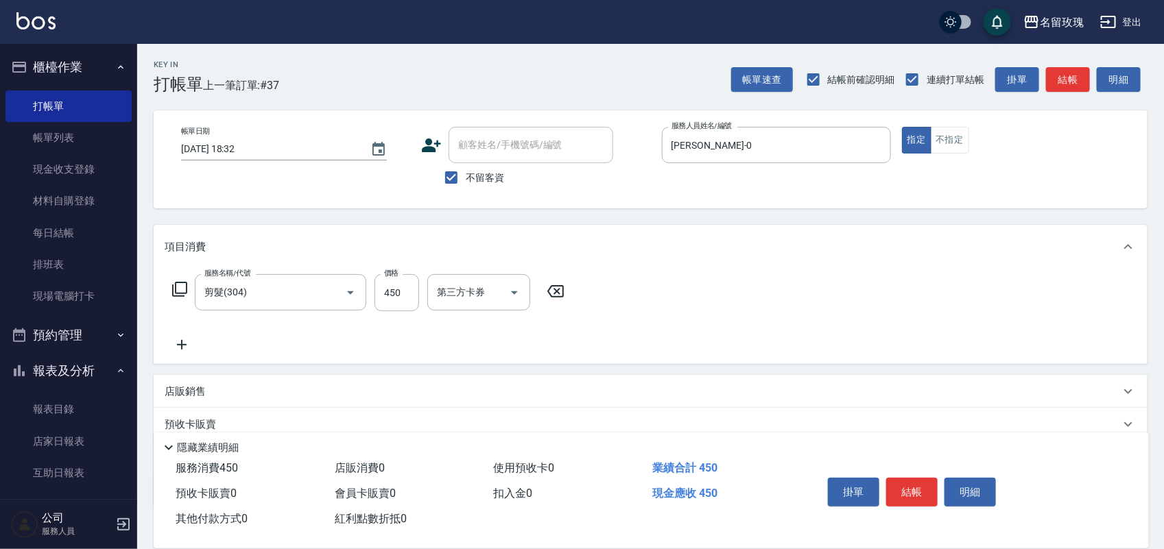
click at [180, 285] on icon at bounding box center [179, 289] width 16 height 16
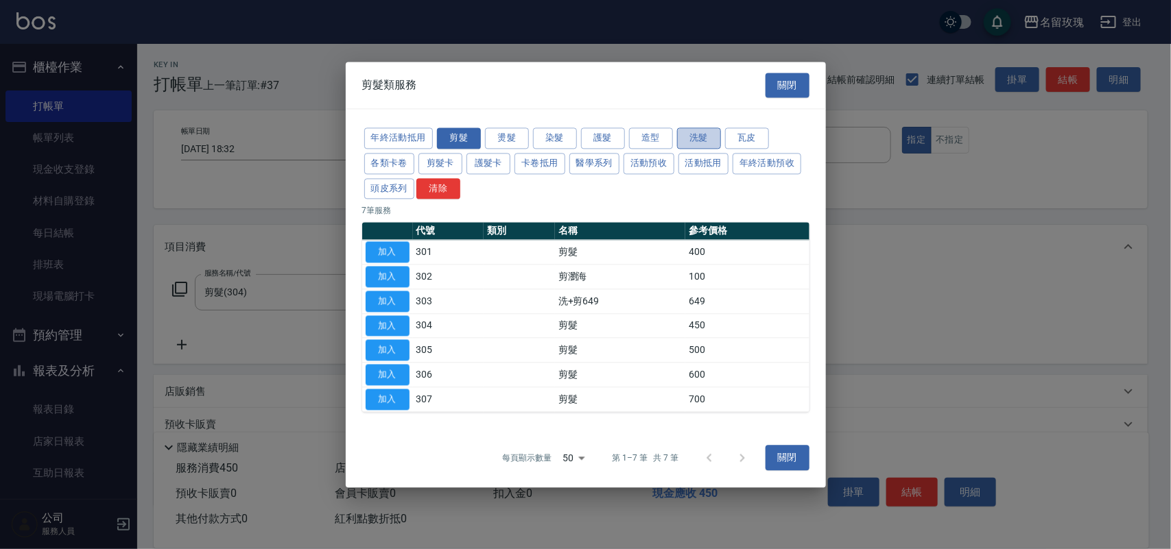
click at [695, 131] on button "洗髮" at bounding box center [699, 138] width 44 height 21
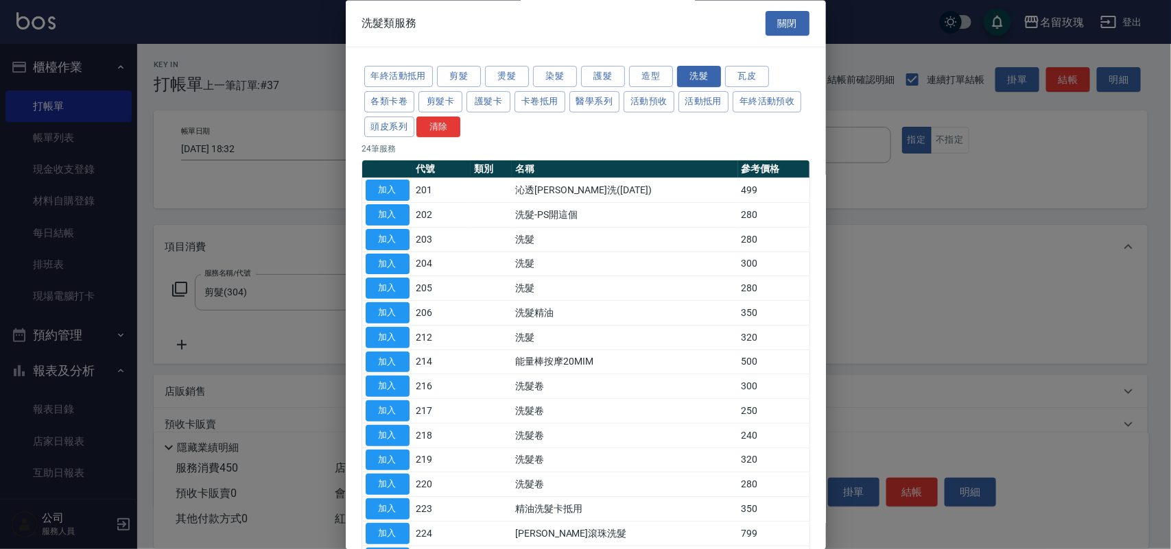
drag, startPoint x: 405, startPoint y: 313, endPoint x: 417, endPoint y: 313, distance: 12.4
click at [405, 313] on button "加入" at bounding box center [388, 313] width 44 height 21
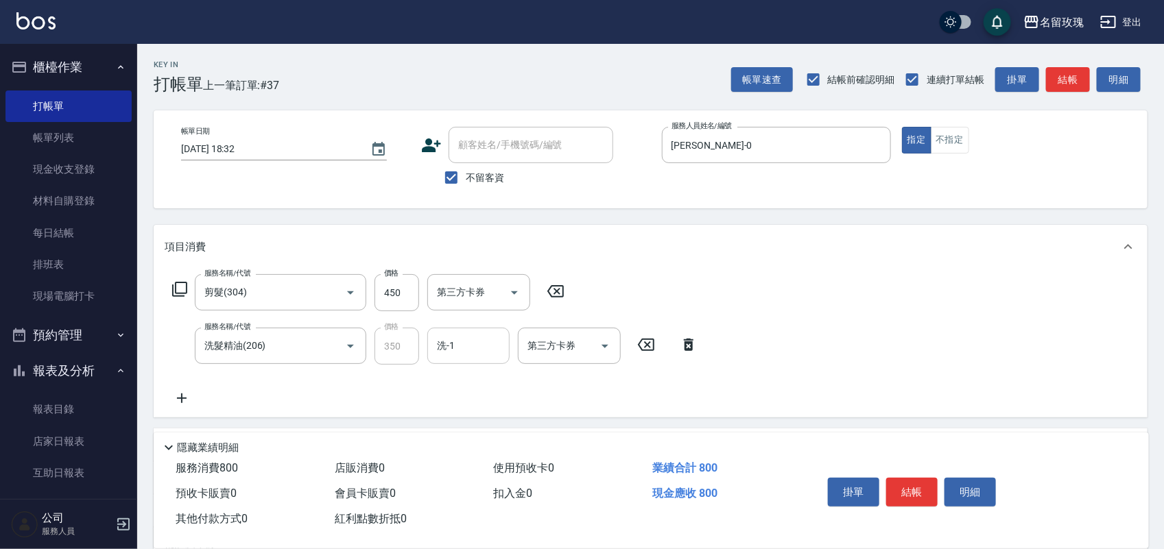
click at [456, 343] on input "洗-1" at bounding box center [468, 346] width 70 height 24
click at [440, 378] on span "Jerry -0" at bounding box center [478, 381] width 81 height 14
type input "Jerry-0"
click at [914, 494] on button "結帳" at bounding box center [911, 492] width 51 height 29
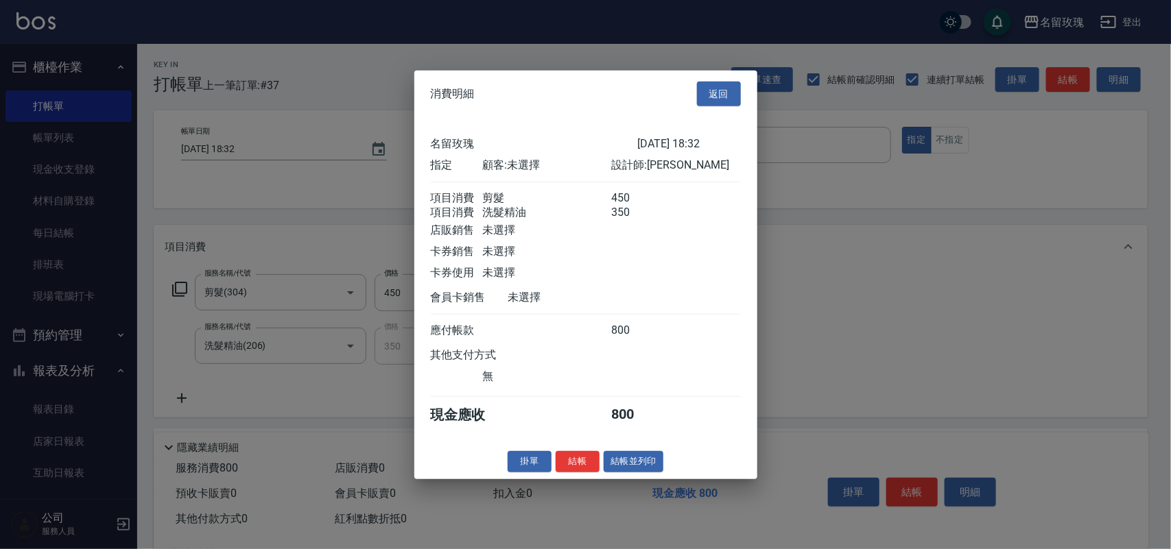
click at [653, 471] on button "結帳並列印" at bounding box center [634, 461] width 60 height 21
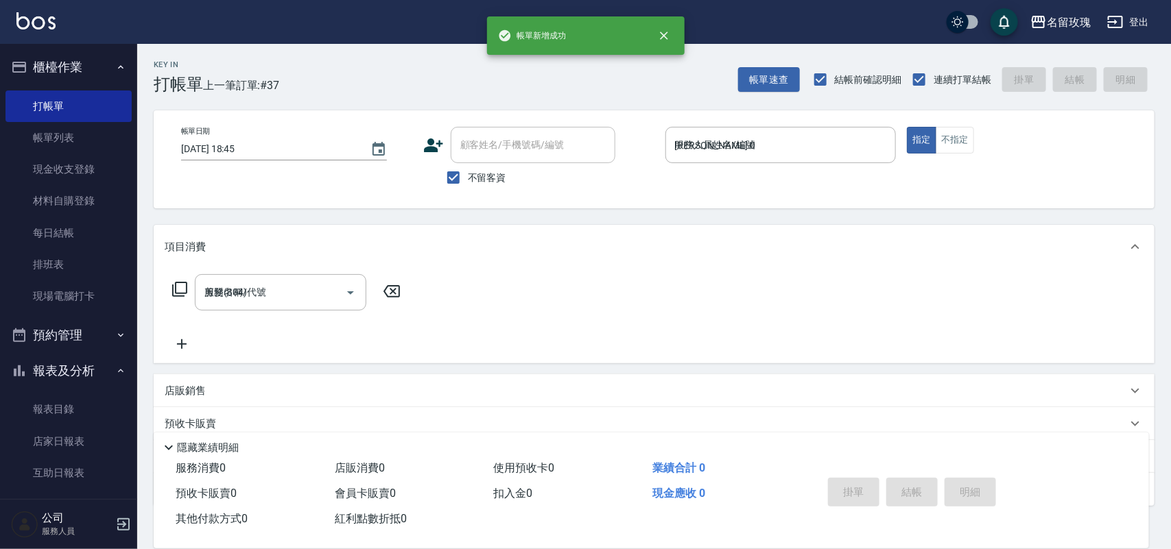
type input "2025/09/09 18:45"
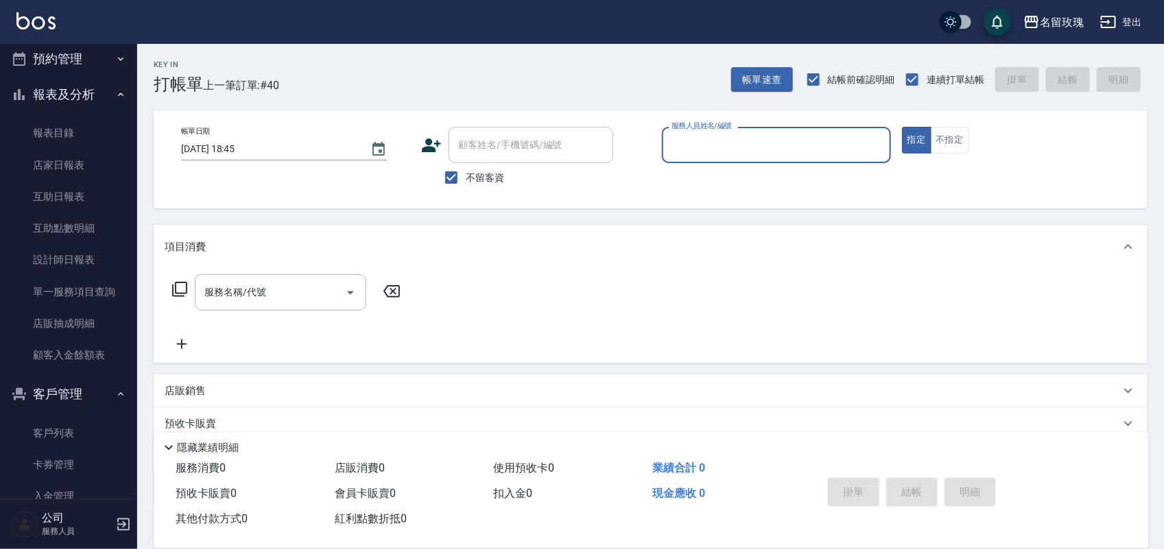
scroll to position [343, 0]
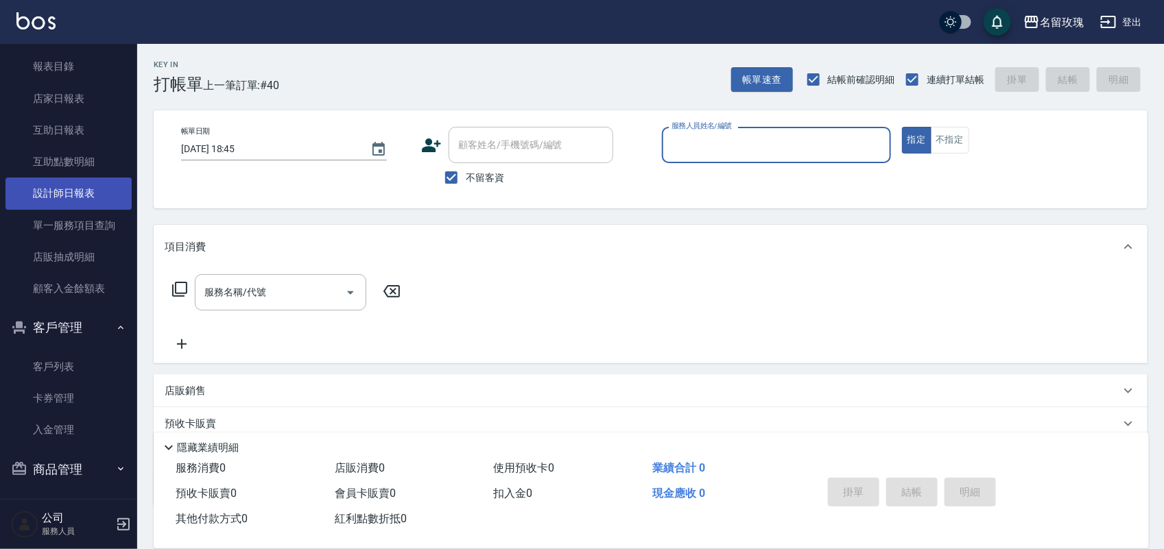
click at [69, 189] on link "設計師日報表" at bounding box center [68, 194] width 126 height 32
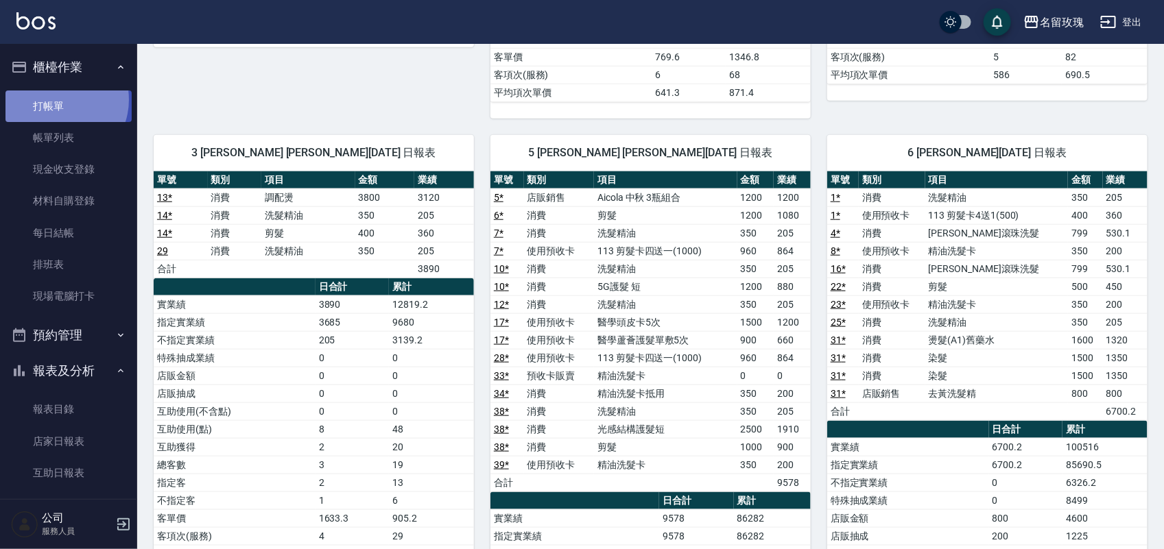
click at [57, 99] on link "打帳單" at bounding box center [68, 107] width 126 height 32
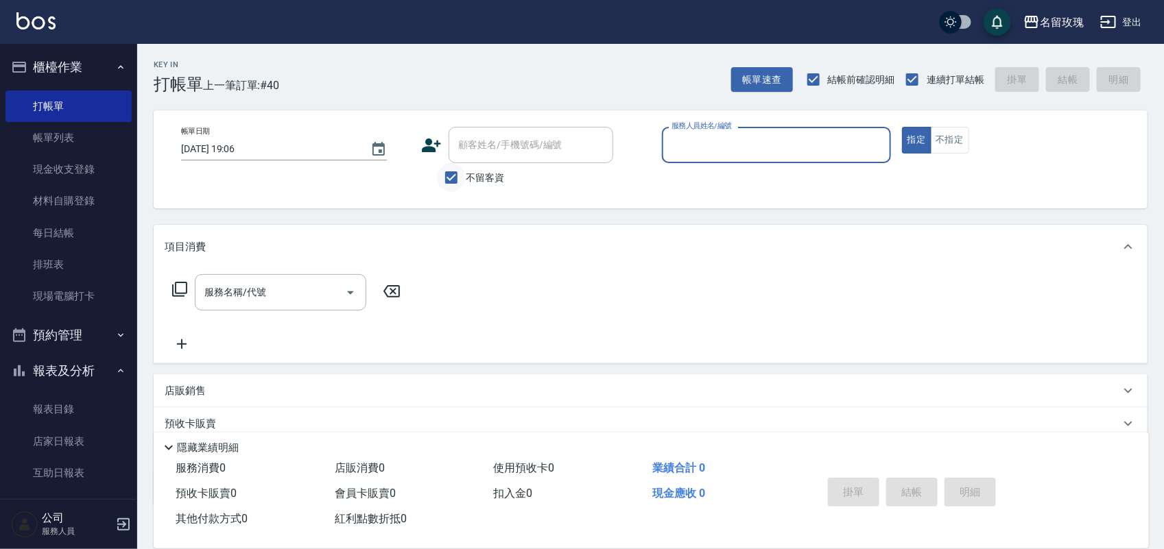
click at [454, 176] on input "不留客資" at bounding box center [451, 177] width 29 height 29
checkbox input "false"
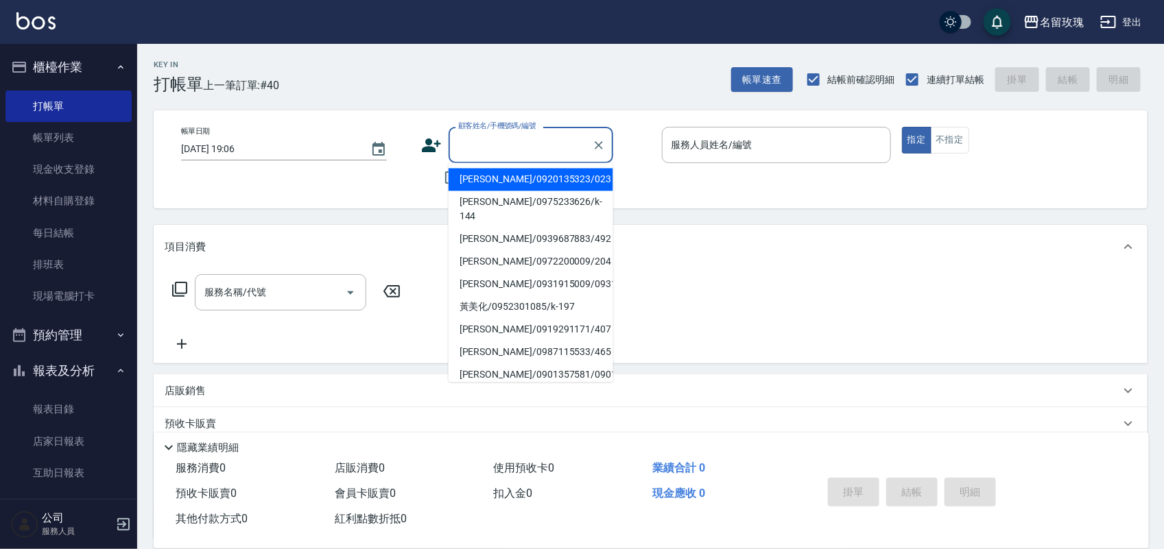
click at [472, 146] on input "顧客姓名/手機號碼/編號" at bounding box center [521, 145] width 132 height 24
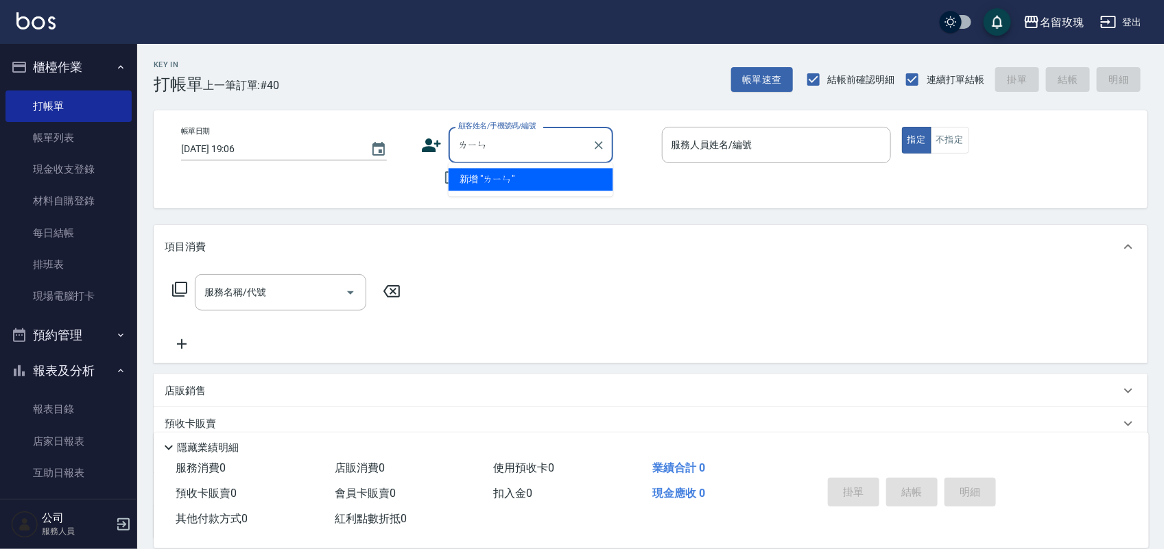
type input "鄰"
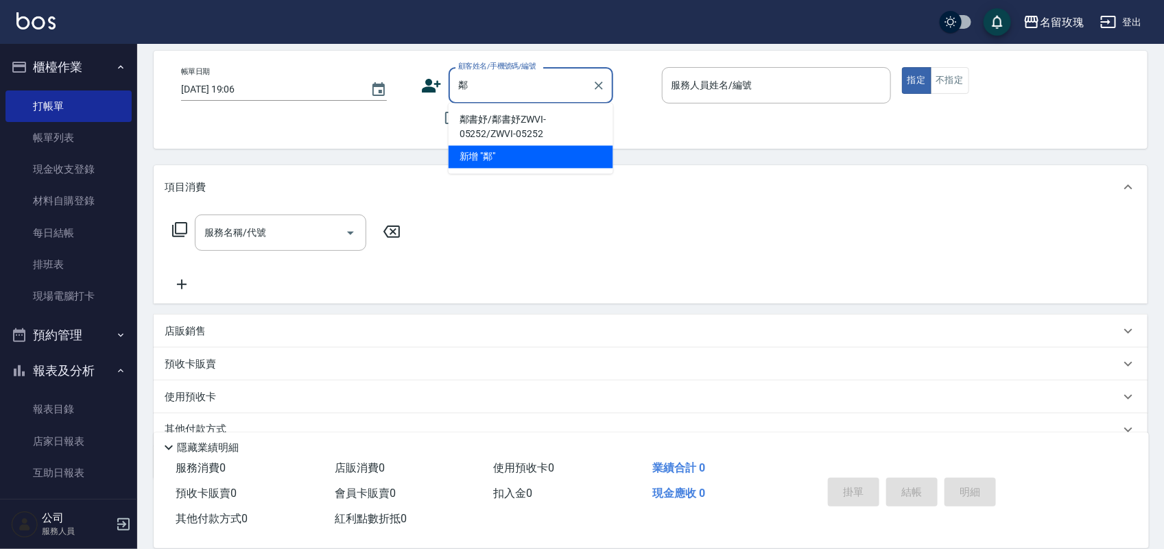
scroll to position [86, 0]
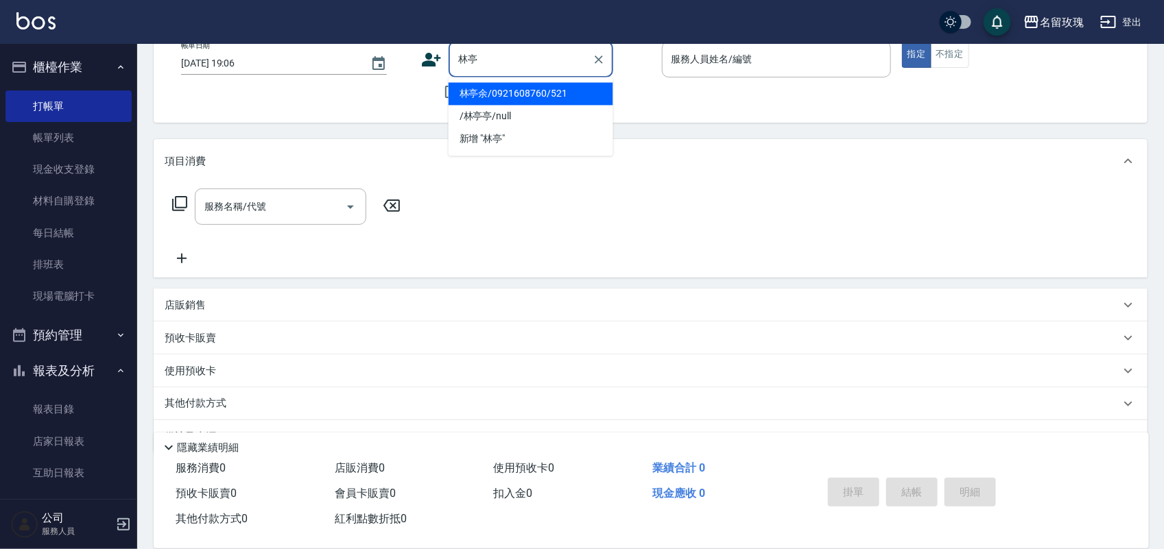
click at [471, 83] on li "林亭余/0921608760/521" at bounding box center [531, 94] width 165 height 23
type input "林亭余/0921608760/521"
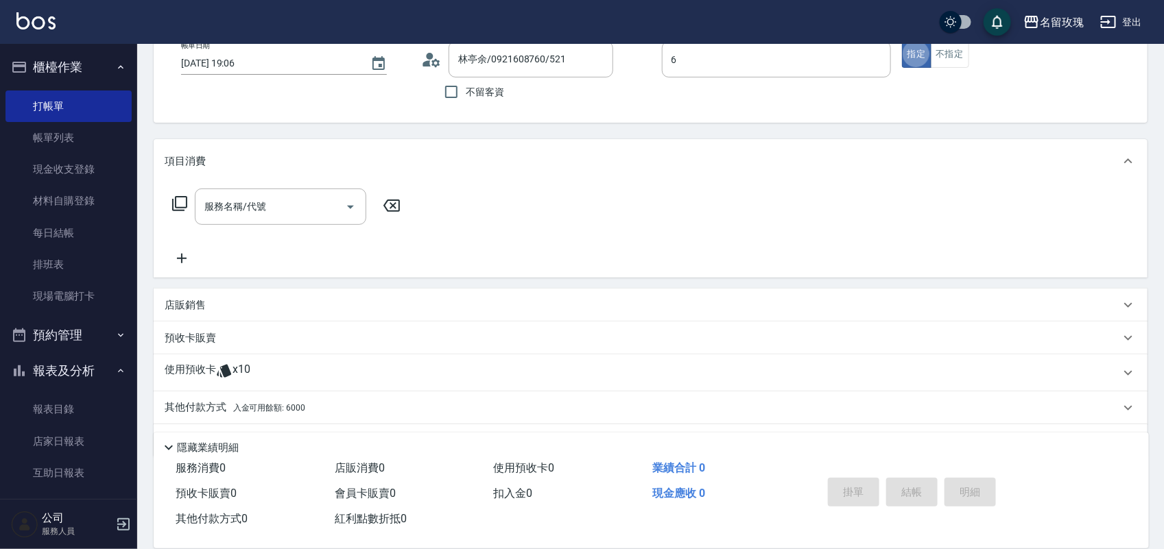
type input "ALICE-6"
type button "true"
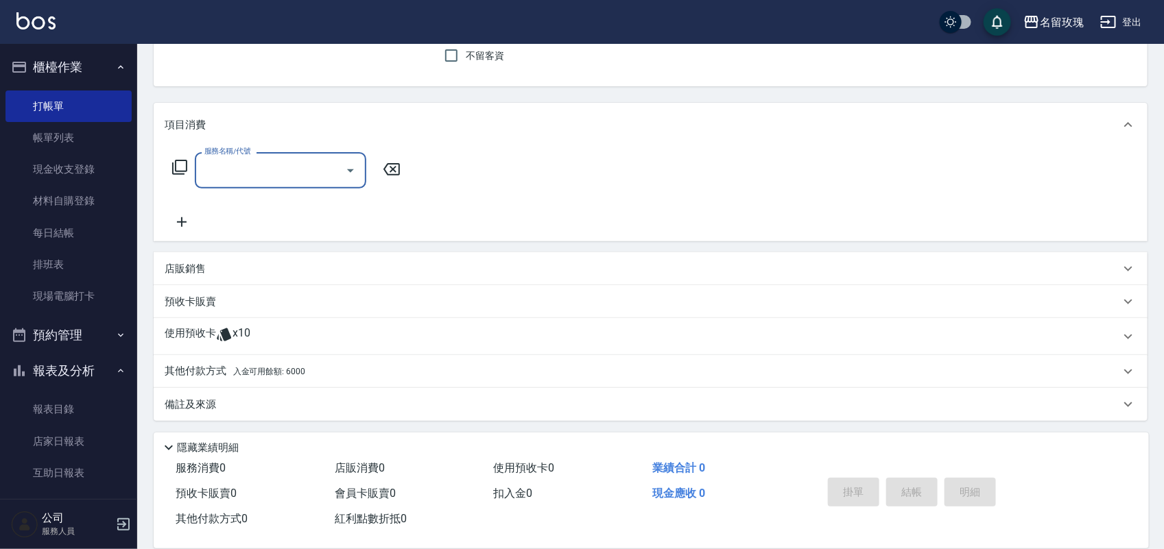
scroll to position [124, 0]
click at [258, 331] on div "使用預收卡 x10" at bounding box center [642, 334] width 955 height 21
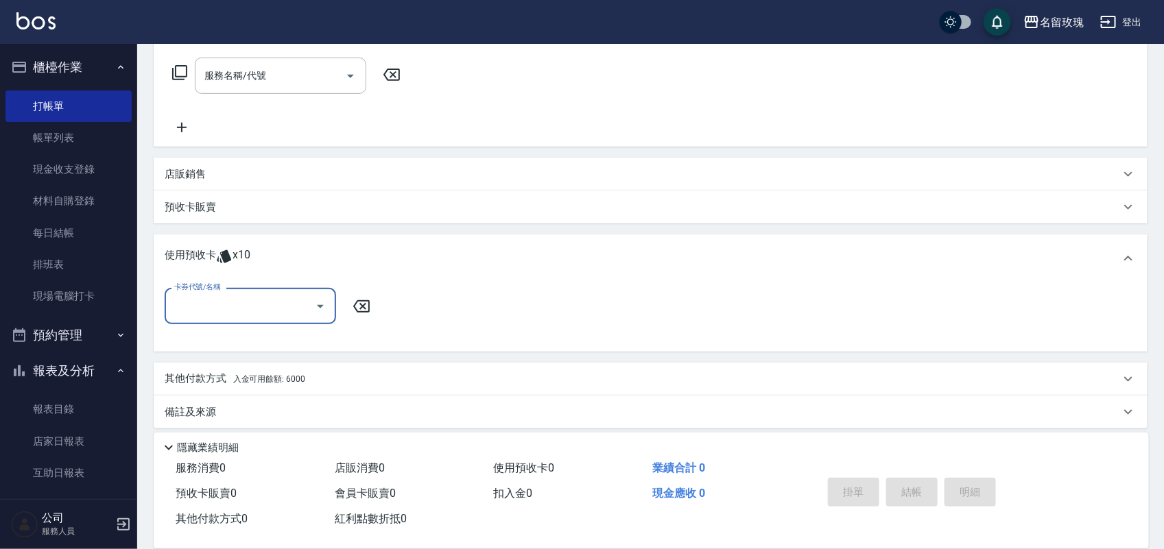
scroll to position [224, 0]
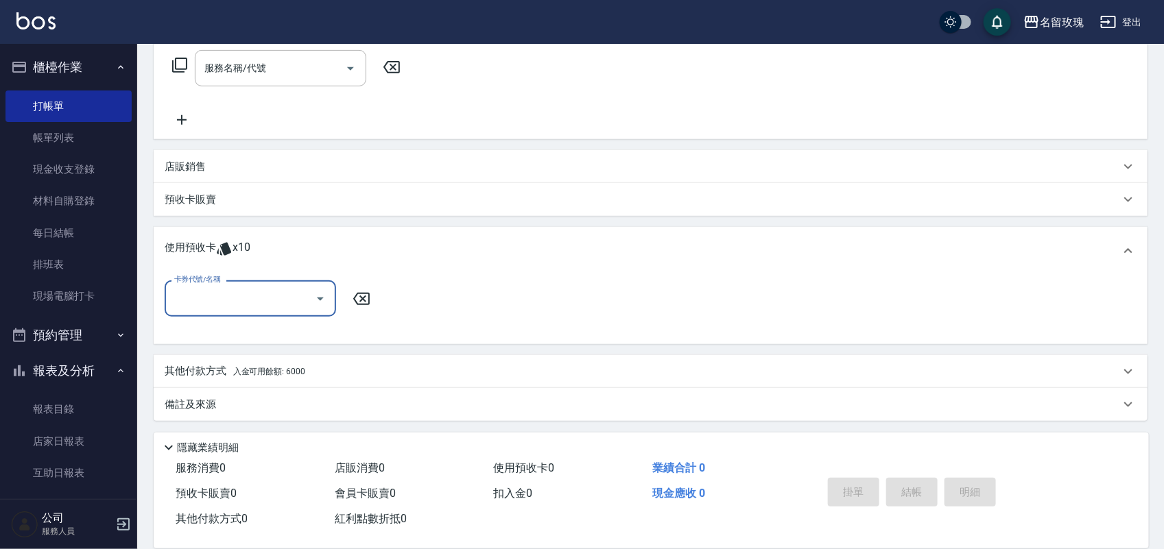
click at [233, 287] on input "卡券代號/名稱" at bounding box center [240, 299] width 139 height 24
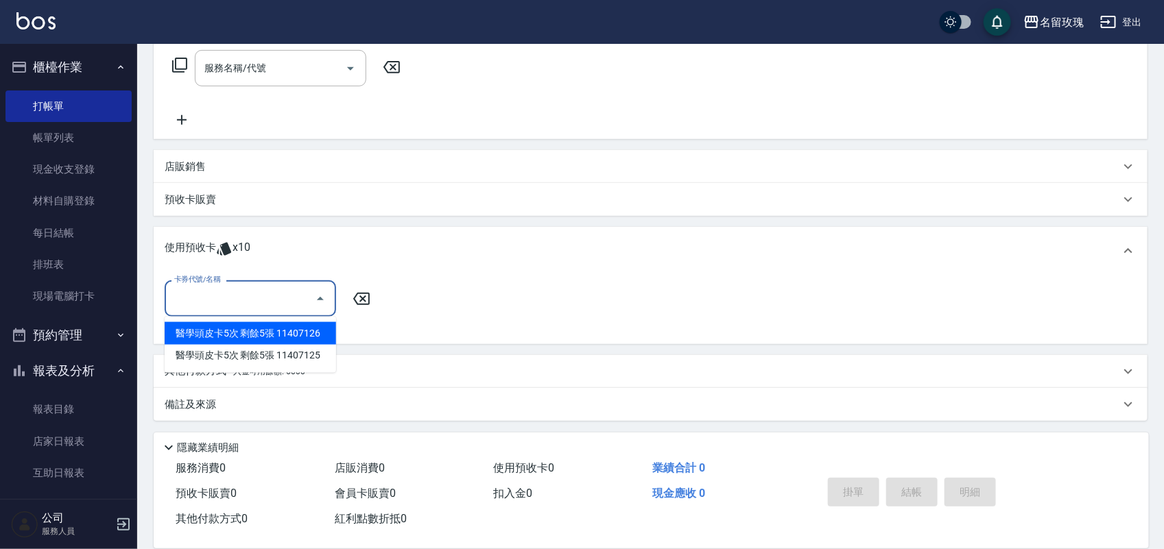
click at [243, 336] on div "醫學頭皮卡5次 剩餘5張 11407126" at bounding box center [250, 333] width 171 height 23
type input "醫學頭皮卡5次 11407126"
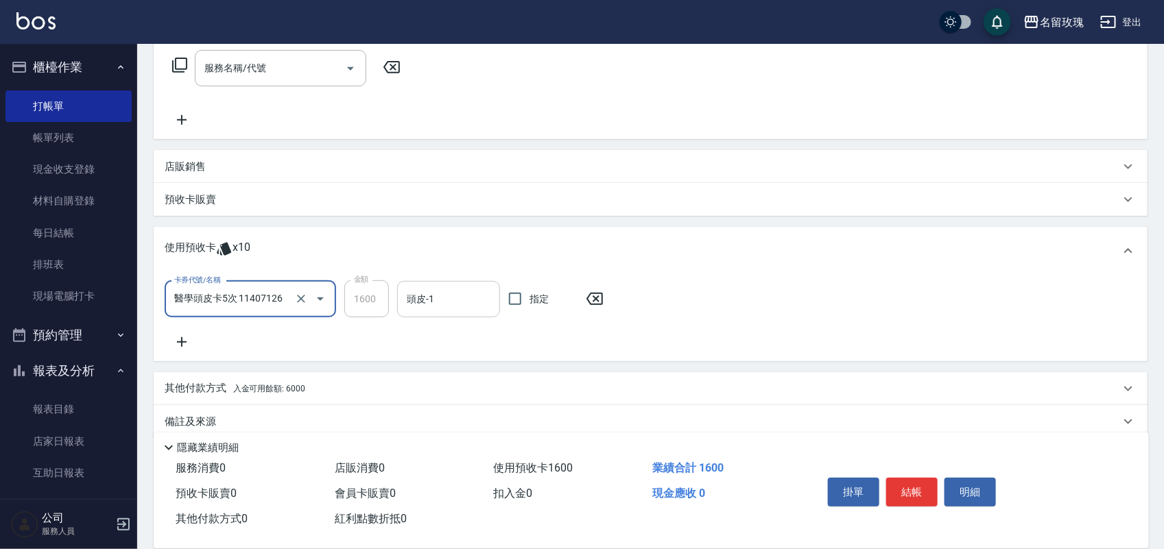
click at [416, 299] on input "頭皮-1" at bounding box center [448, 299] width 91 height 24
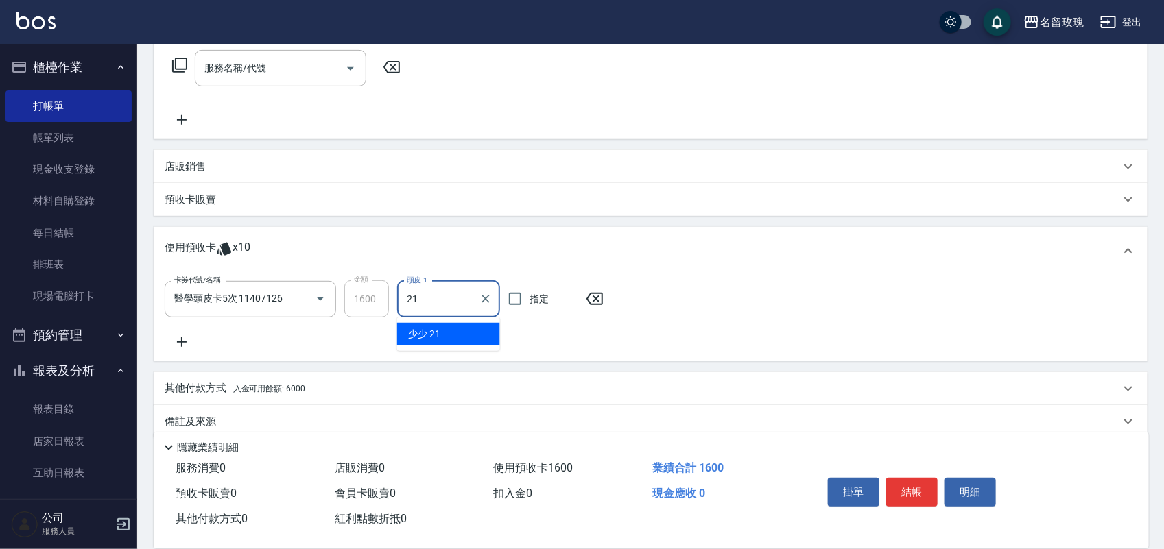
type input "少少-21"
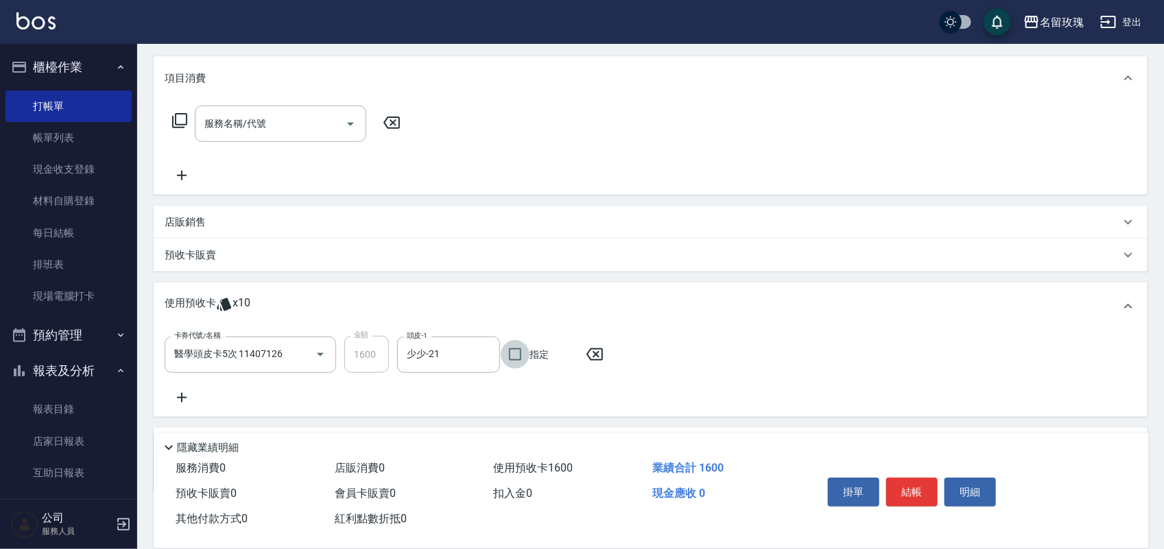
scroll to position [139, 0]
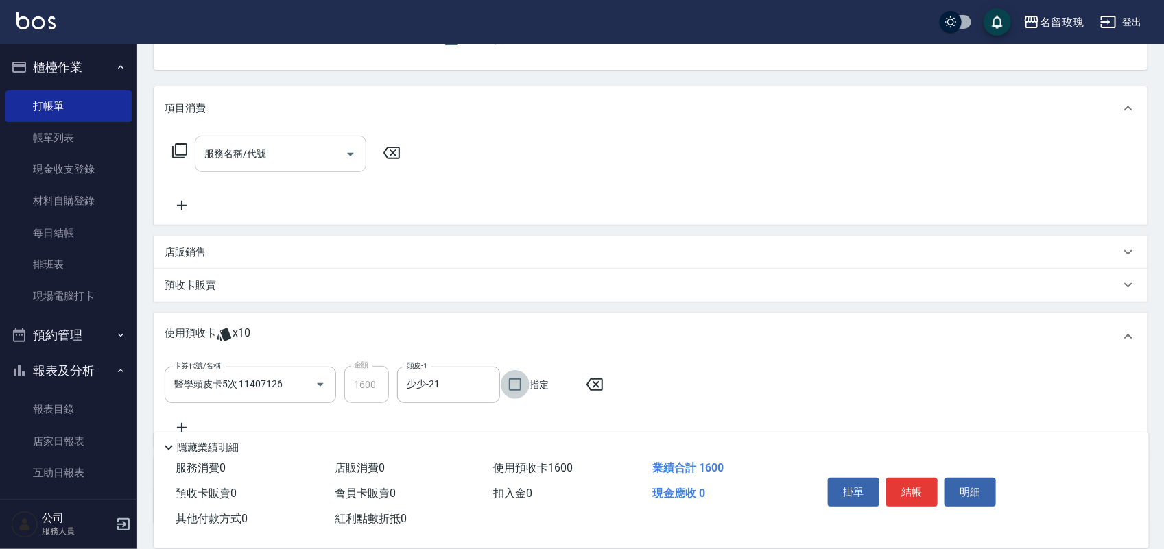
click at [322, 139] on div "服務名稱/代號" at bounding box center [280, 154] width 171 height 36
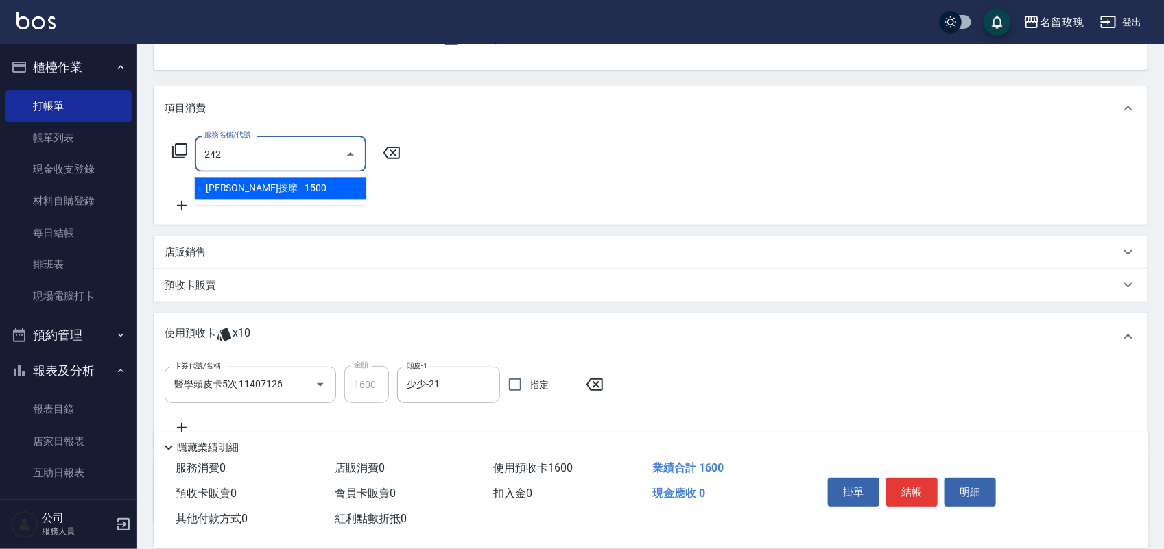
type input "[PERSON_NAME]按摩(242)"
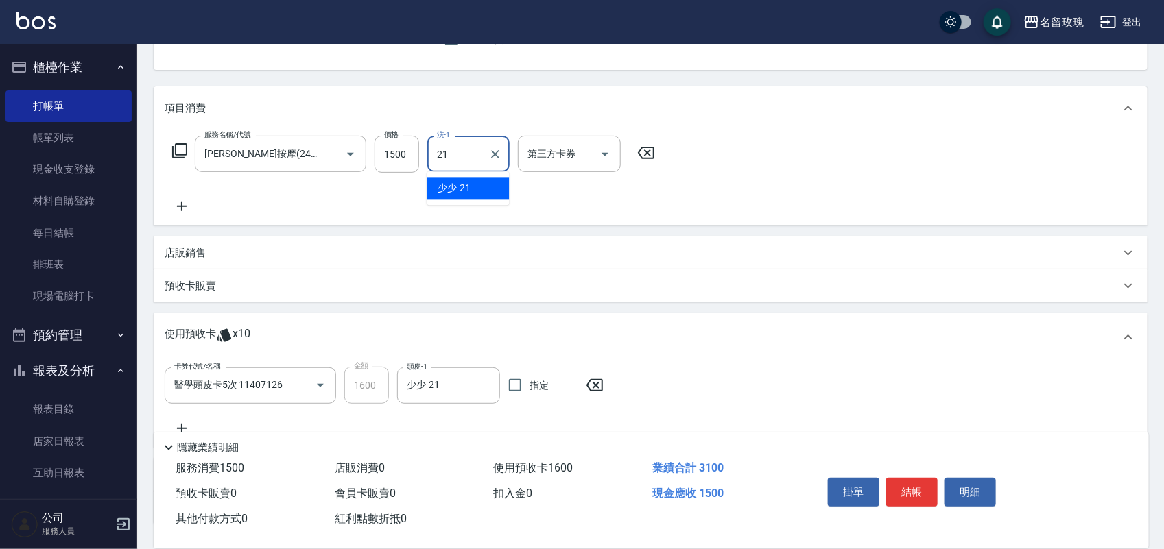
type input "少少-21"
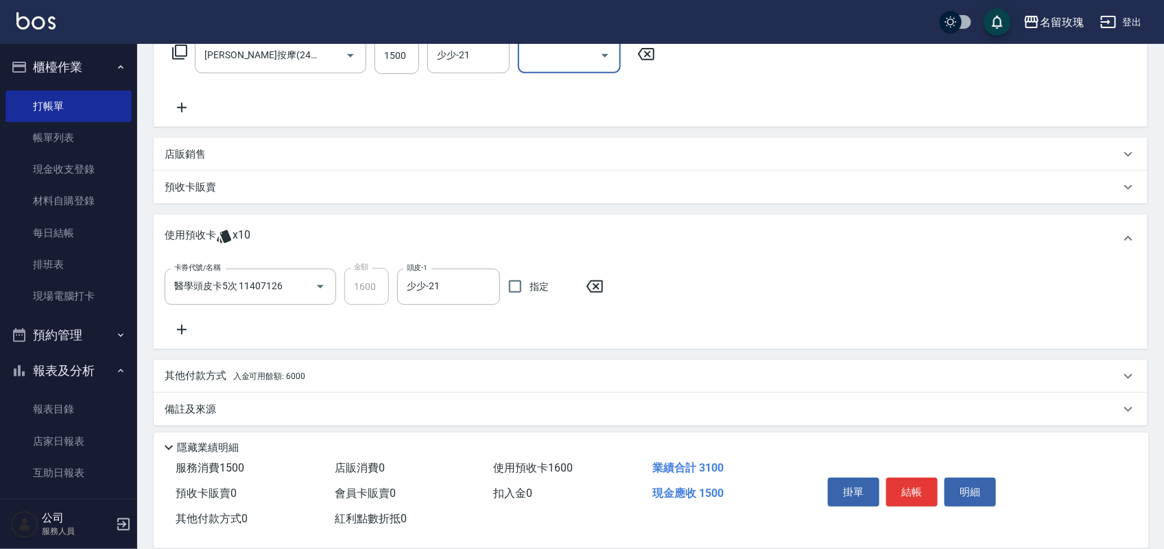
scroll to position [244, 0]
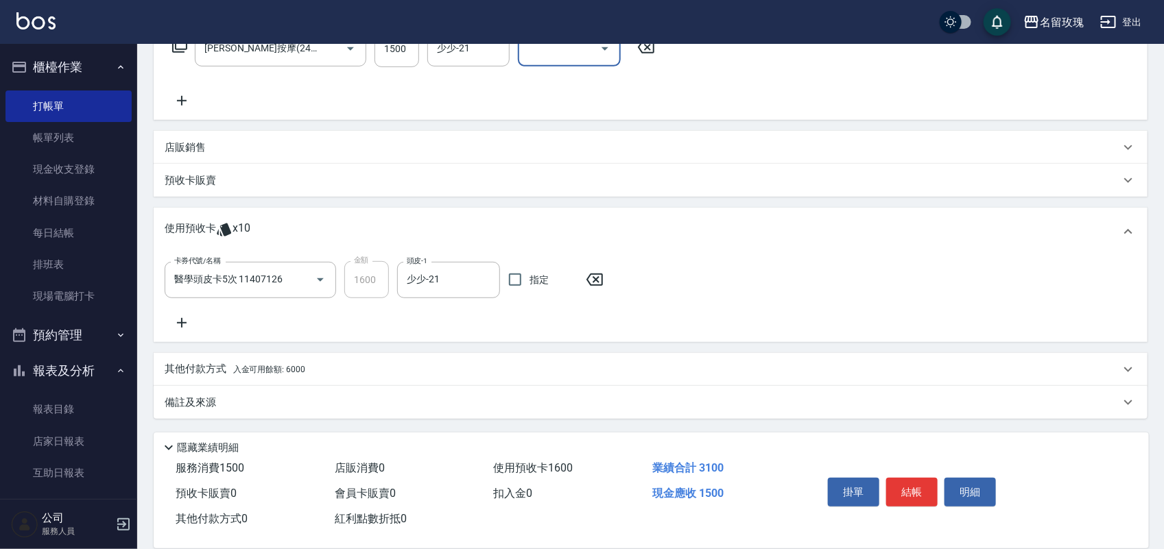
click at [314, 372] on div "其他付款方式 入金可用餘額: 6000" at bounding box center [642, 369] width 955 height 15
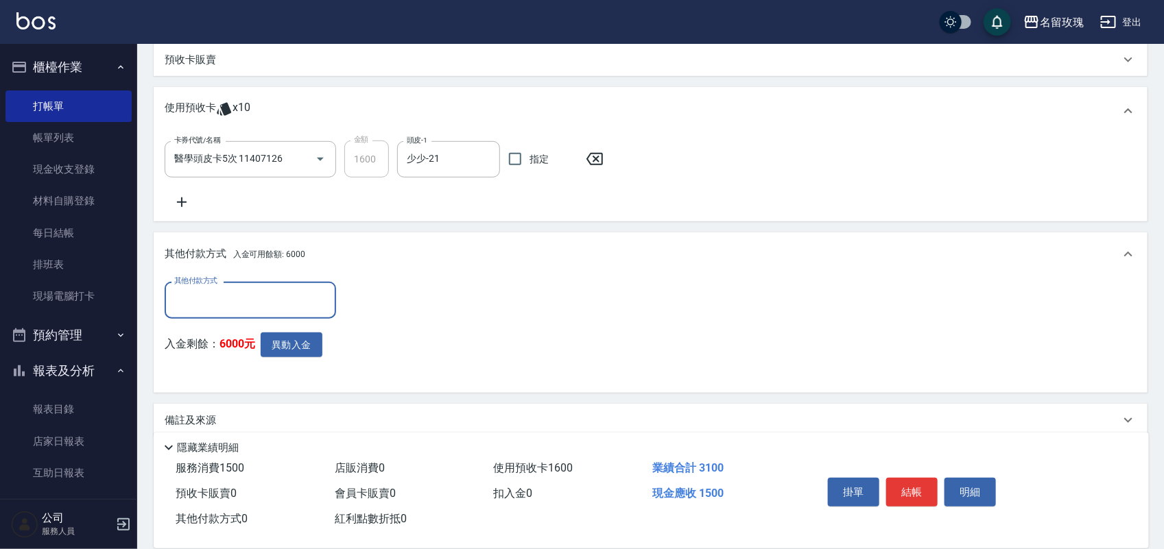
scroll to position [383, 0]
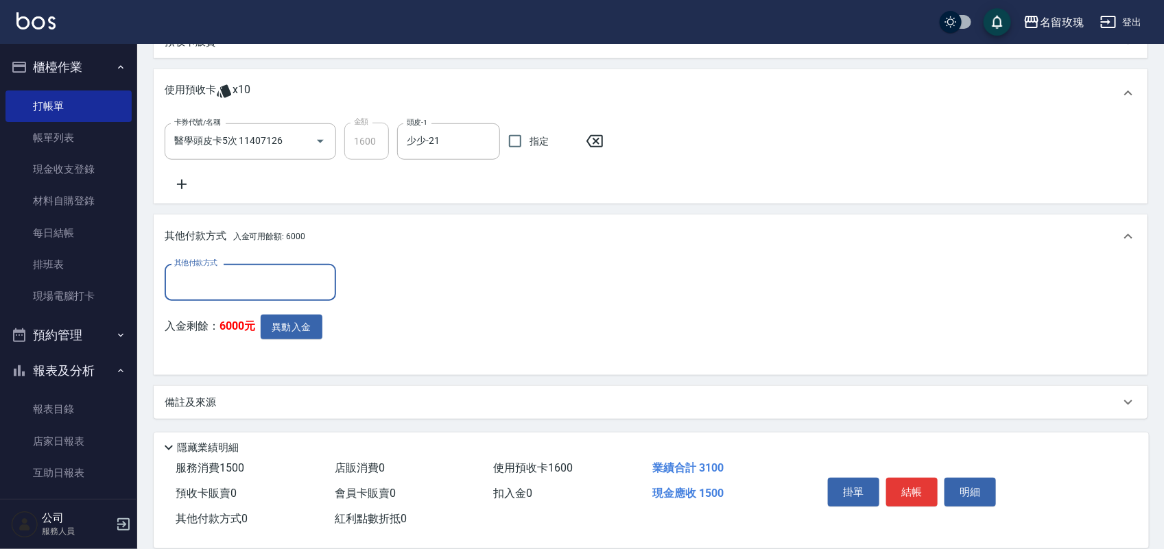
click at [294, 285] on input "其他付款方式" at bounding box center [250, 282] width 159 height 24
click at [357, 324] on div "其他付款方式 其他付款方式 入金剩餘： 6000元 異動入金" at bounding box center [651, 314] width 972 height 100
drag, startPoint x: 344, startPoint y: 316, endPoint x: 351, endPoint y: 318, distance: 7.0
click at [346, 316] on div "其他付款方式 其他付款方式 入金剩餘： 6000元 異動入金" at bounding box center [651, 314] width 972 height 100
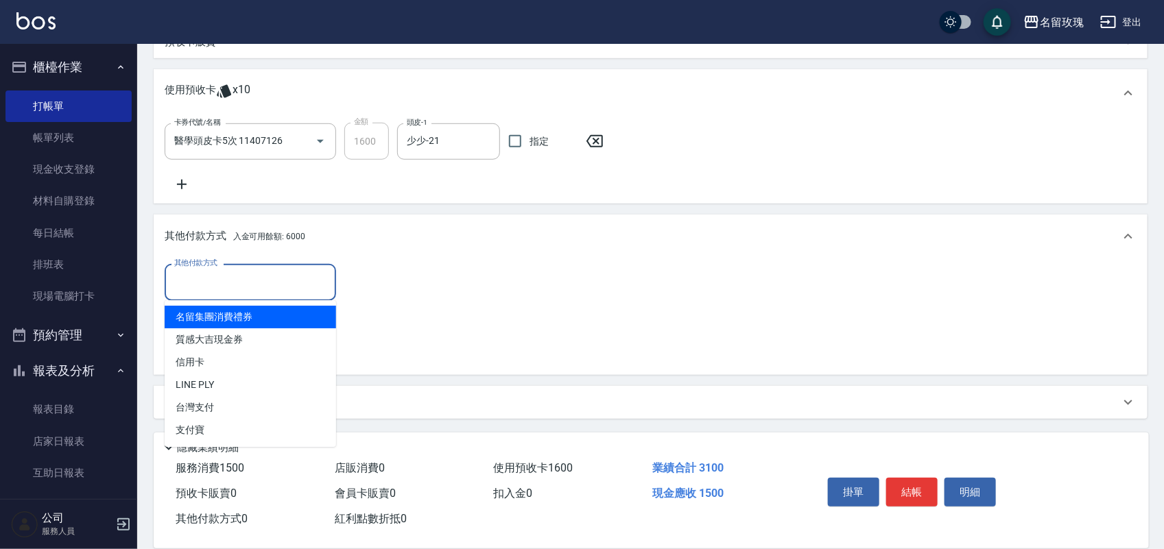
click at [300, 285] on input "其他付款方式" at bounding box center [250, 282] width 159 height 24
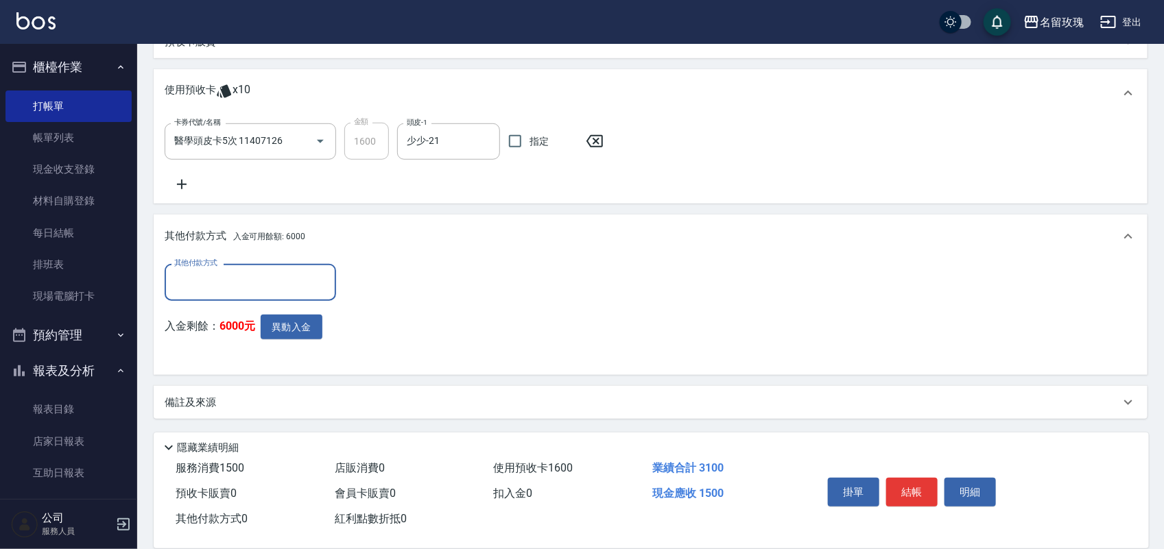
click at [300, 285] on input "其他付款方式" at bounding box center [250, 282] width 159 height 24
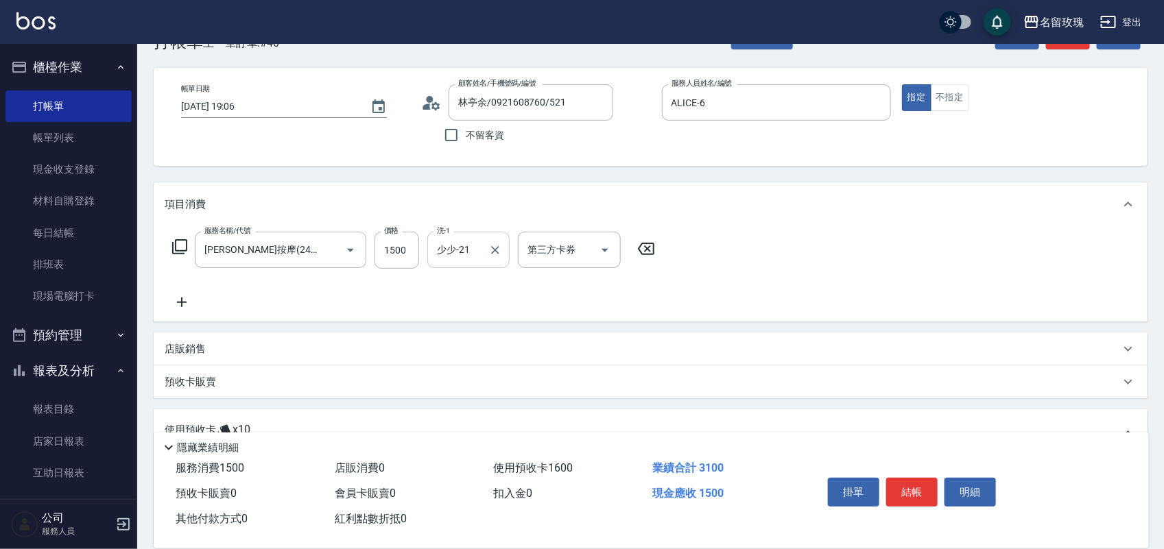
scroll to position [40, 0]
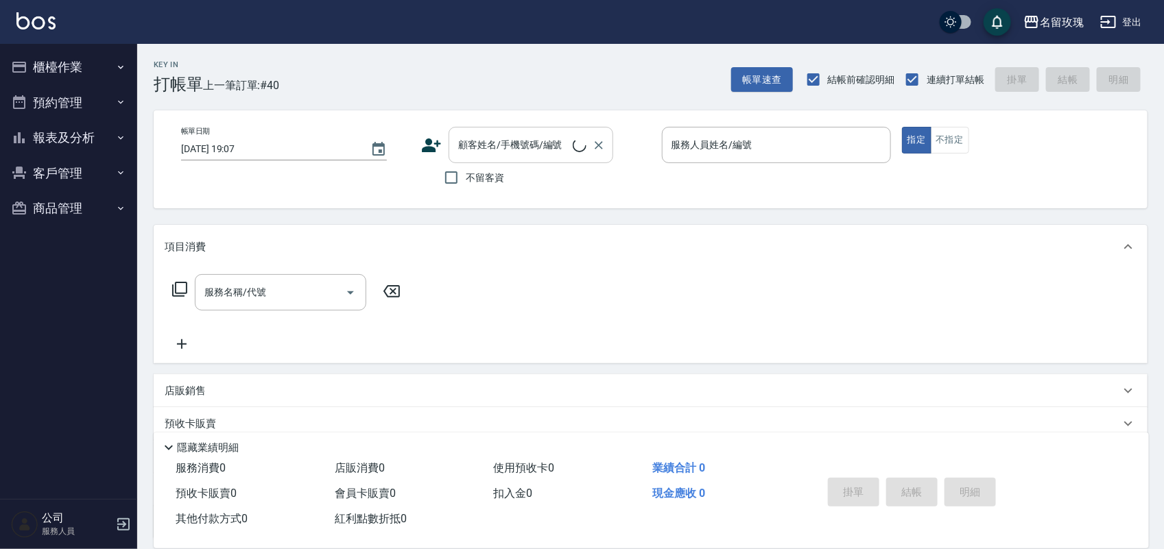
drag, startPoint x: 0, startPoint y: 0, endPoint x: 486, endPoint y: 129, distance: 502.4
click at [482, 108] on div "Key In 打帳單 上一筆訂單:#40 帳單速查 結帳前確認明細 連續打單結帳 掛單 結帳 明細 帳單日期 [DATE] 19:07 顧客姓名/手機號碼/編…" at bounding box center [650, 357] width 1027 height 626
click at [486, 138] on div "顧客姓名/手機號碼/編號 顧客姓名/手機號碼/編號" at bounding box center [531, 145] width 165 height 36
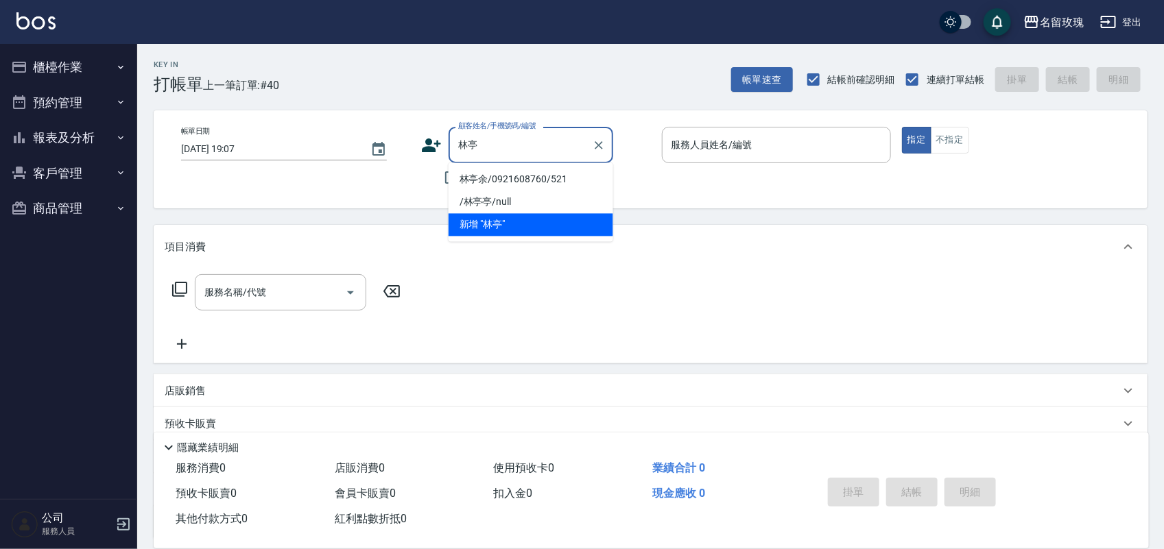
click at [533, 183] on li "林亭余/0921608760/521" at bounding box center [531, 180] width 165 height 23
type input "林亭余/0921608760/521"
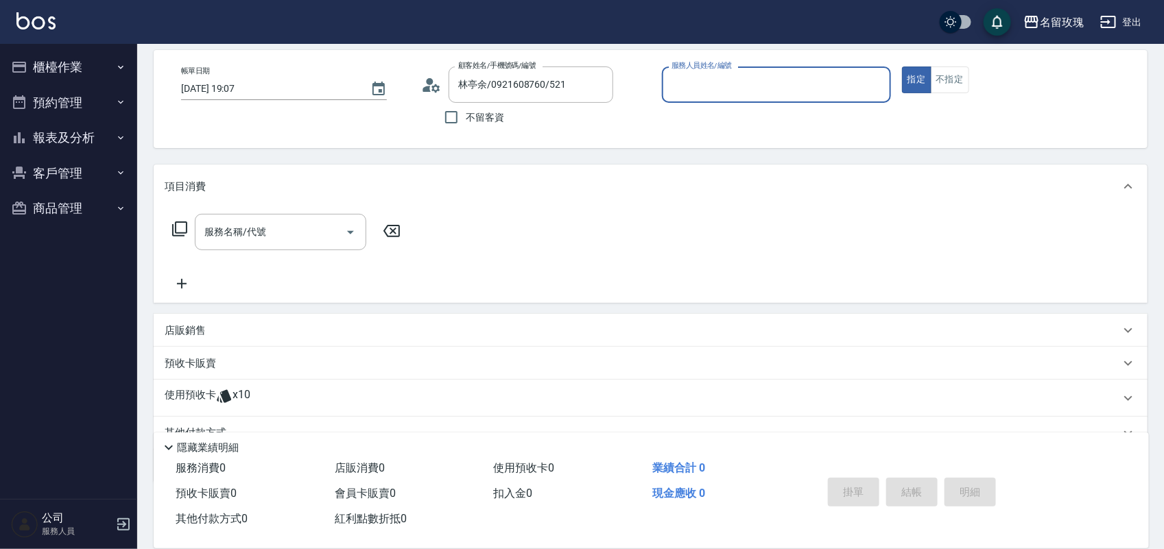
scroll to position [124, 0]
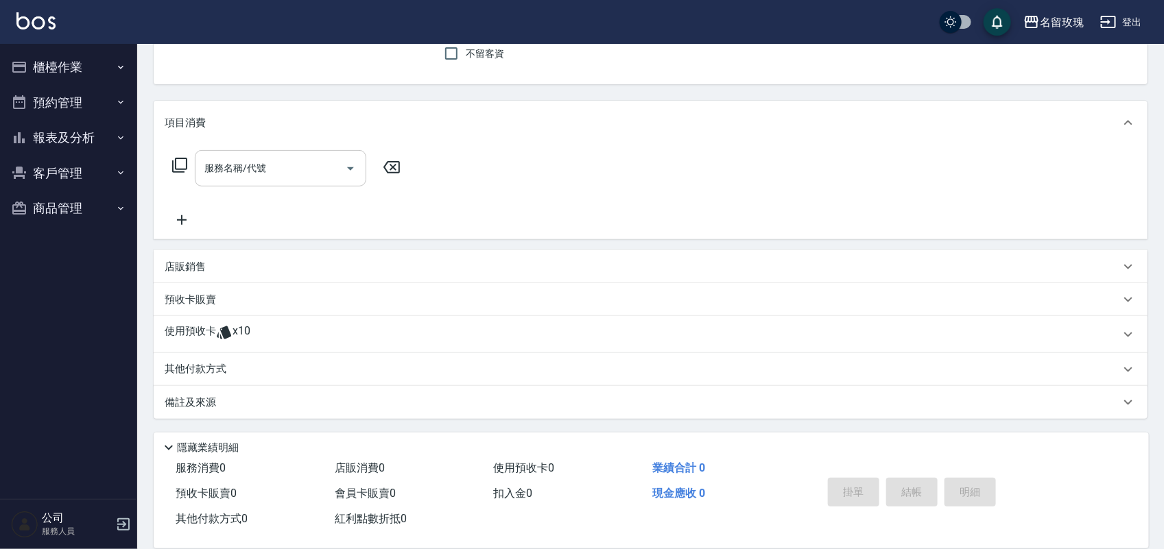
click at [237, 162] on div "服務名稱/代號 服務名稱/代號" at bounding box center [280, 168] width 171 height 36
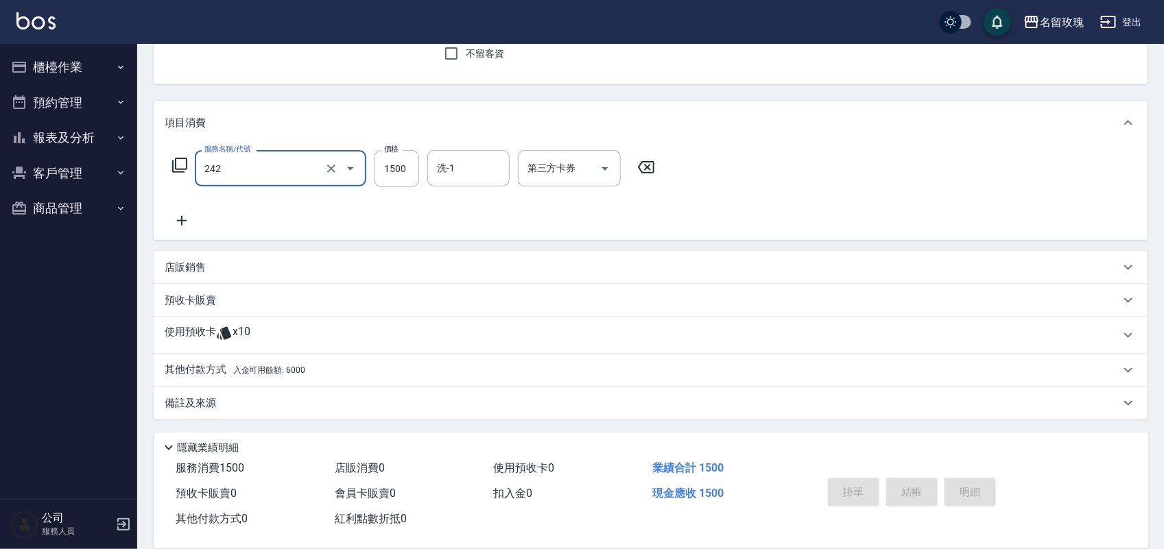
type input "[PERSON_NAME]按摩(242)"
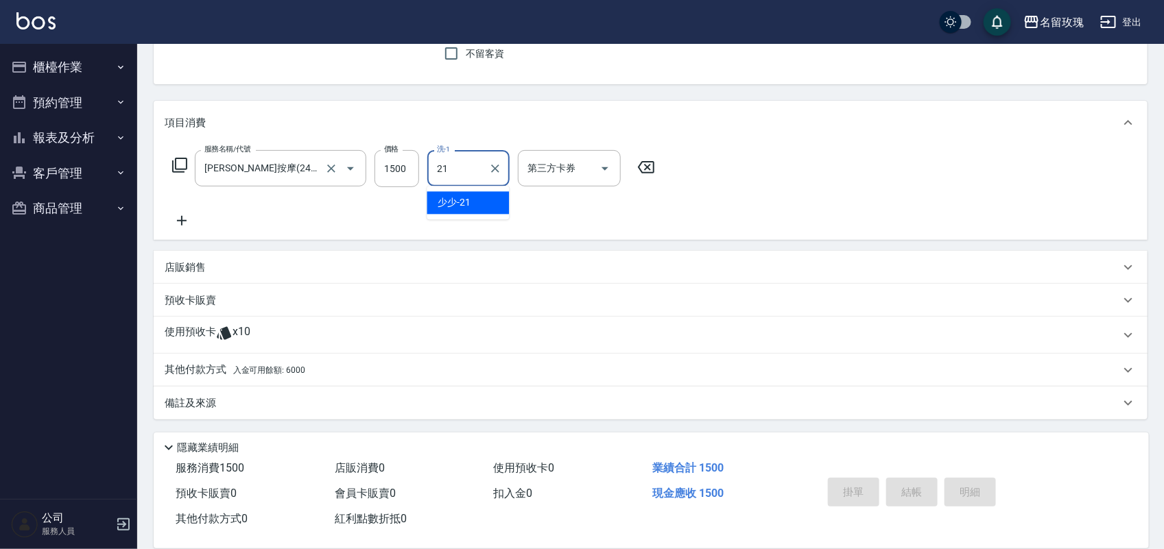
type input "少少-21"
click at [254, 350] on div "使用預收卡 x10" at bounding box center [651, 335] width 994 height 37
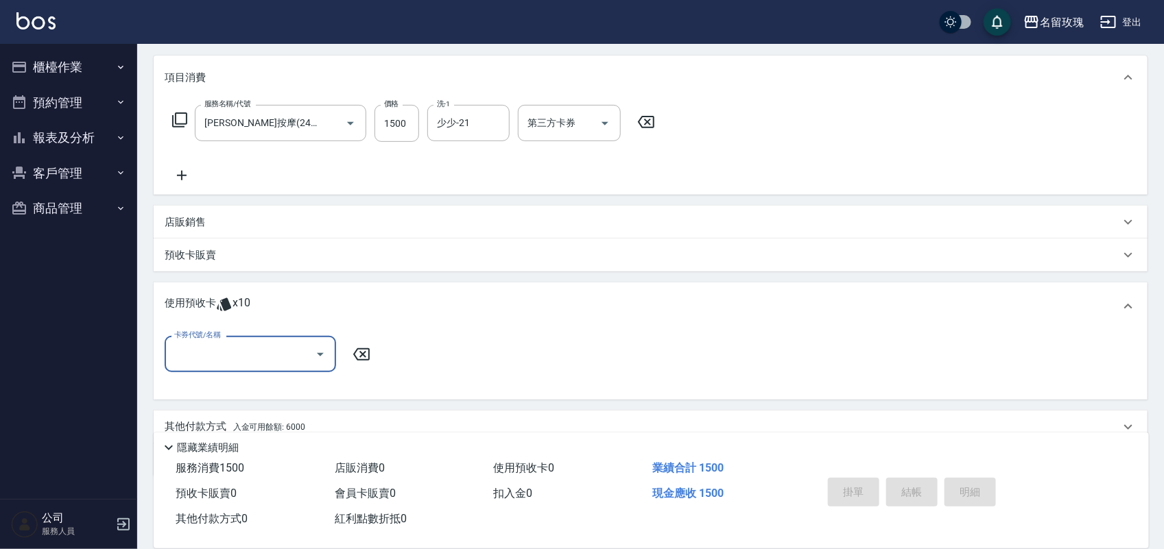
scroll to position [210, 0]
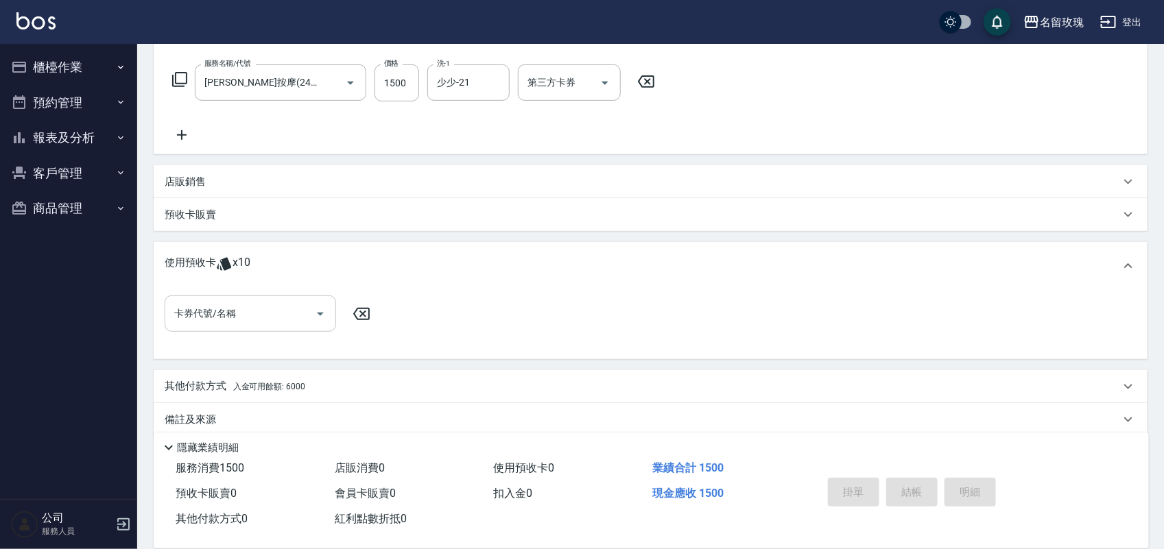
drag, startPoint x: 261, startPoint y: 293, endPoint x: 263, endPoint y: 312, distance: 19.3
click at [259, 298] on div "卡券代號/名稱 卡券代號/名稱" at bounding box center [651, 324] width 994 height 69
click at [268, 320] on input "卡券代號/名稱" at bounding box center [240, 314] width 139 height 24
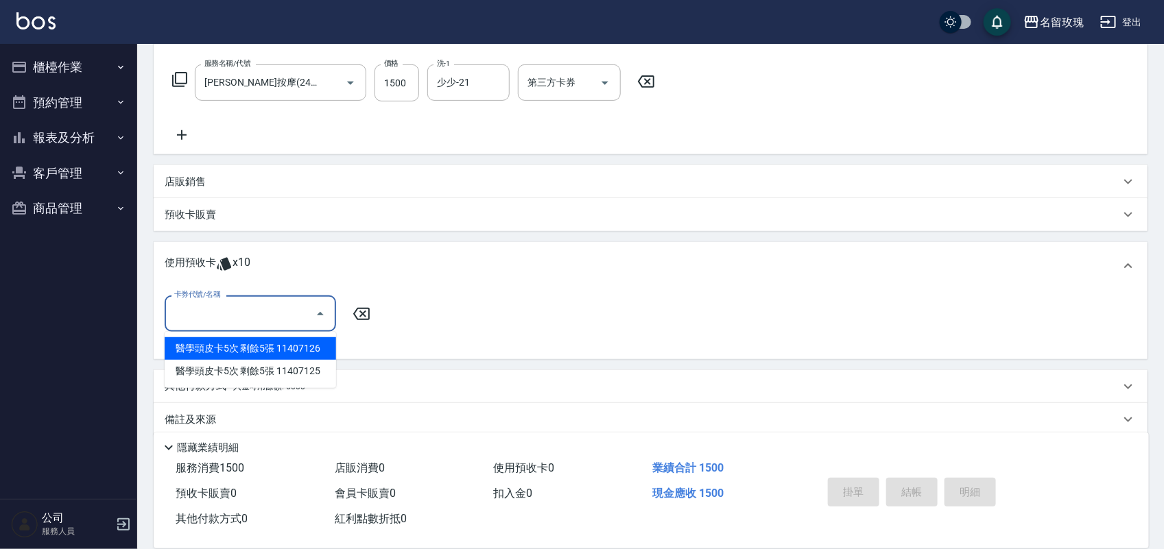
click at [283, 337] on div "醫學頭皮卡5次 剩餘5張 11407126" at bounding box center [250, 348] width 171 height 23
type input "醫學頭皮卡5次 11407126"
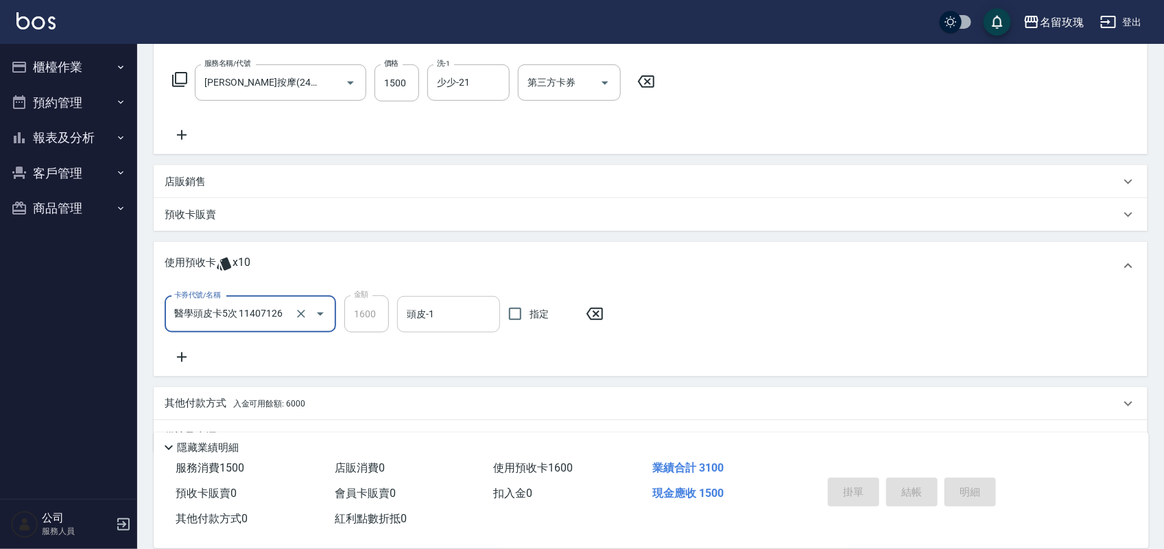
click at [443, 316] on input "頭皮-1" at bounding box center [448, 314] width 91 height 24
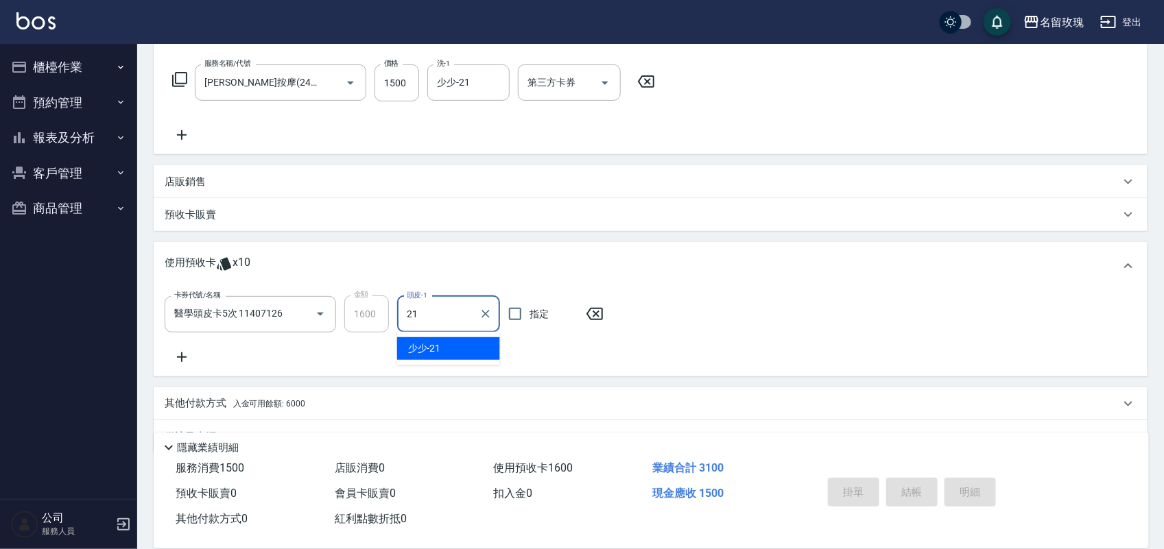
type input "少少-21"
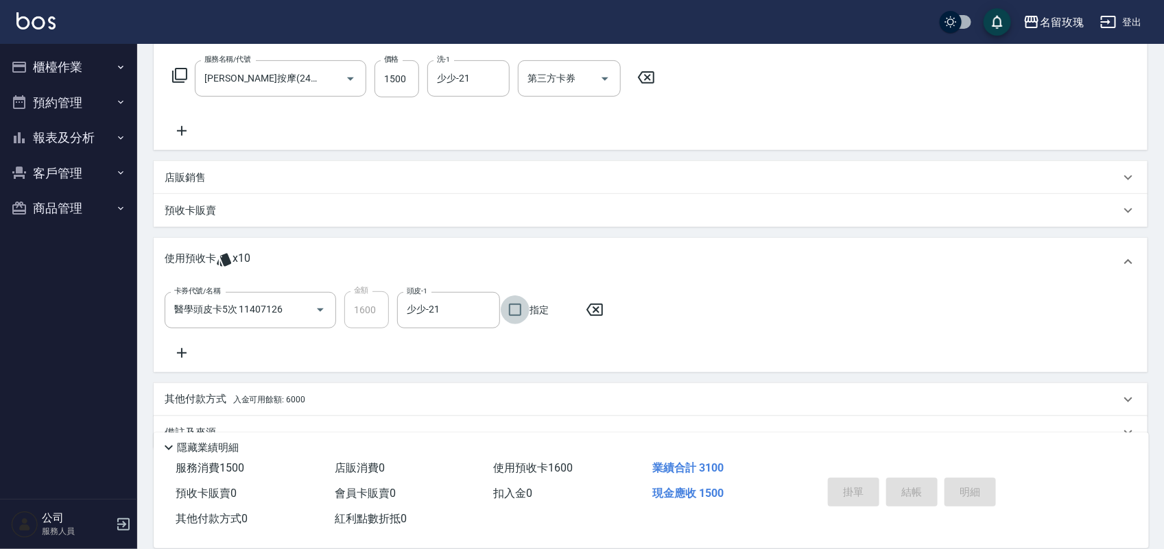
scroll to position [244, 0]
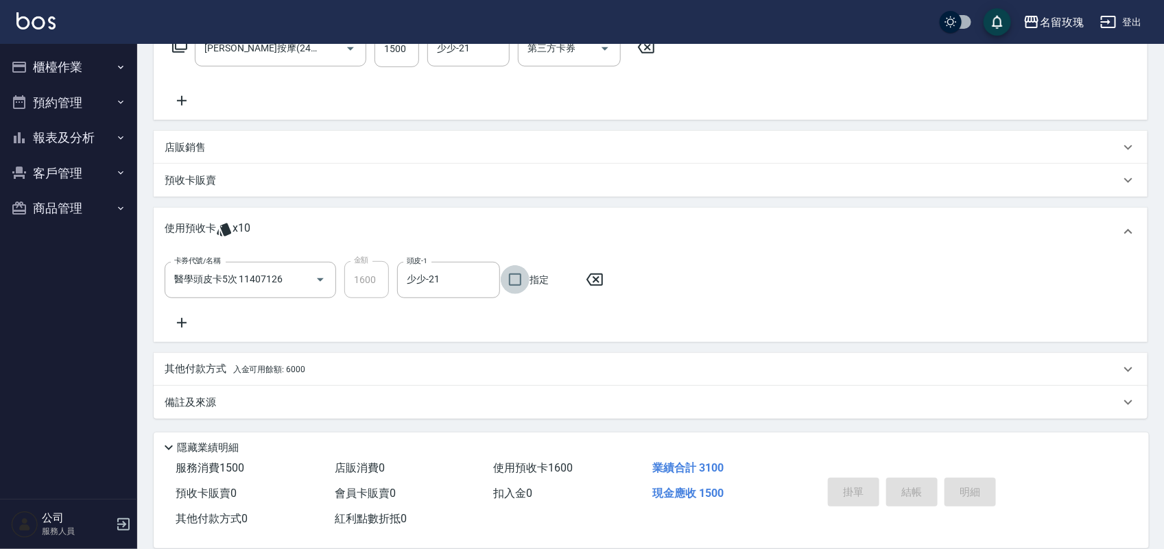
click at [312, 368] on div "其他付款方式 入金可用餘額: 6000" at bounding box center [642, 369] width 955 height 15
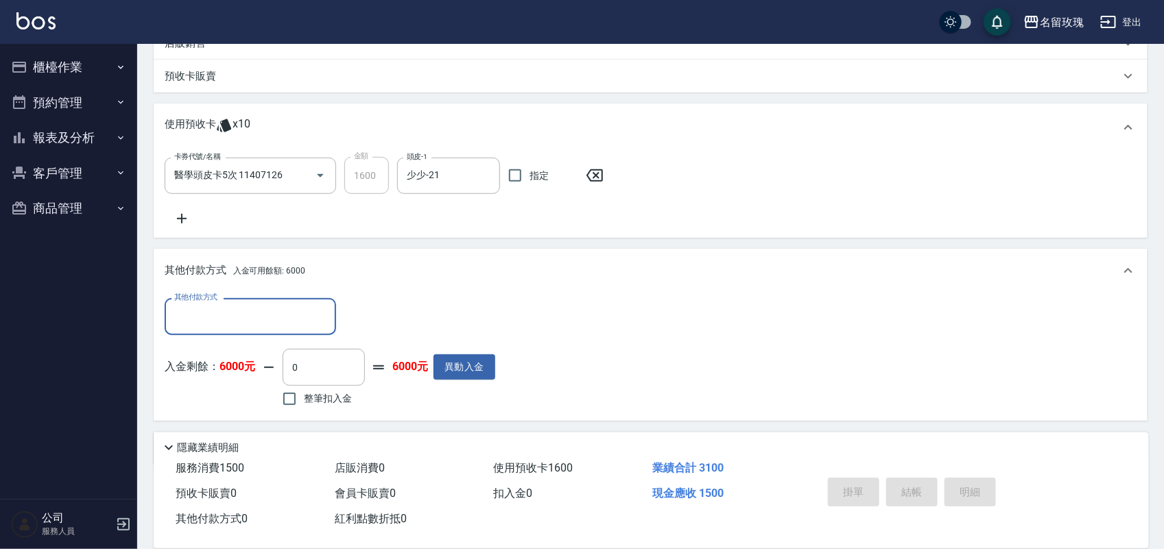
scroll to position [364, 0]
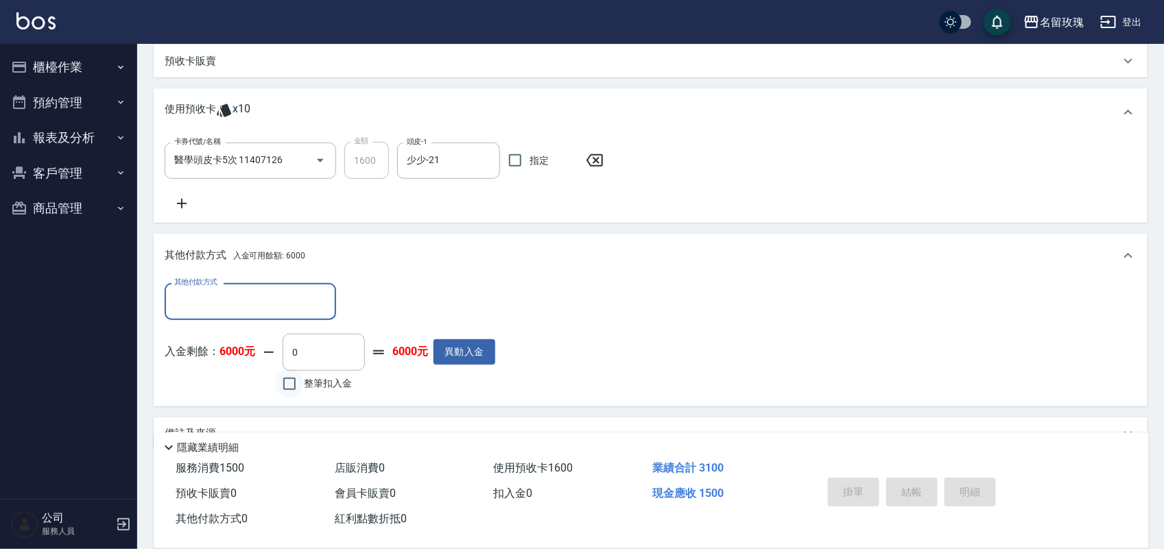
click at [289, 385] on input "整筆扣入金" at bounding box center [289, 384] width 29 height 29
checkbox input "true"
type input "1500"
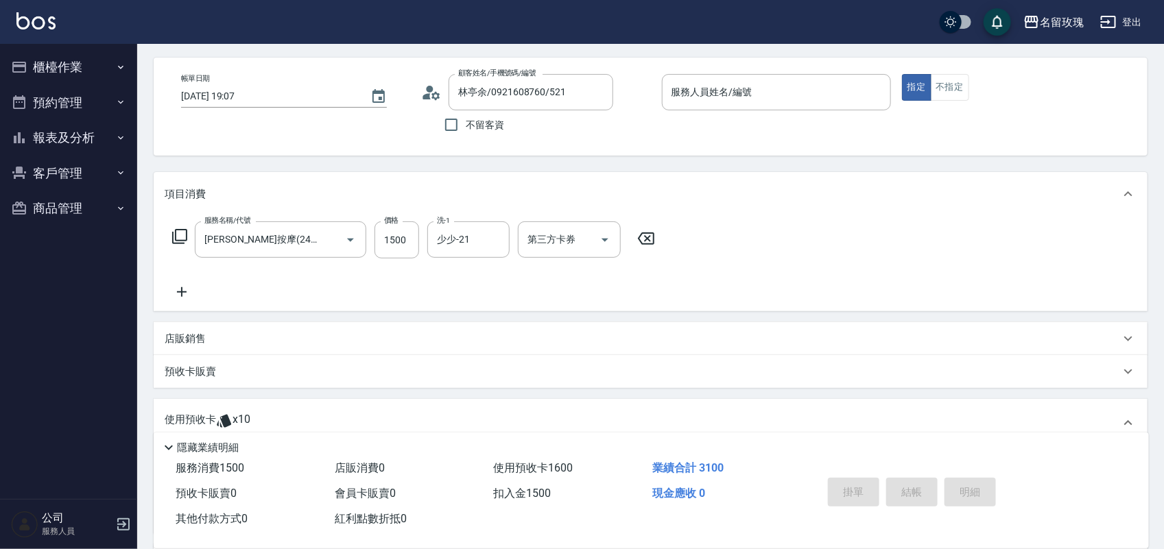
scroll to position [0, 0]
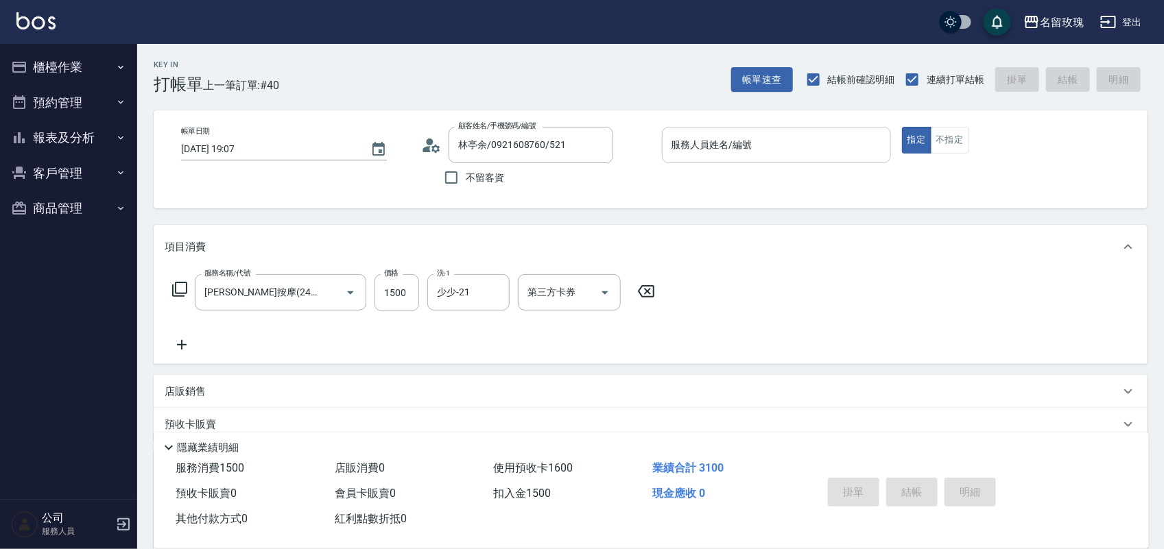
drag, startPoint x: 737, startPoint y: 154, endPoint x: 772, endPoint y: 137, distance: 38.3
click at [735, 152] on input "服務人員姓名/編號" at bounding box center [776, 145] width 217 height 24
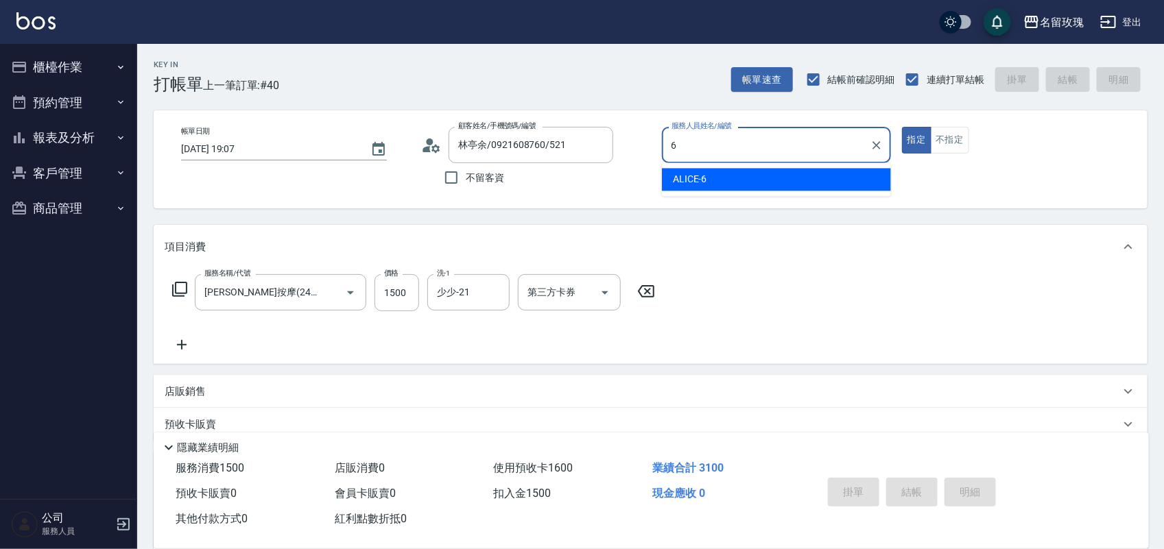
type input "ALICE-6"
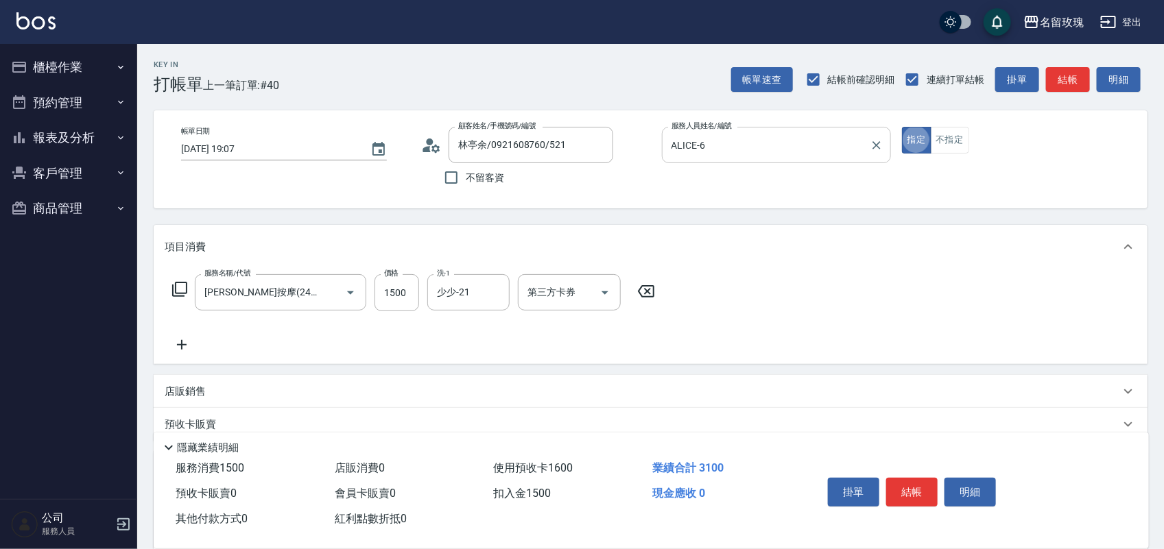
type button "true"
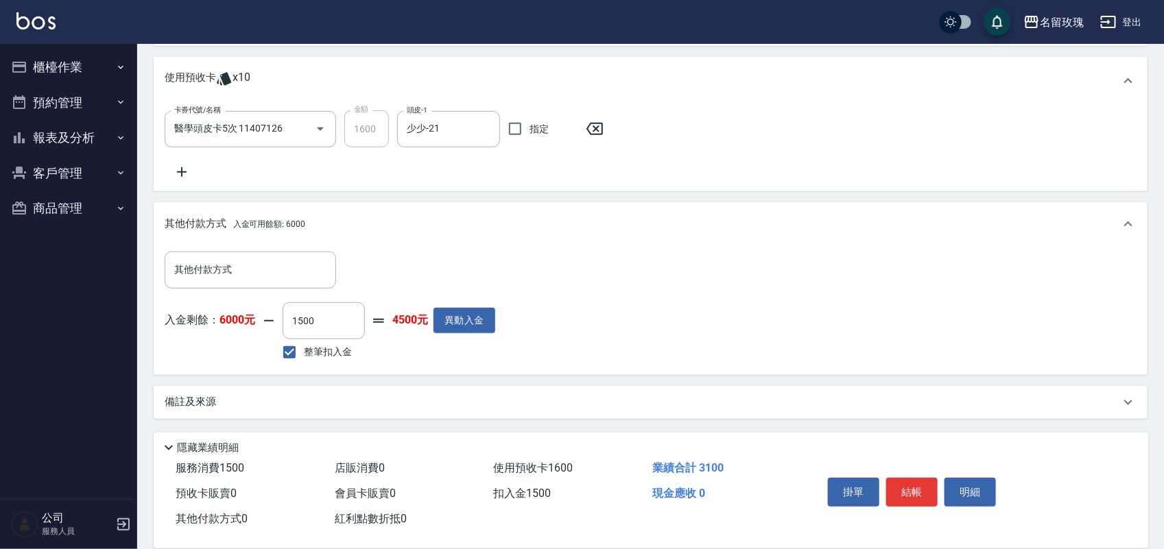
scroll to position [52, 0]
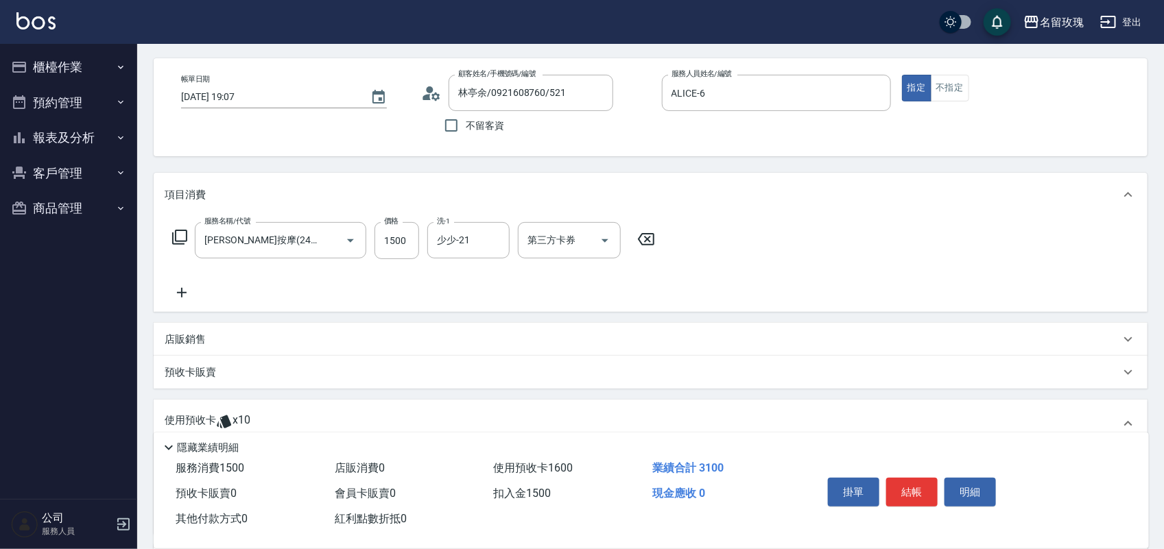
click at [441, 97] on icon at bounding box center [431, 93] width 21 height 21
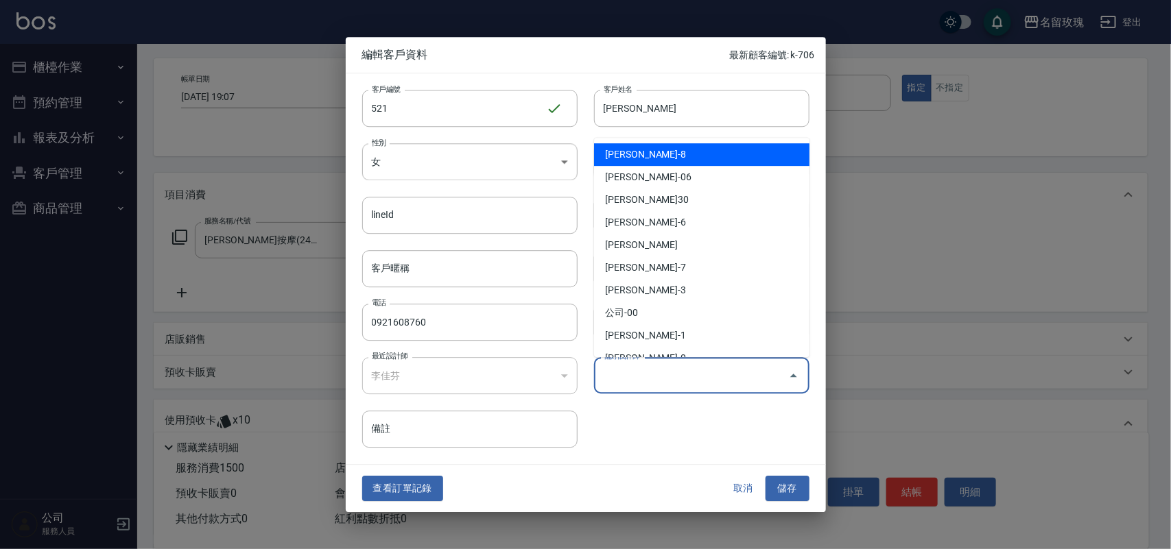
click at [664, 385] on input "偏好設計師" at bounding box center [691, 376] width 182 height 24
type input "5"
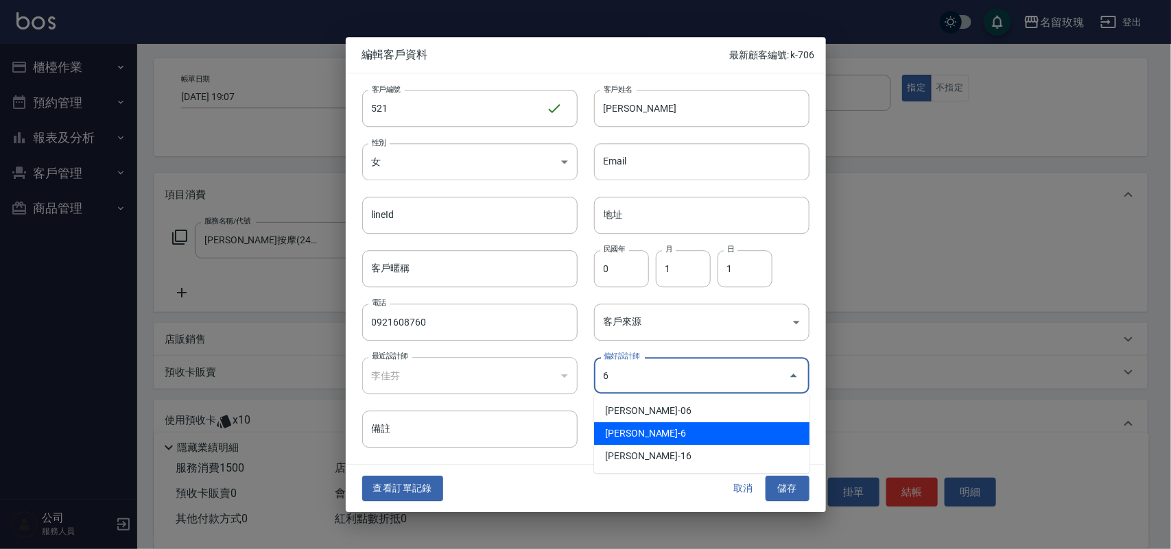
type input "李佳芬"
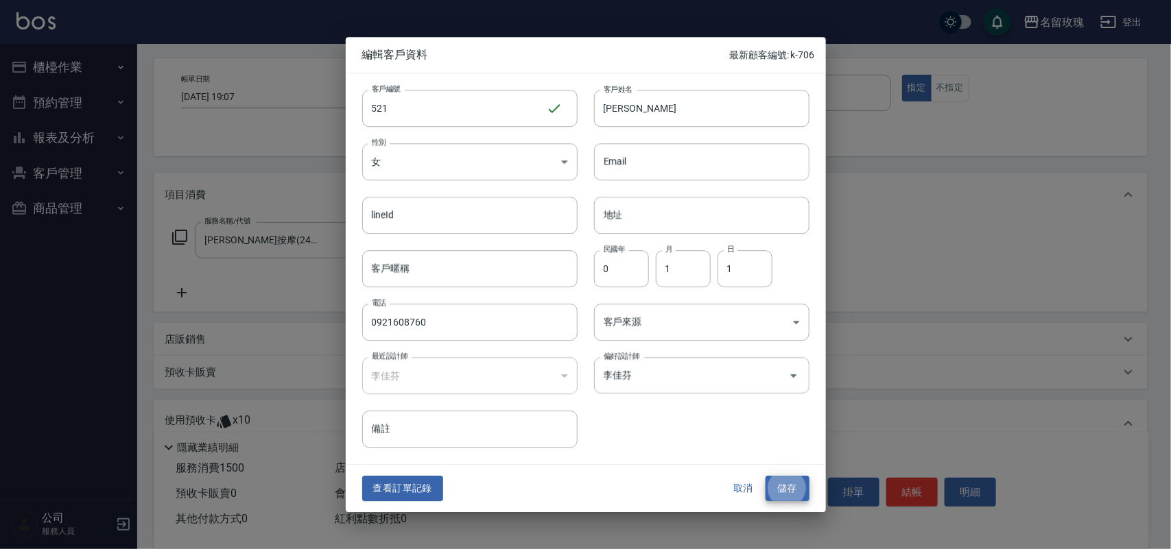
click at [765, 477] on button "儲存" at bounding box center [787, 489] width 44 height 25
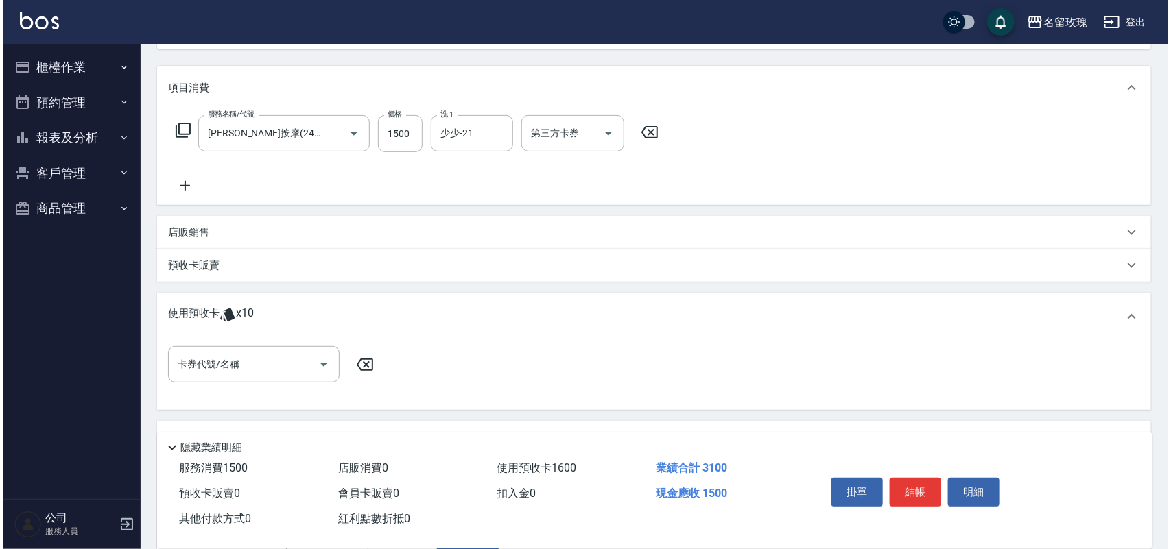
scroll to position [378, 0]
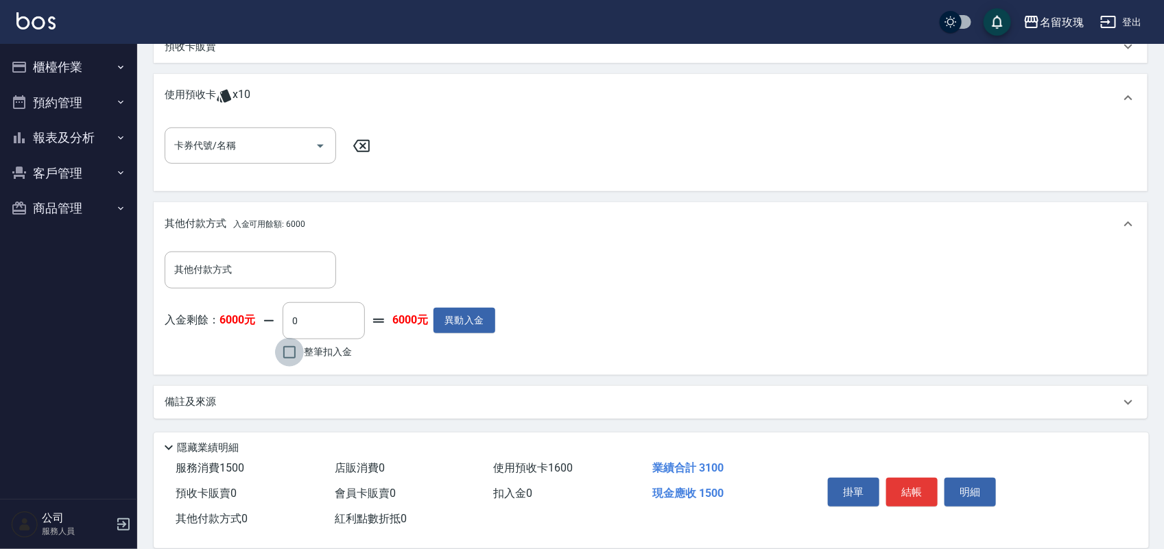
click at [293, 353] on input "整筆扣入金" at bounding box center [289, 352] width 29 height 29
checkbox input "true"
type input "1500"
click at [916, 486] on button "結帳" at bounding box center [911, 492] width 51 height 29
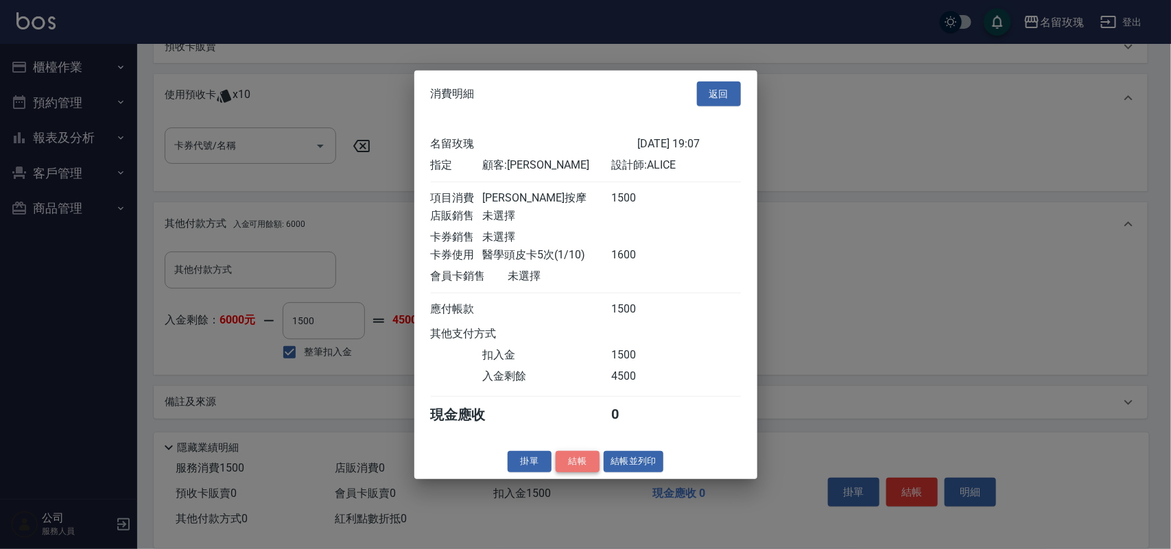
click at [571, 473] on button "結帳" at bounding box center [578, 461] width 44 height 21
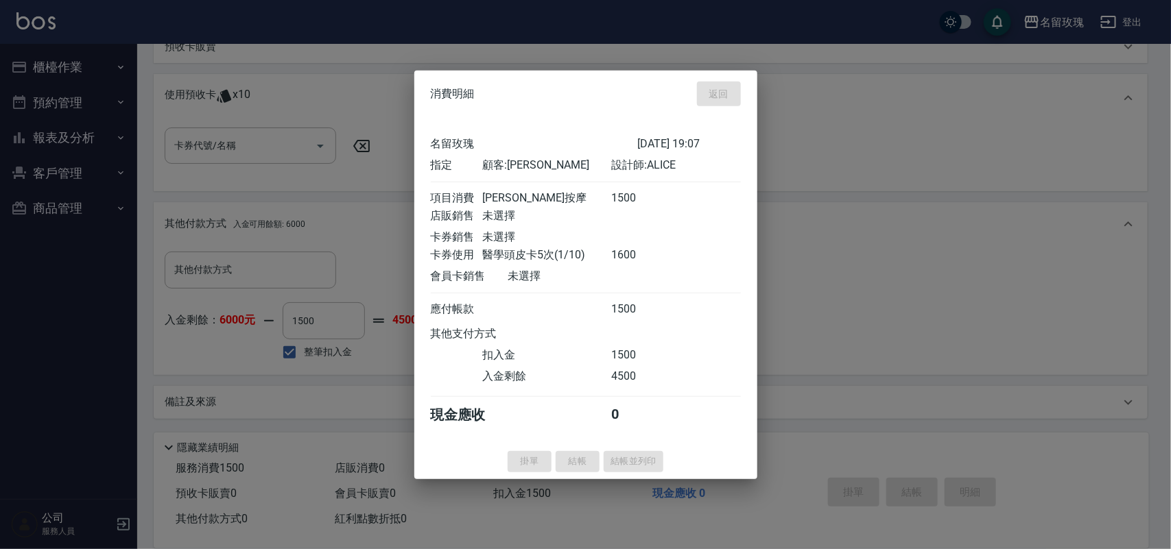
type input "[DATE] 19:08"
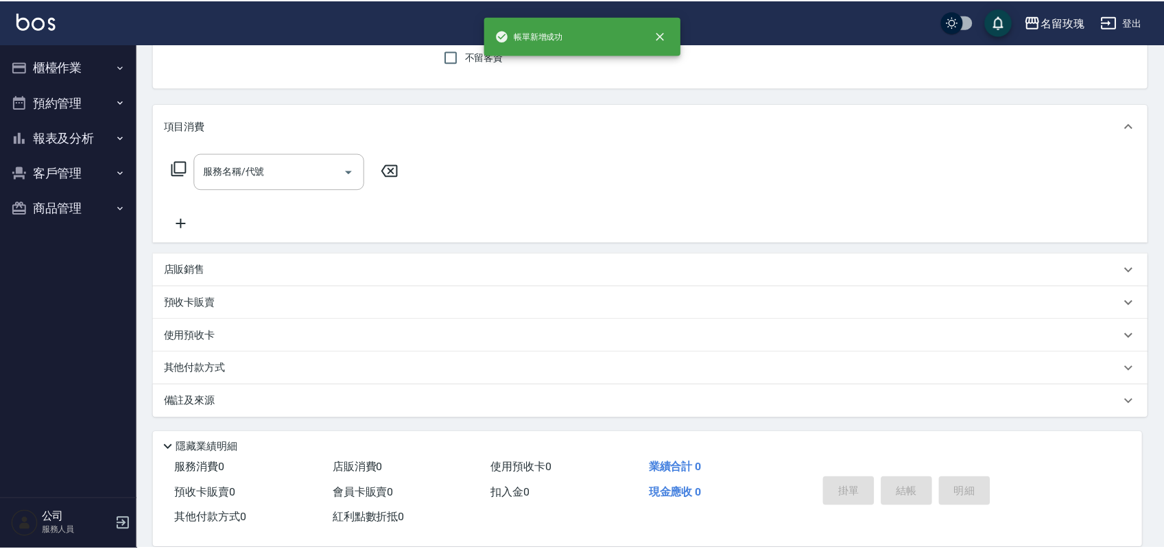
scroll to position [0, 0]
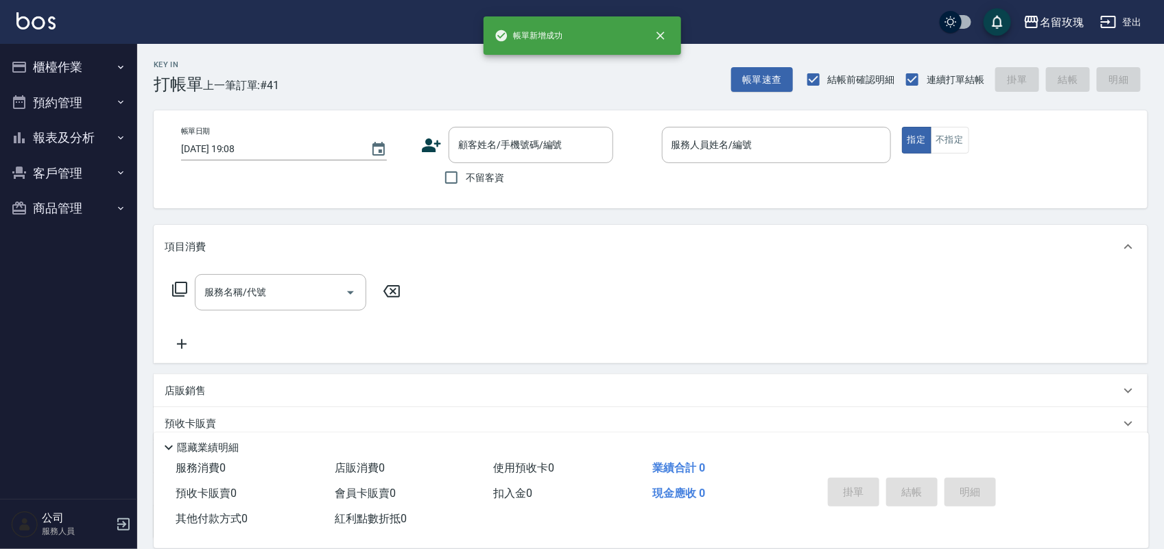
click at [104, 67] on button "櫃檯作業" at bounding box center [68, 67] width 126 height 36
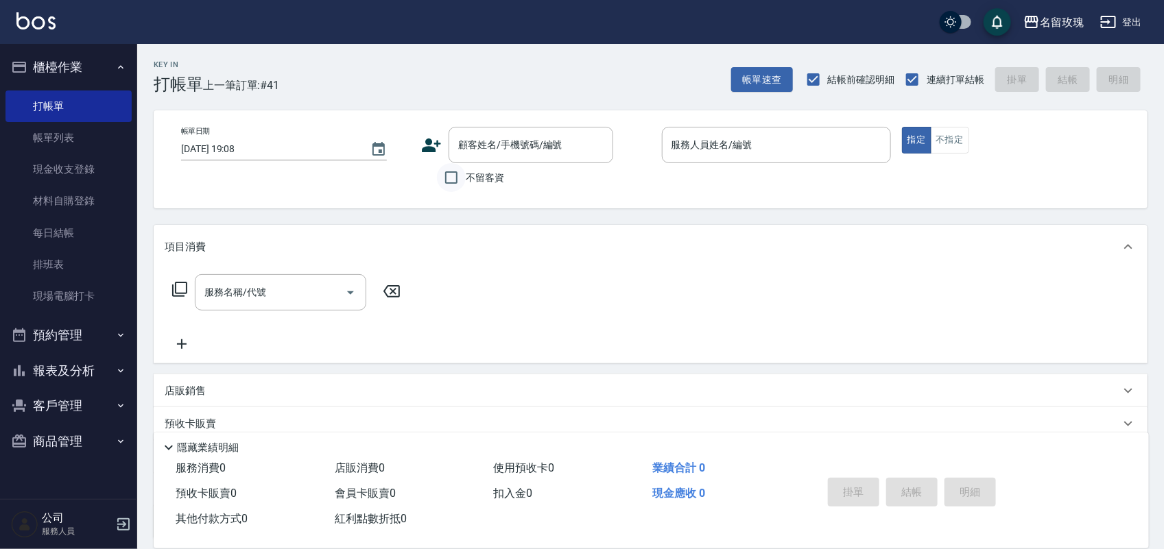
click at [451, 183] on input "不留客資" at bounding box center [451, 177] width 29 height 29
checkbox input "true"
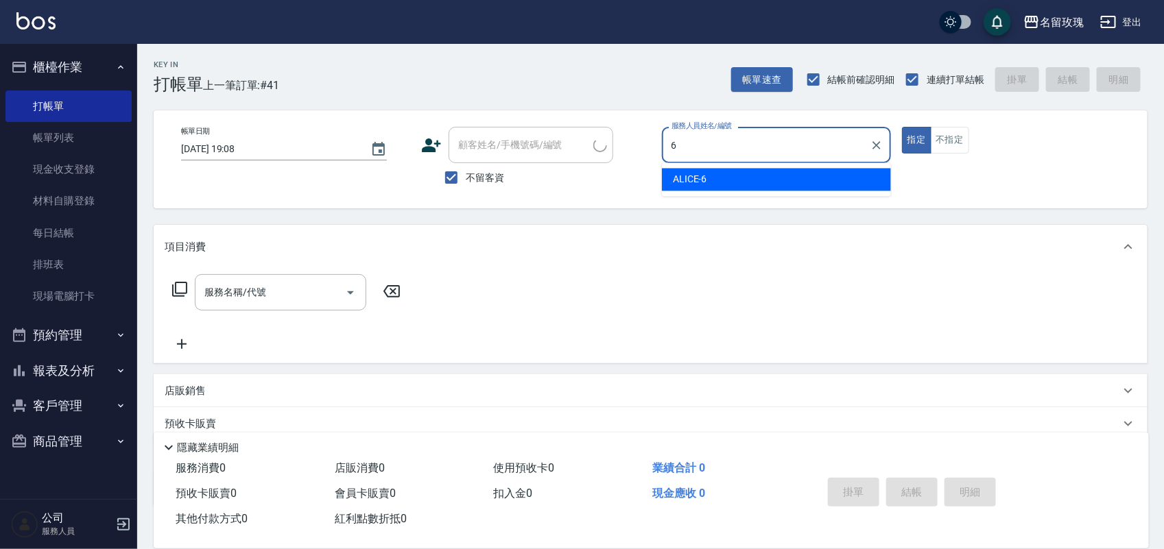
type input "ALICE-6"
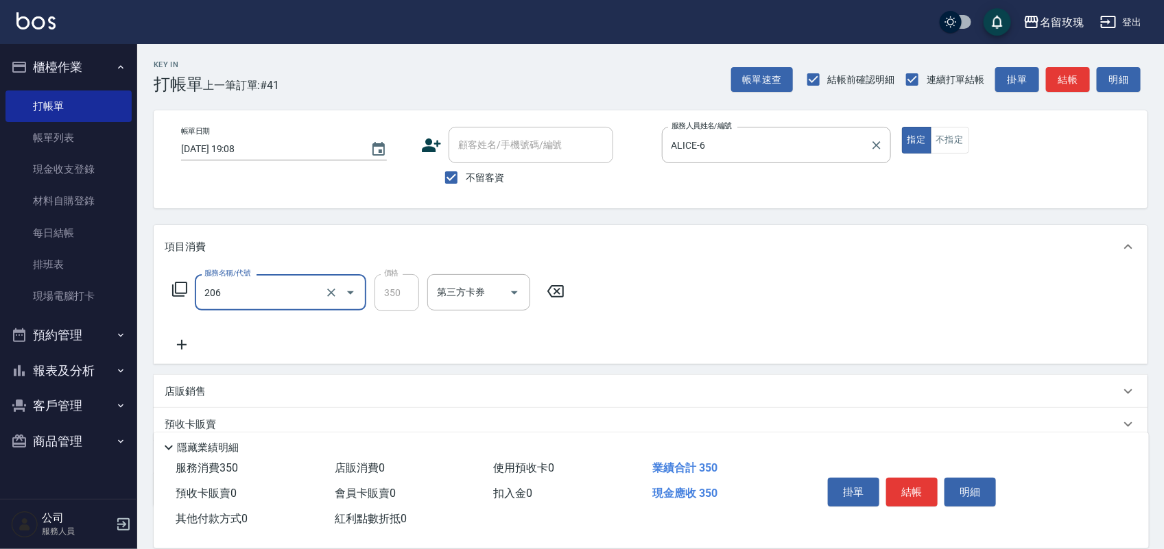
type input "洗髮精油(206)"
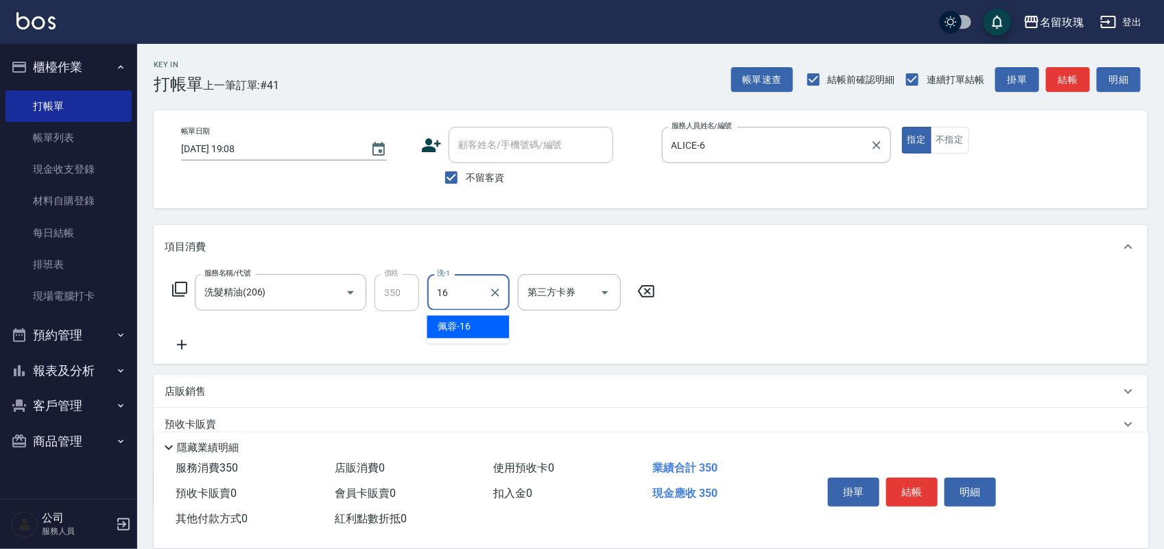
type input "[PERSON_NAME]-16"
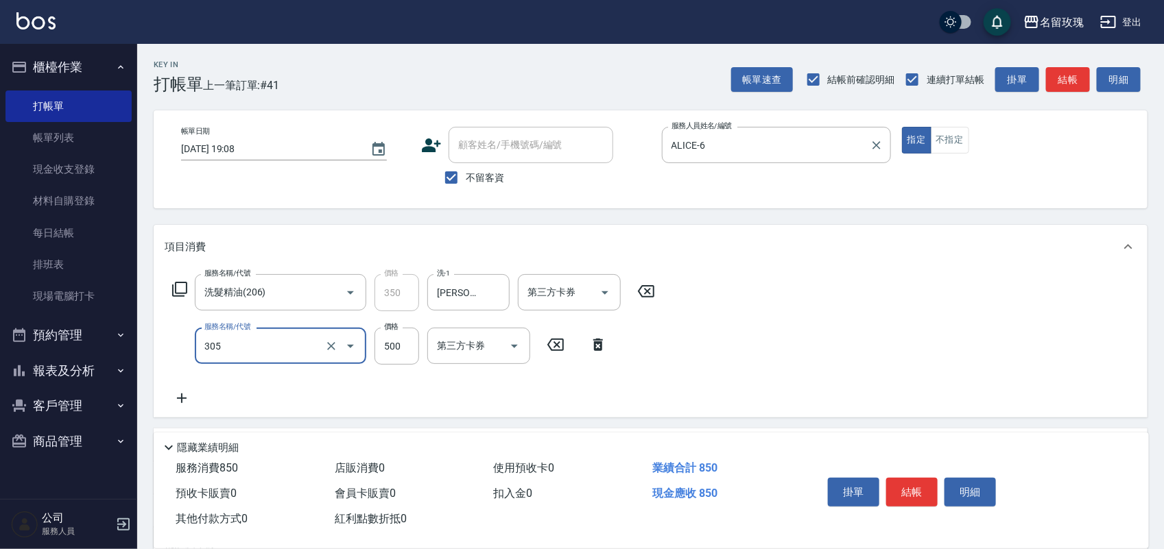
type input "剪髮(305)"
click at [978, 479] on button "明細" at bounding box center [969, 492] width 51 height 29
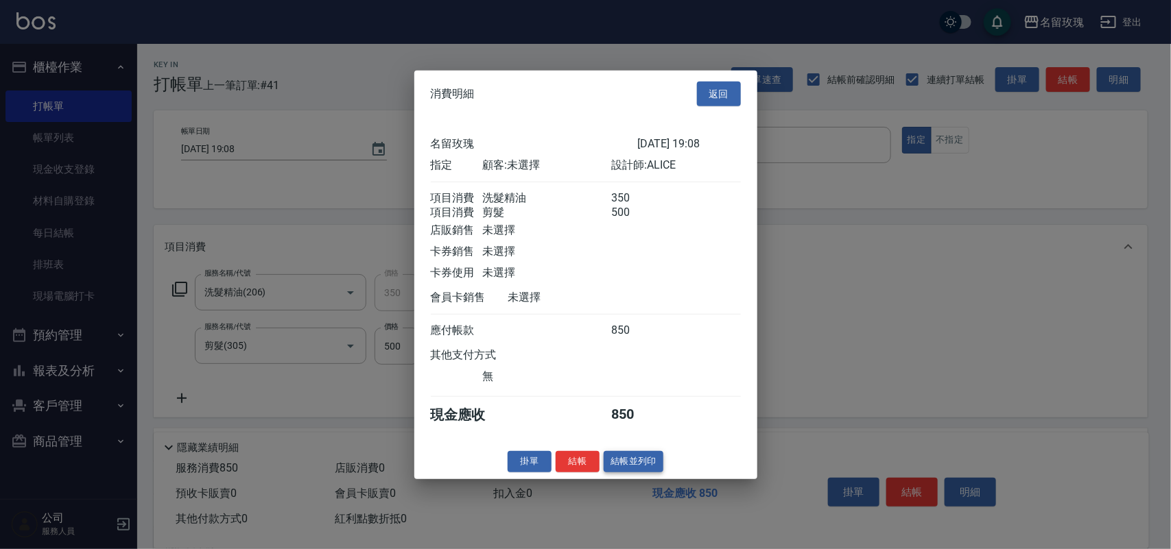
drag, startPoint x: 604, startPoint y: 462, endPoint x: 608, endPoint y: 468, distance: 7.7
click at [604, 464] on div "掛單 結帳 結帳並列印" at bounding box center [585, 461] width 343 height 21
click at [639, 473] on button "結帳並列印" at bounding box center [634, 461] width 60 height 21
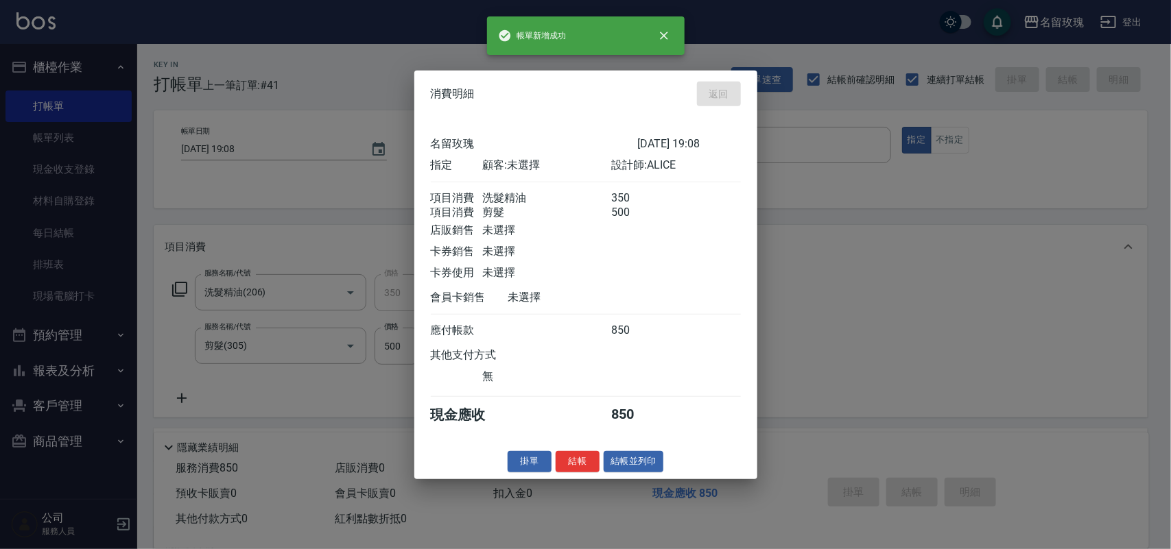
type input "[DATE] 19:09"
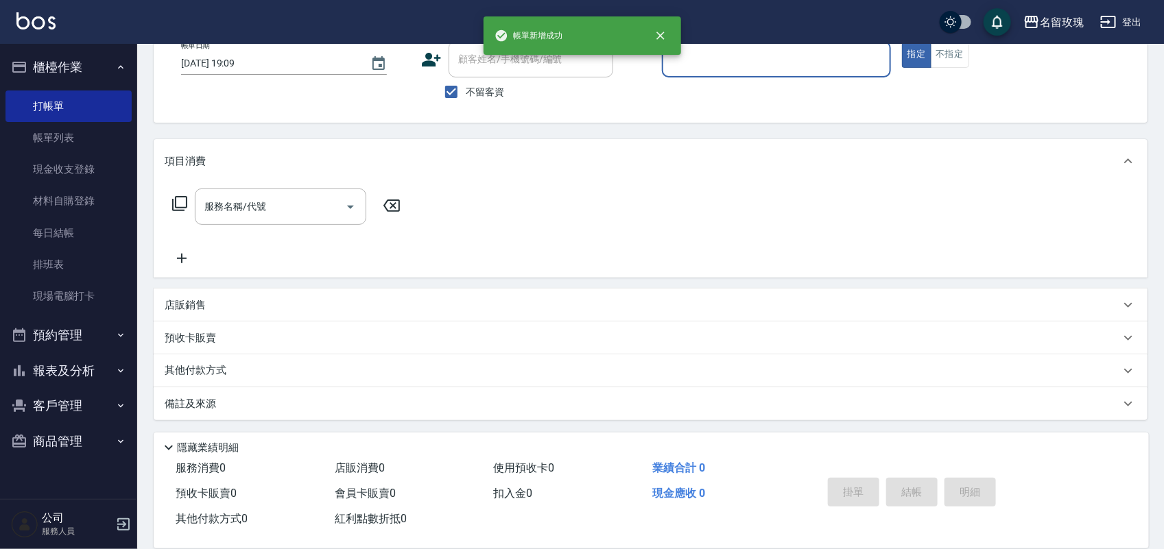
click at [86, 368] on button "報表及分析" at bounding box center [68, 371] width 126 height 36
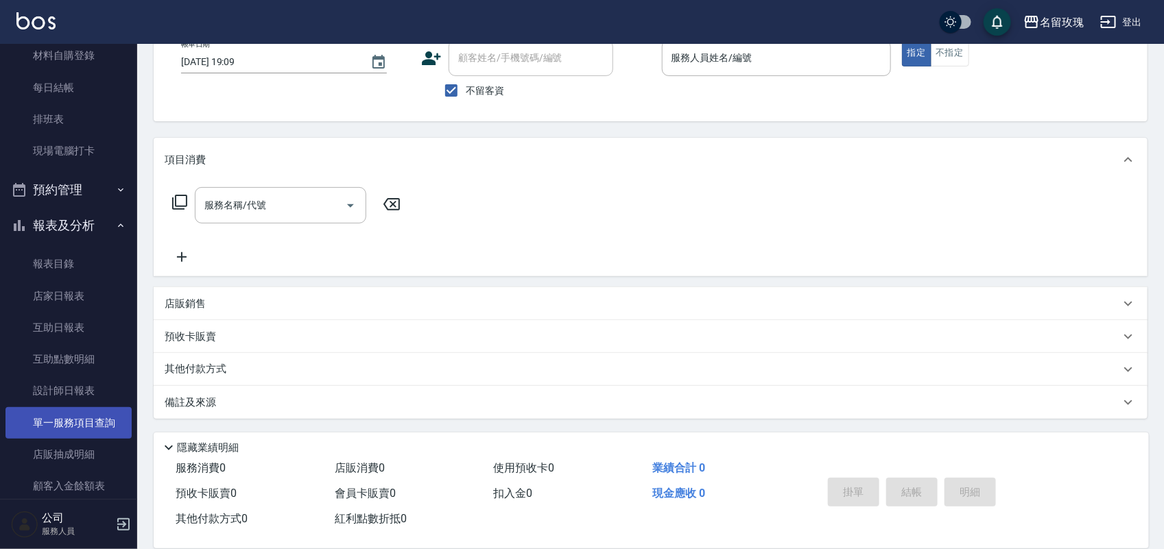
scroll to position [241, 0]
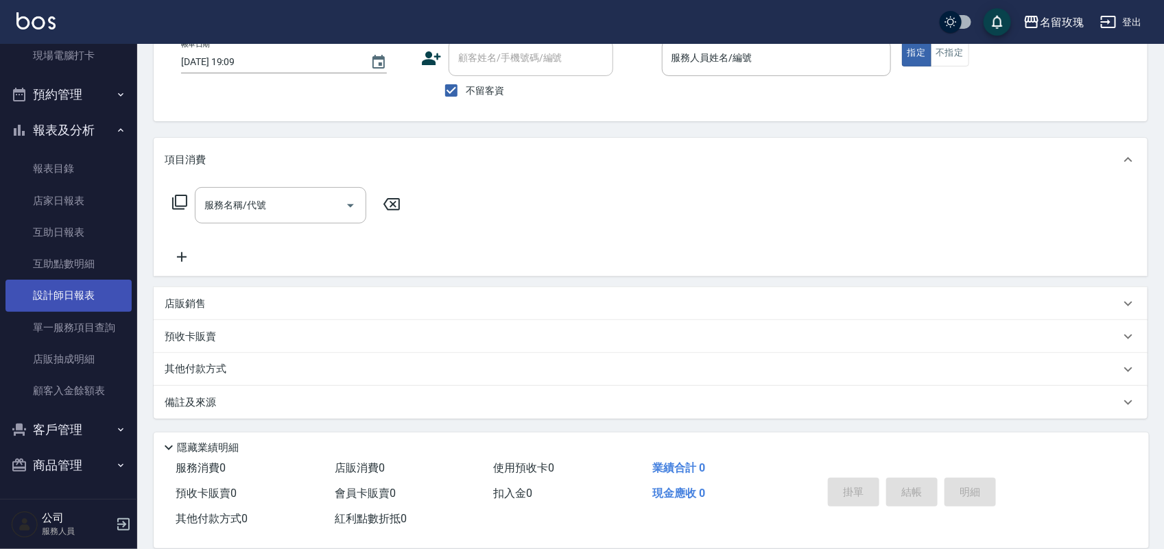
click at [72, 285] on link "設計師日報表" at bounding box center [68, 296] width 126 height 32
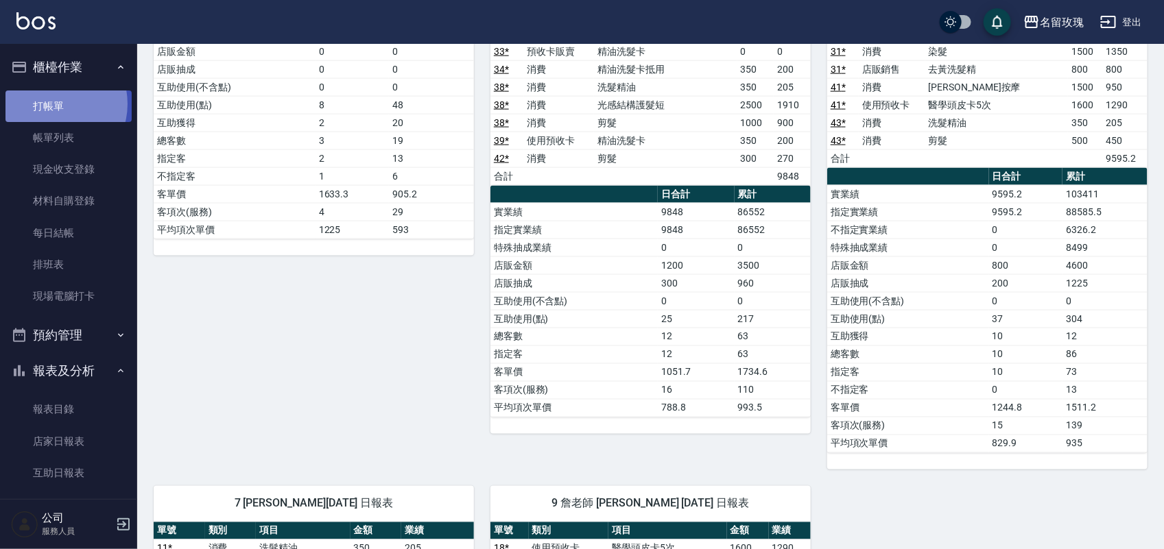
click at [54, 104] on link "打帳單" at bounding box center [68, 107] width 126 height 32
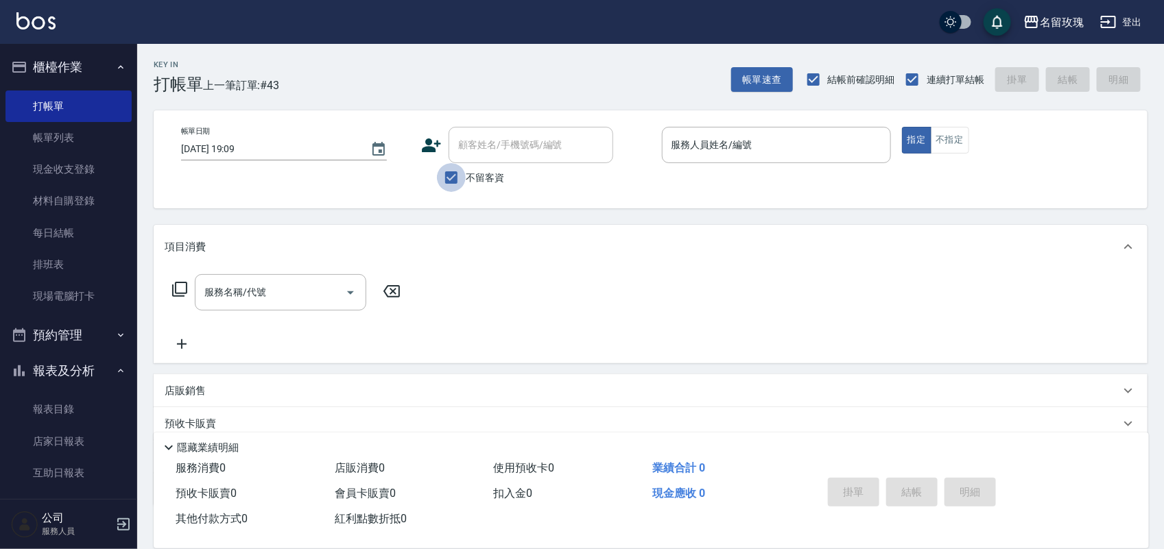
drag, startPoint x: 453, startPoint y: 179, endPoint x: 512, endPoint y: 162, distance: 62.1
click at [468, 172] on label "不留客資" at bounding box center [470, 177] width 67 height 29
click at [466, 172] on input "不留客資" at bounding box center [451, 177] width 29 height 29
checkbox input "false"
click at [512, 162] on div "顧客姓名/手機號碼/編號" at bounding box center [531, 145] width 165 height 36
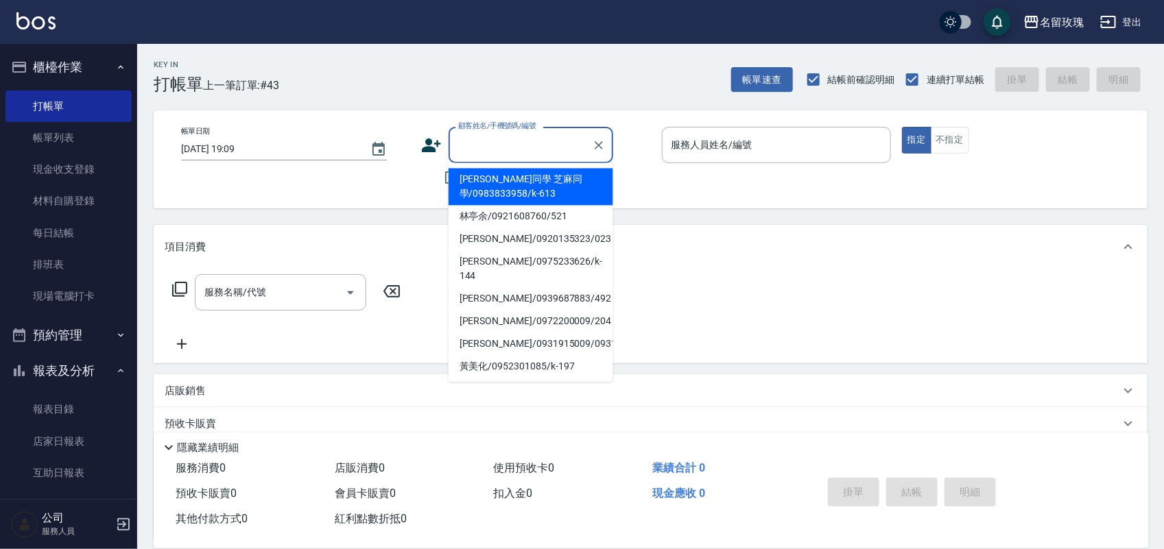
type input "ㄩ"
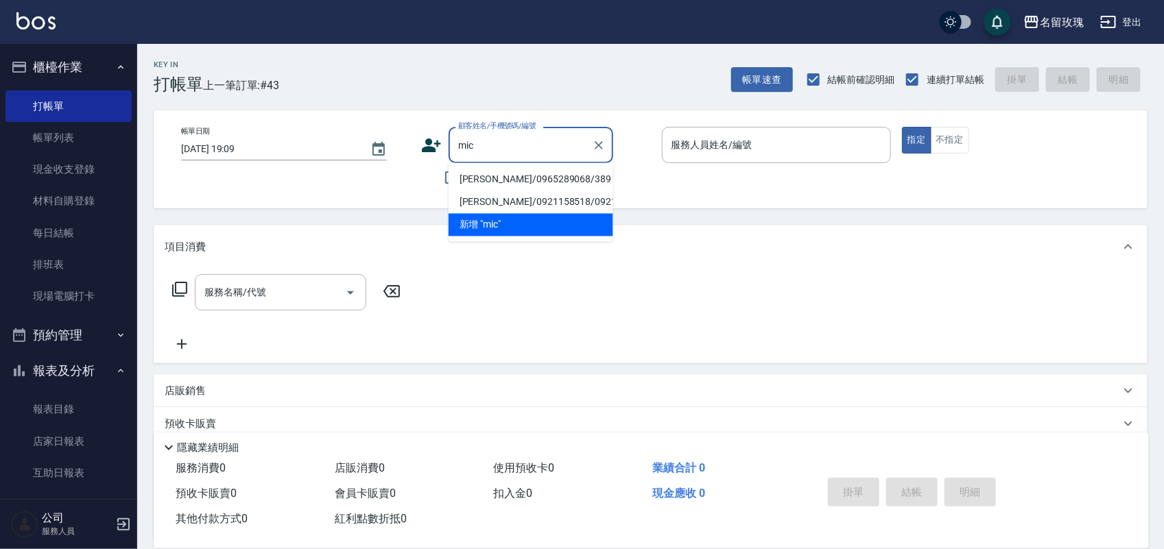
click at [512, 185] on li "[PERSON_NAME]/0965289068/389" at bounding box center [531, 180] width 165 height 23
type input "[PERSON_NAME]/0965289068/389"
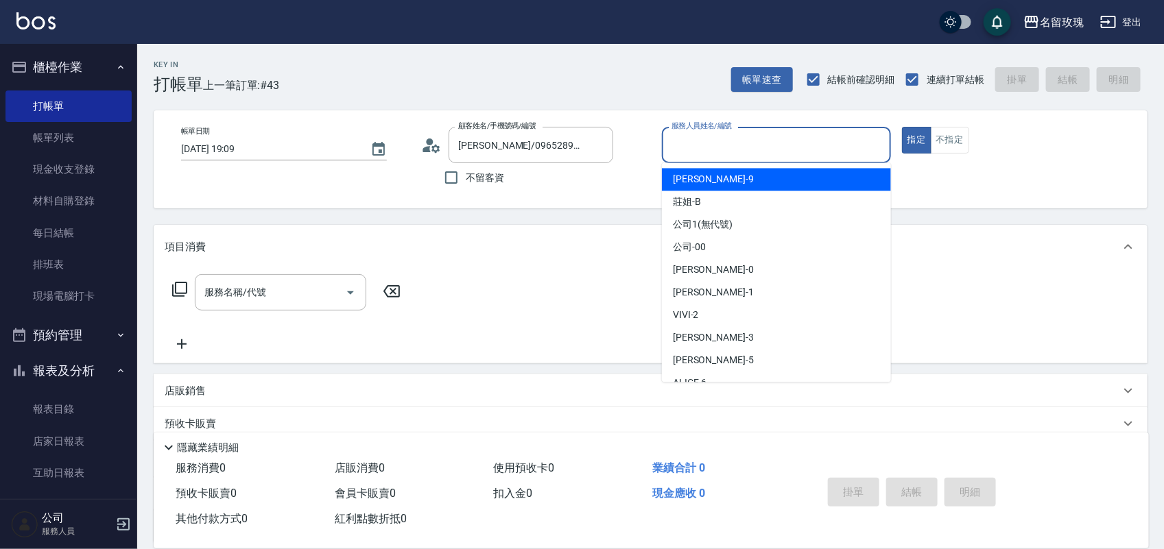
click at [728, 154] on input "服務人員姓名/編號" at bounding box center [776, 145] width 217 height 24
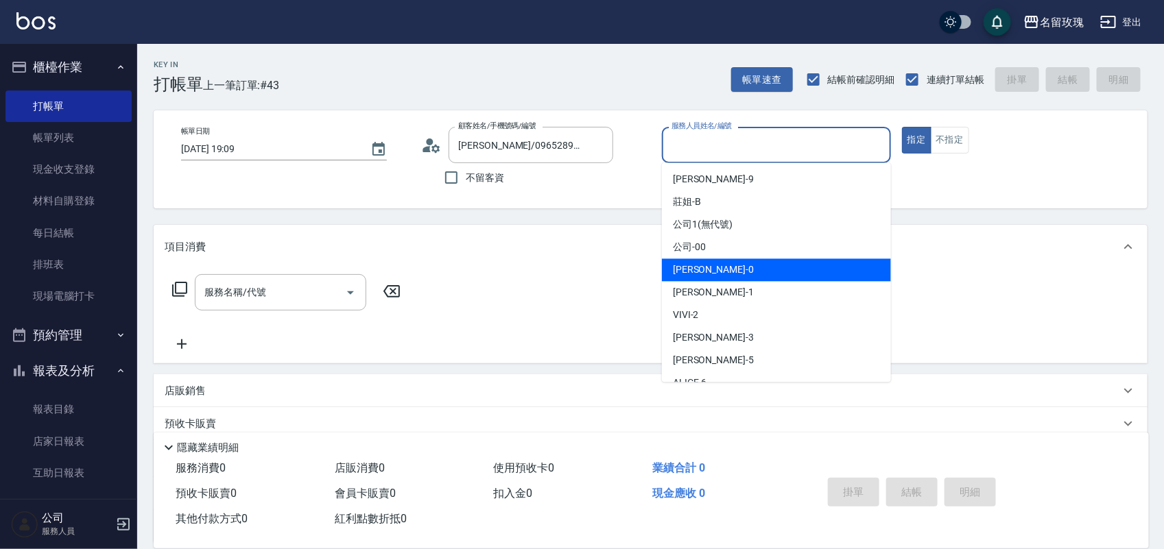
scroll to position [86, 0]
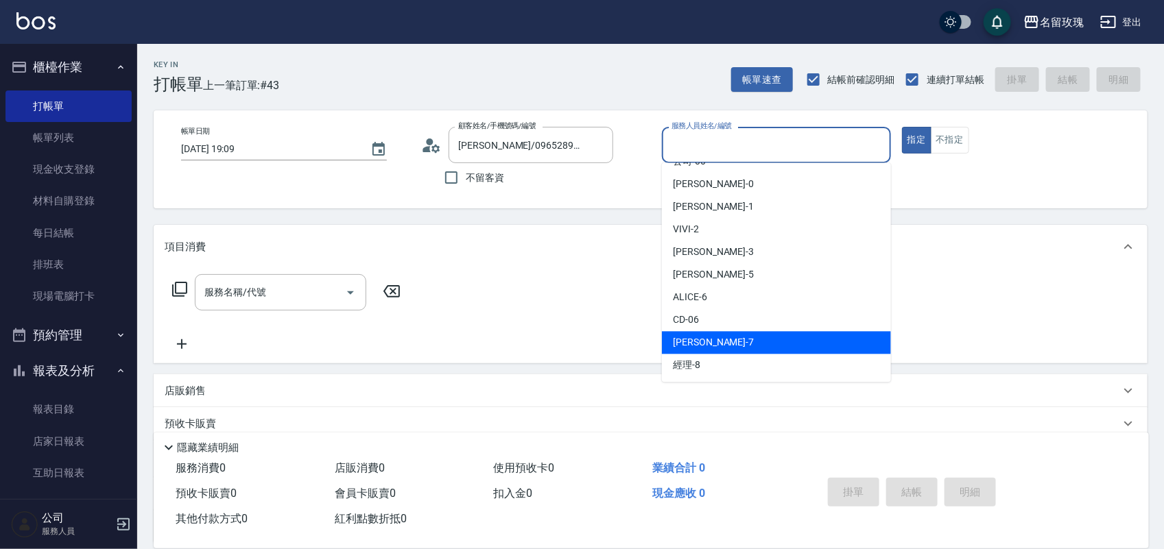
click at [739, 333] on div "[PERSON_NAME] -7" at bounding box center [776, 343] width 229 height 23
type input "[PERSON_NAME]-7"
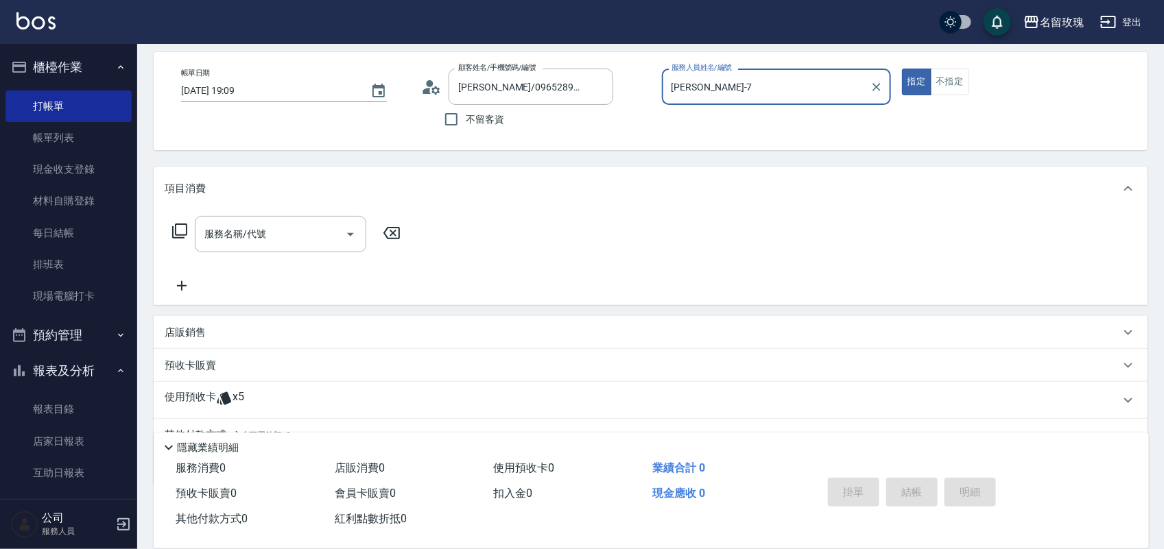
scroll to position [124, 0]
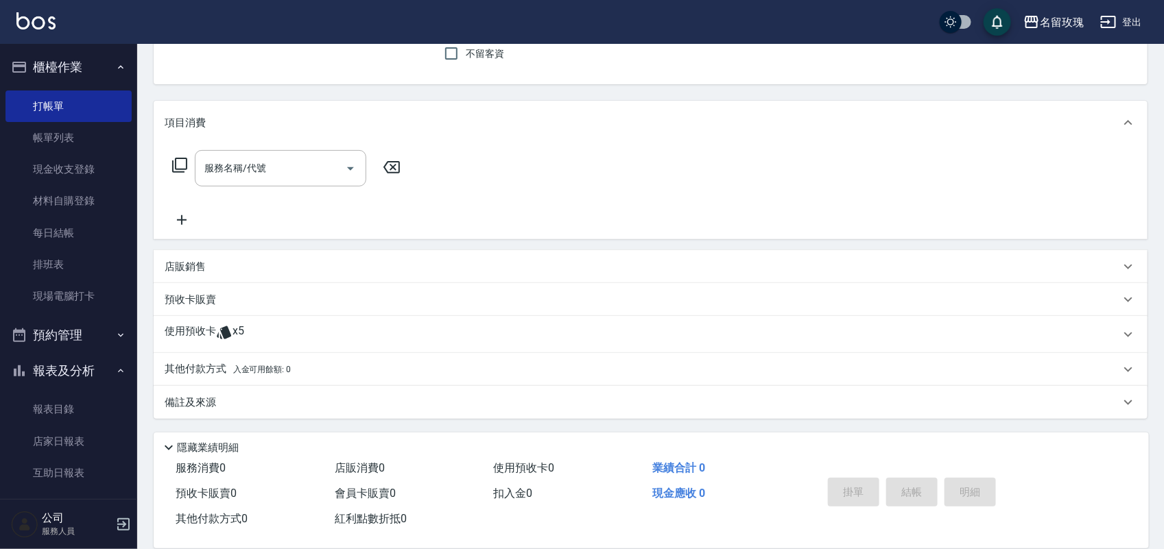
click at [237, 326] on span "x5" at bounding box center [239, 334] width 12 height 21
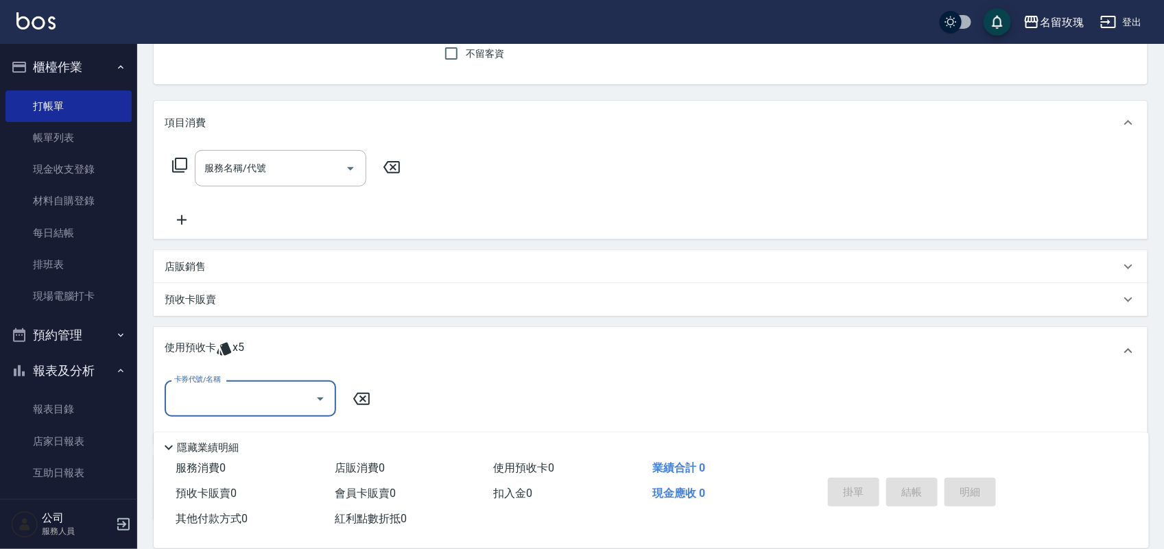
scroll to position [0, 0]
click at [312, 398] on icon "Open" at bounding box center [320, 399] width 16 height 16
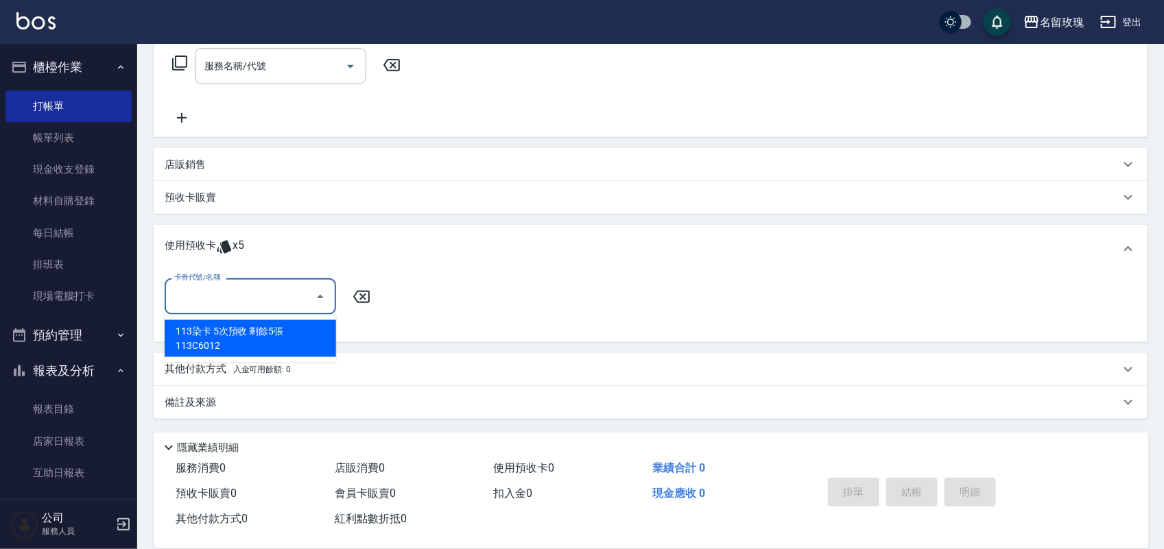
scroll to position [227, 0]
click at [313, 333] on div "113染卡 5次預收 剩餘5張 113C6012" at bounding box center [250, 338] width 171 height 37
type input "113染卡 5次預收 113C6012"
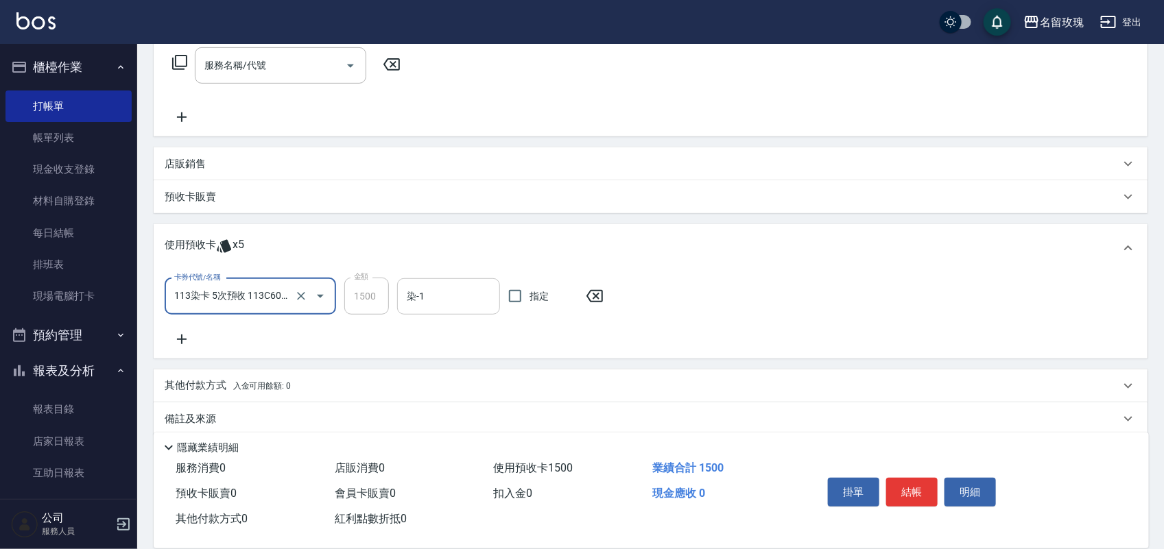
click at [444, 302] on input "染-1" at bounding box center [448, 297] width 91 height 24
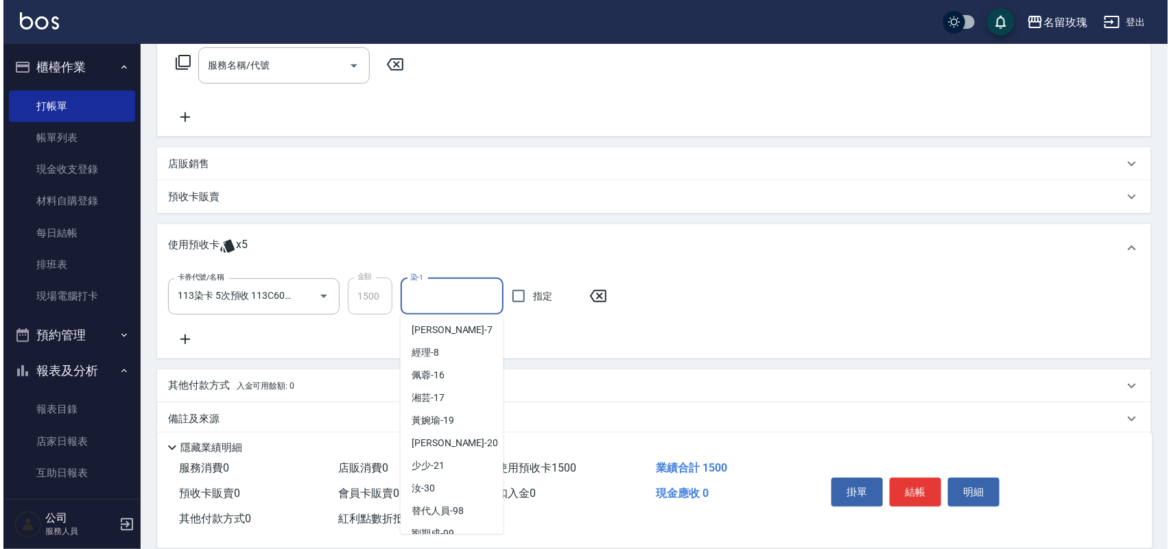
scroll to position [257, 0]
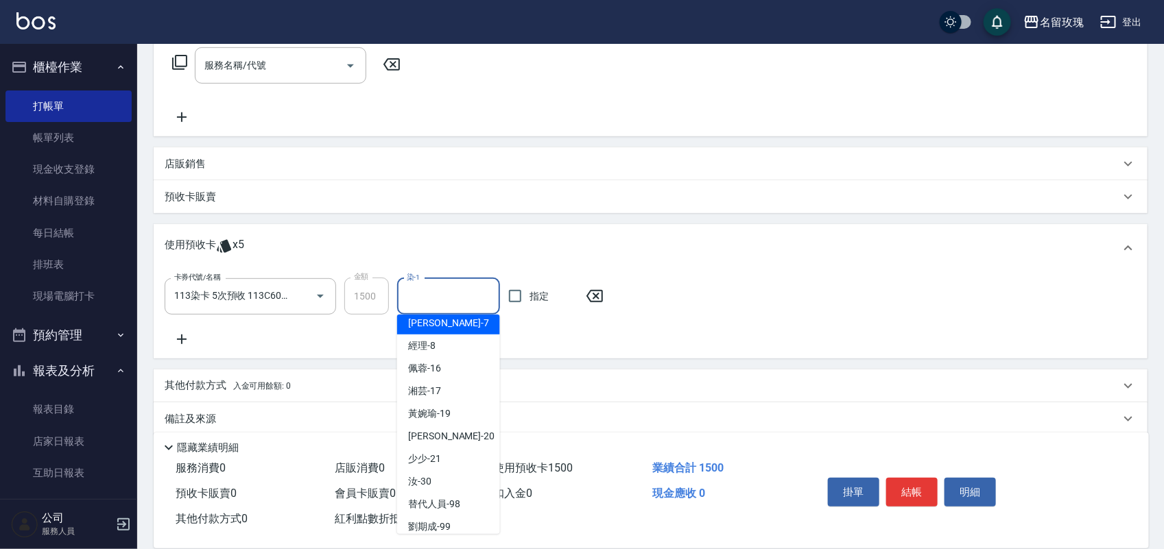
click at [423, 324] on span "[PERSON_NAME] -7" at bounding box center [448, 323] width 81 height 14
type input "[PERSON_NAME]-7"
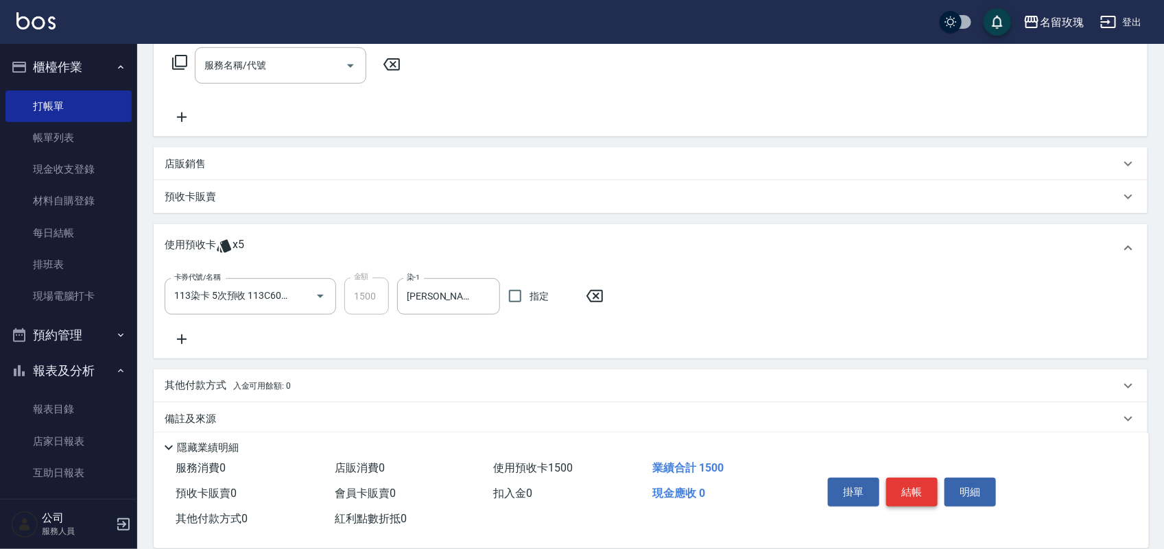
click at [933, 482] on button "結帳" at bounding box center [911, 492] width 51 height 29
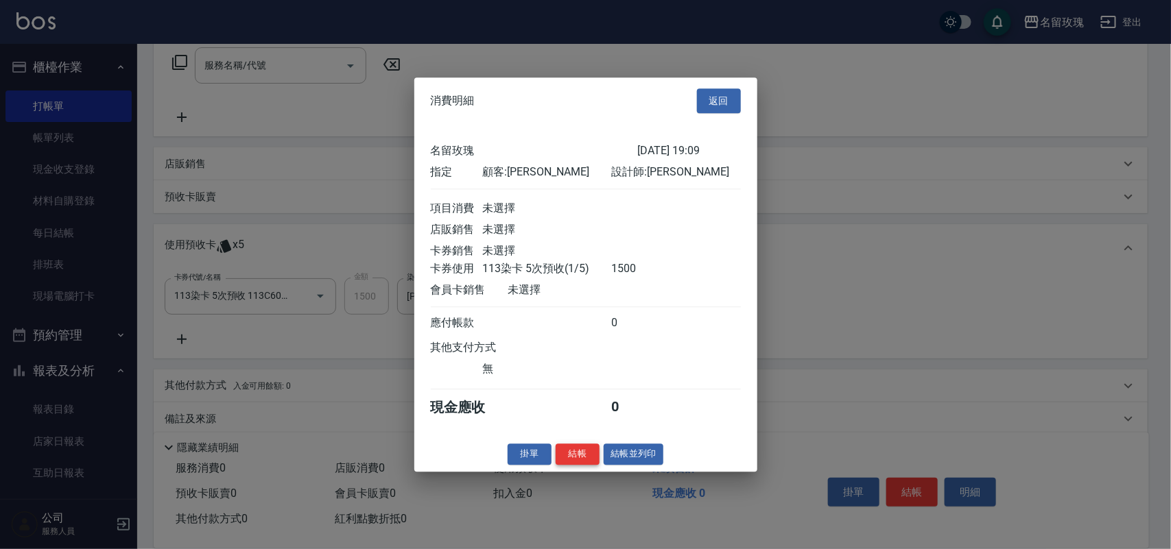
click at [575, 464] on button "結帳" at bounding box center [578, 454] width 44 height 21
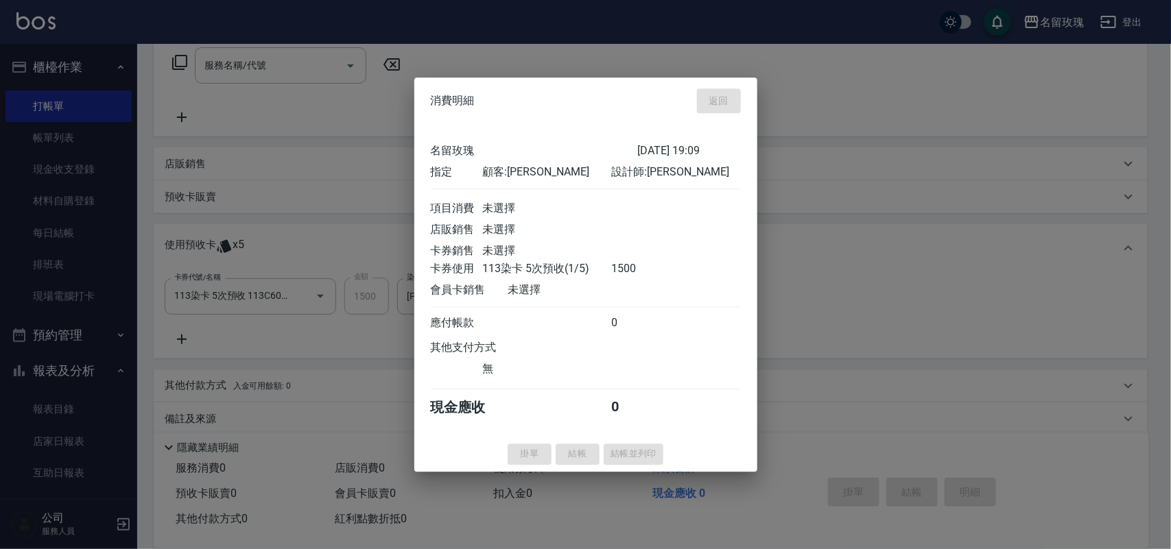
type input "[DATE] 19:12"
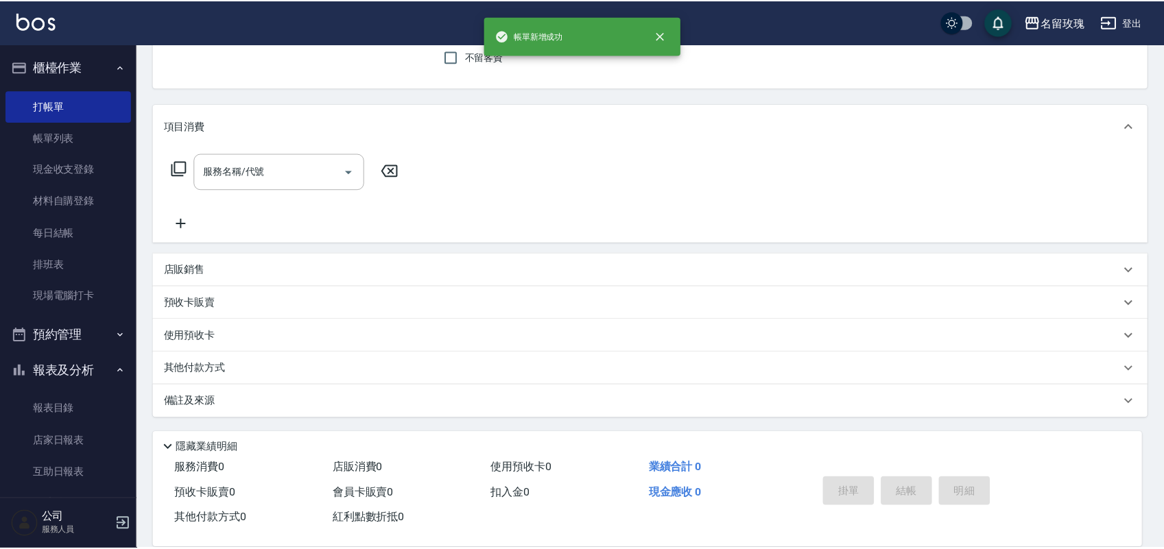
scroll to position [0, 0]
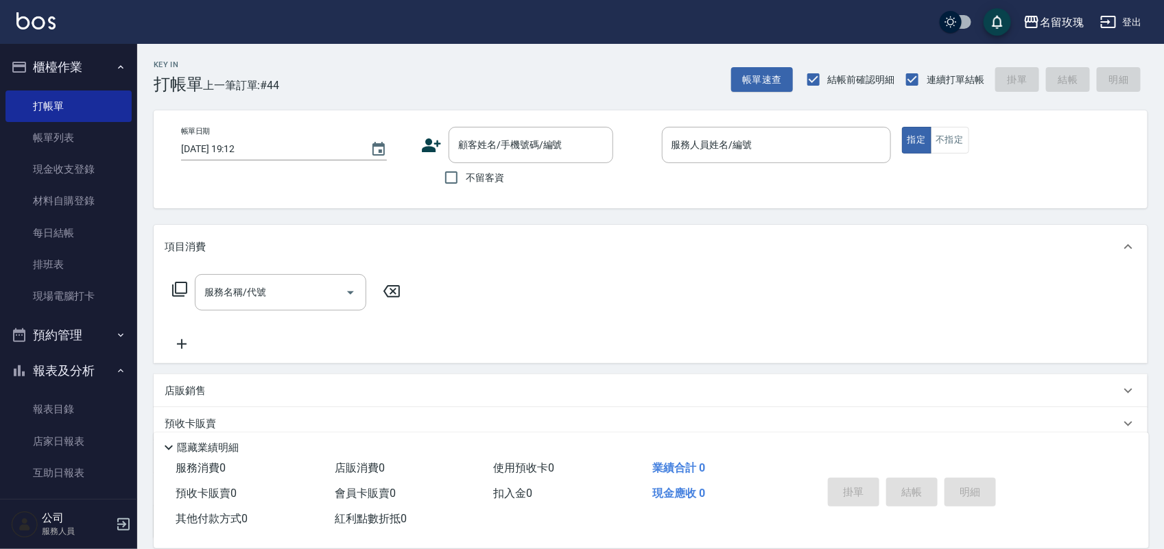
click at [488, 187] on label "不留客資" at bounding box center [470, 177] width 67 height 29
click at [466, 187] on input "不留客資" at bounding box center [451, 177] width 29 height 29
checkbox input "true"
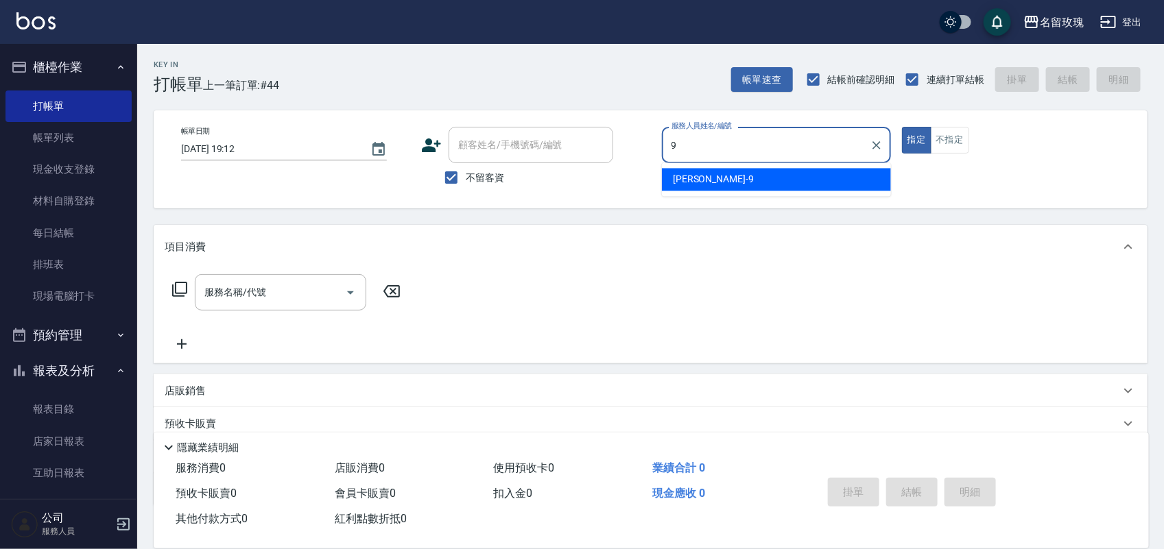
type input "[PERSON_NAME]老師-9"
type button "true"
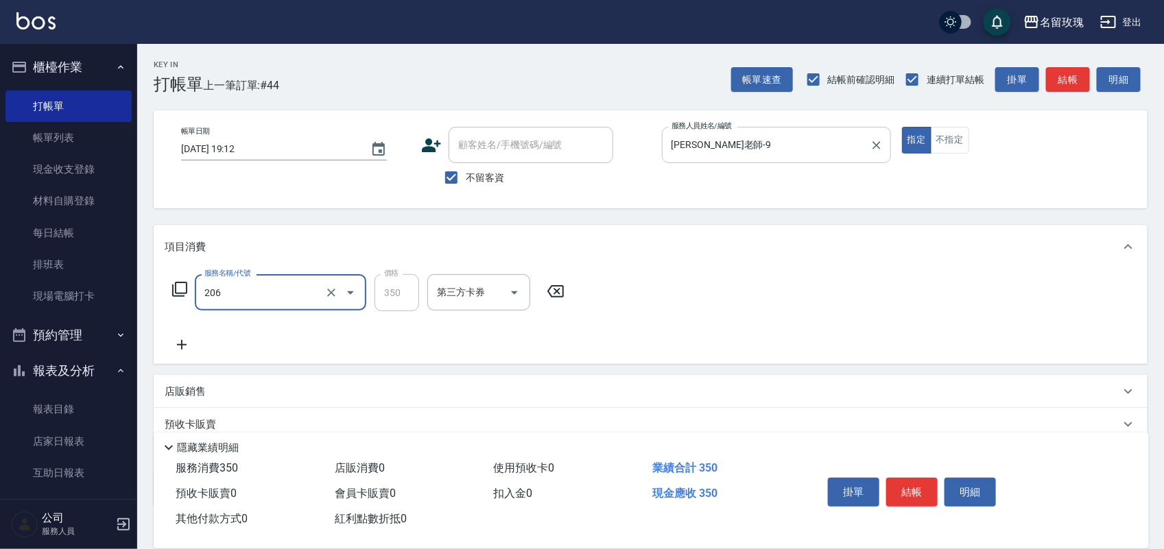
type input "洗髮精油(206)"
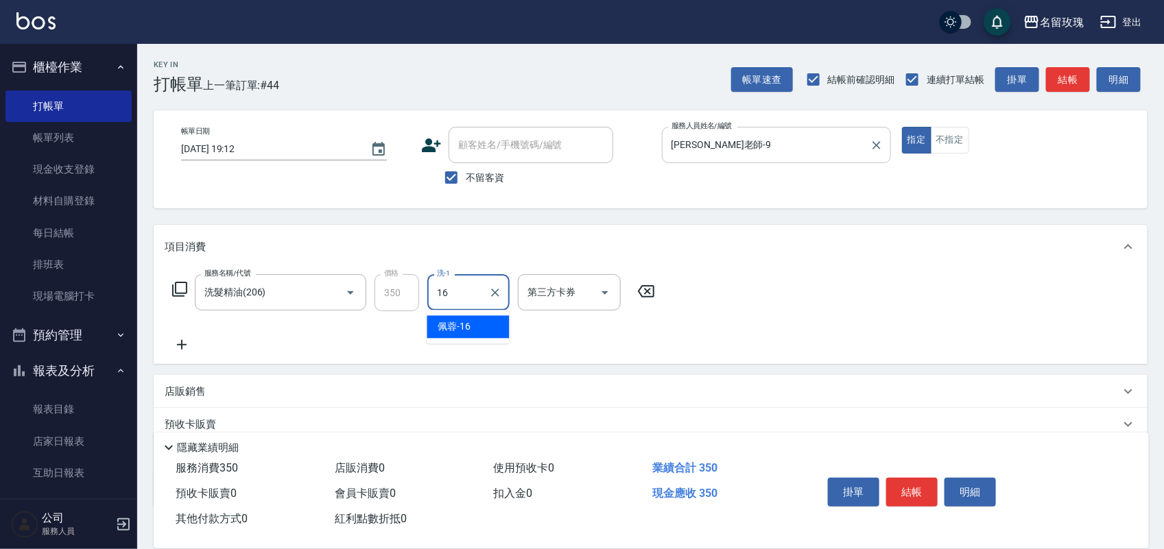
type input "[PERSON_NAME]-16"
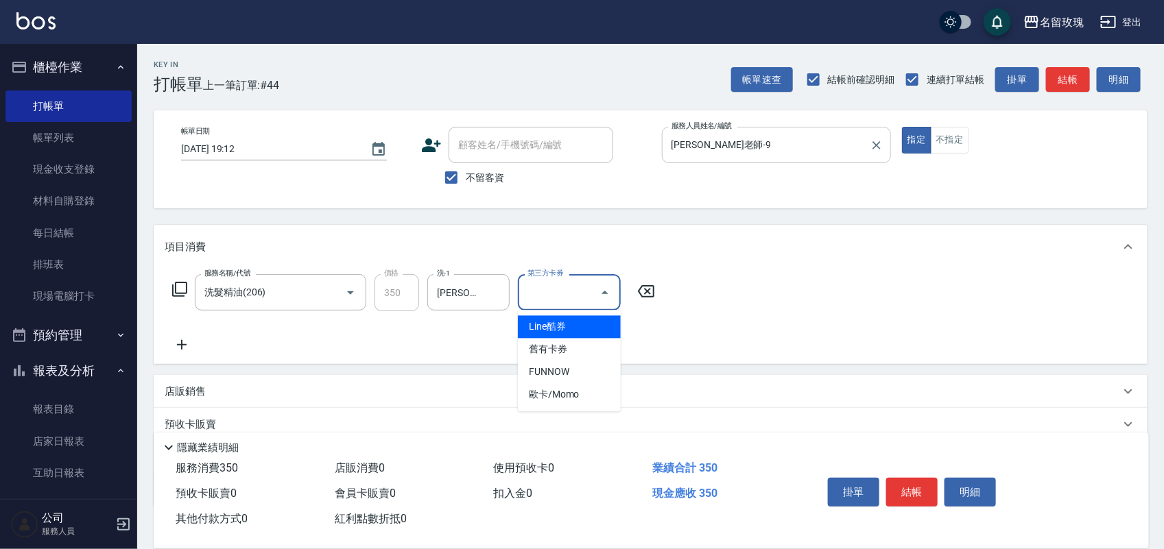
type input "Line酷券"
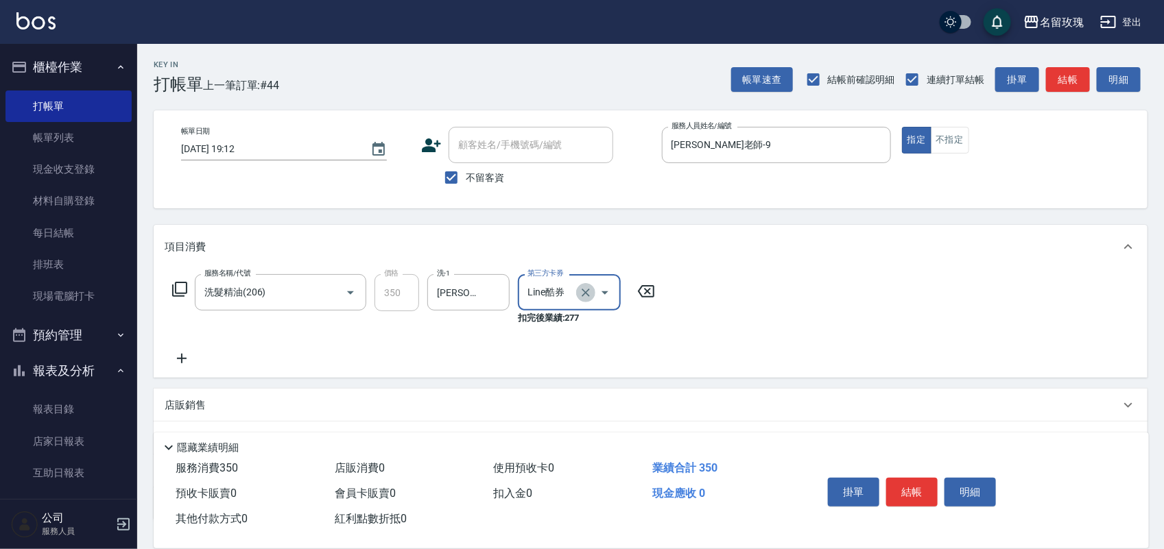
click at [589, 296] on icon "Clear" at bounding box center [586, 293] width 8 height 8
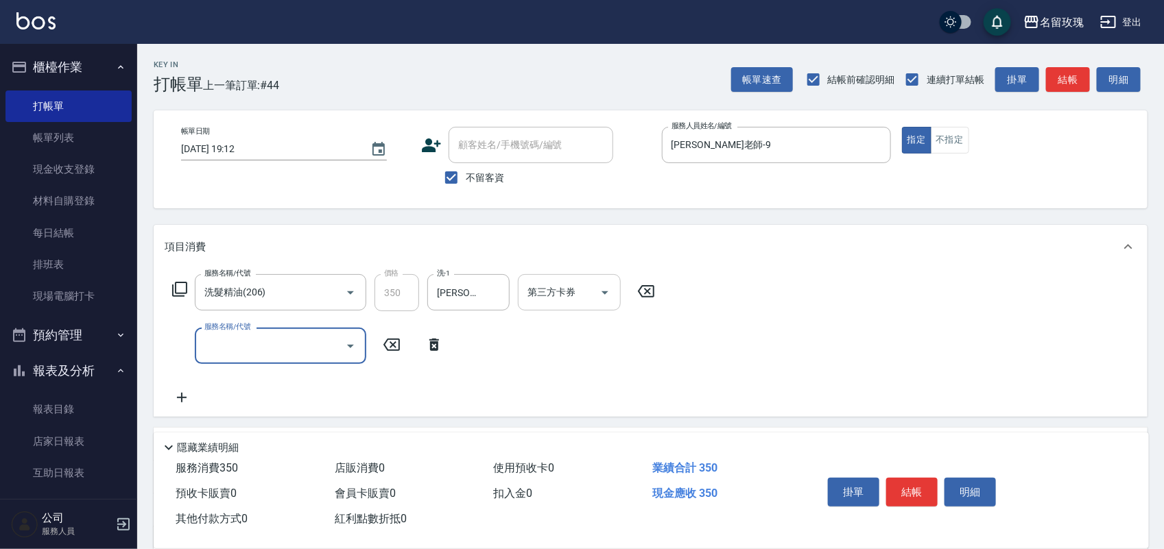
type input "2"
type input "剪髮(301)"
click at [399, 351] on input "400" at bounding box center [397, 346] width 45 height 37
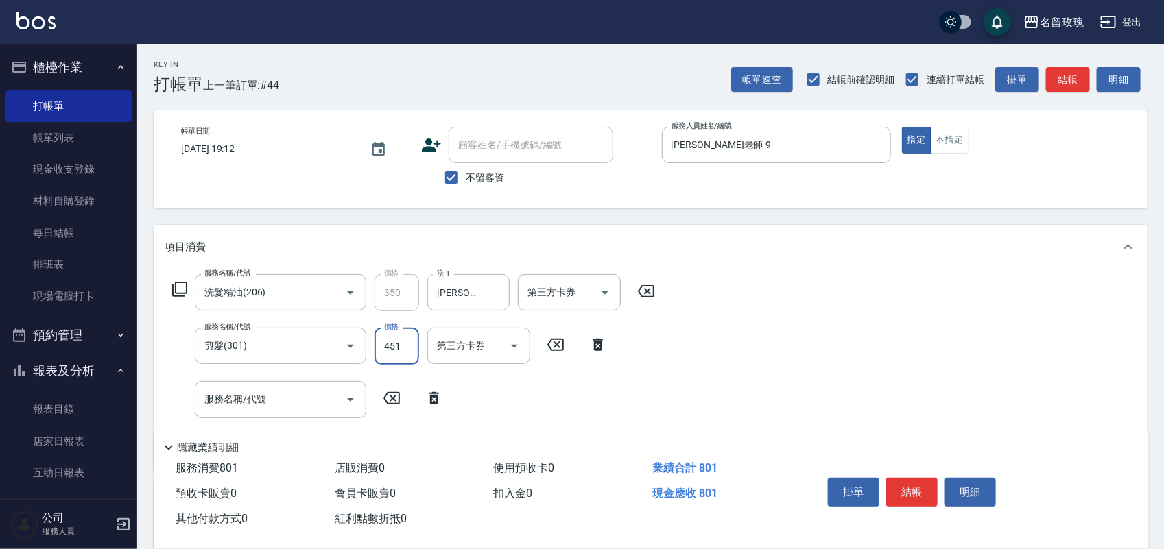
click at [400, 343] on input "451" at bounding box center [397, 346] width 45 height 37
type input "450"
drag, startPoint x: 979, startPoint y: 499, endPoint x: 971, endPoint y: 504, distance: 8.9
click at [974, 501] on button "明細" at bounding box center [969, 492] width 51 height 29
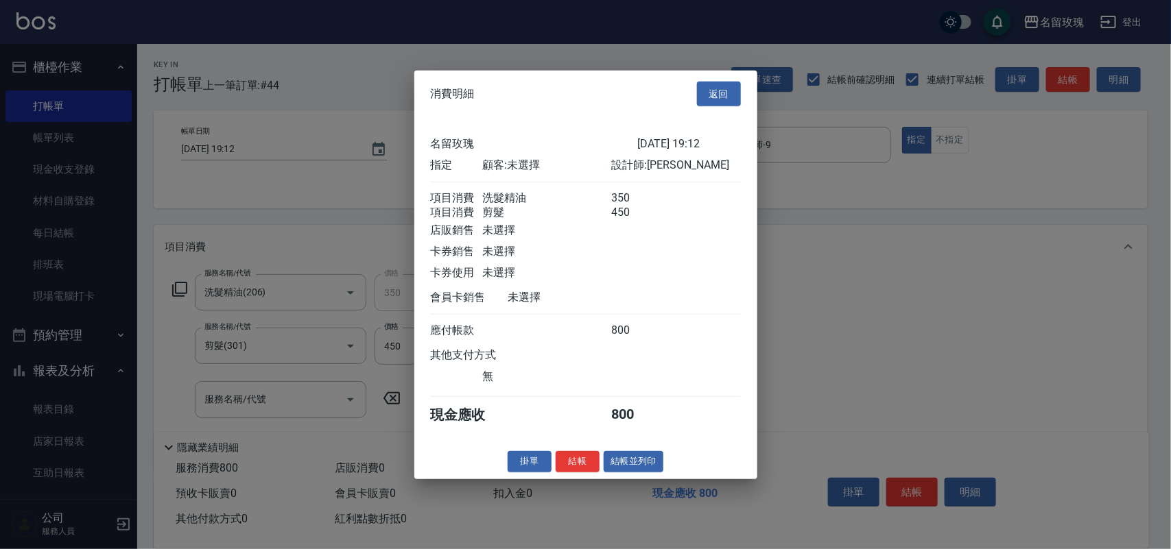
click at [630, 479] on div "消費明細 返回 名留玫瑰 [DATE] 19:12 指定 顧客: 未選擇 設計師: [PERSON_NAME]老師 項目消費 洗髮精油 350 項目消費 剪髮…" at bounding box center [585, 274] width 343 height 409
click at [633, 473] on button "結帳並列印" at bounding box center [634, 461] width 60 height 21
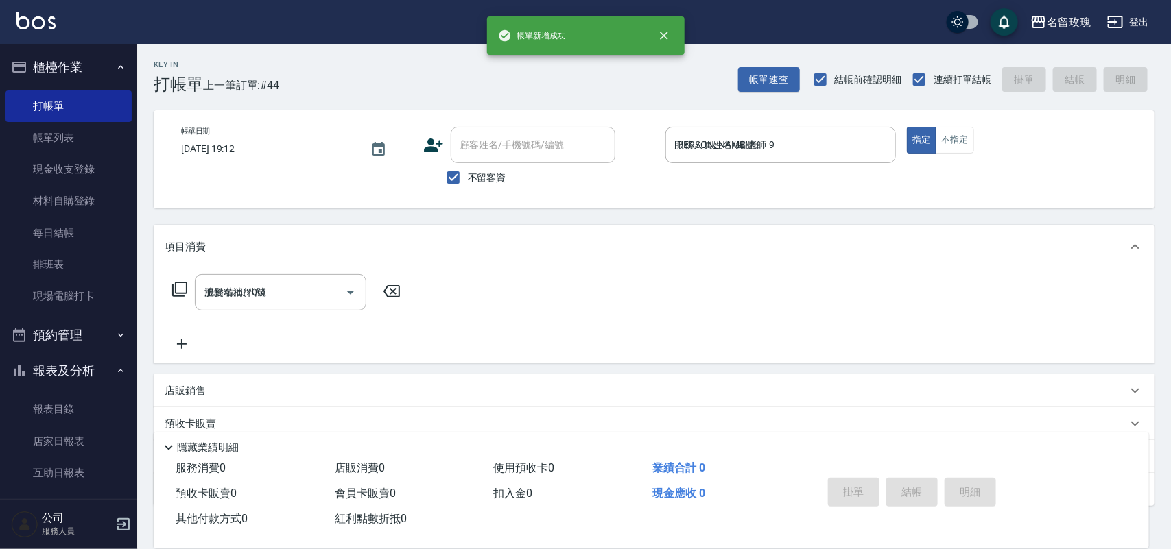
type input "[DATE] 19:19"
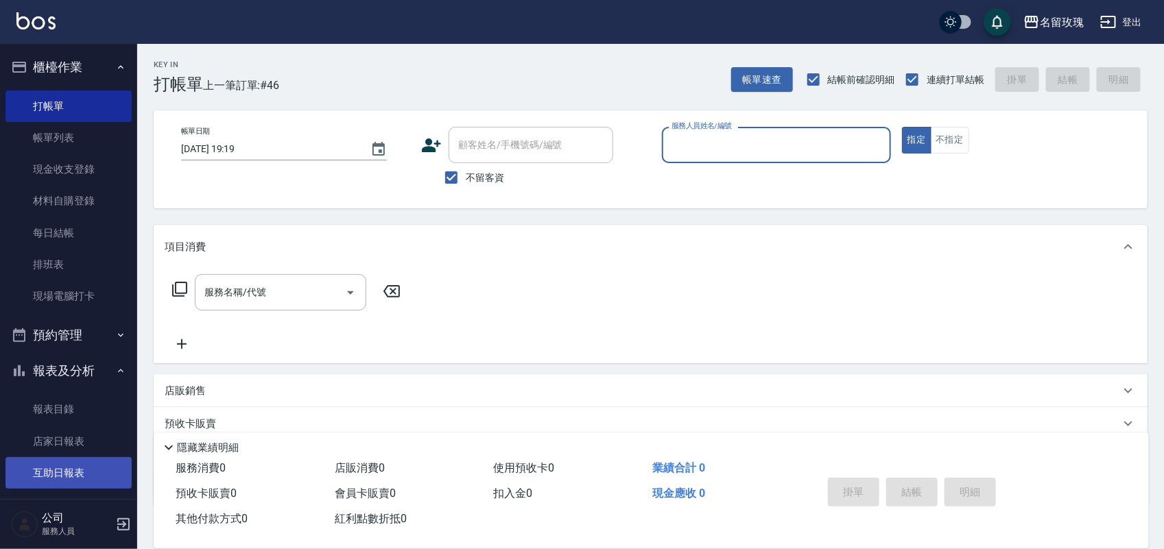
click at [32, 486] on link "互助日報表" at bounding box center [68, 473] width 126 height 32
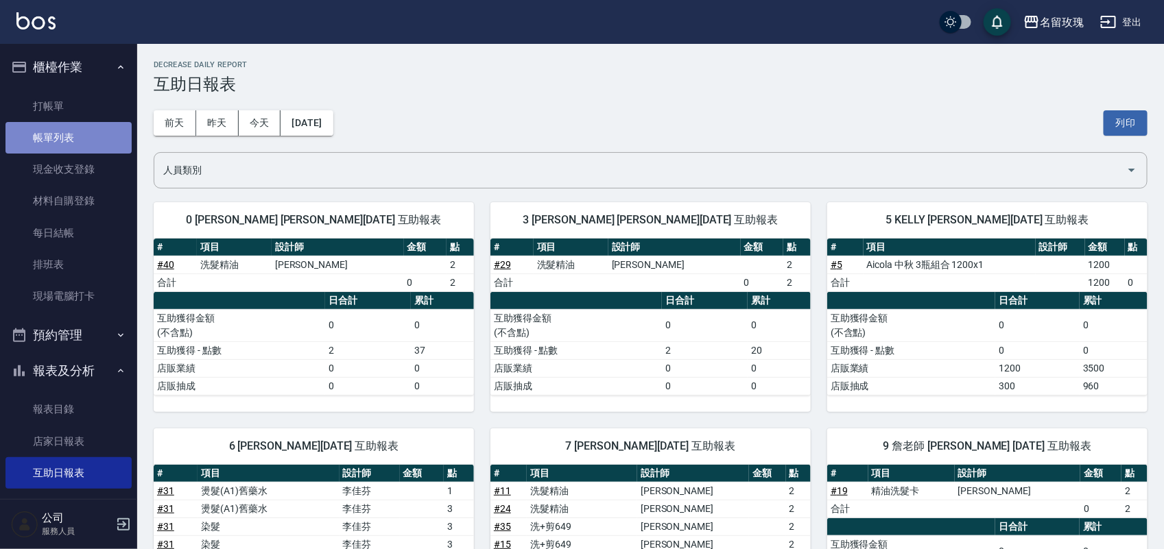
click at [80, 141] on link "帳單列表" at bounding box center [68, 138] width 126 height 32
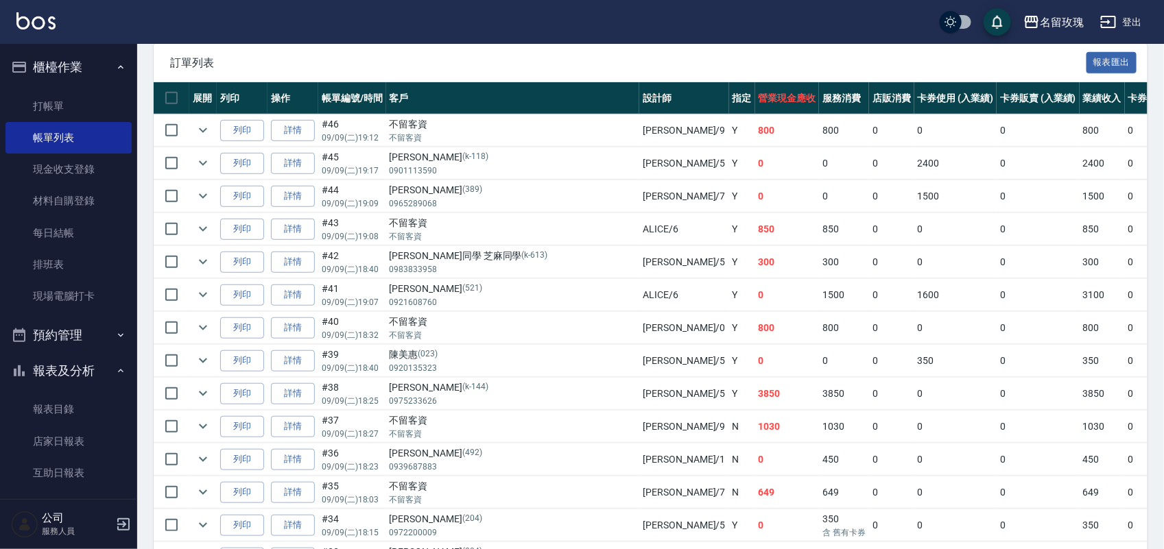
scroll to position [343, 0]
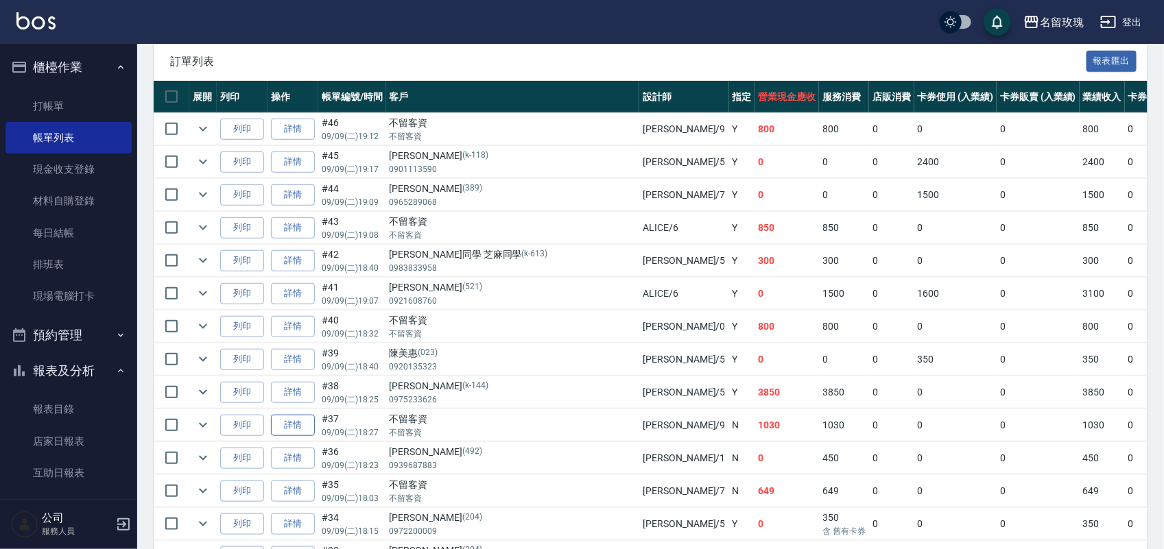
click at [296, 420] on link "詳情" at bounding box center [293, 425] width 44 height 21
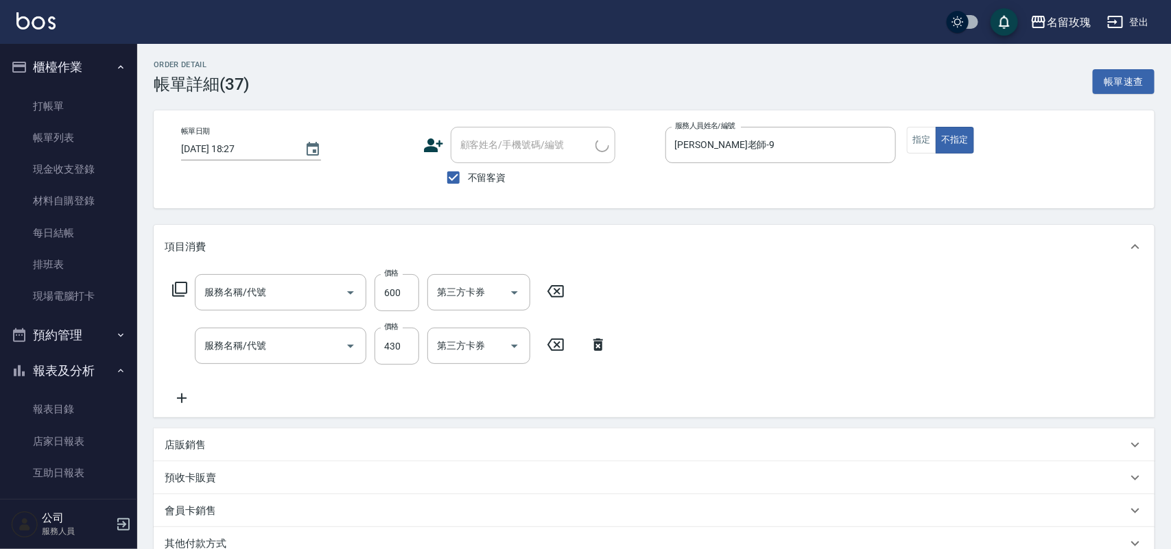
type input "[DATE] 18:27"
checkbox input "true"
type input "[PERSON_NAME]老師-9"
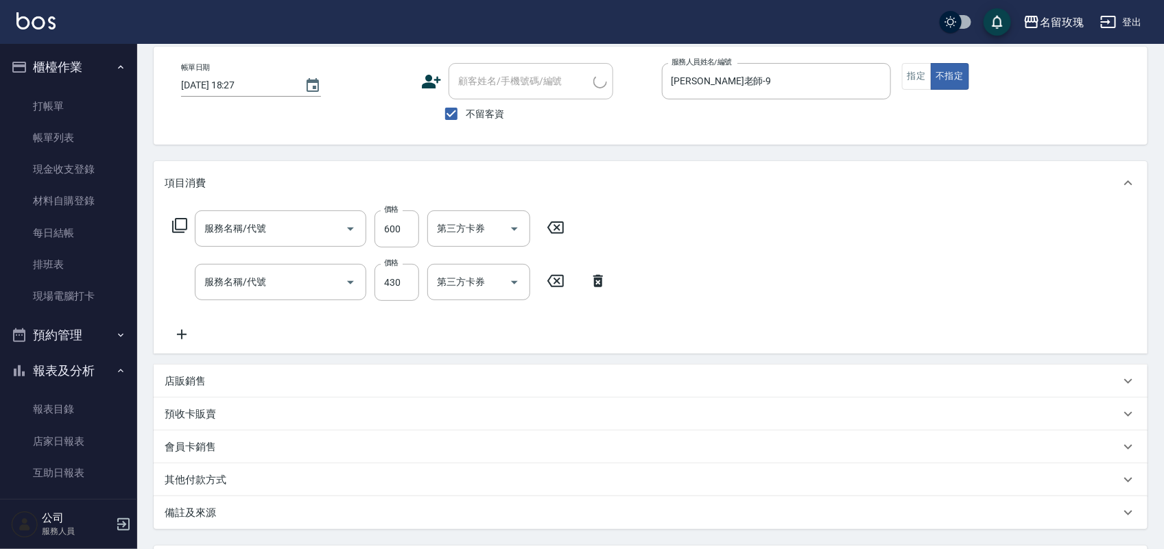
type input "剪髮(301)"
type input "[PERSON_NAME]透[PERSON_NAME]洗(活動)(228)"
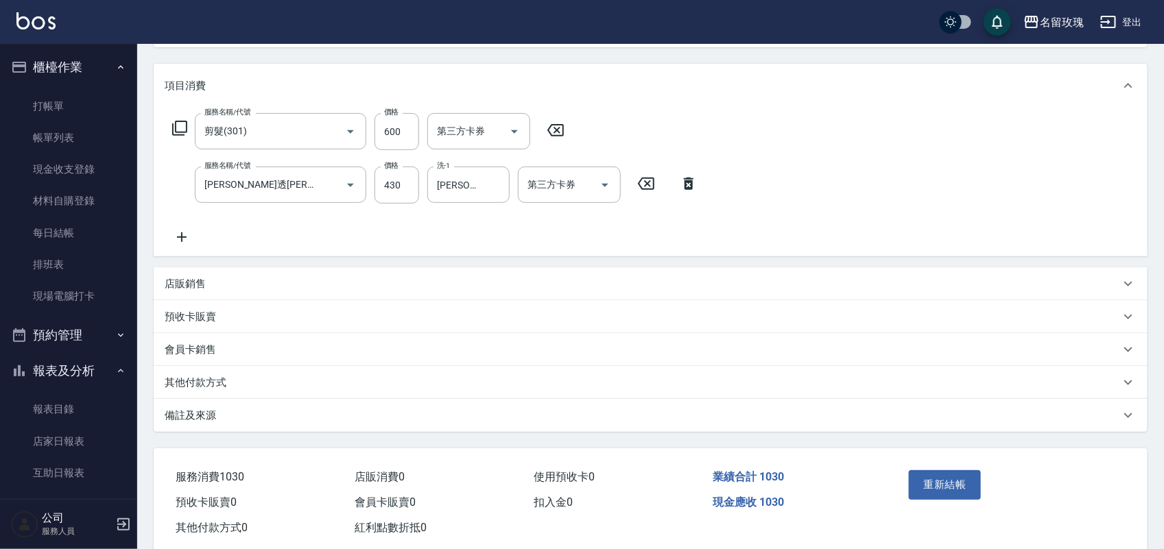
scroll to position [191, 0]
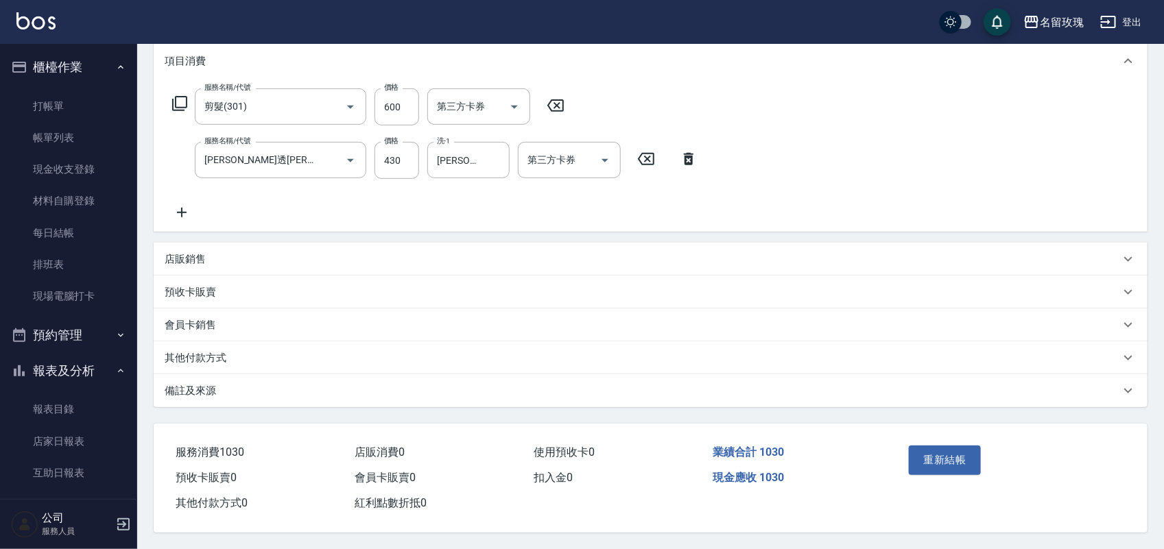
click at [295, 343] on div "其他付款方式" at bounding box center [651, 358] width 994 height 33
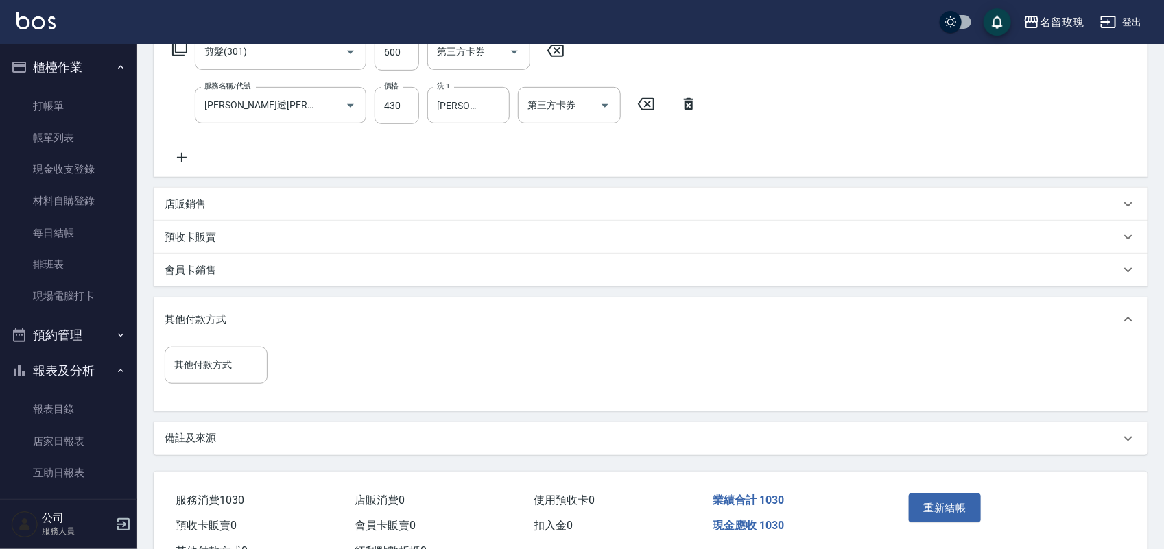
scroll to position [290, 0]
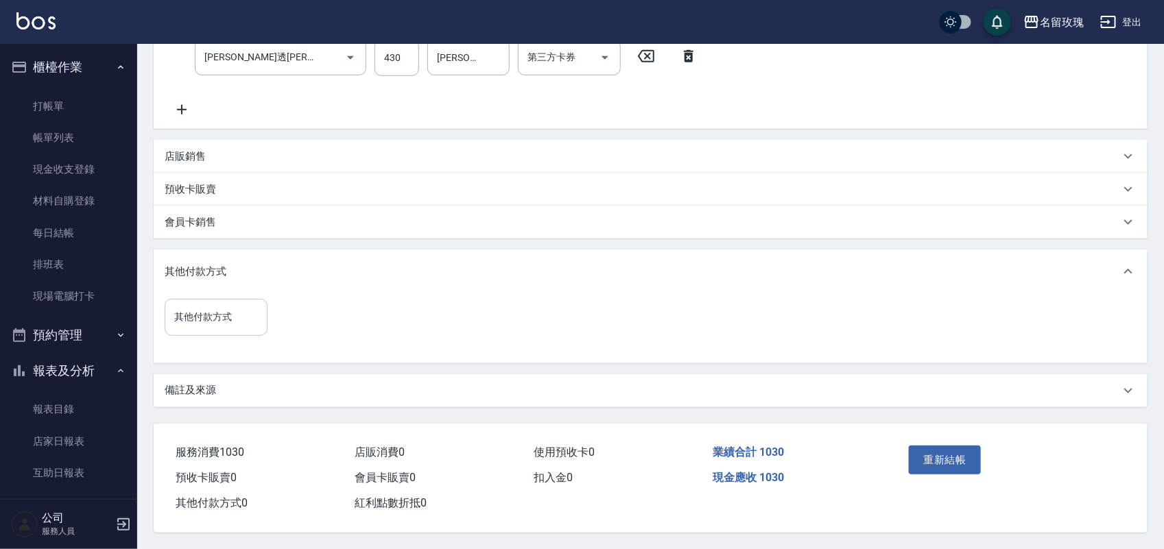
click at [243, 327] on div "其他付款方式" at bounding box center [216, 317] width 103 height 36
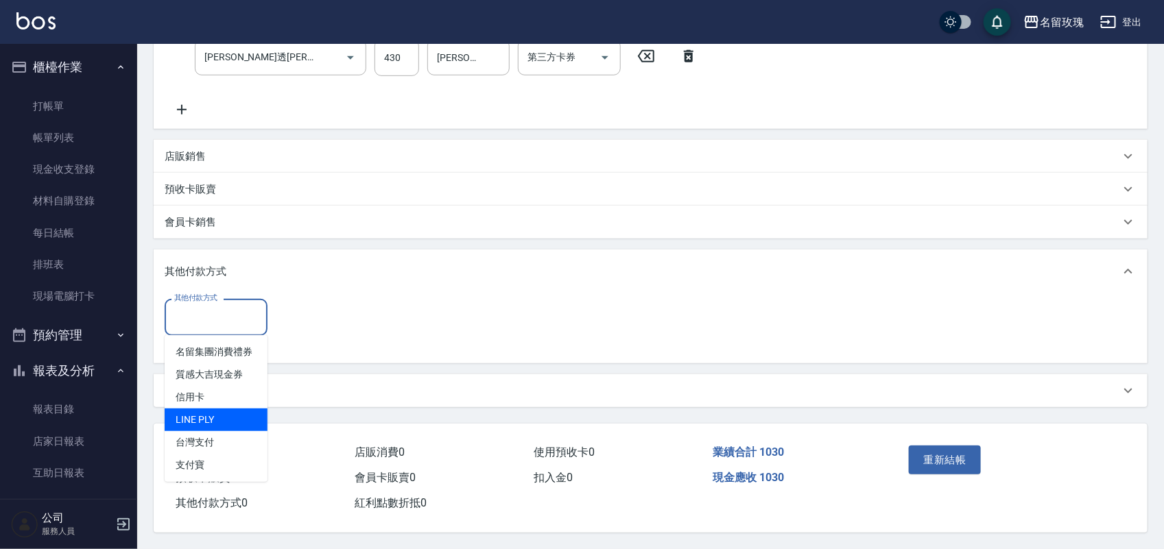
click at [224, 410] on span "LINE PLY" at bounding box center [216, 420] width 103 height 23
type input "LINE PLY"
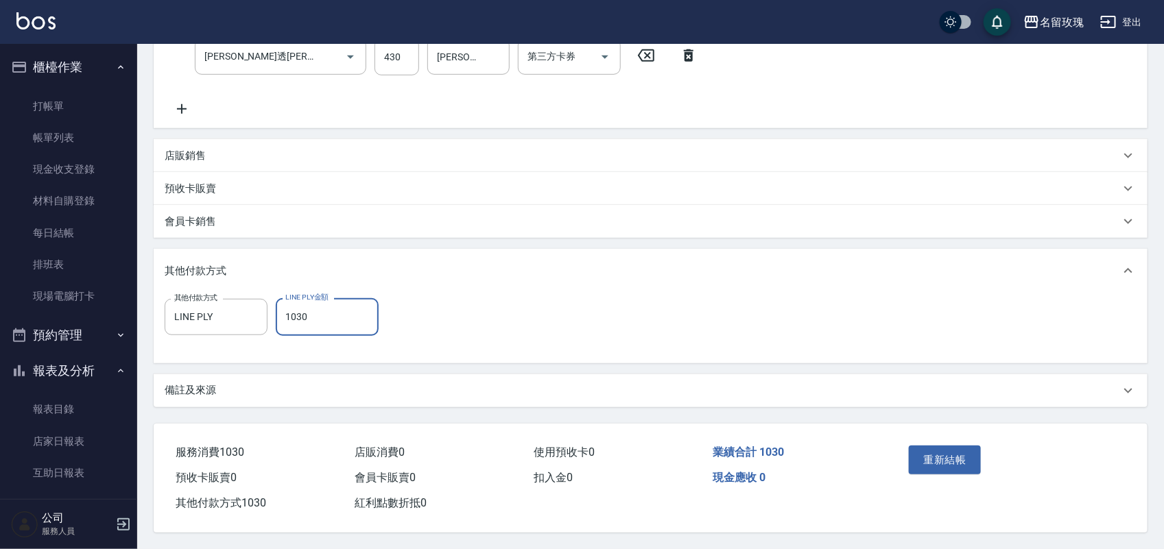
type input "1030"
drag, startPoint x: 927, startPoint y: 440, endPoint x: 929, endPoint y: 449, distance: 9.2
click at [929, 449] on div "重新結帳" at bounding box center [956, 470] width 106 height 60
click at [929, 453] on button "重新結帳" at bounding box center [945, 460] width 73 height 29
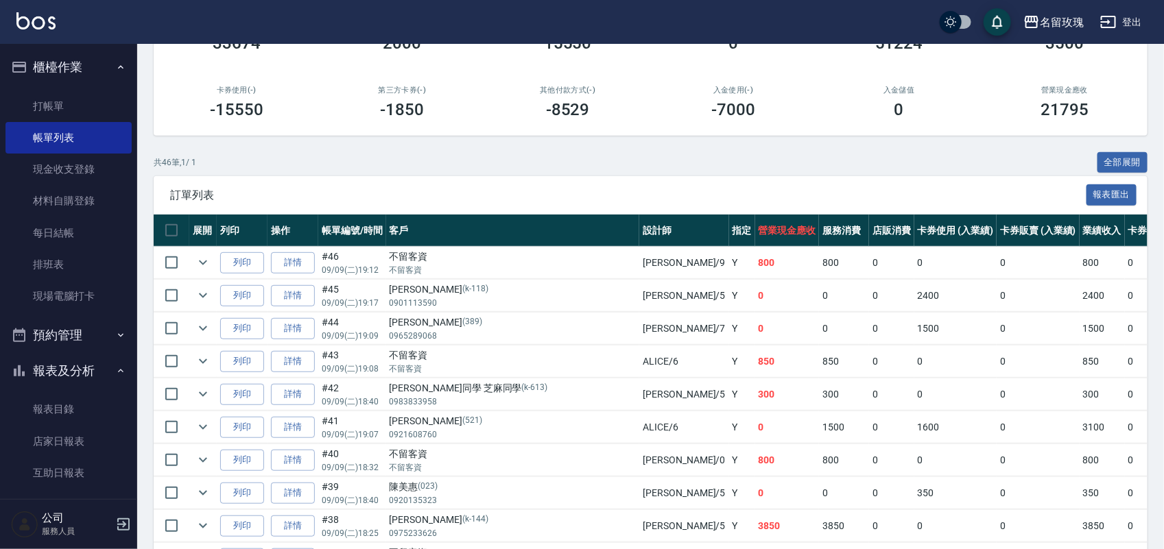
scroll to position [237, 0]
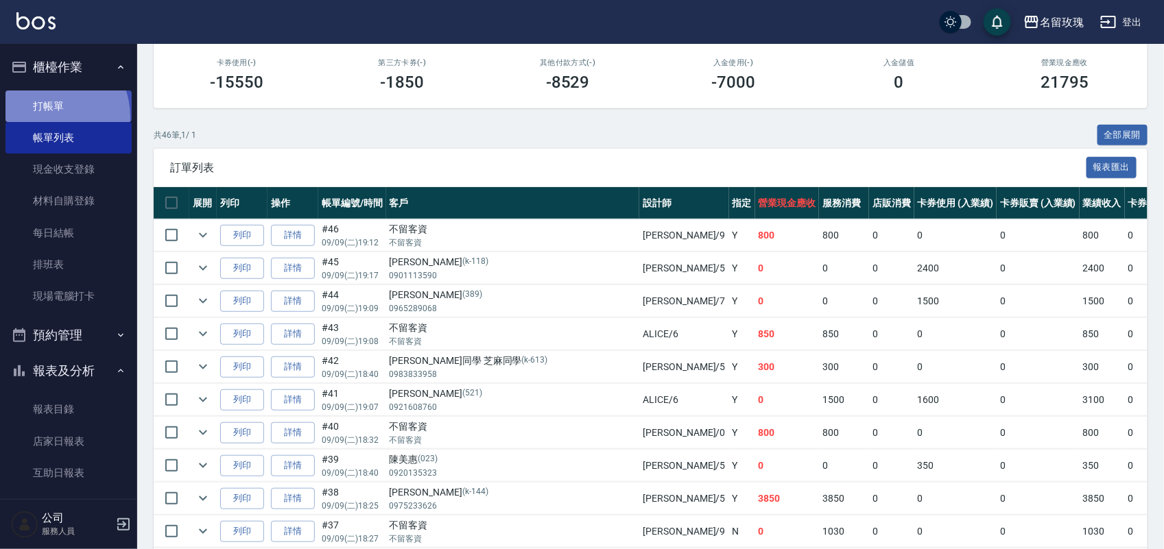
click at [45, 117] on link "打帳單" at bounding box center [68, 107] width 126 height 32
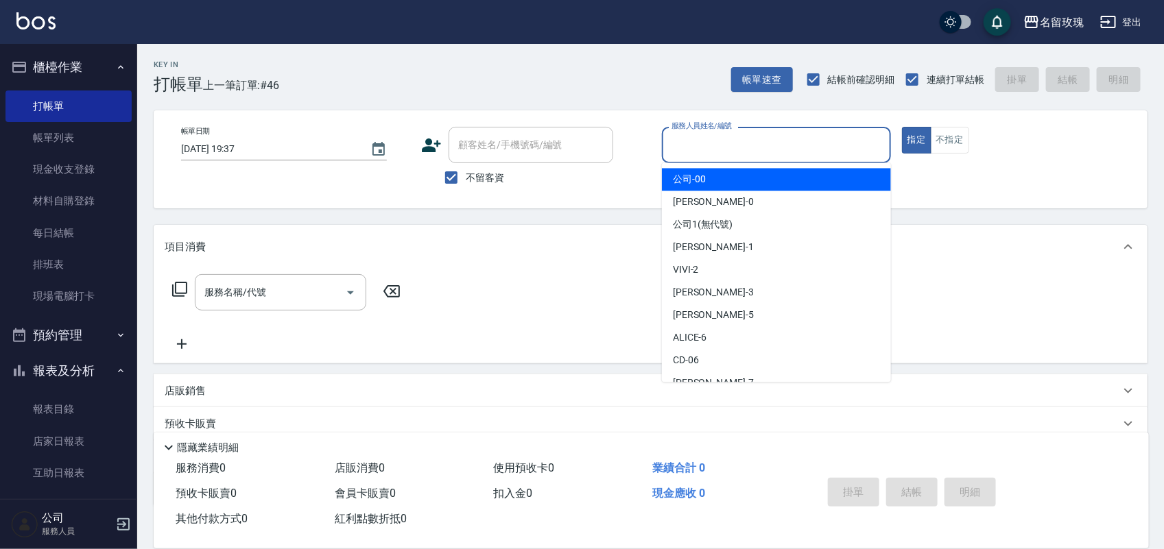
drag, startPoint x: 824, startPoint y: 146, endPoint x: 818, endPoint y: 262, distance: 116.1
click at [824, 149] on input "服務人員姓名/編號" at bounding box center [776, 145] width 217 height 24
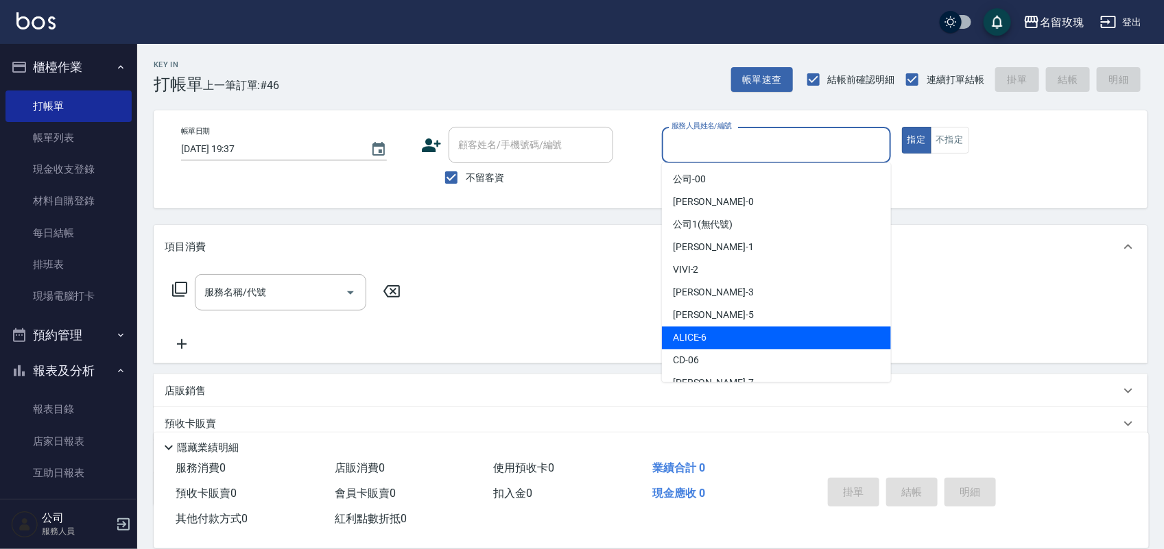
click at [734, 340] on div "ALICE -6" at bounding box center [776, 338] width 229 height 23
type input "ALICE-6"
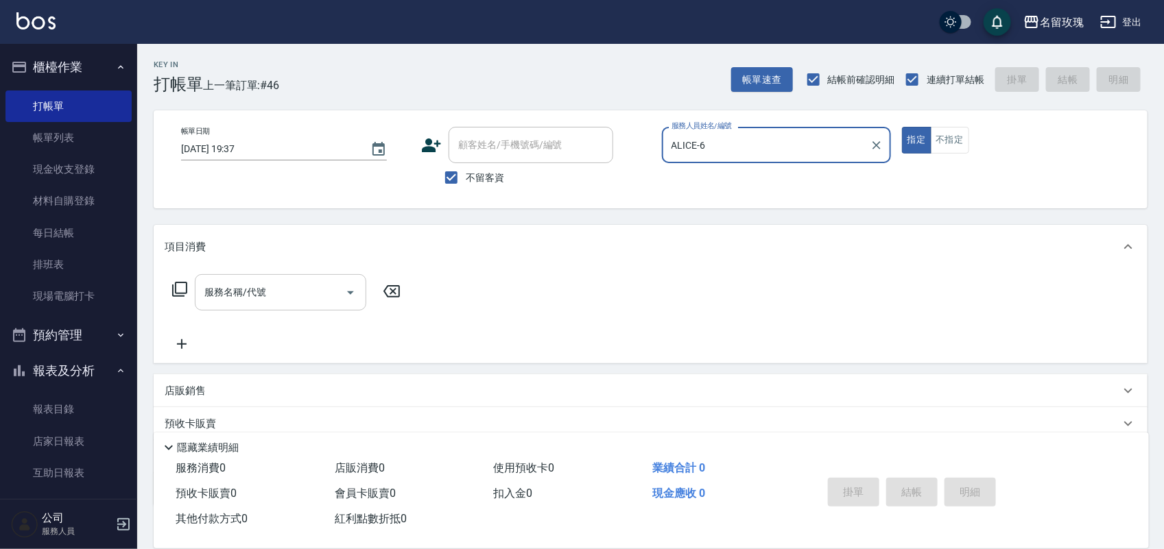
click at [270, 278] on div "服務名稱/代號" at bounding box center [280, 292] width 171 height 36
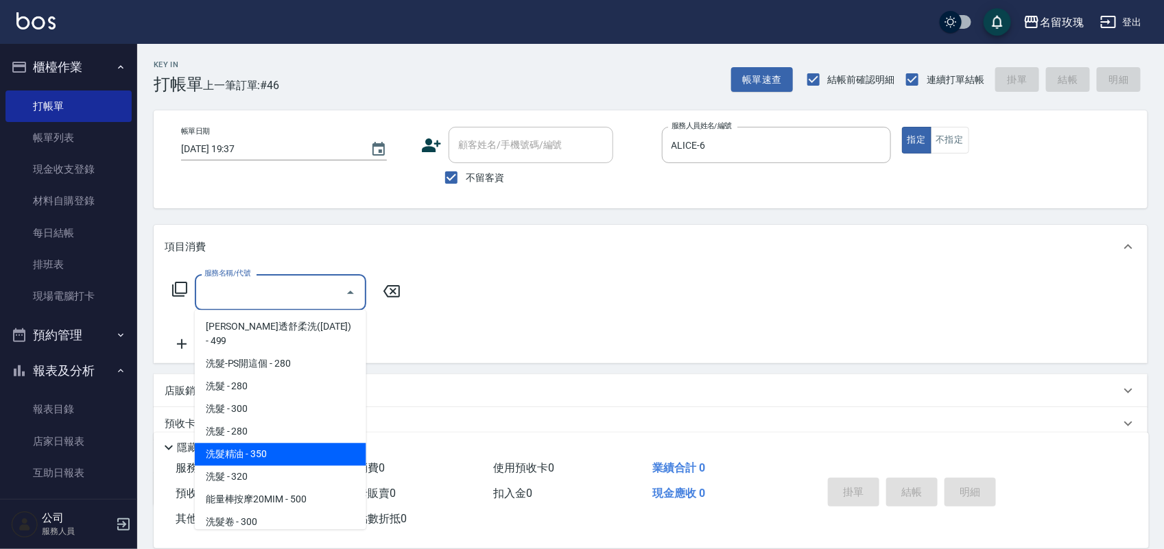
drag, startPoint x: 309, startPoint y: 432, endPoint x: 321, endPoint y: 425, distance: 13.5
click at [313, 444] on span "洗髮精油 - 350" at bounding box center [280, 455] width 171 height 23
type input "洗髮精油(206)"
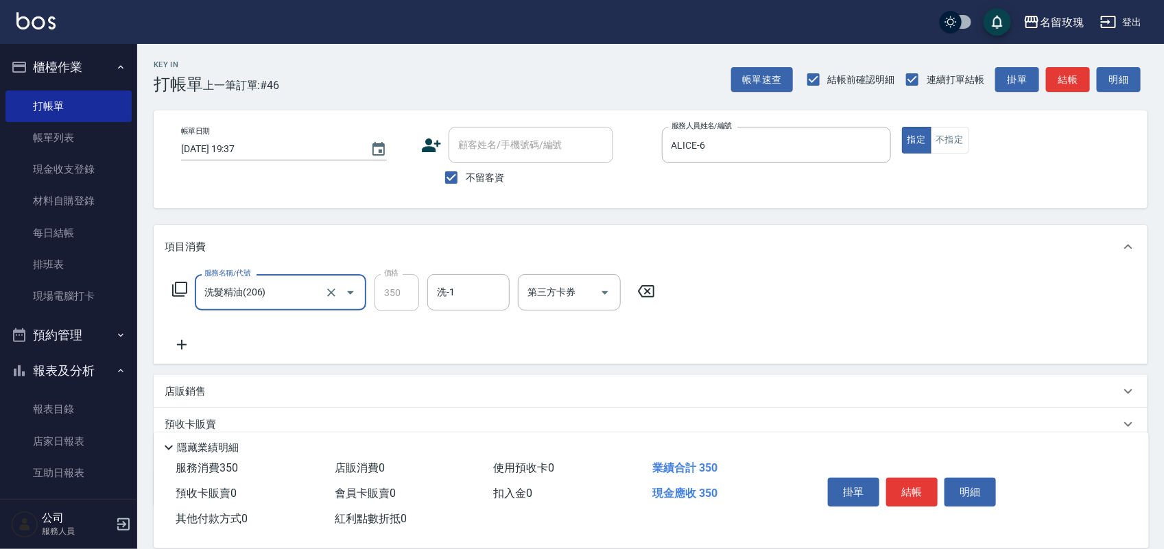
click at [467, 269] on div "服務名稱/代號 洗髮精油(206) 服務名稱/代號 價格 350 價格 洗-1 洗-1 第三方卡券 第三方卡券" at bounding box center [651, 316] width 994 height 95
drag, startPoint x: 460, startPoint y: 276, endPoint x: 458, endPoint y: 302, distance: 26.1
click at [458, 279] on div "洗-1" at bounding box center [468, 292] width 82 height 36
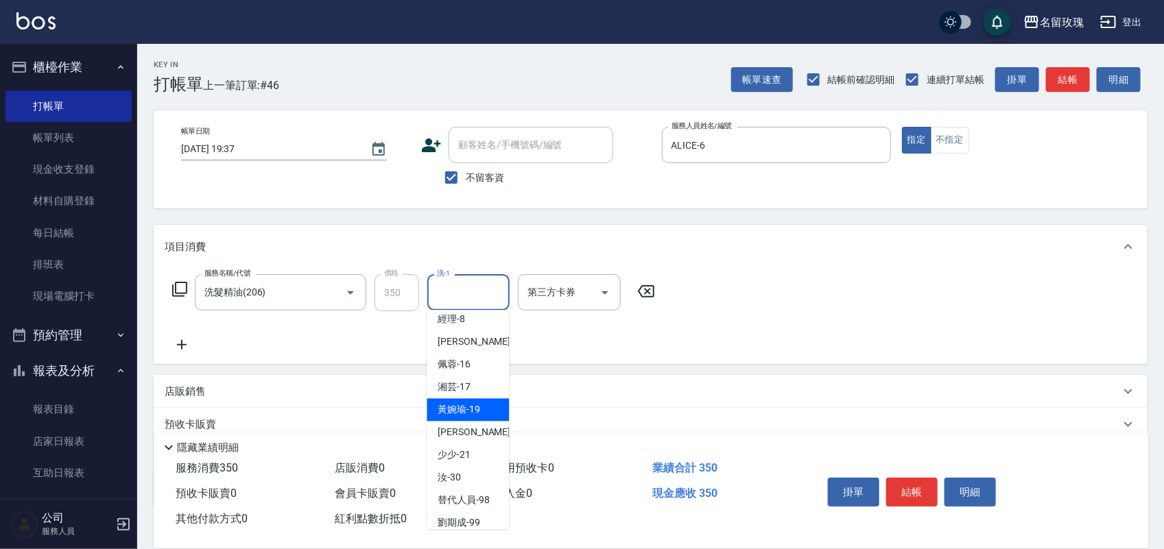
scroll to position [257, 0]
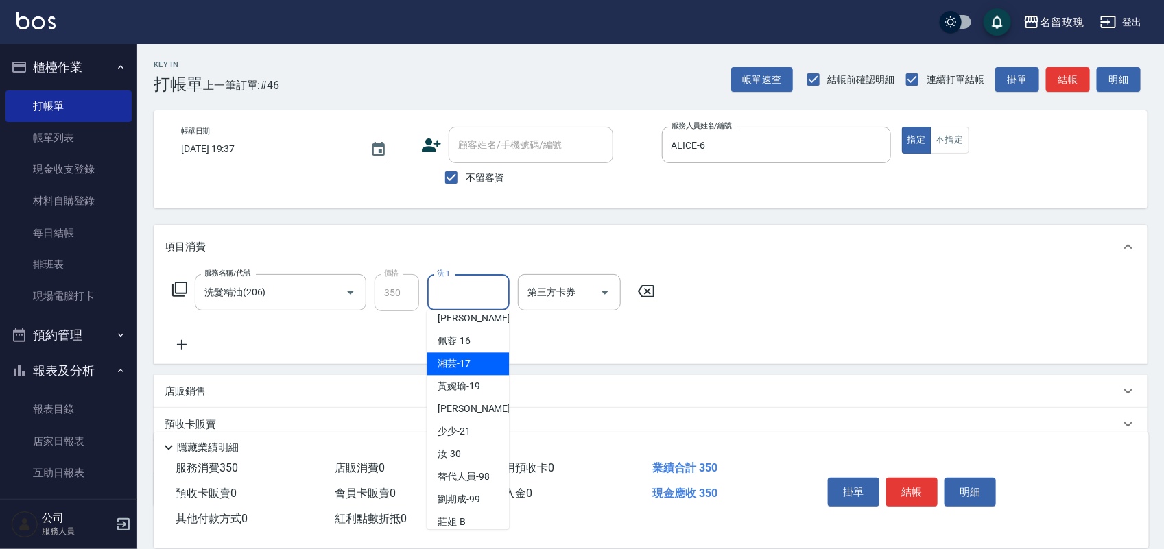
drag, startPoint x: 465, startPoint y: 375, endPoint x: 502, endPoint y: 395, distance: 42.4
click at [464, 372] on span "湘芸 -17" at bounding box center [454, 364] width 33 height 14
type input "湘芸-17"
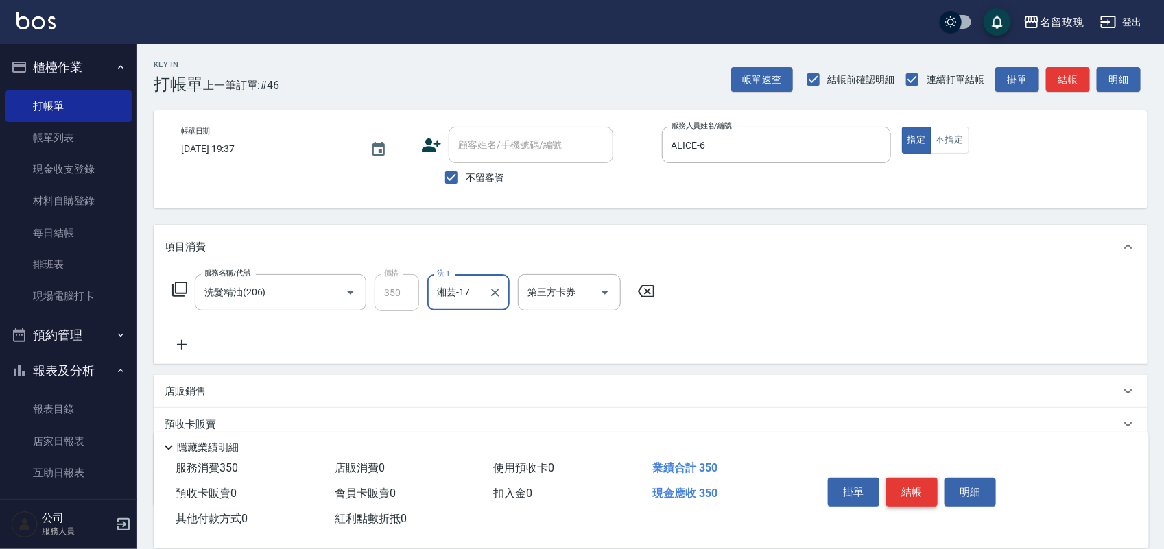
drag, startPoint x: 918, startPoint y: 488, endPoint x: 894, endPoint y: 490, distance: 24.1
click at [914, 488] on button "結帳" at bounding box center [911, 492] width 51 height 29
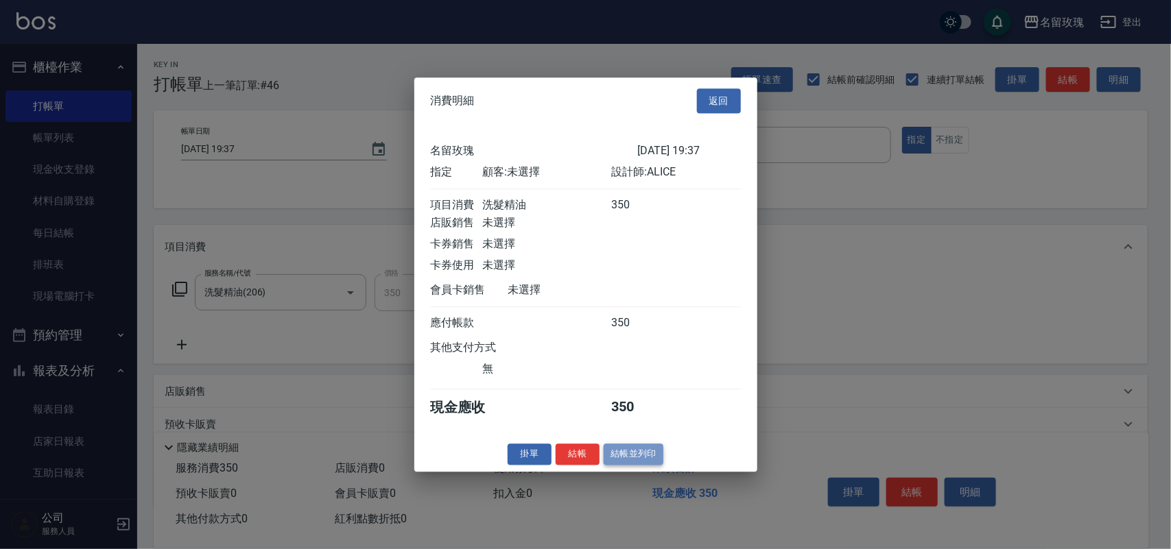
click at [657, 465] on button "結帳並列印" at bounding box center [634, 454] width 60 height 21
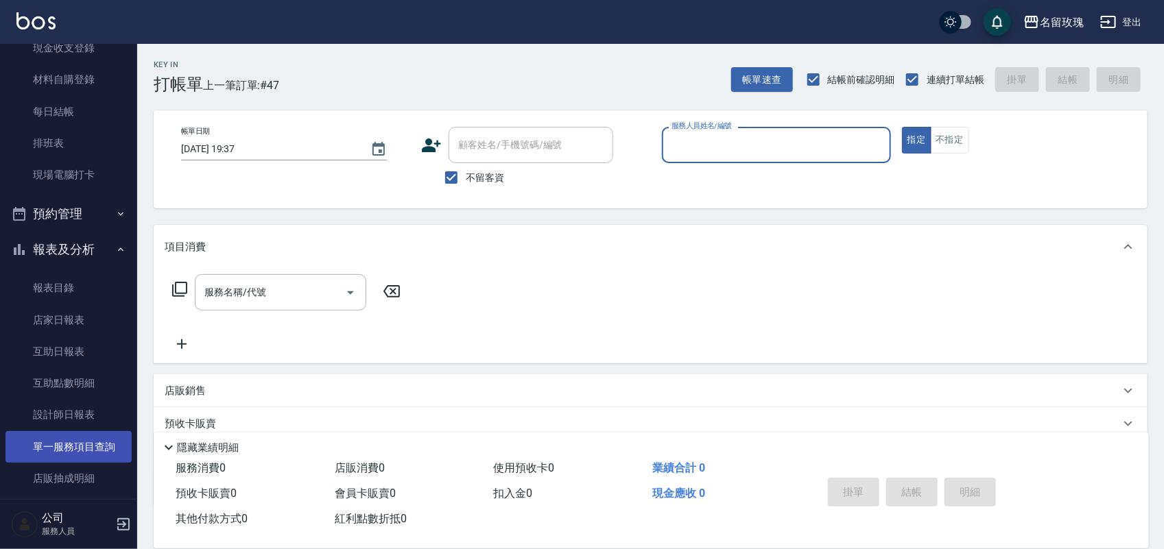
scroll to position [241, 0]
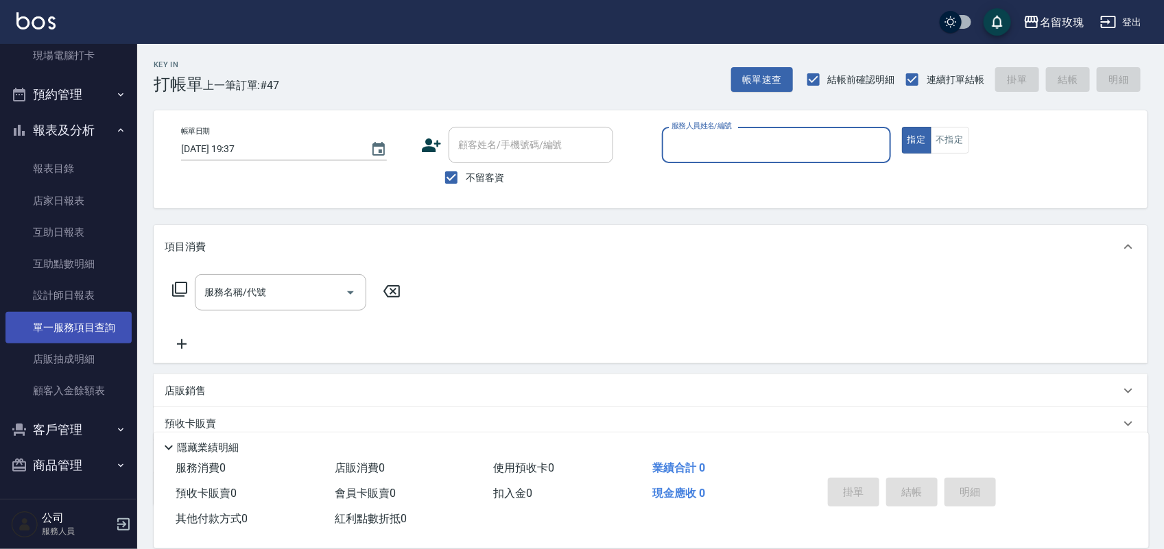
click at [88, 331] on link "單一服務項目查詢" at bounding box center [68, 328] width 126 height 32
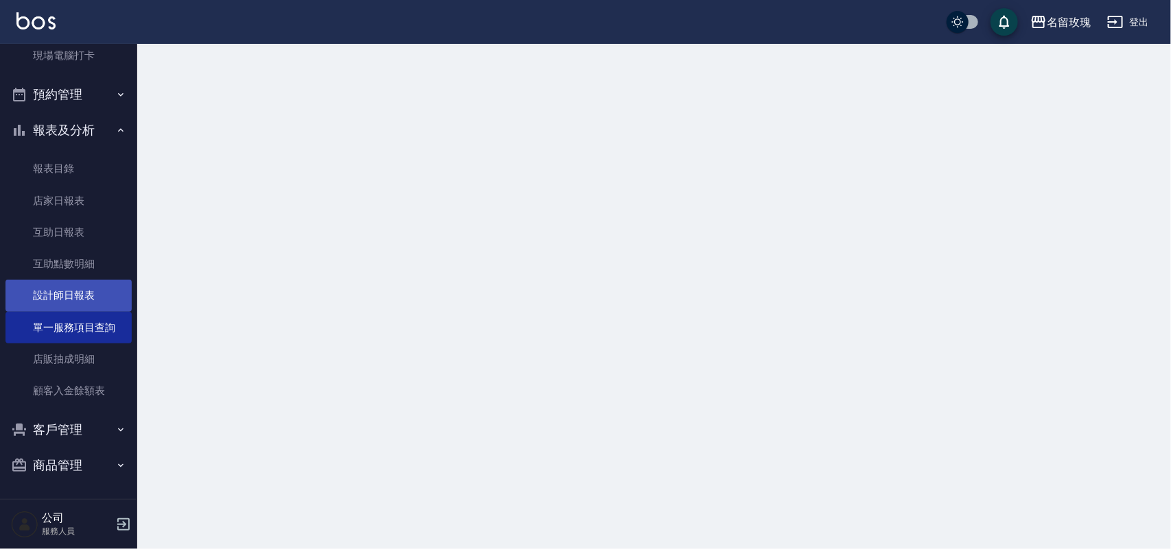
click at [78, 303] on link "設計師日報表" at bounding box center [68, 296] width 126 height 32
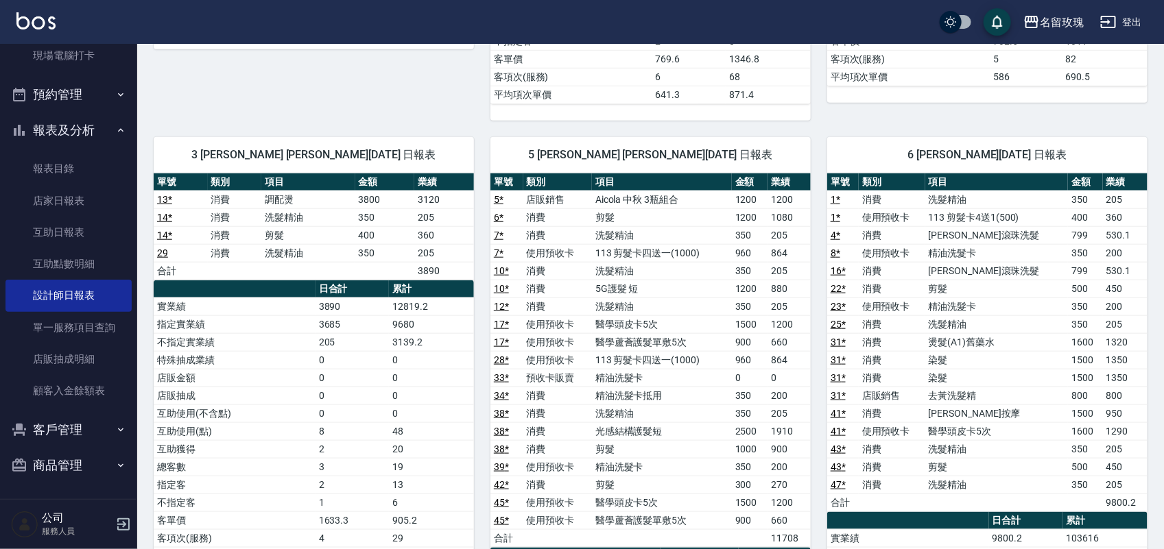
scroll to position [686, 0]
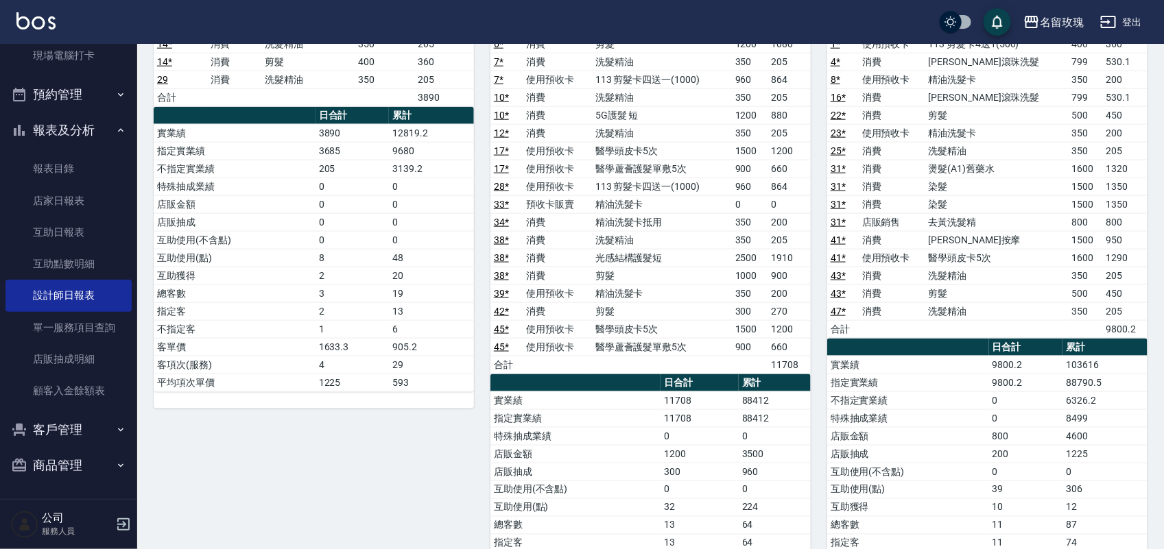
click at [841, 317] on link "47 *" at bounding box center [838, 311] width 15 height 11
